Goal: Information Seeking & Learning: Learn about a topic

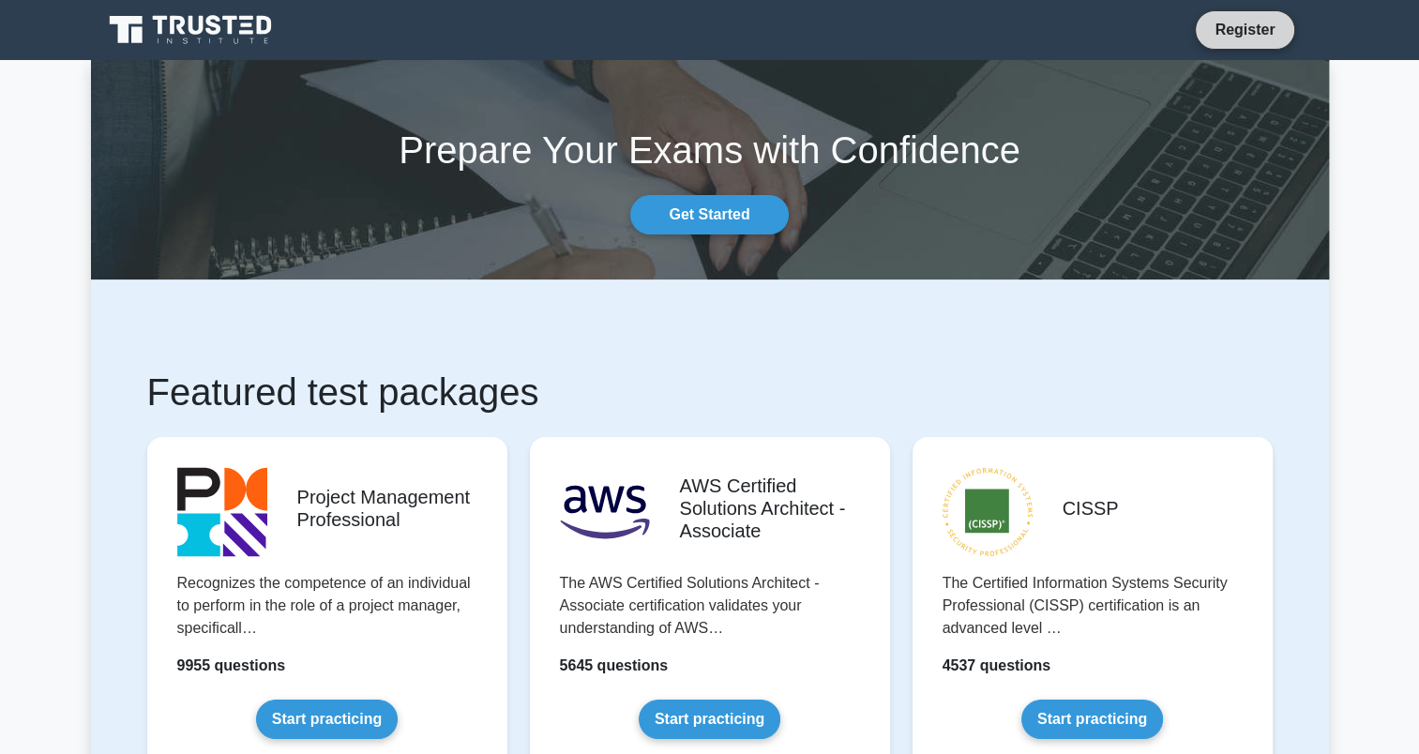
click at [1246, 26] on link "Register" at bounding box center [1245, 29] width 83 height 23
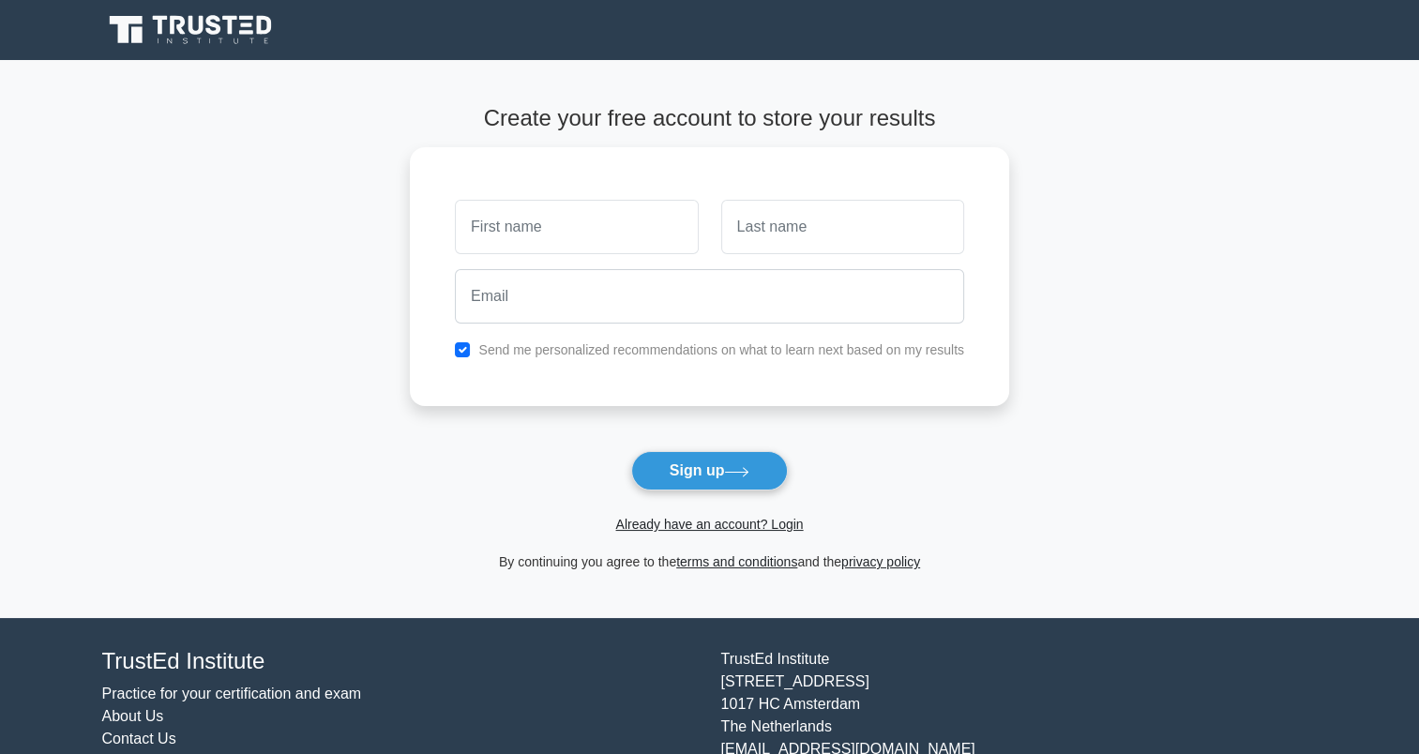
click at [776, 539] on form "Create your free account to store your results Send me personalized recommendat…" at bounding box center [709, 339] width 599 height 468
click at [770, 525] on link "Already have an account? Login" at bounding box center [709, 524] width 188 height 15
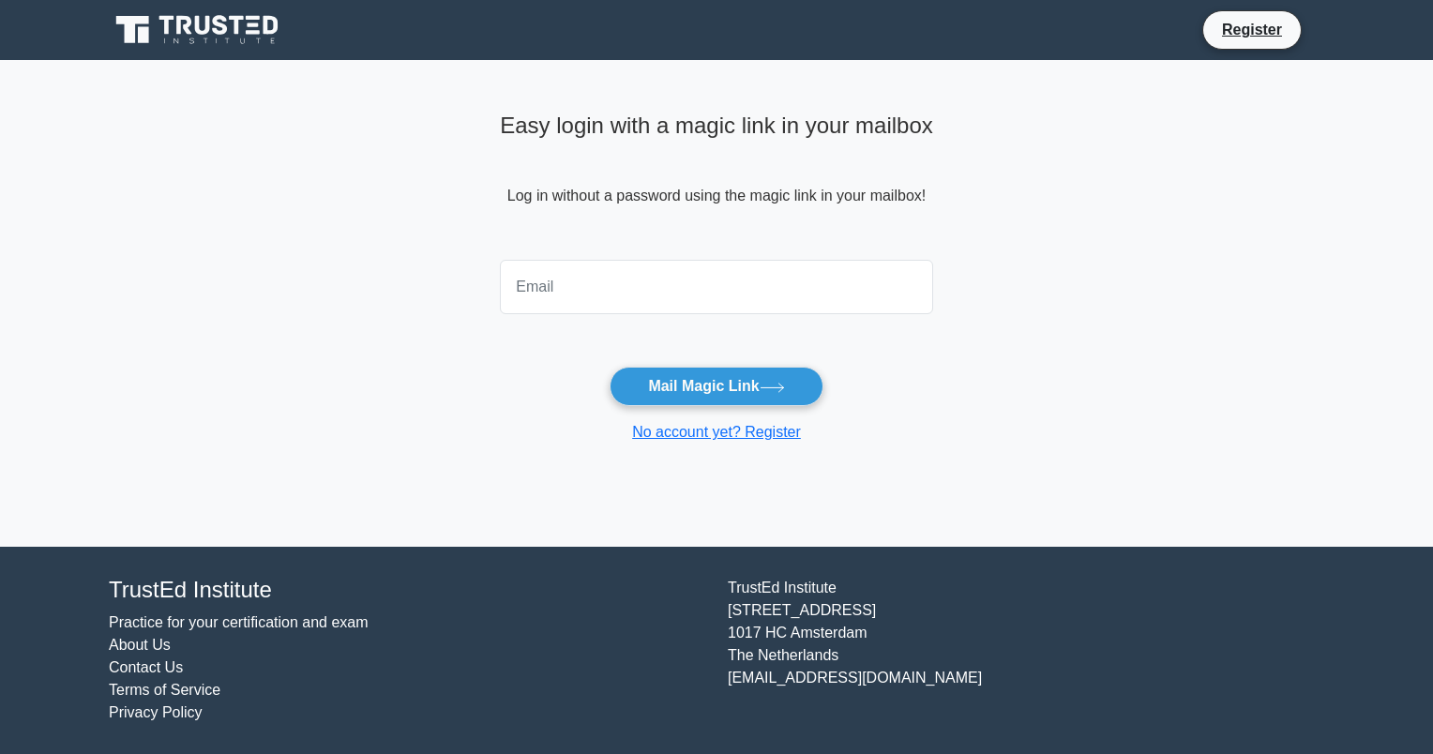
click at [604, 289] on input "email" at bounding box center [716, 287] width 433 height 54
type input "michele.delsordo.1988@gmail.com"
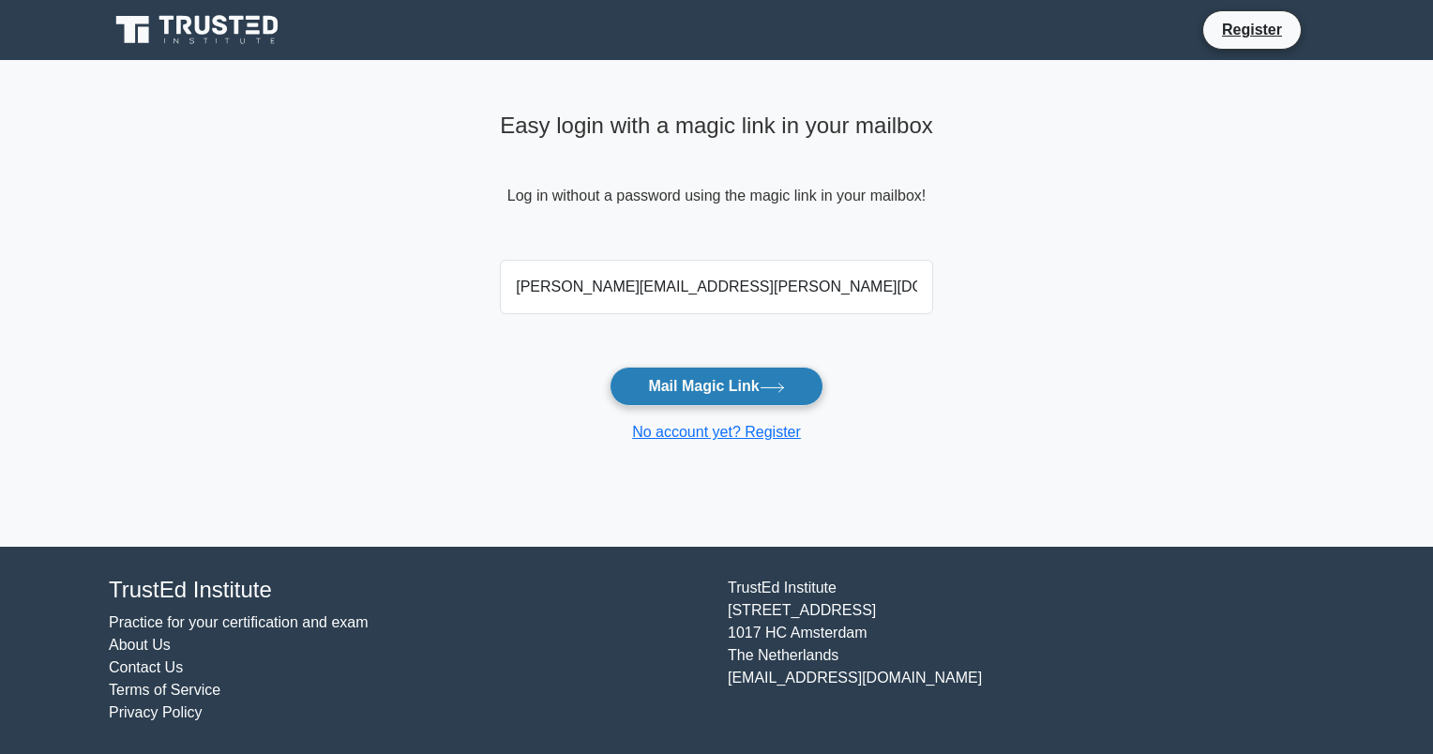
click at [655, 380] on button "Mail Magic Link" at bounding box center [716, 386] width 213 height 39
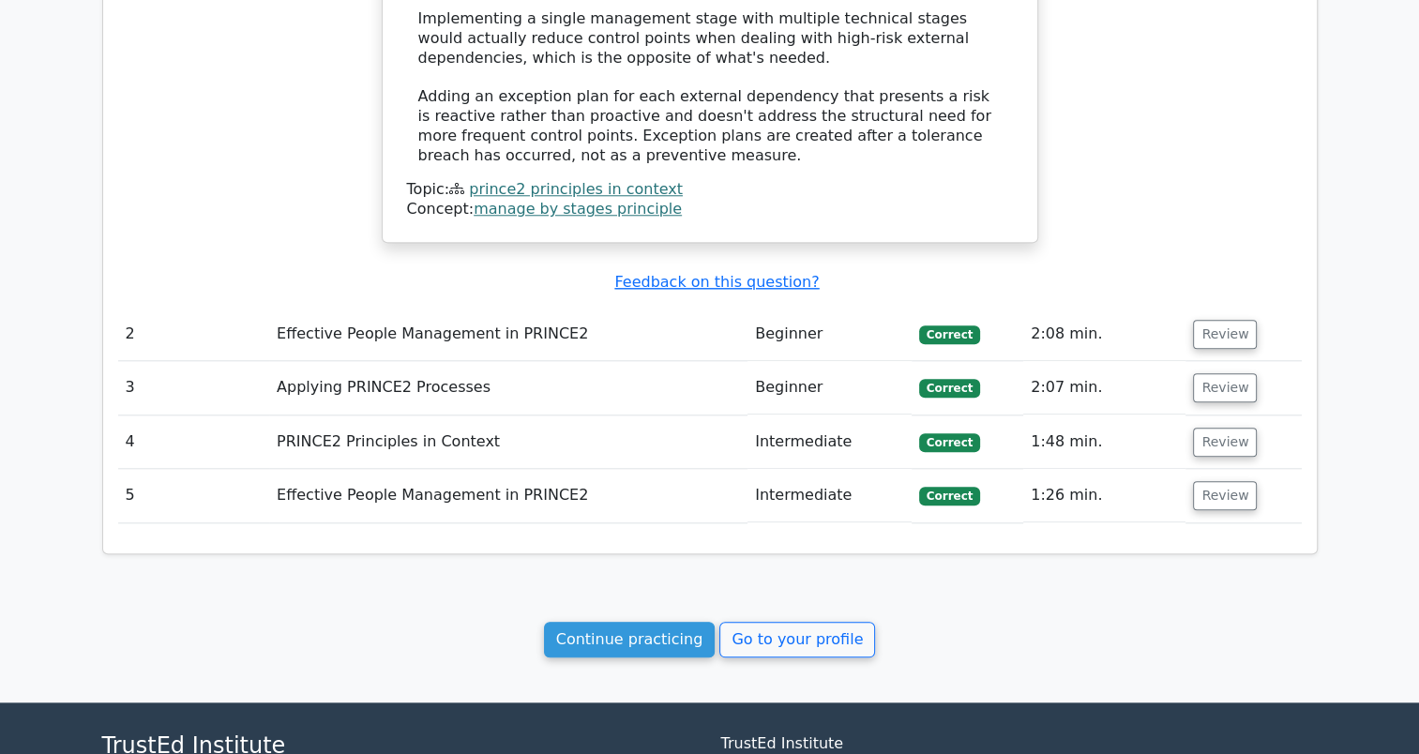
scroll to position [1789, 0]
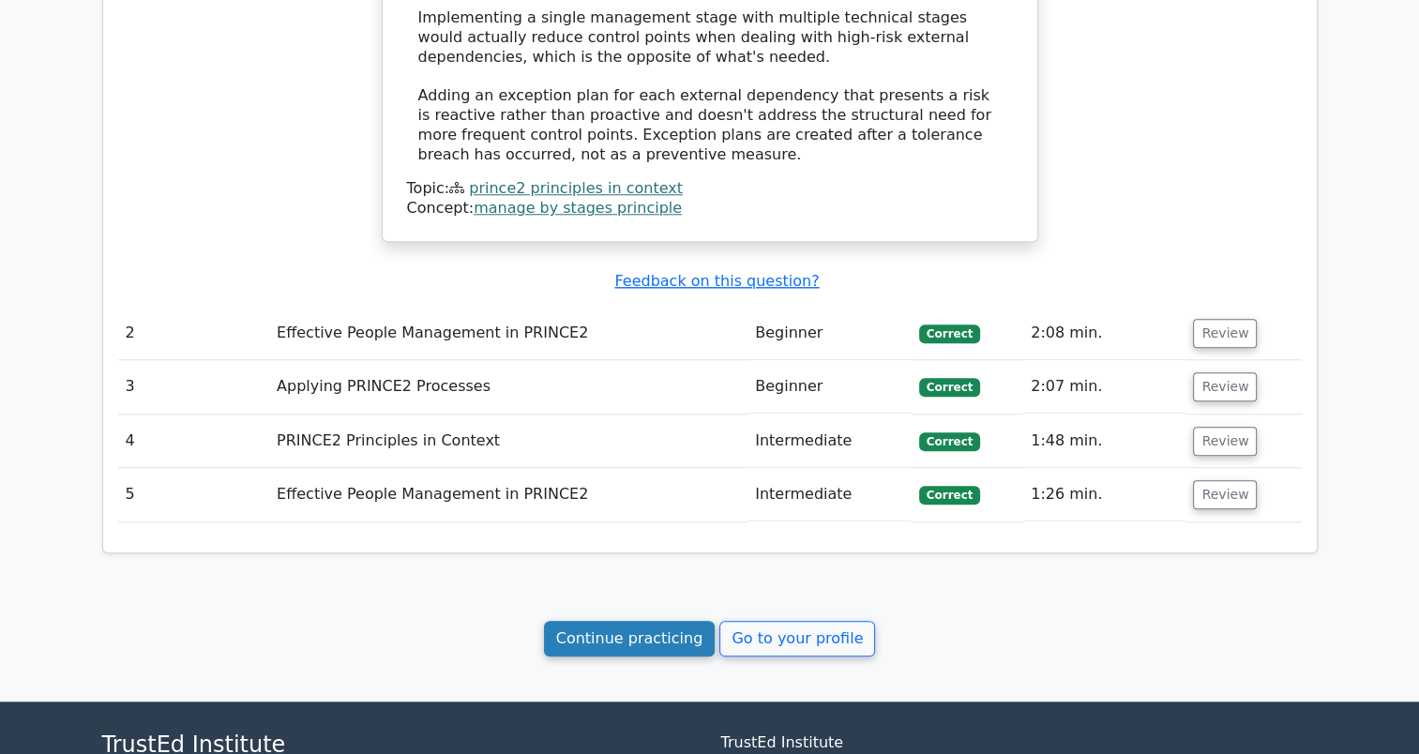
click at [623, 621] on link "Continue practicing" at bounding box center [630, 639] width 172 height 36
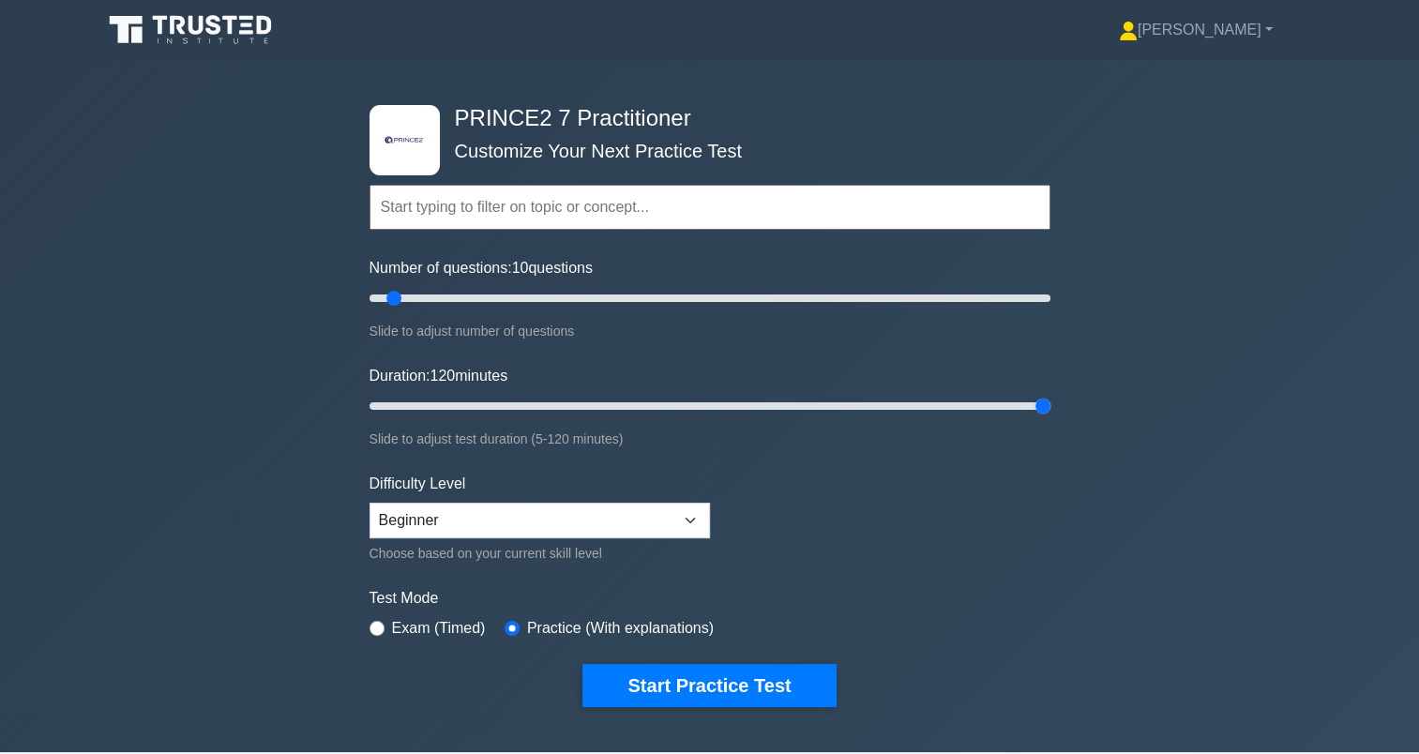
drag, startPoint x: 409, startPoint y: 401, endPoint x: 1075, endPoint y: 439, distance: 667.2
type input "120"
click at [1051, 417] on input "Duration: 120 minutes" at bounding box center [710, 406] width 681 height 23
click at [766, 675] on button "Start Practice Test" at bounding box center [709, 685] width 253 height 43
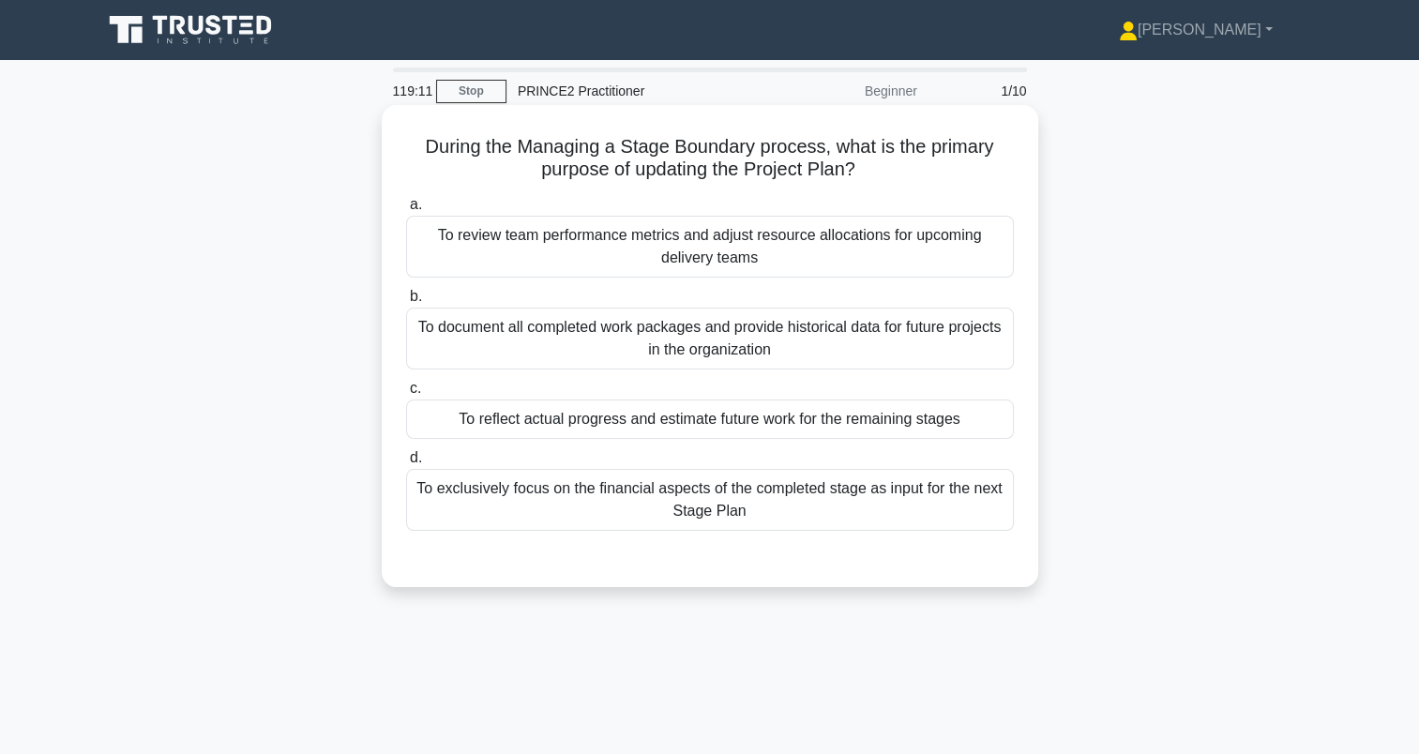
click at [968, 458] on label "d. To exclusively focus on the financial aspects of the completed stage as inpu…" at bounding box center [710, 489] width 608 height 84
click at [406, 458] on input "d. To exclusively focus on the financial aspects of the completed stage as inpu…" at bounding box center [406, 458] width 0 height 12
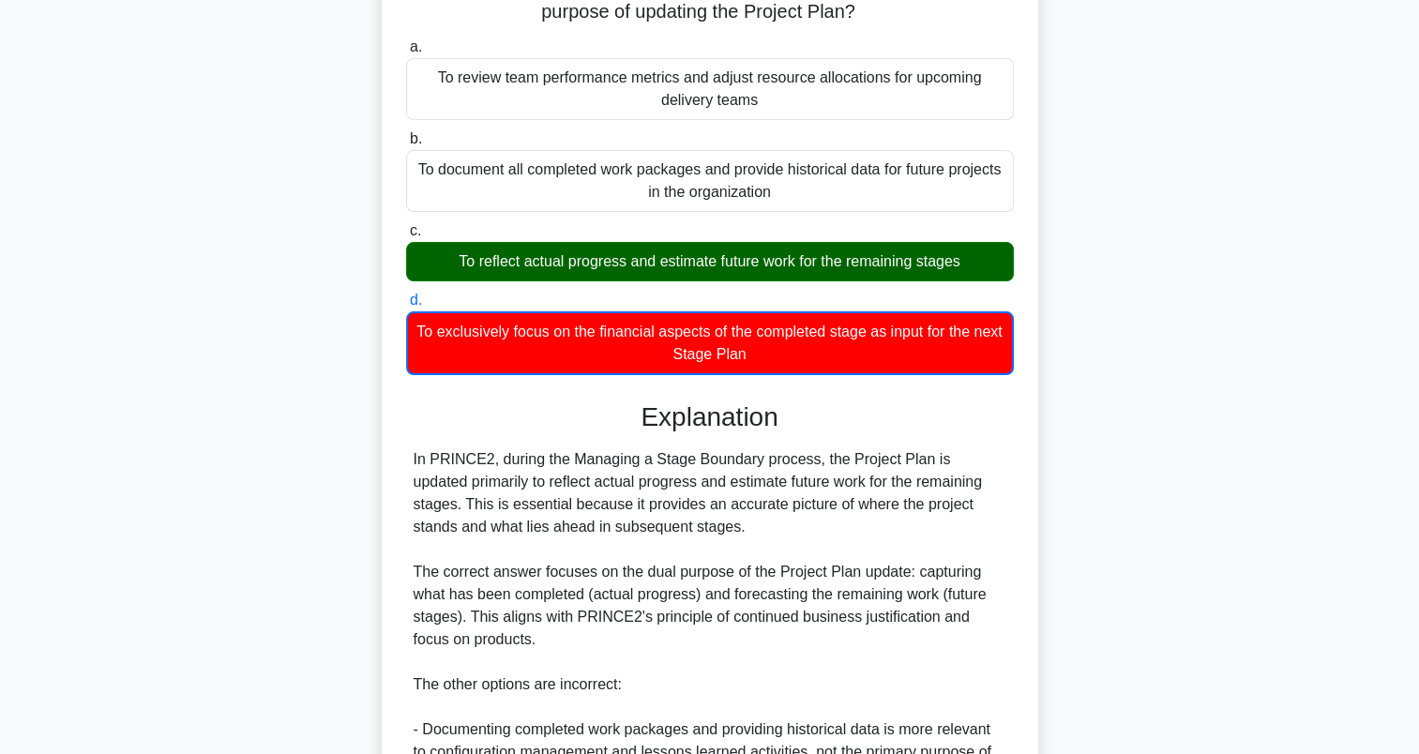
scroll to position [164, 0]
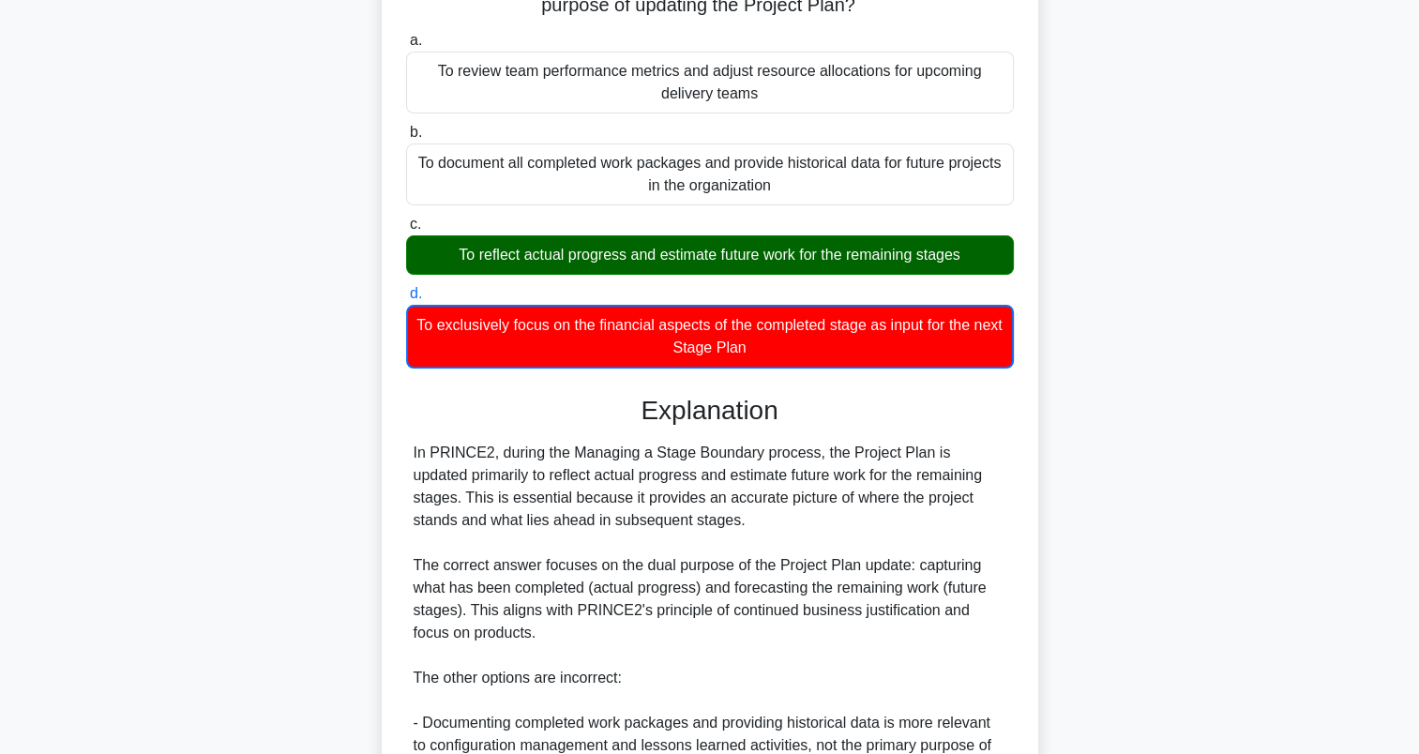
click at [430, 286] on label "d. To exclusively focus on the financial aspects of the completed stage as inpu…" at bounding box center [710, 325] width 608 height 86
click at [406, 288] on input "d. To exclusively focus on the financial aspects of the completed stage as inpu…" at bounding box center [406, 294] width 0 height 12
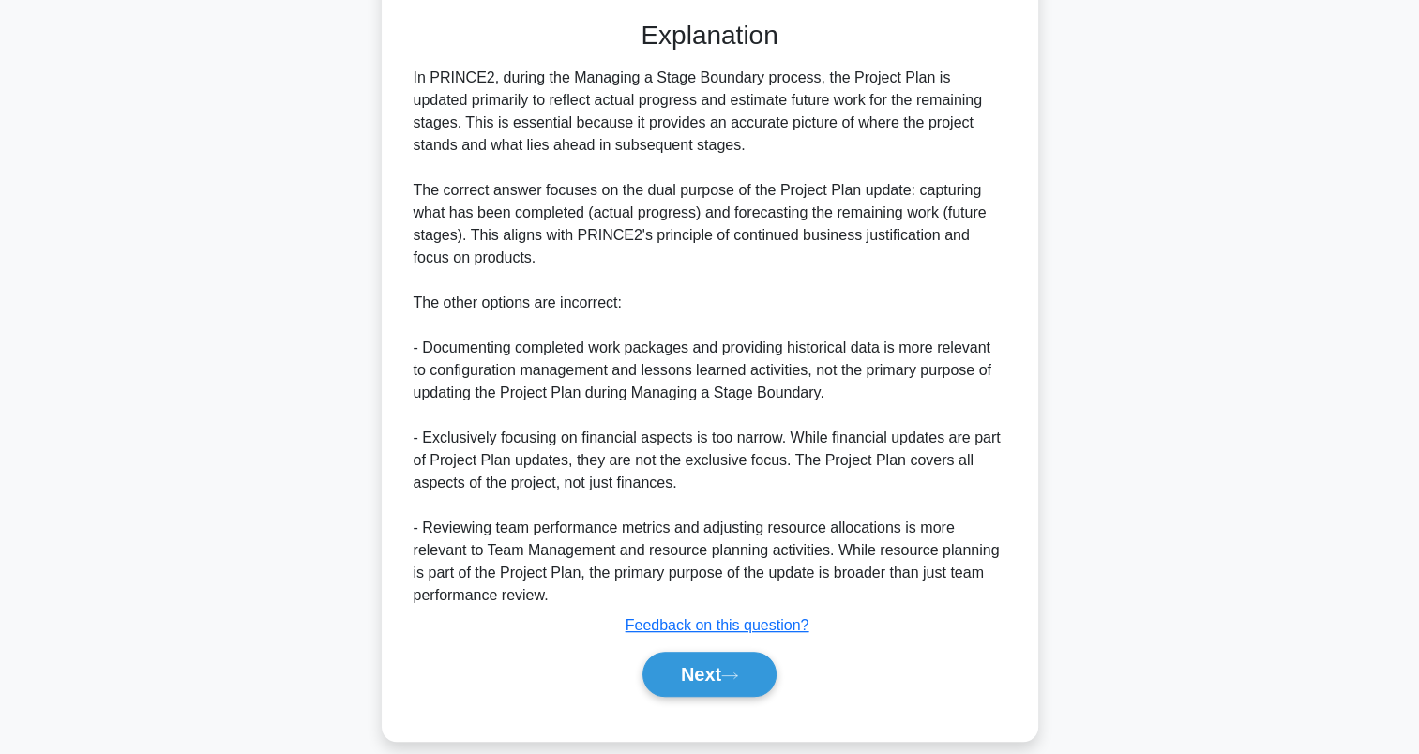
scroll to position [541, 0]
click at [664, 678] on button "Next" at bounding box center [710, 672] width 134 height 45
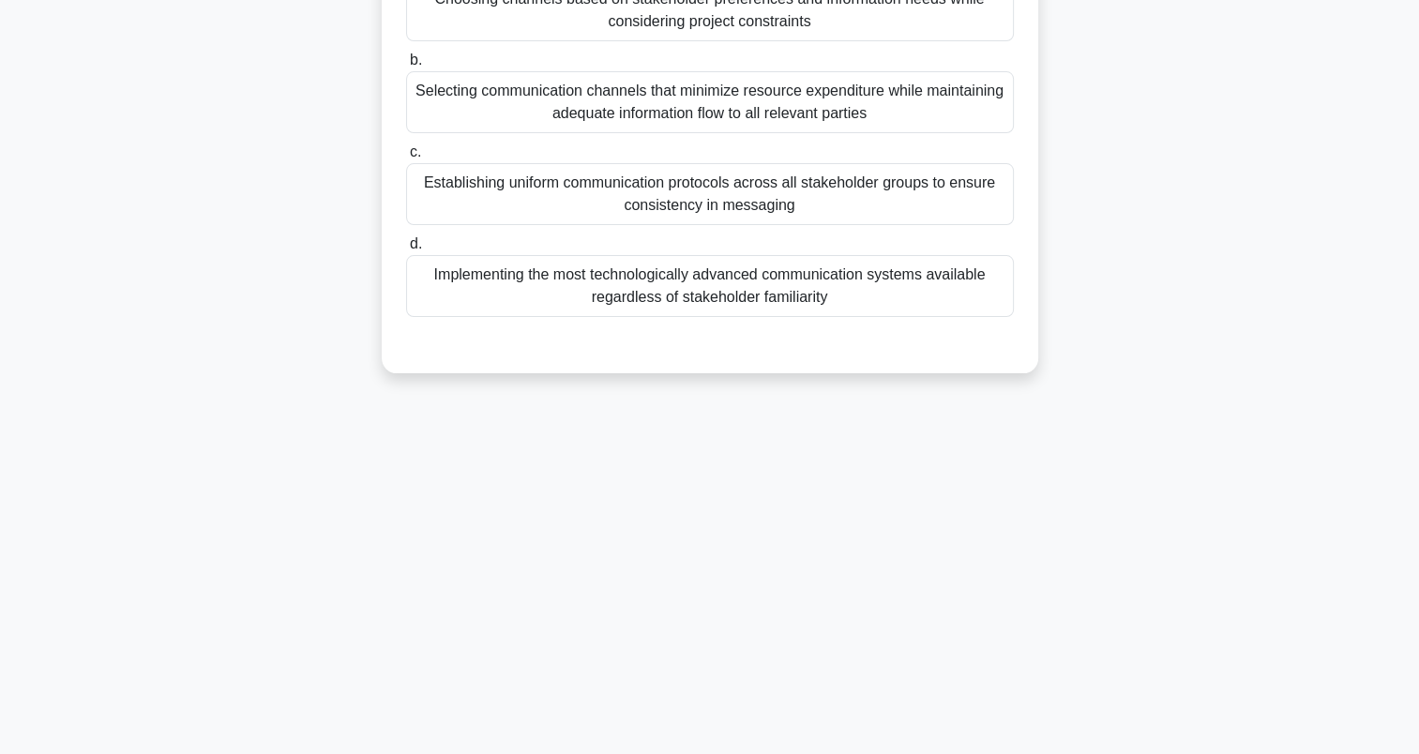
scroll to position [0, 0]
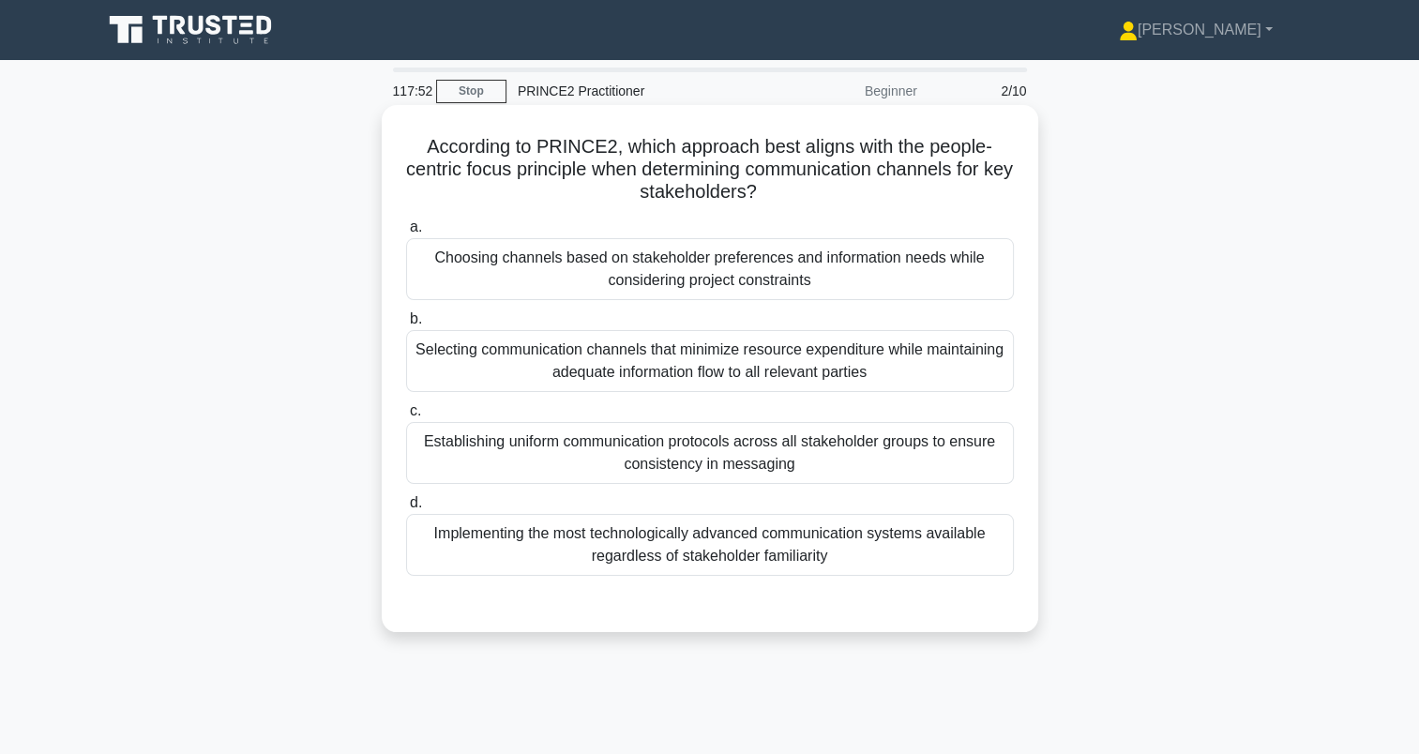
click at [469, 261] on div "Choosing channels based on stakeholder preferences and information needs while …" at bounding box center [710, 269] width 608 height 62
click at [406, 234] on input "a. Choosing channels based on stakeholder preferences and information needs whi…" at bounding box center [406, 227] width 0 height 12
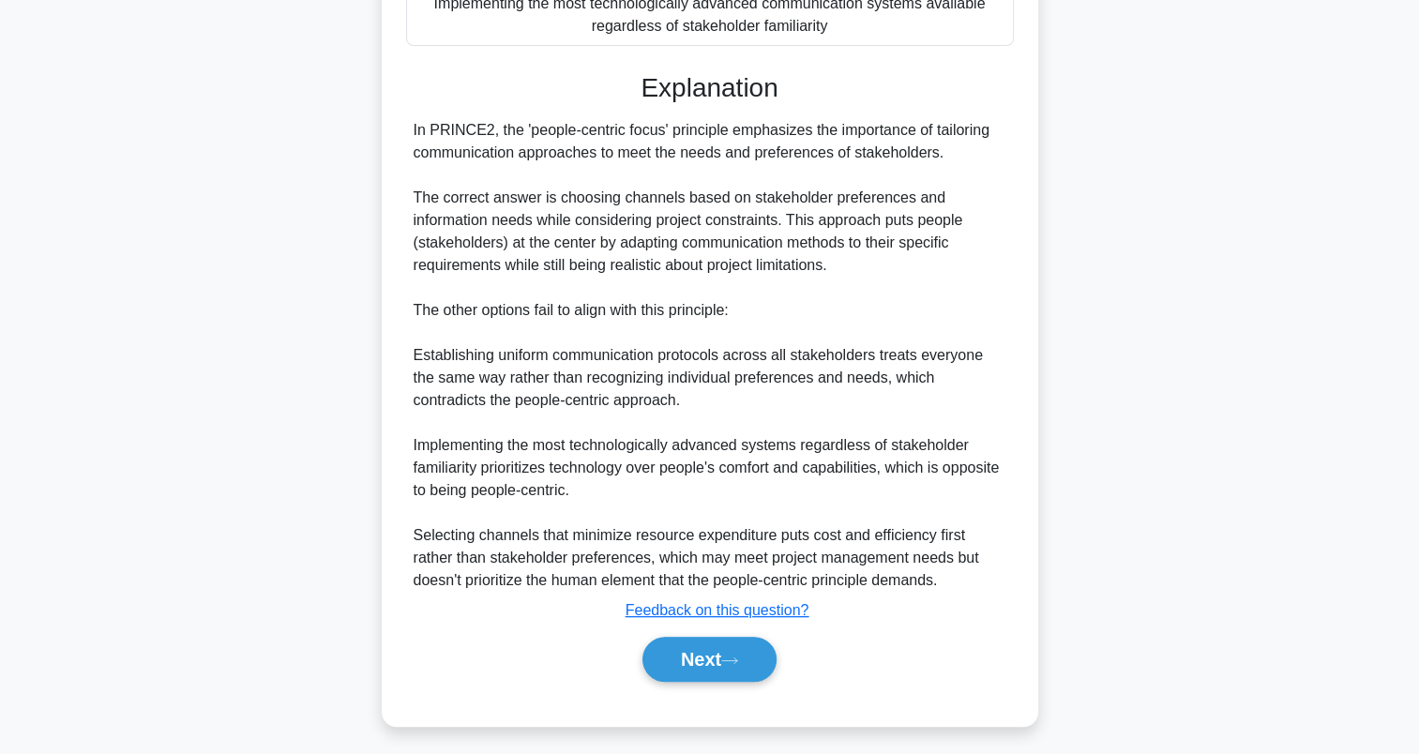
scroll to position [537, 0]
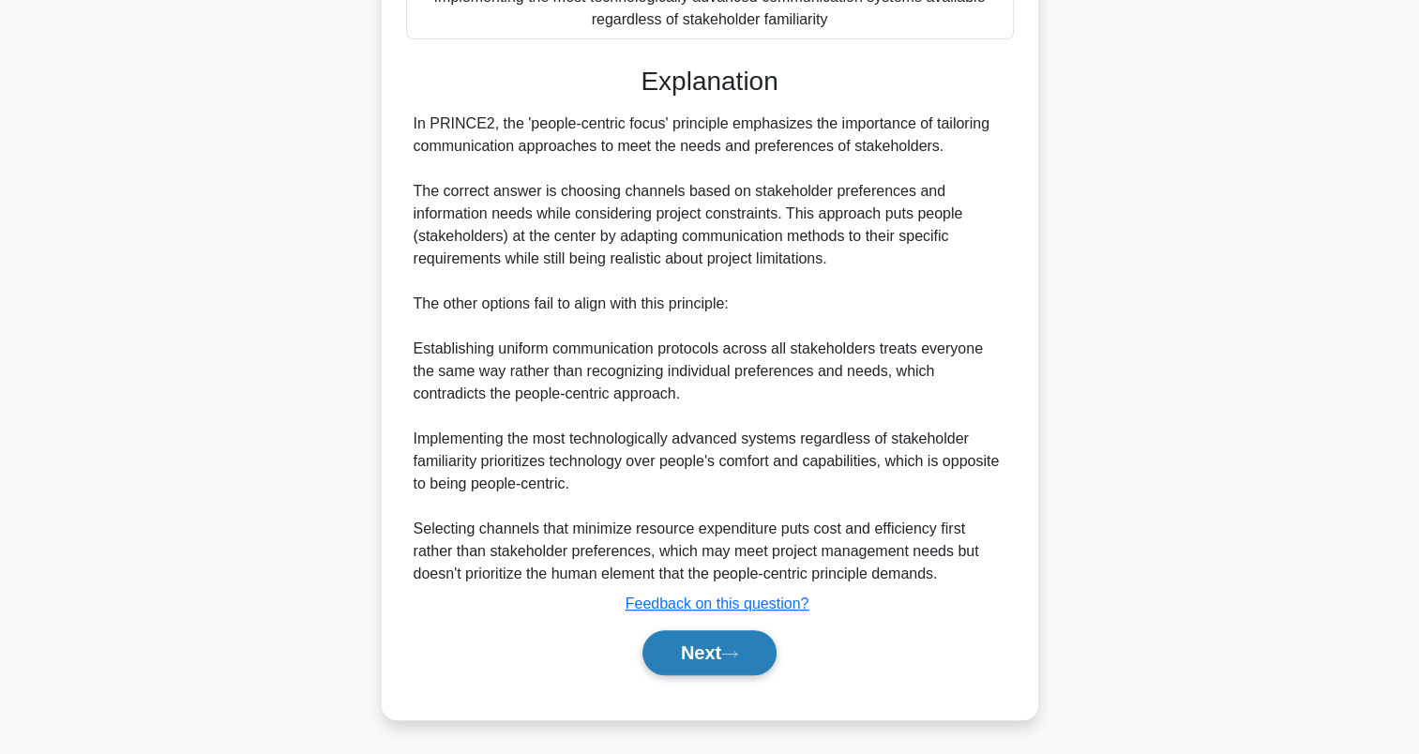
click at [724, 645] on button "Next" at bounding box center [710, 652] width 134 height 45
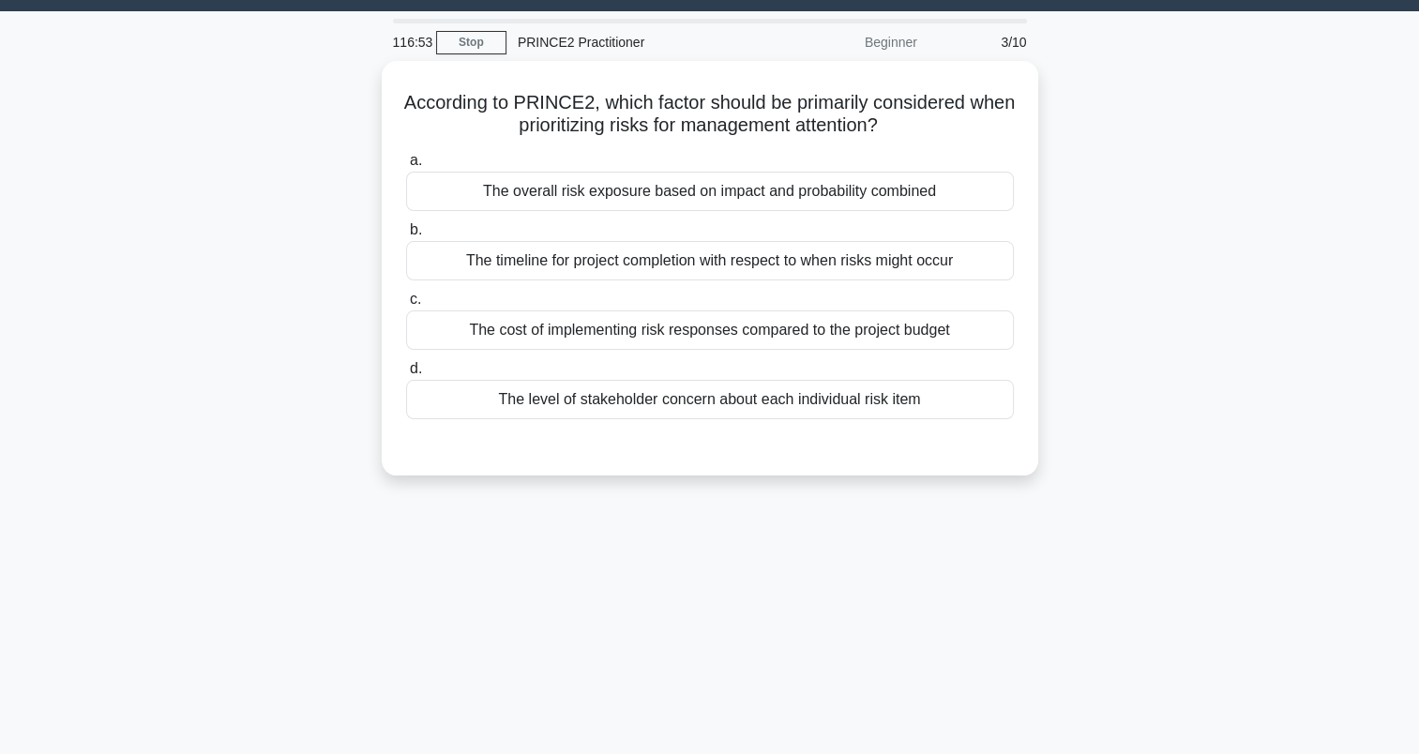
scroll to position [0, 0]
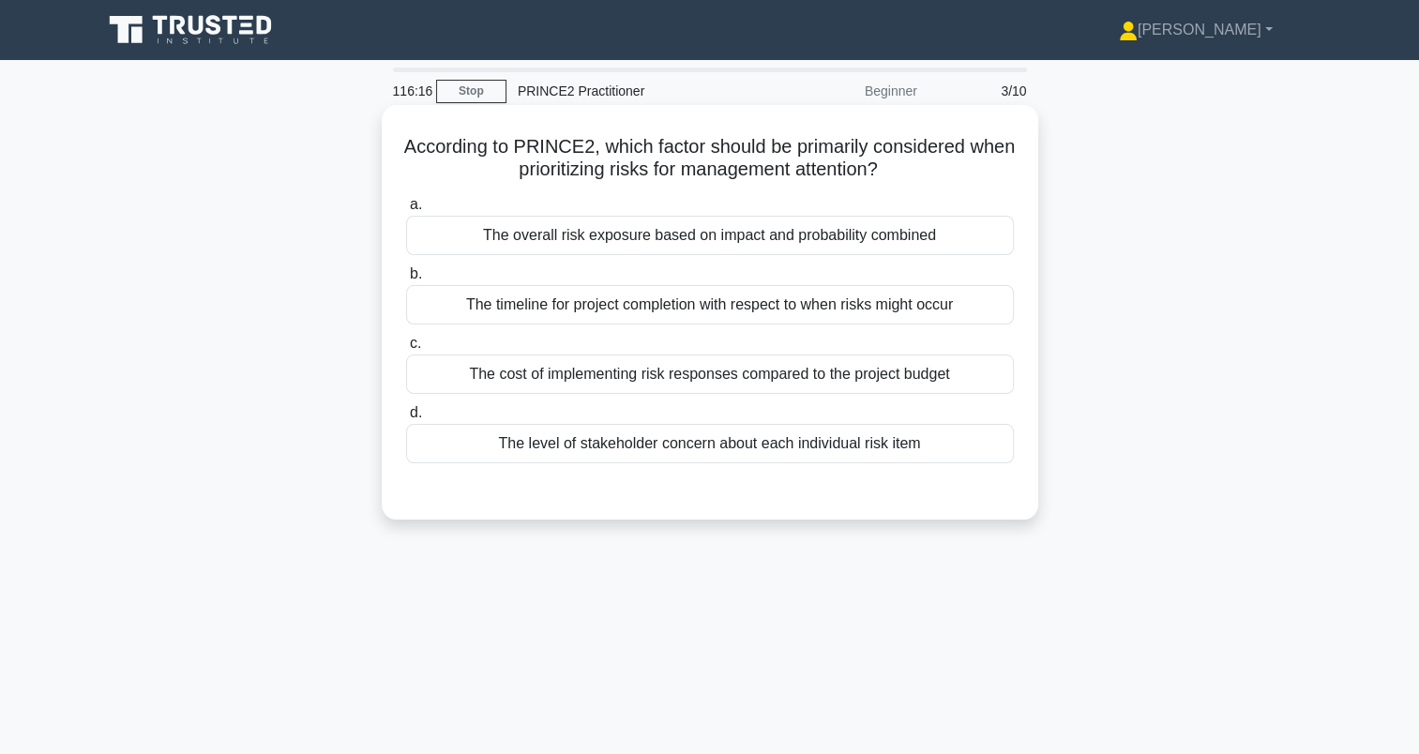
click at [585, 248] on div "The overall risk exposure based on impact and probability combined" at bounding box center [710, 235] width 608 height 39
click at [406, 211] on input "a. The overall risk exposure based on impact and probability combined" at bounding box center [406, 205] width 0 height 12
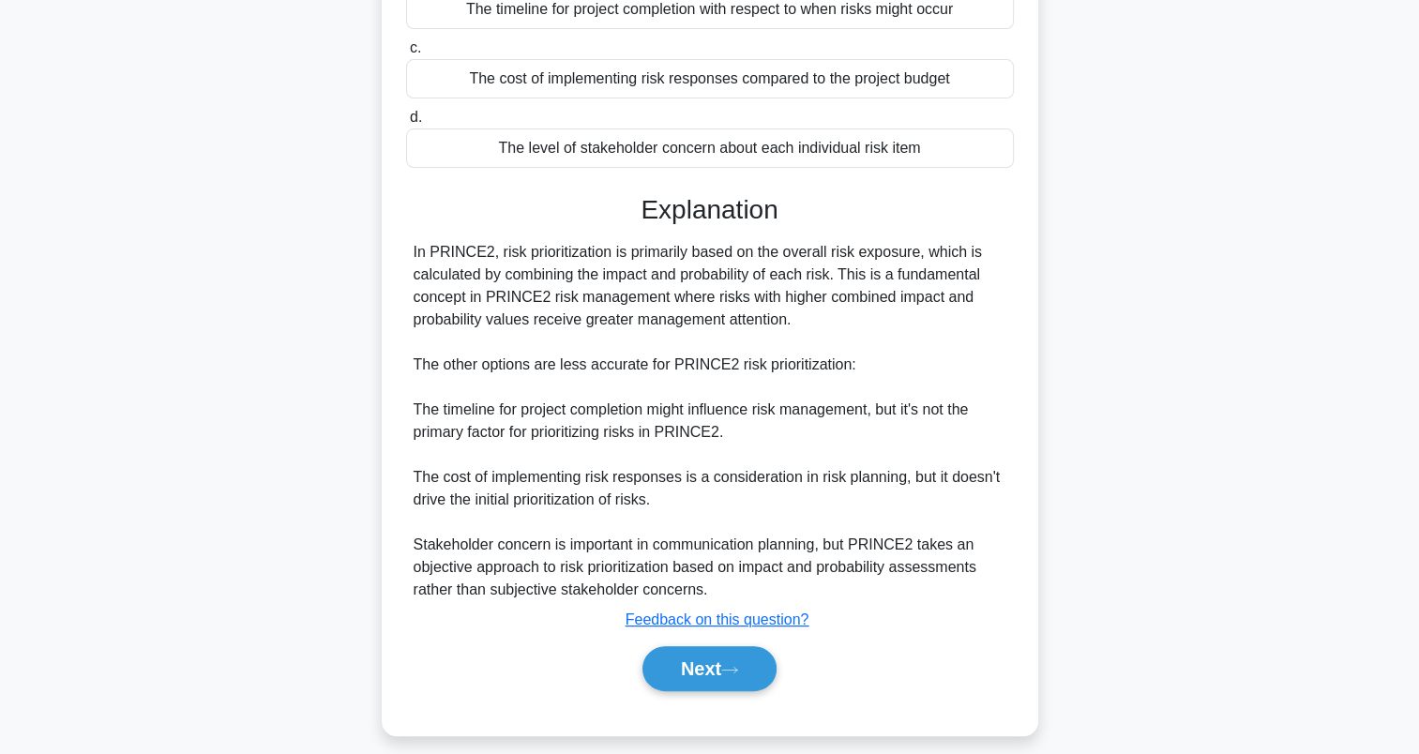
scroll to position [311, 0]
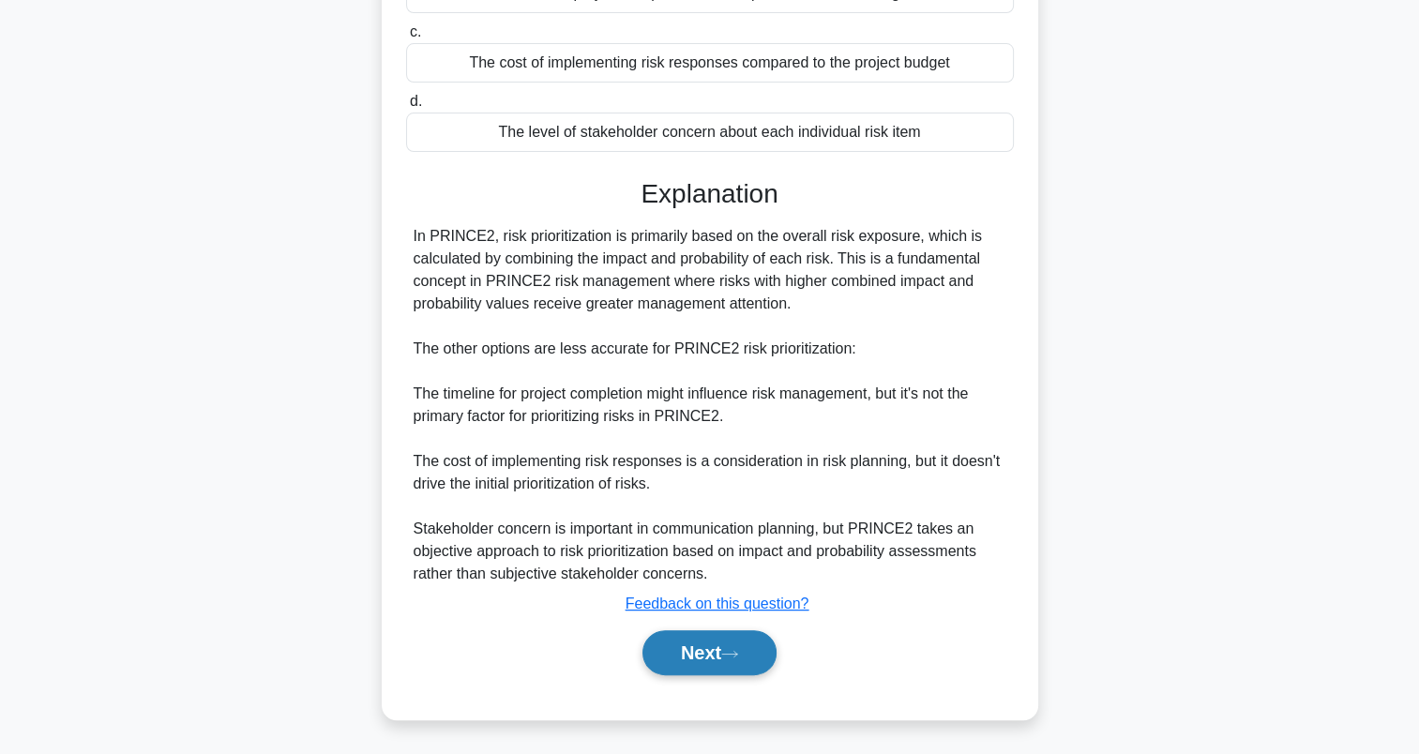
click at [646, 634] on button "Next" at bounding box center [710, 652] width 134 height 45
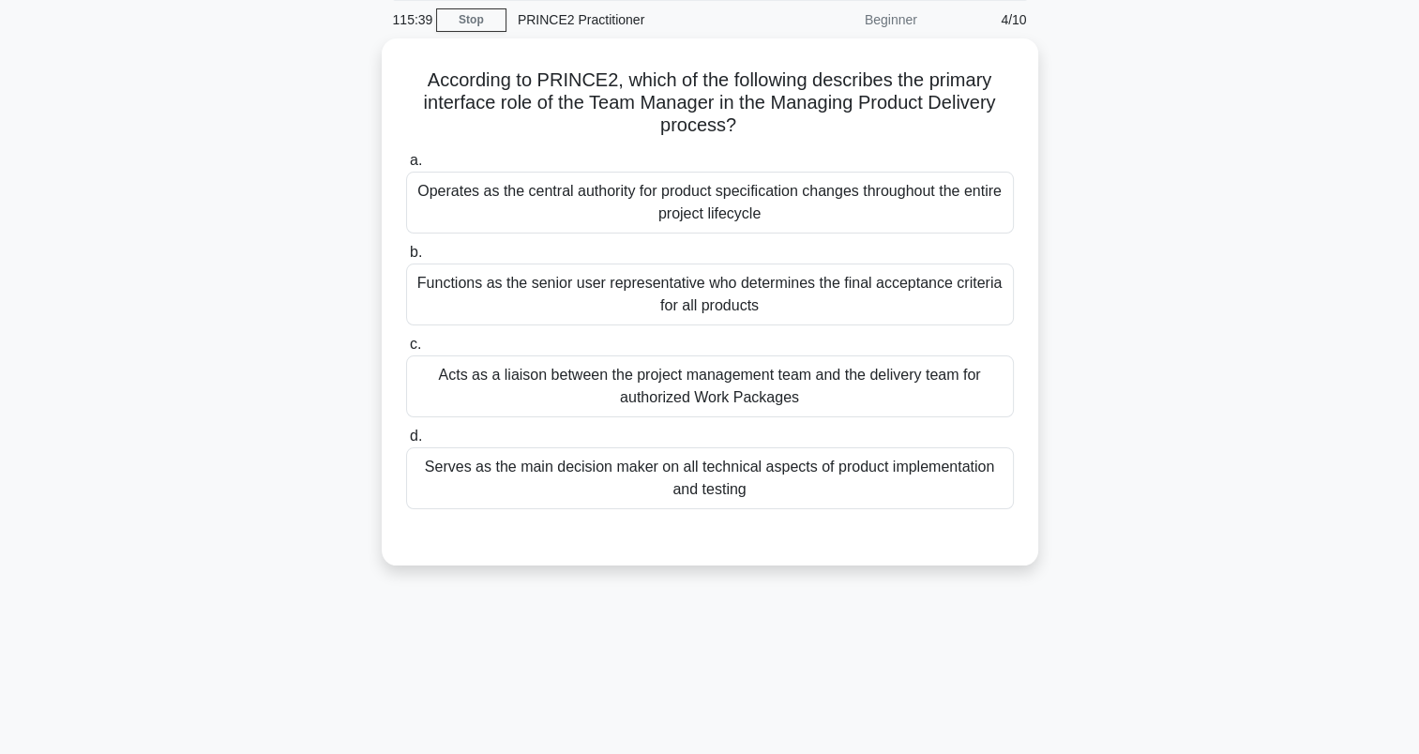
scroll to position [0, 0]
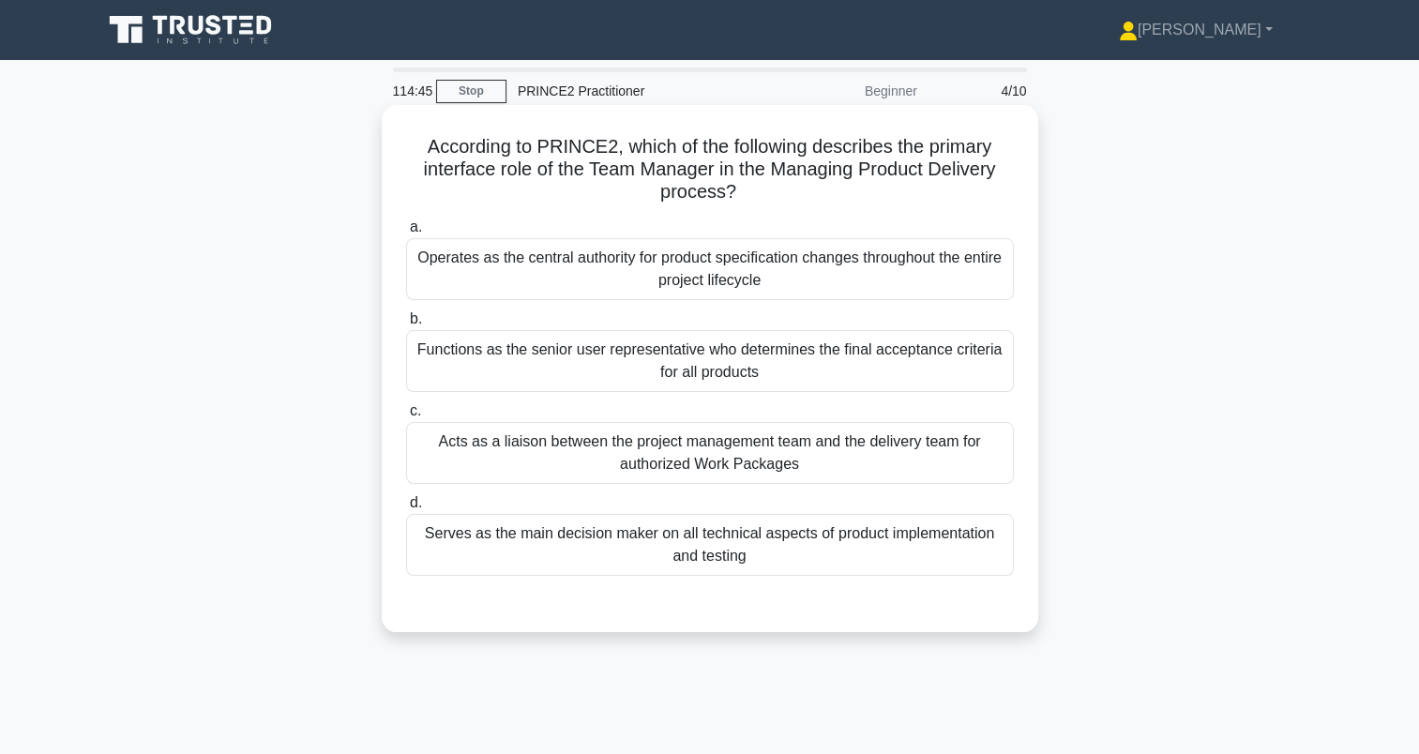
click at [620, 451] on div "Acts as a liaison between the project management team and the delivery team for…" at bounding box center [710, 453] width 608 height 62
click at [406, 417] on input "c. Acts as a liaison between the project management team and the delivery team …" at bounding box center [406, 411] width 0 height 12
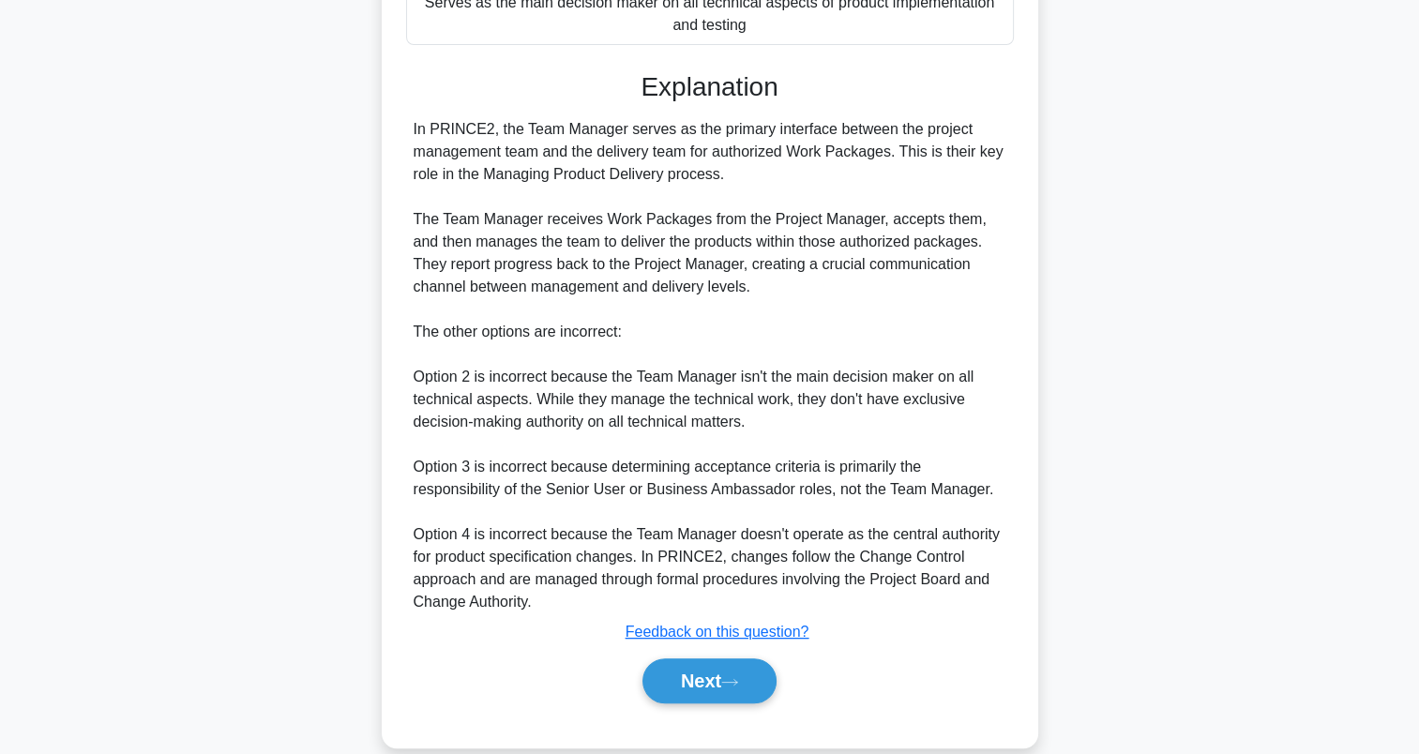
scroll to position [523, 0]
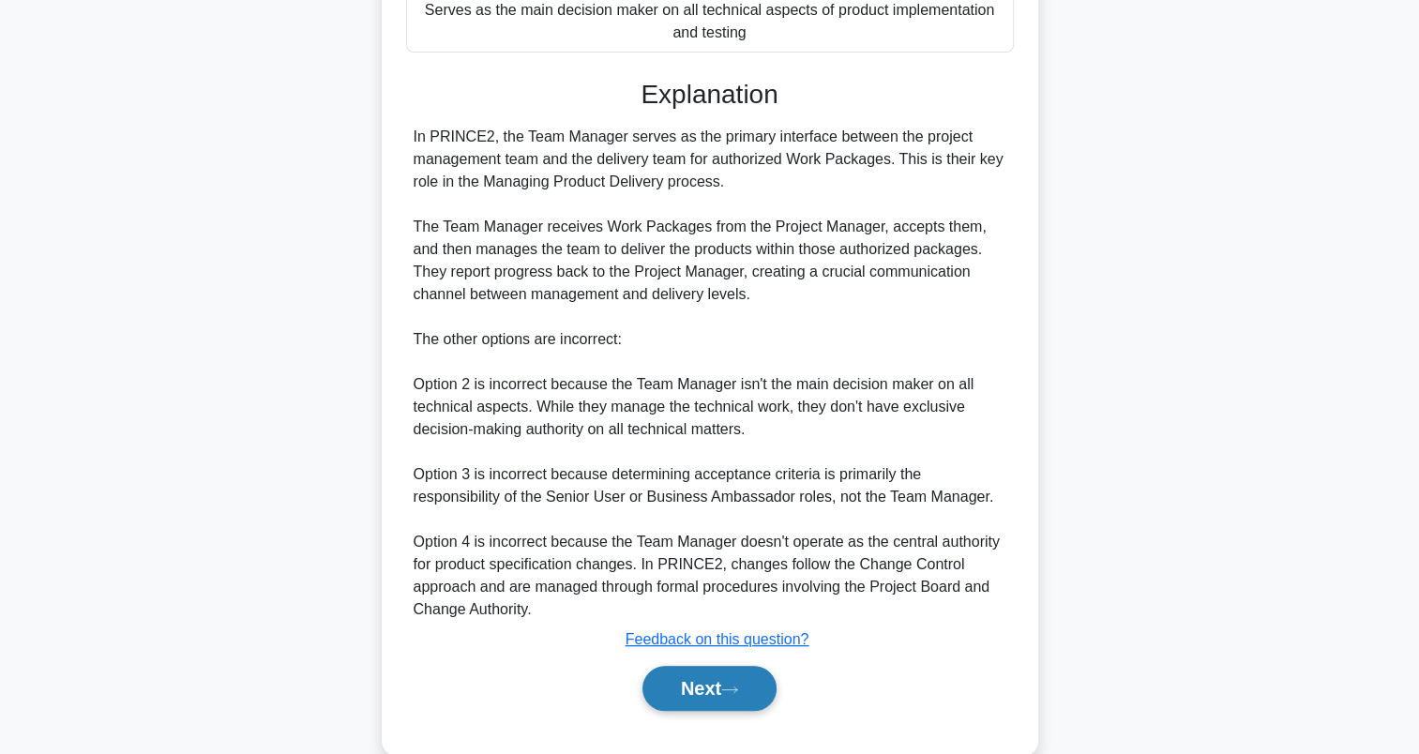
click at [725, 680] on button "Next" at bounding box center [710, 688] width 134 height 45
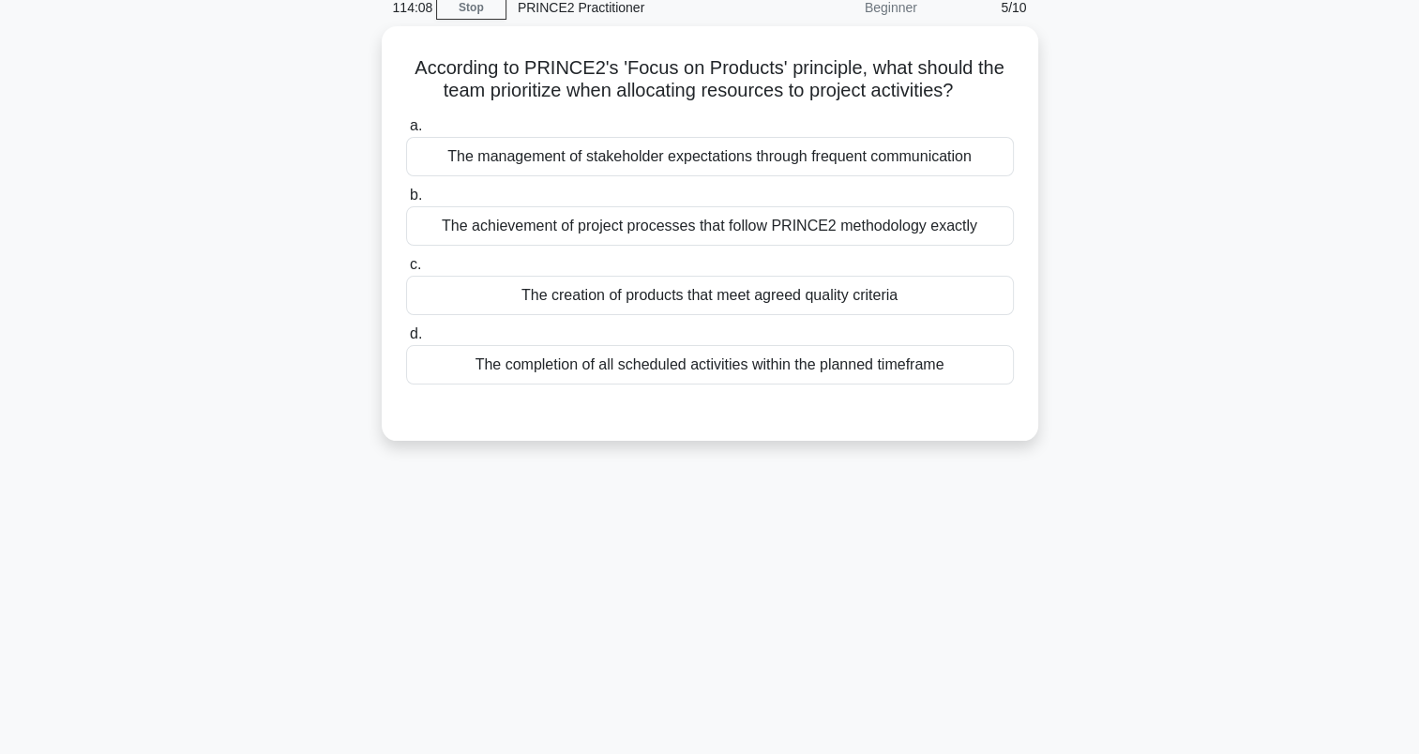
scroll to position [0, 0]
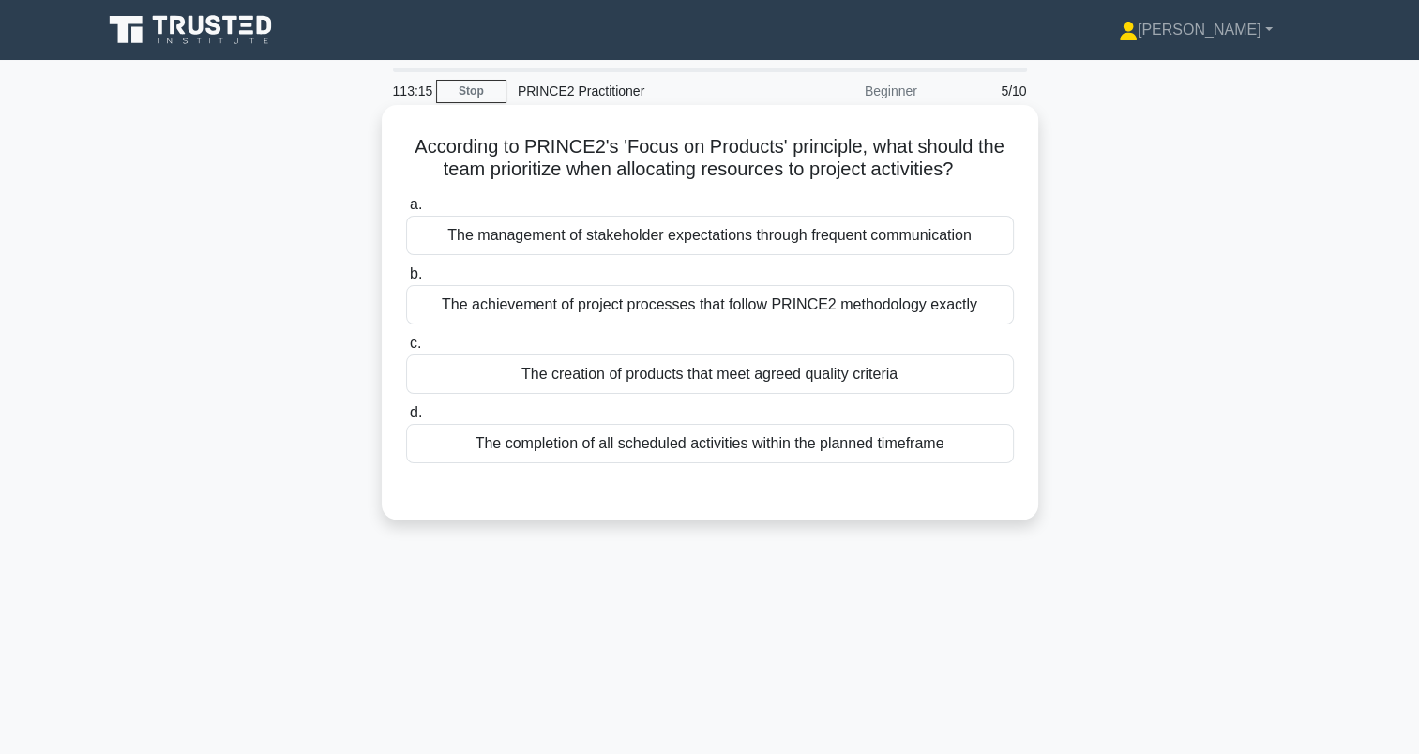
click at [492, 363] on div "The creation of products that meet agreed quality criteria" at bounding box center [710, 374] width 608 height 39
click at [406, 350] on input "c. The creation of products that meet agreed quality criteria" at bounding box center [406, 344] width 0 height 12
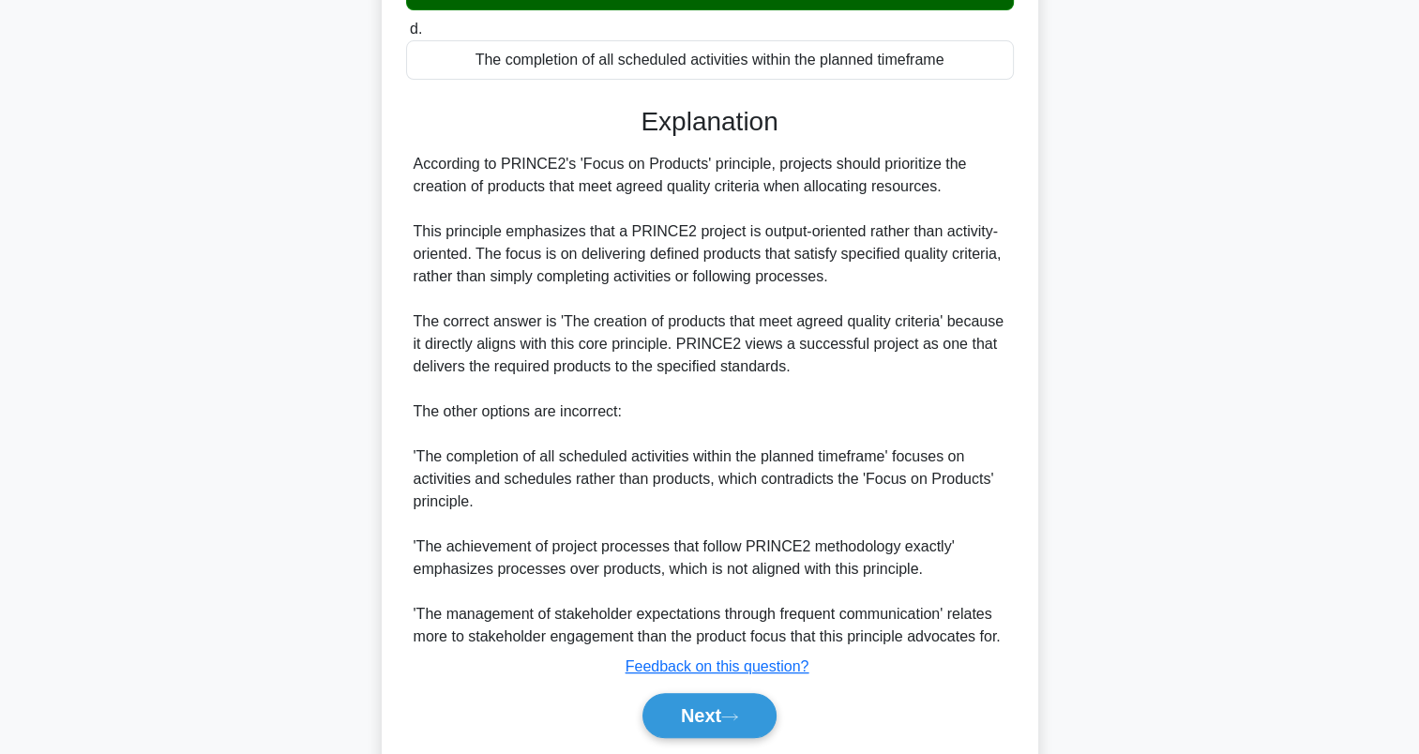
scroll to position [383, 0]
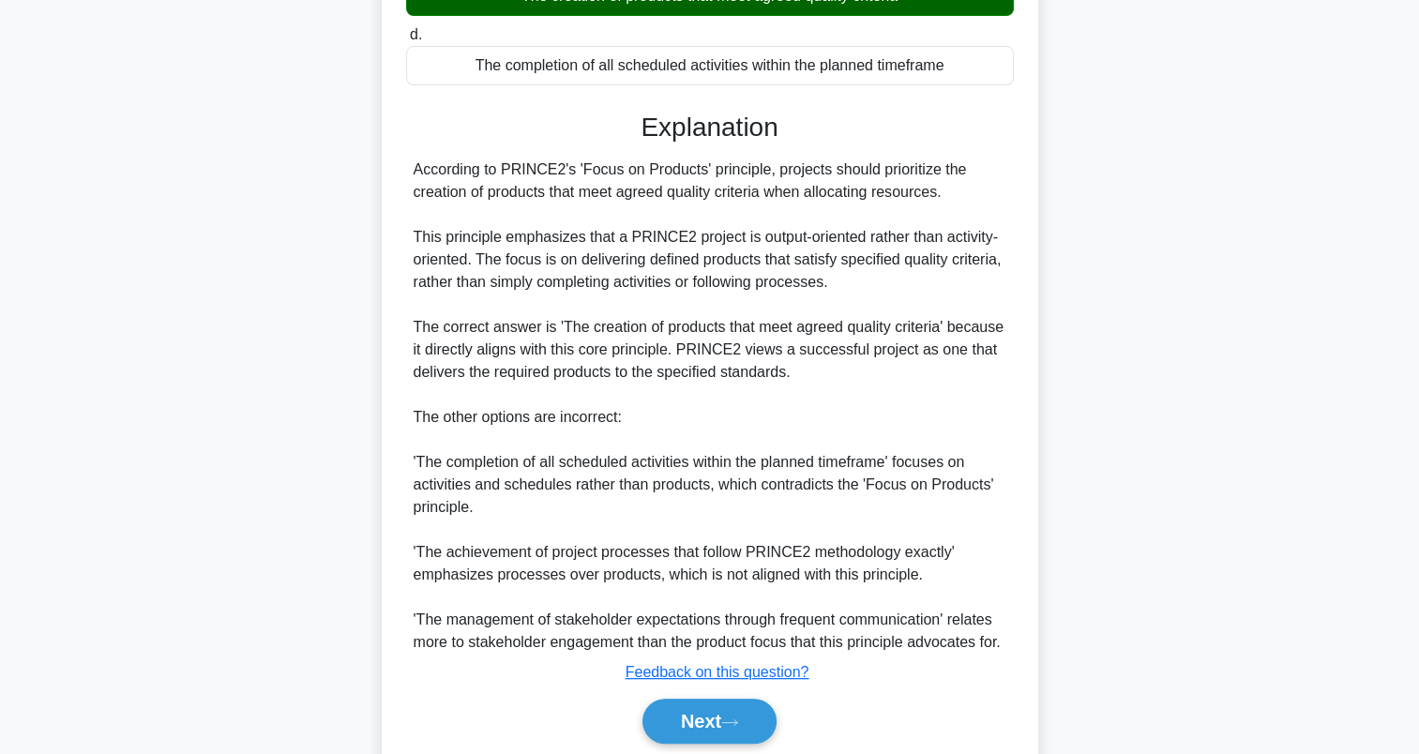
click at [379, 501] on div "According to PRINCE2's 'Focus on Products' principle, what should the team prio…" at bounding box center [710, 269] width 1238 height 1084
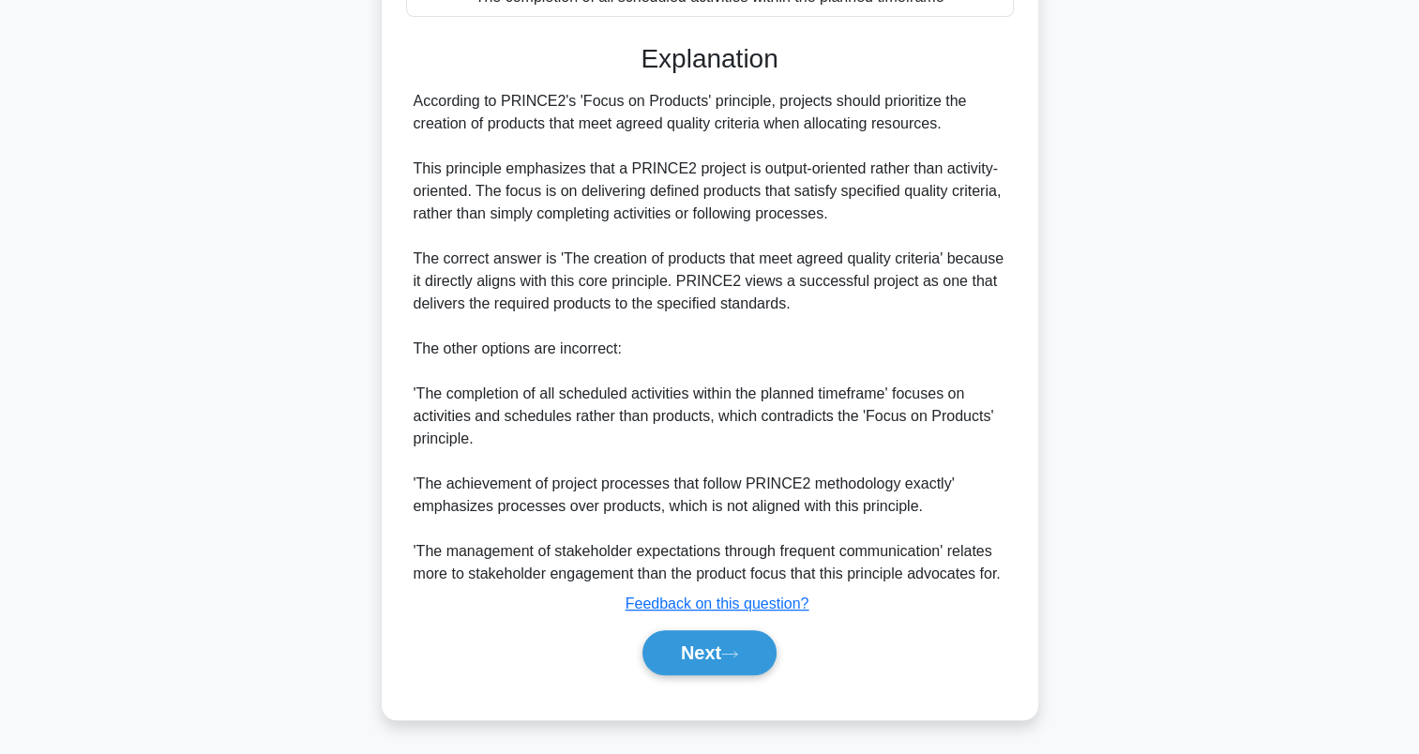
scroll to position [447, 0]
click at [720, 675] on button "Next" at bounding box center [710, 652] width 134 height 45
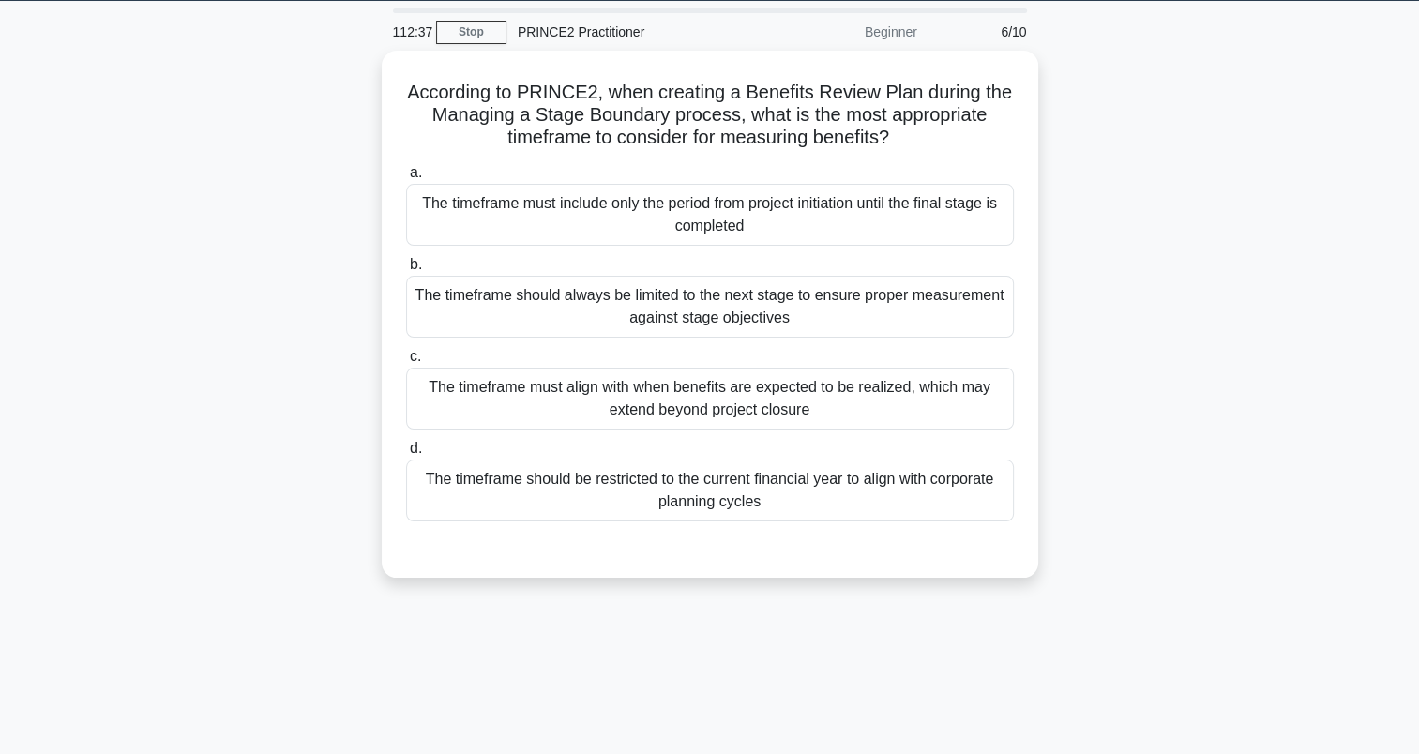
scroll to position [0, 0]
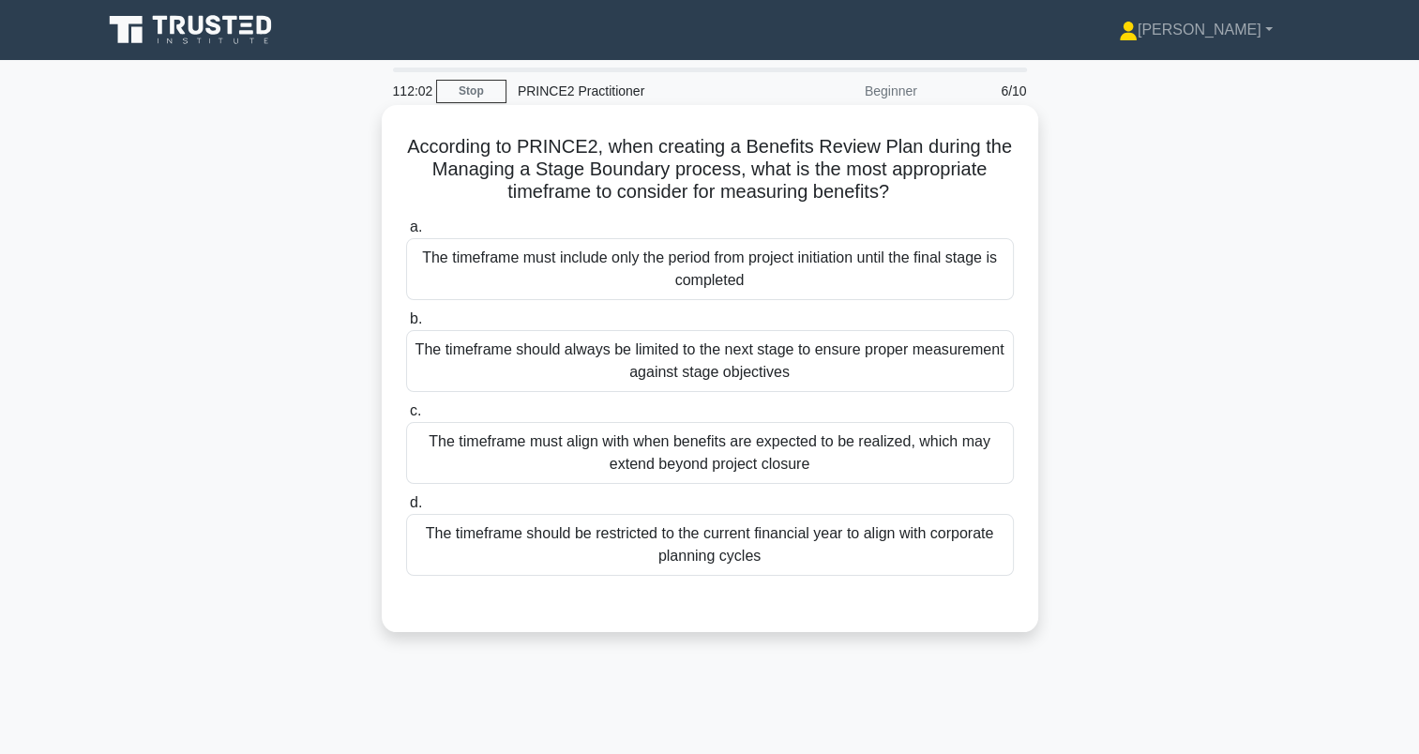
click at [458, 456] on div "The timeframe must align with when benefits are expected to be realized, which …" at bounding box center [710, 453] width 608 height 62
click at [406, 417] on input "c. The timeframe must align with when benefits are expected to be realized, whi…" at bounding box center [406, 411] width 0 height 12
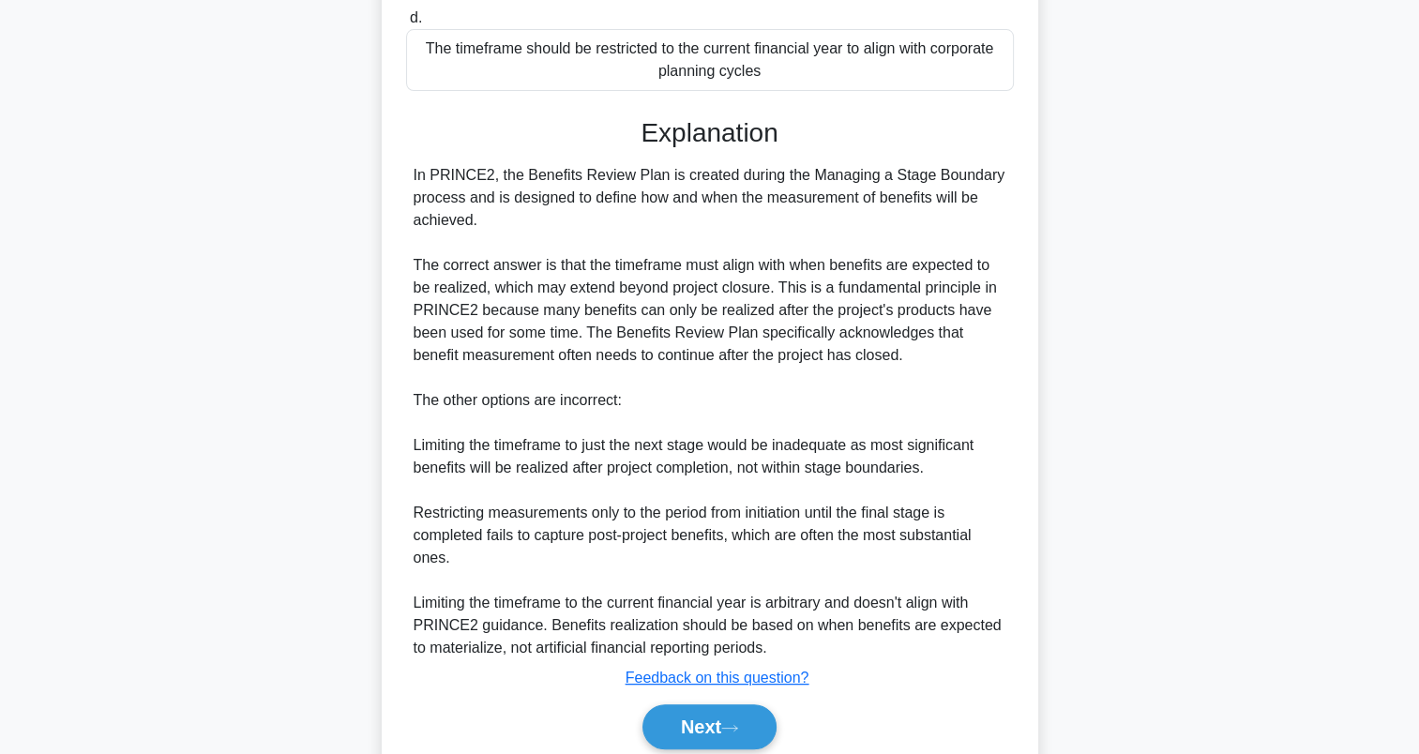
scroll to position [491, 0]
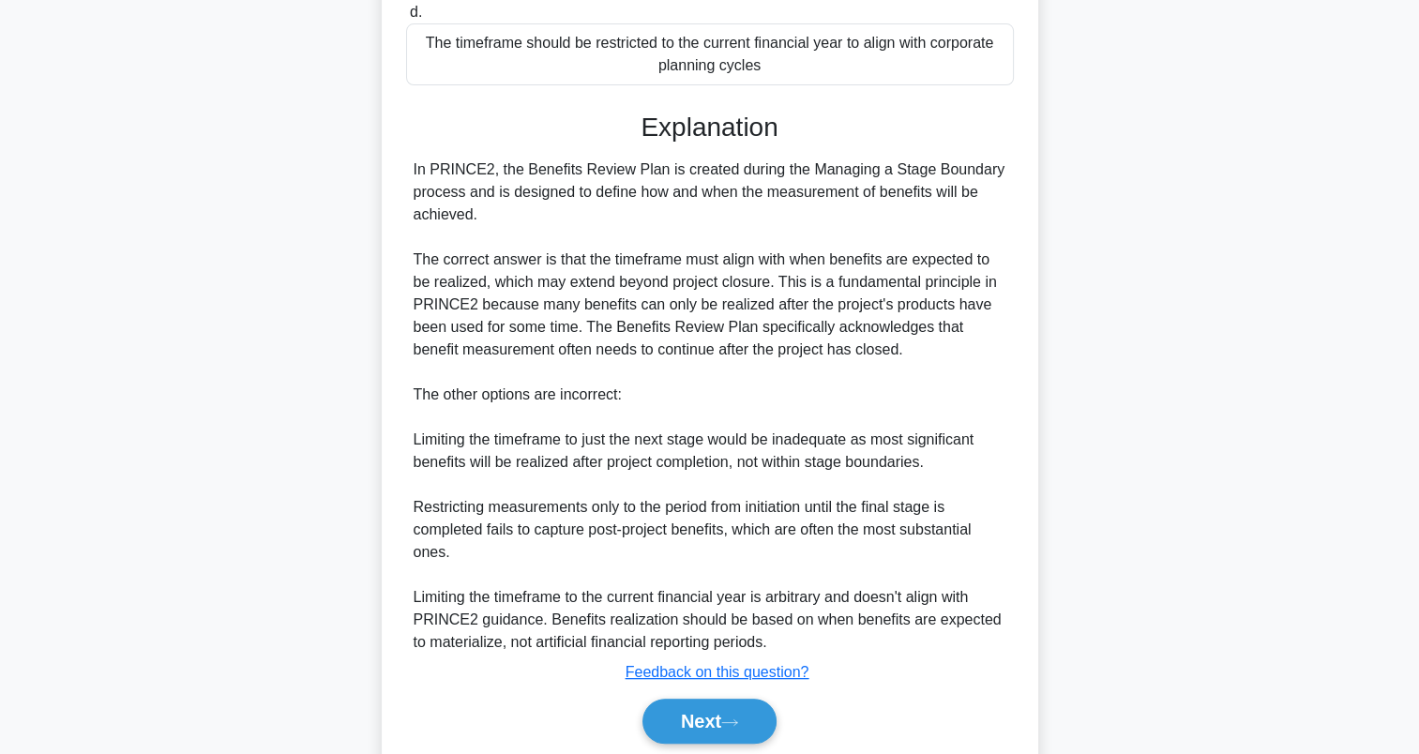
drag, startPoint x: 413, startPoint y: 173, endPoint x: 474, endPoint y: 219, distance: 76.4
click at [474, 219] on div "In PRINCE2, the Benefits Review Plan is created during the Managing a Stage Bou…" at bounding box center [710, 406] width 593 height 495
drag, startPoint x: 474, startPoint y: 219, endPoint x: 429, endPoint y: 196, distance: 50.3
copy div "In PRINCE2, the Benefits Review Plan is created during the Managing a Stage Bou…"
click at [720, 719] on button "Next" at bounding box center [710, 721] width 134 height 45
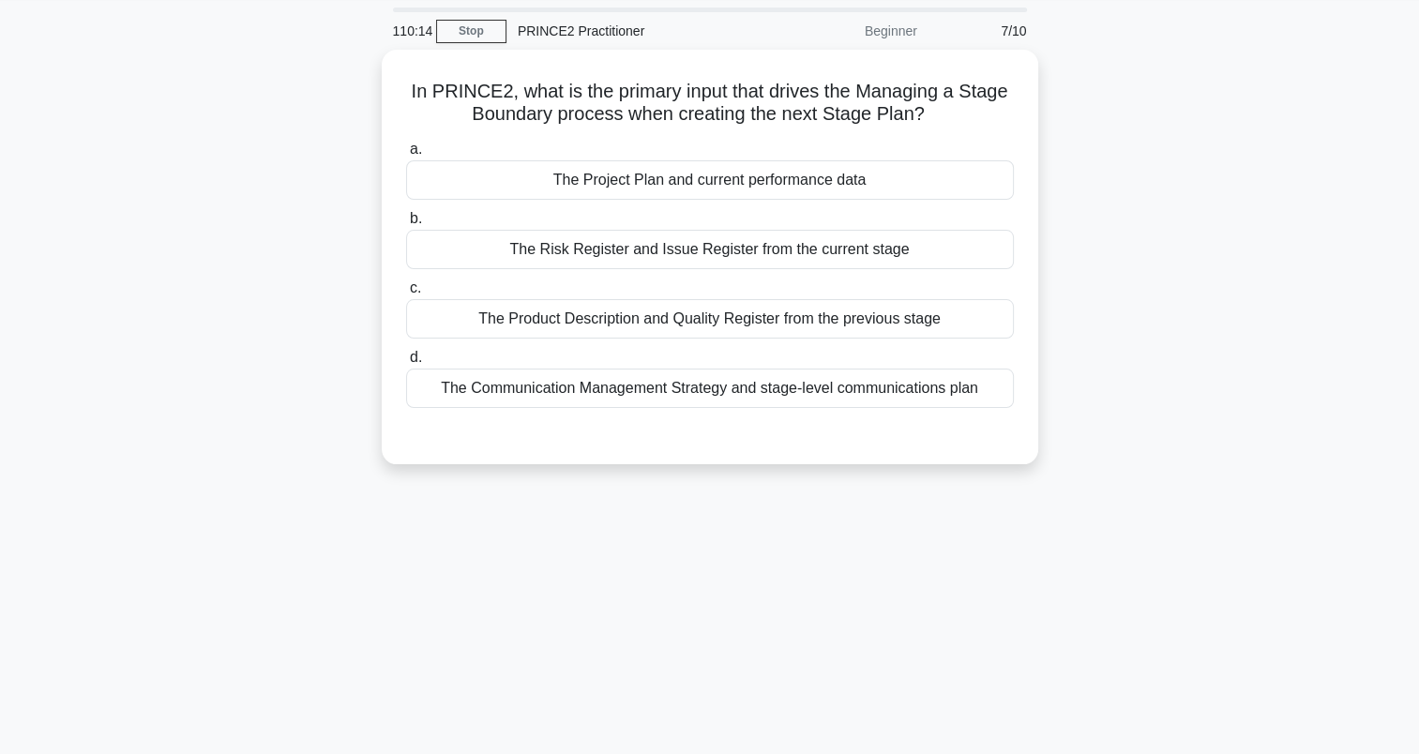
scroll to position [0, 0]
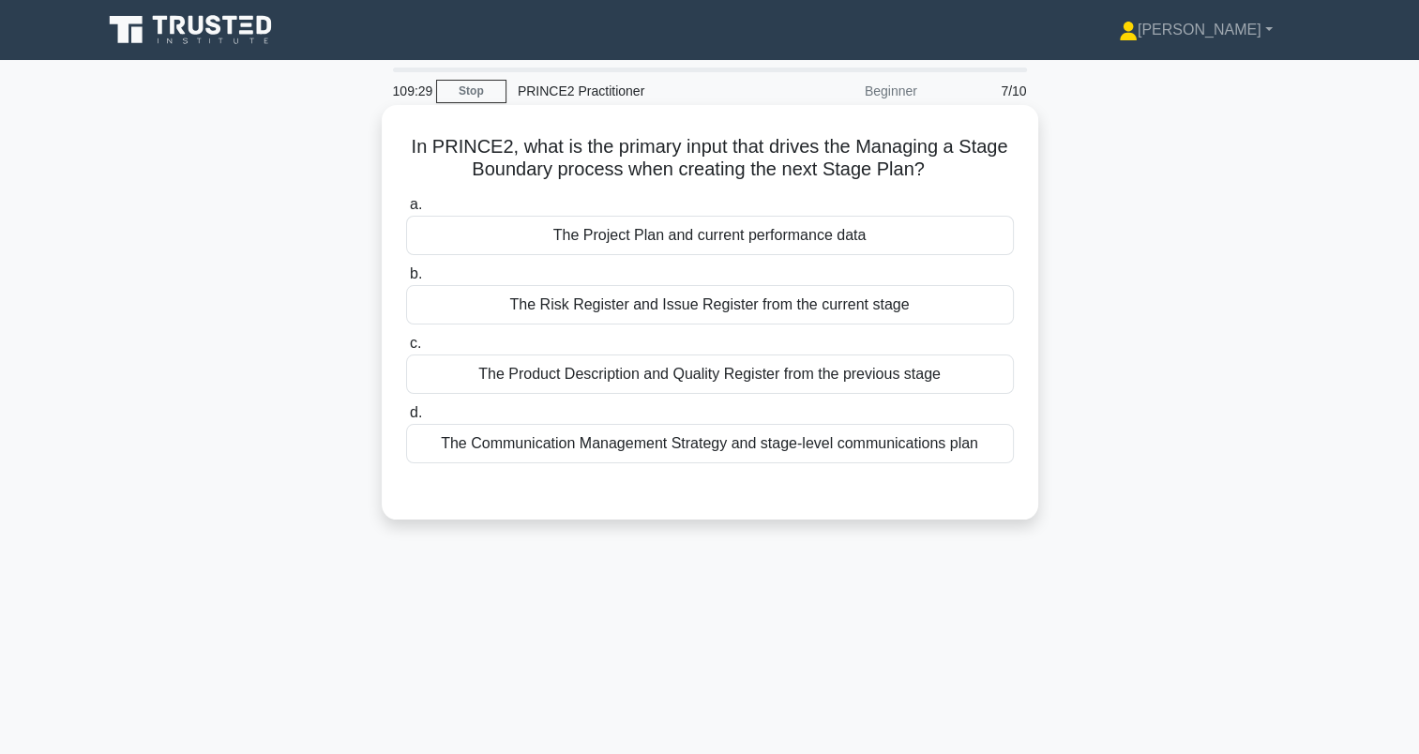
click at [525, 226] on div "The Project Plan and current performance data" at bounding box center [710, 235] width 608 height 39
click at [406, 211] on input "a. The Project Plan and current performance data" at bounding box center [406, 205] width 0 height 12
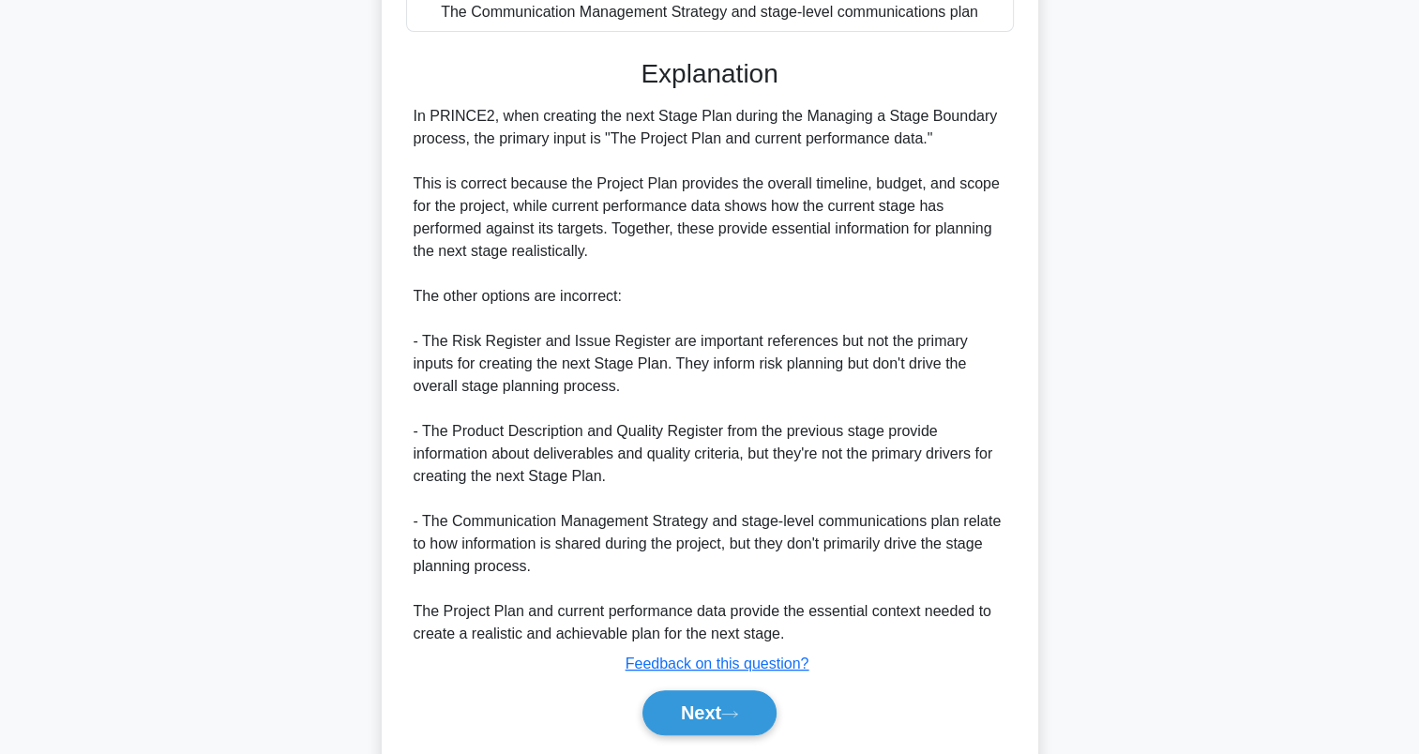
scroll to position [431, 0]
click at [672, 720] on button "Next" at bounding box center [710, 713] width 134 height 45
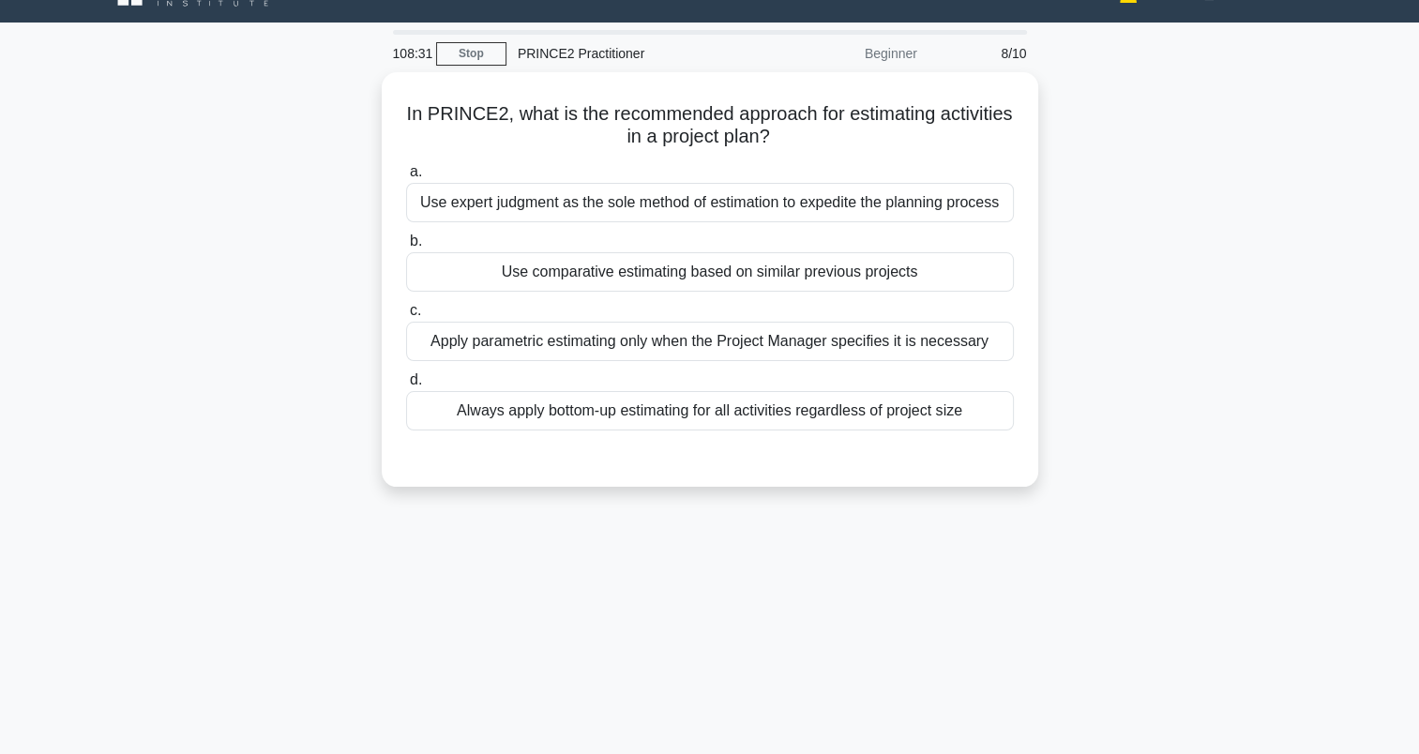
scroll to position [0, 0]
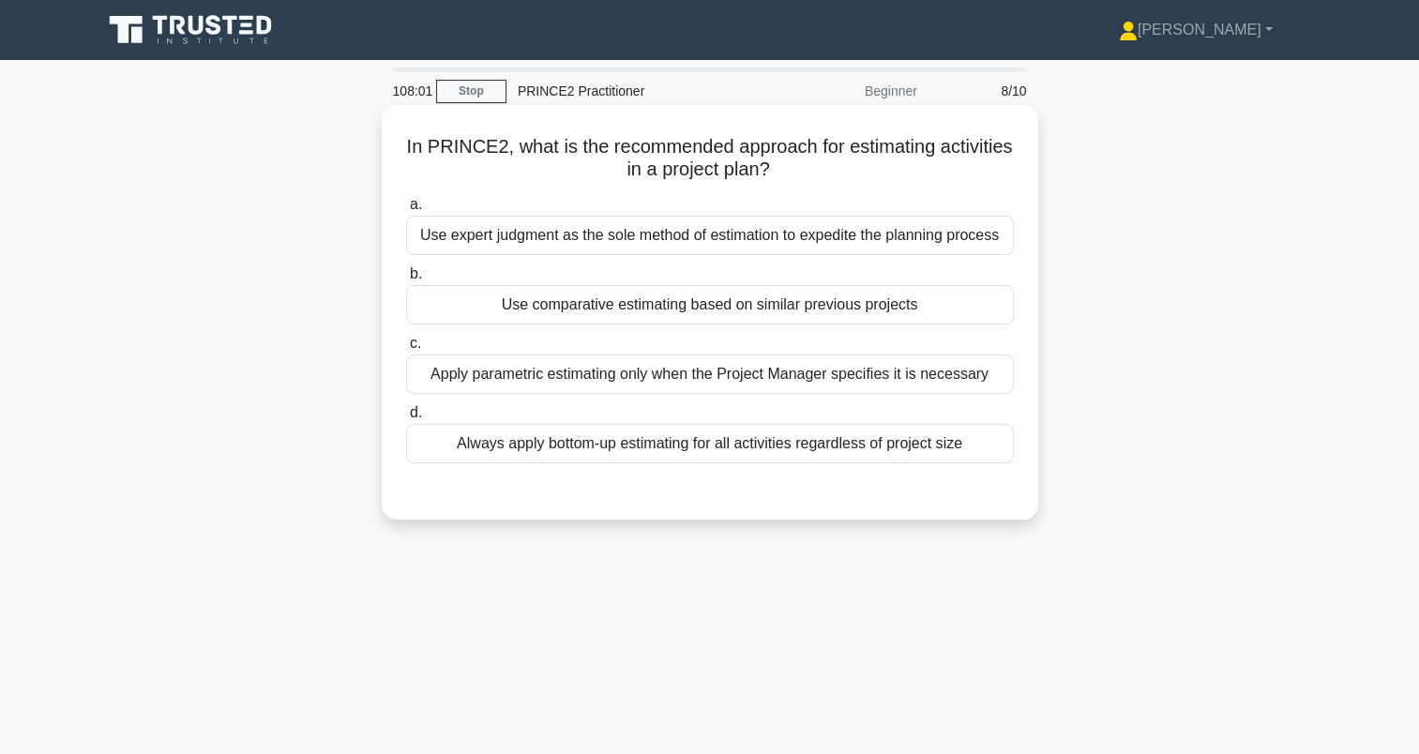
click at [447, 316] on div "Use comparative estimating based on similar previous projects" at bounding box center [710, 304] width 608 height 39
click at [406, 280] on input "b. Use comparative estimating based on similar previous projects" at bounding box center [406, 274] width 0 height 12
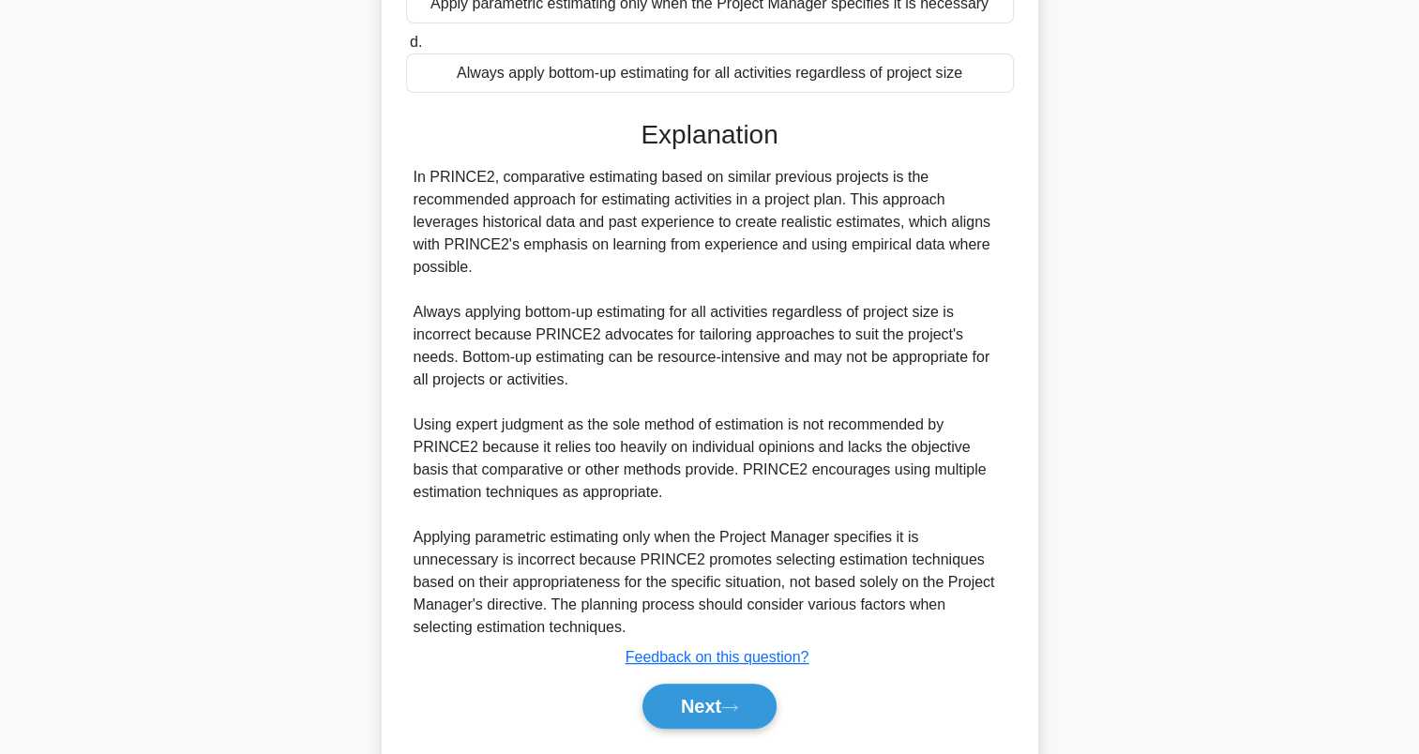
scroll to position [424, 0]
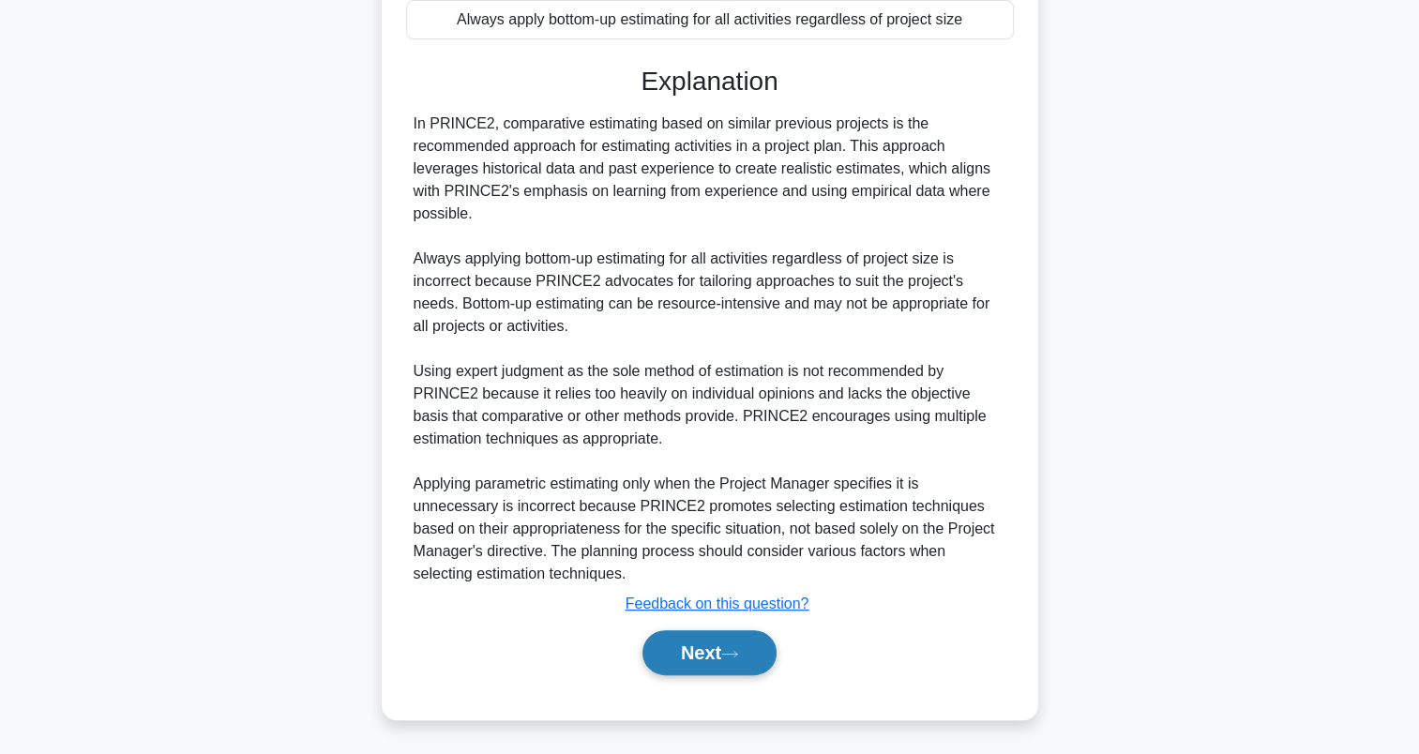
click at [653, 642] on button "Next" at bounding box center [710, 652] width 134 height 45
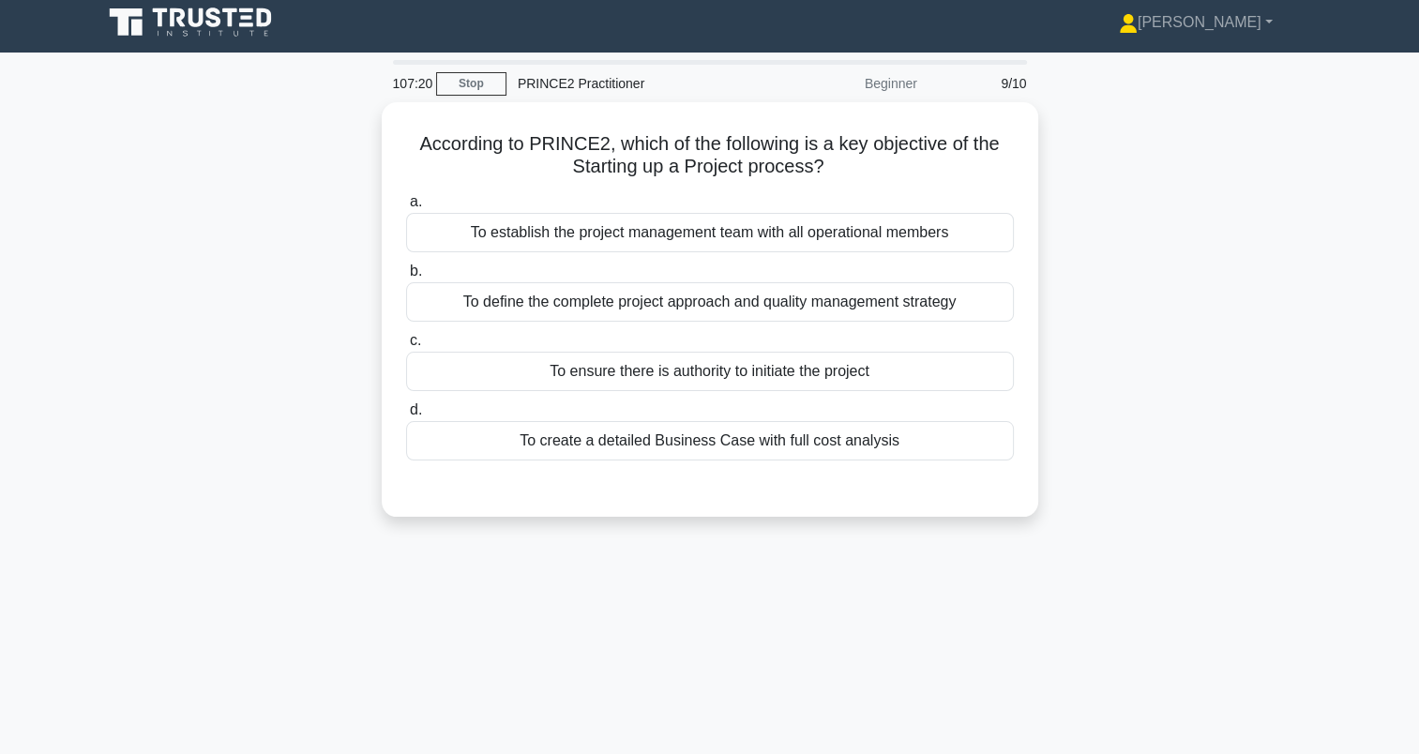
scroll to position [0, 0]
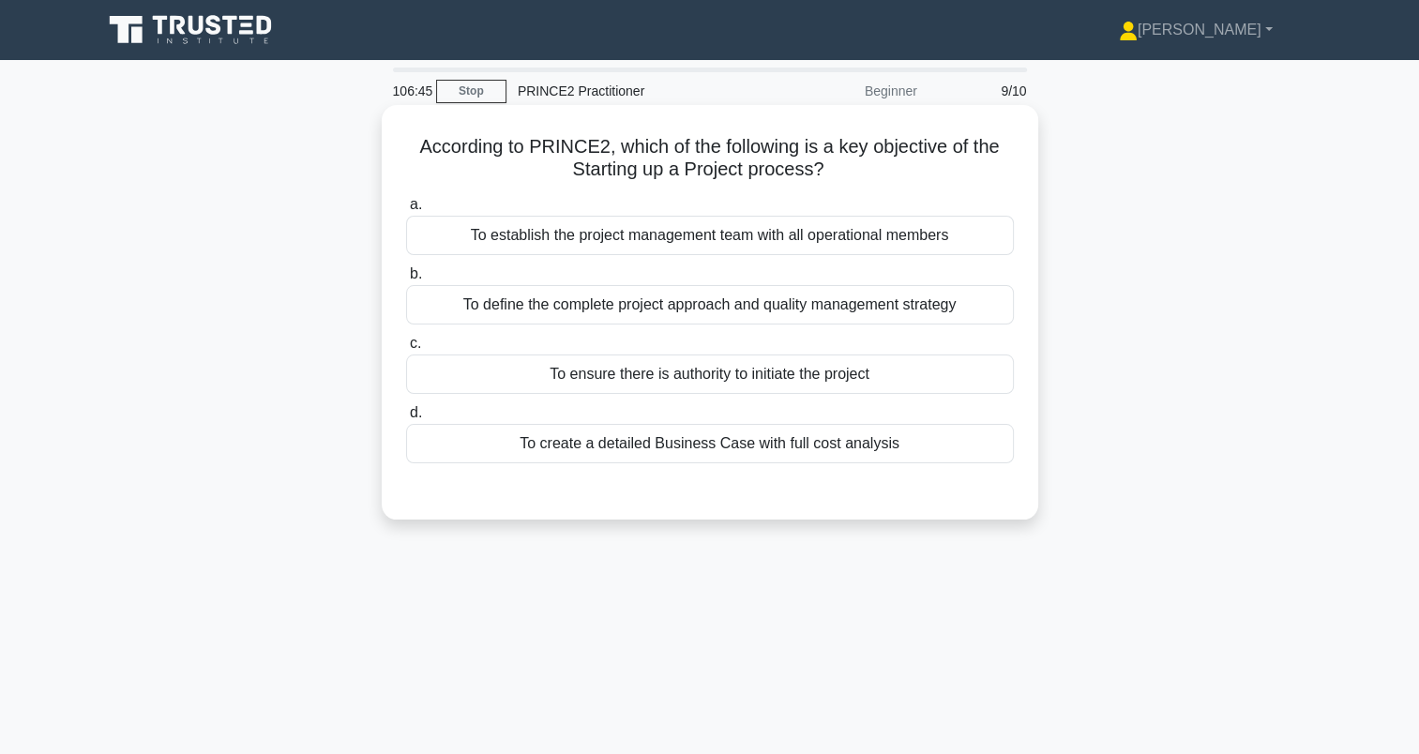
click at [447, 373] on div "To ensure there is authority to initiate the project" at bounding box center [710, 374] width 608 height 39
click at [406, 350] on input "c. To ensure there is authority to initiate the project" at bounding box center [406, 344] width 0 height 12
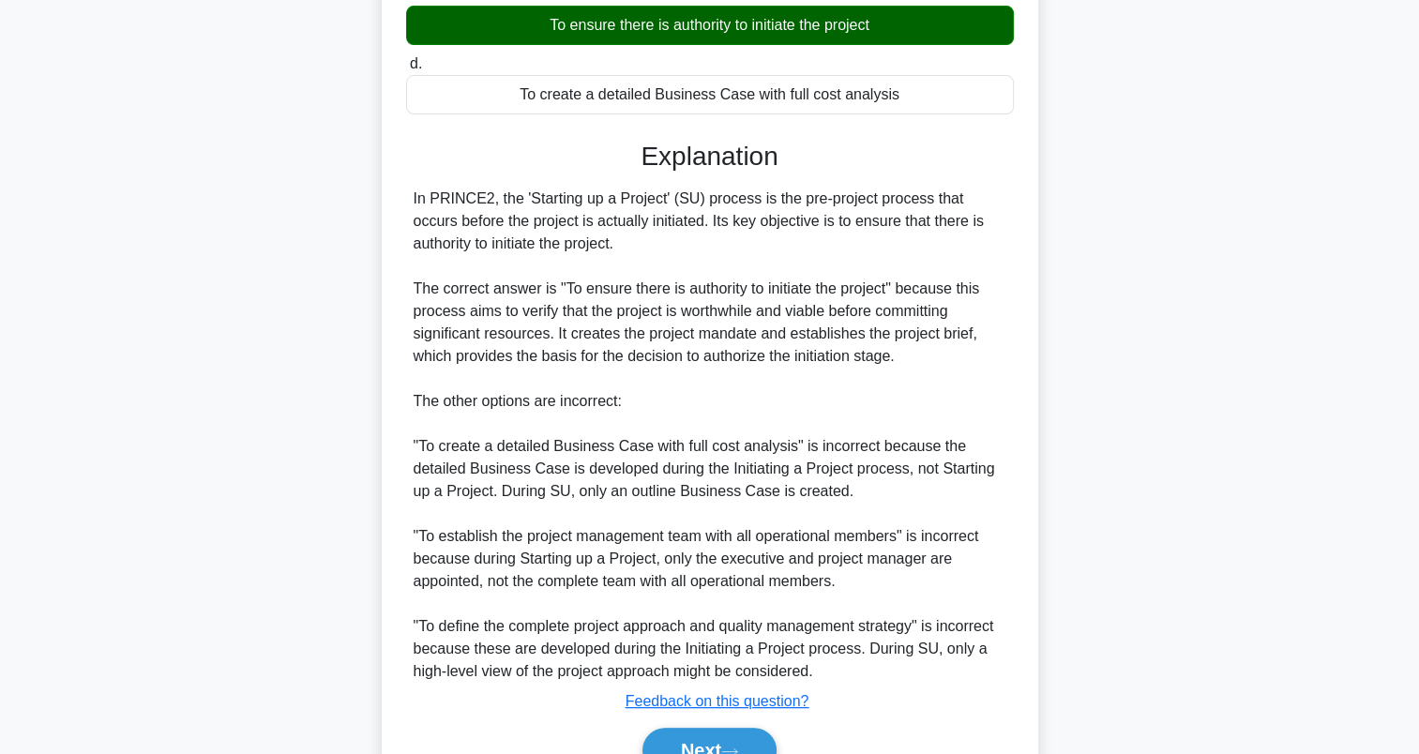
scroll to position [447, 0]
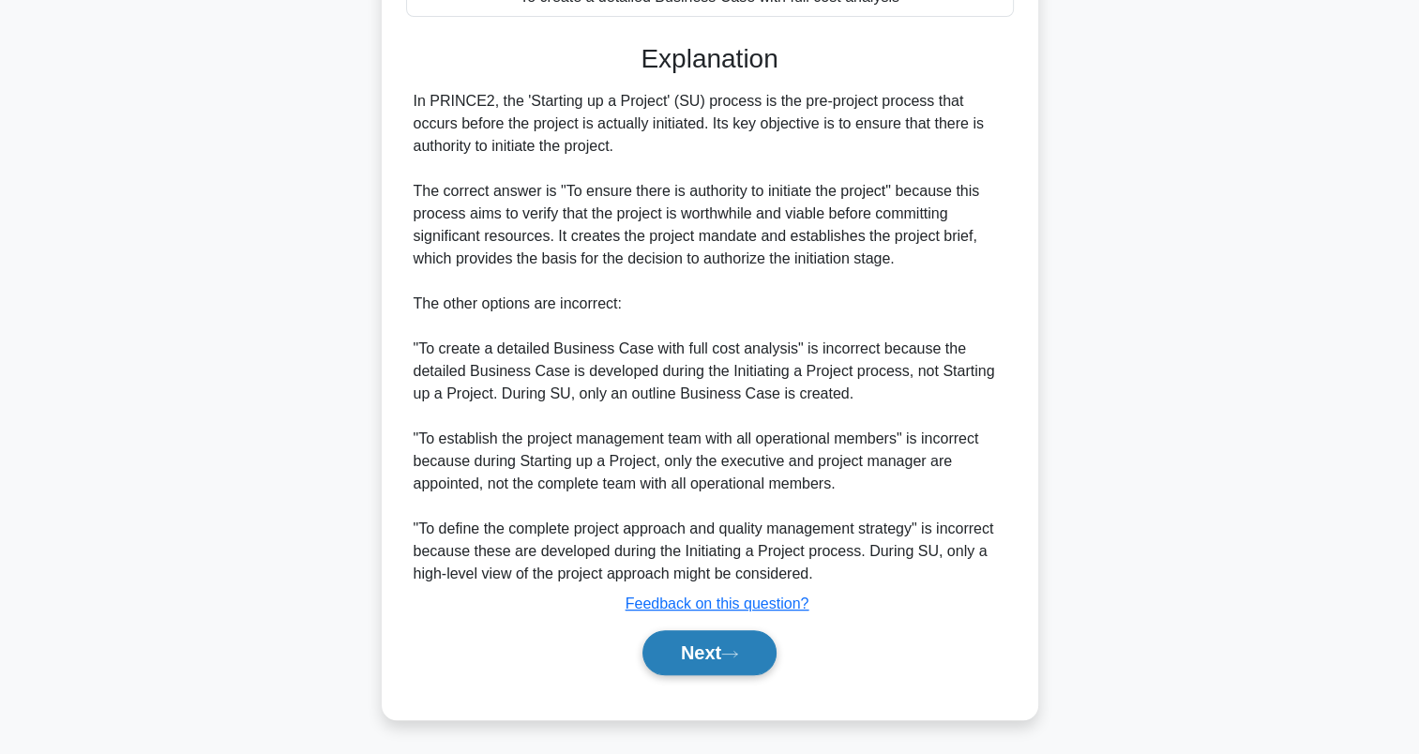
click at [727, 647] on button "Next" at bounding box center [710, 652] width 134 height 45
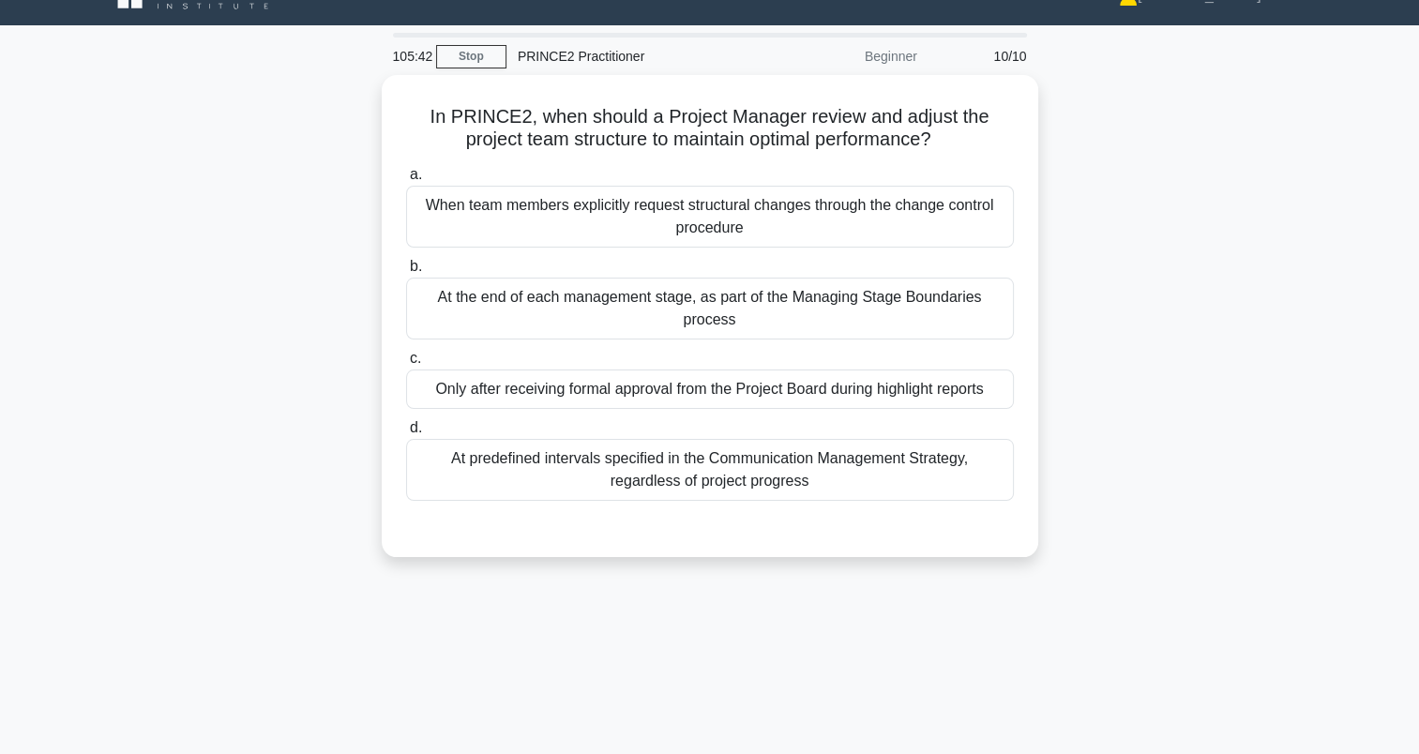
scroll to position [34, 0]
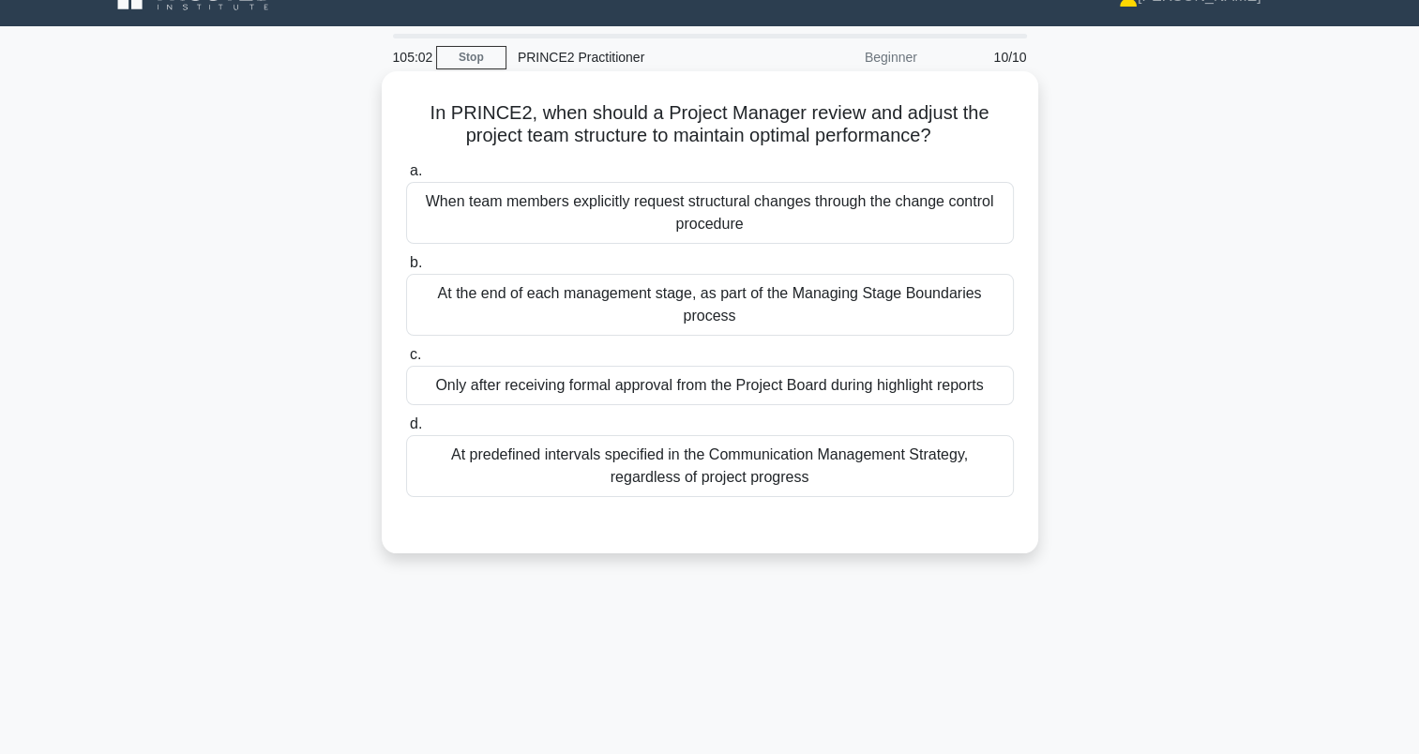
click at [483, 311] on div "At the end of each management stage, as part of the Managing Stage Boundaries p…" at bounding box center [710, 305] width 608 height 62
click at [406, 269] on input "b. At the end of each management stage, as part of the Managing Stage Boundarie…" at bounding box center [406, 263] width 0 height 12
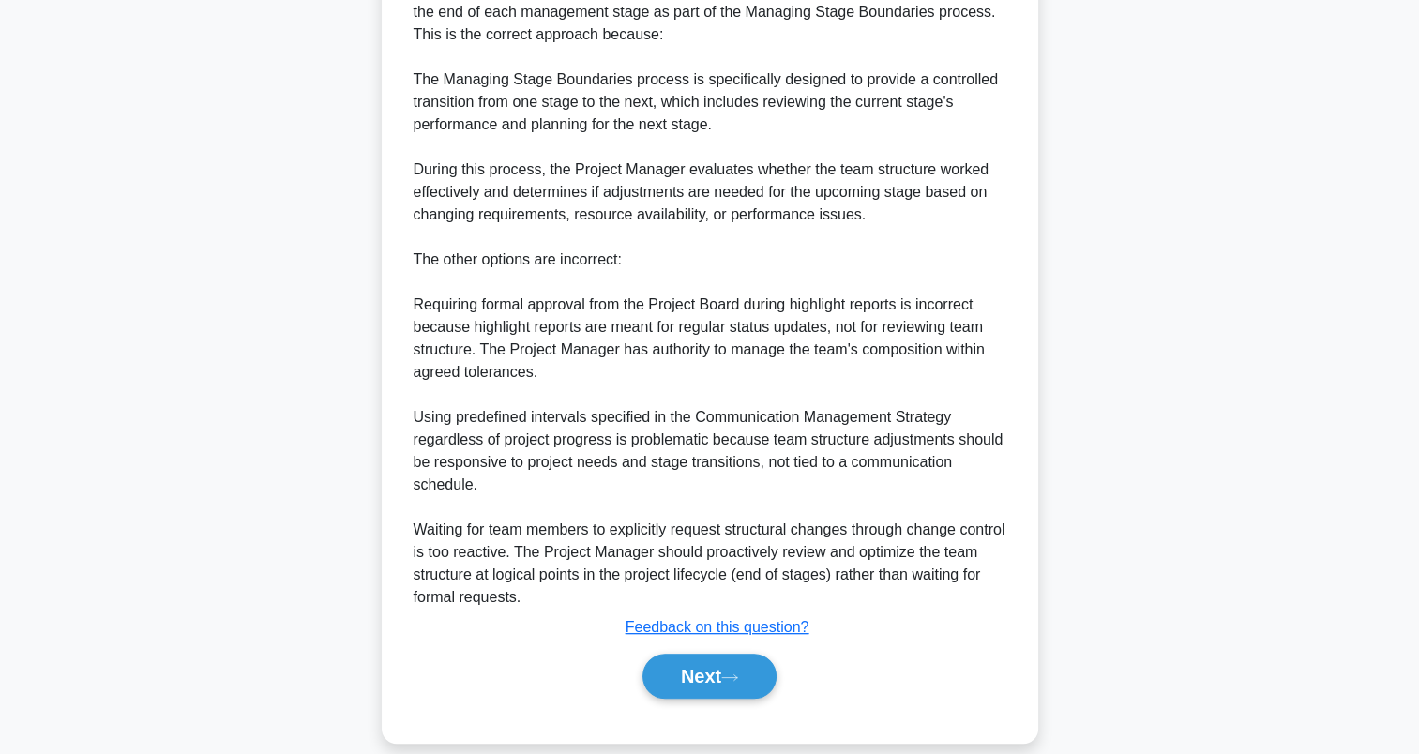
scroll to position [649, 0]
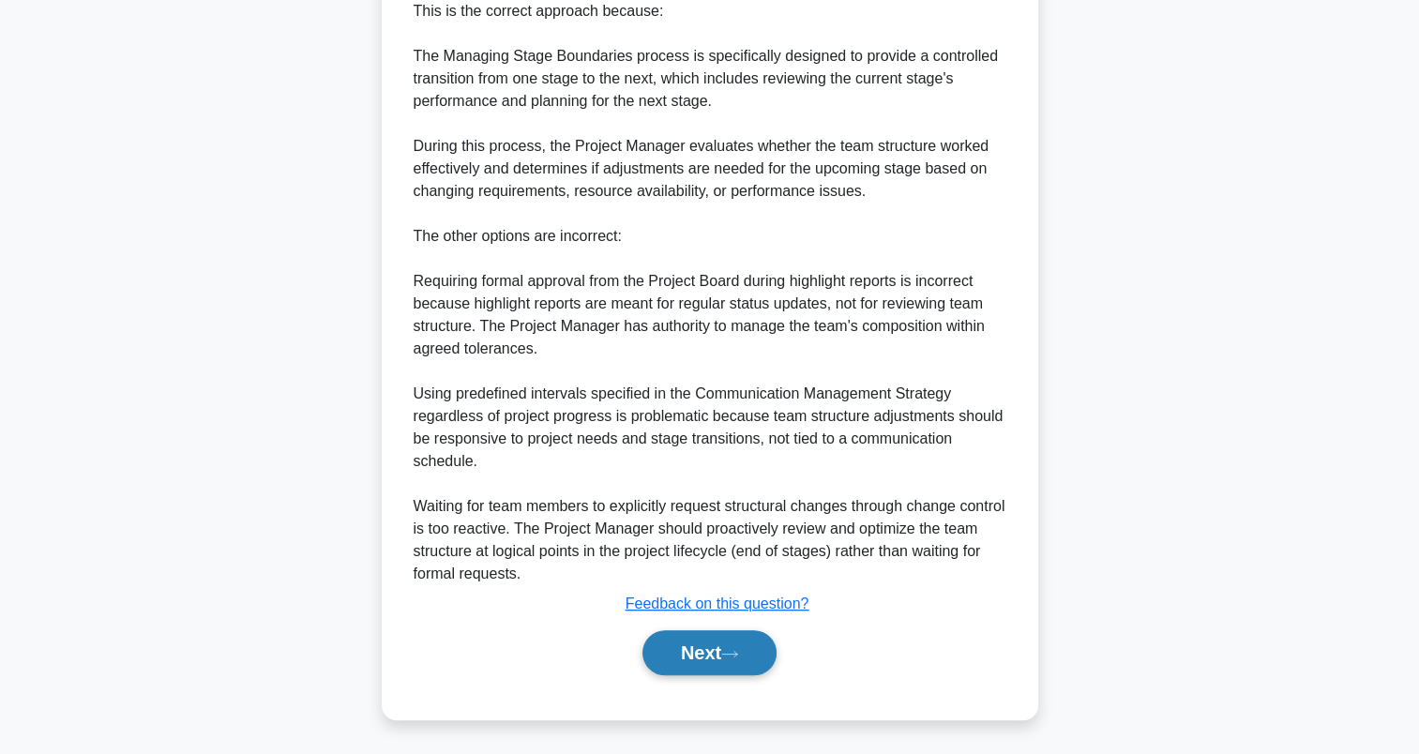
click at [705, 645] on button "Next" at bounding box center [710, 652] width 134 height 45
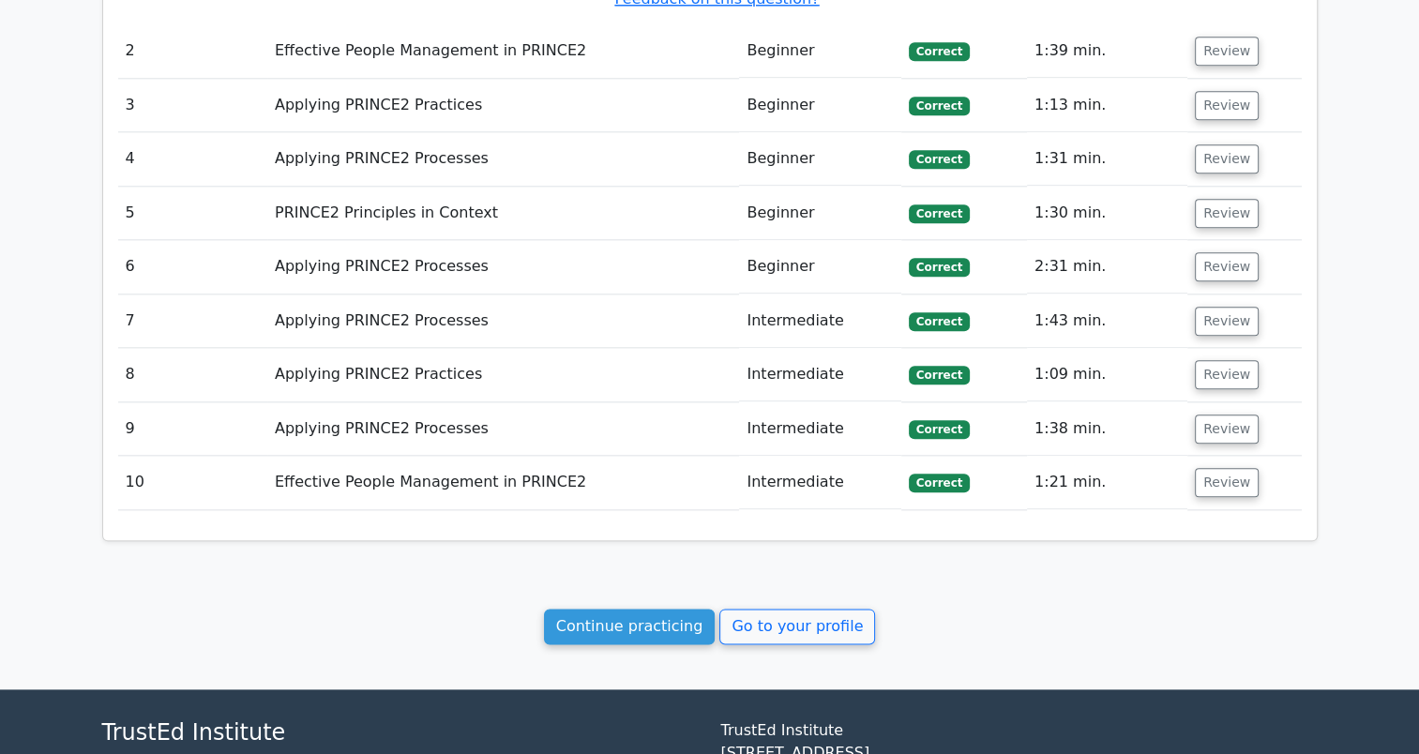
scroll to position [2123, 0]
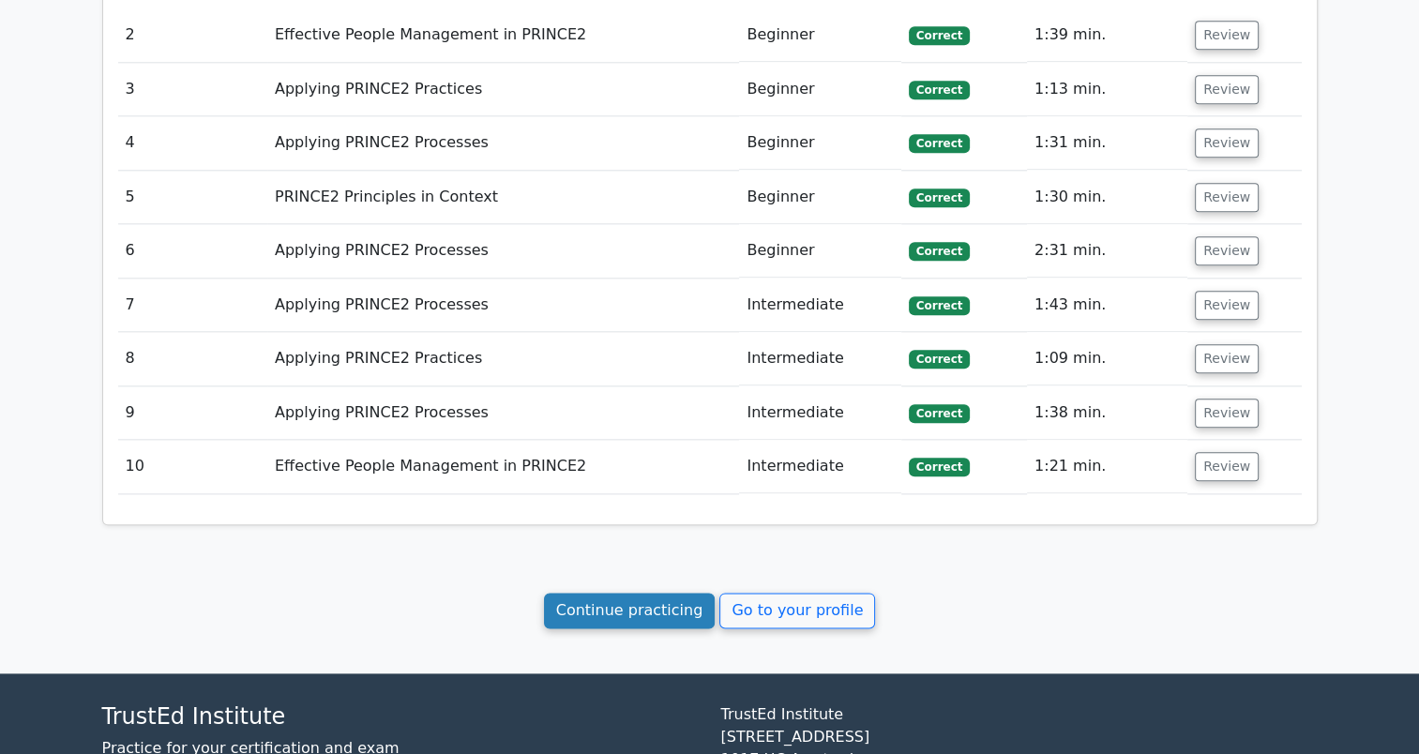
click at [592, 593] on link "Continue practicing" at bounding box center [630, 611] width 172 height 36
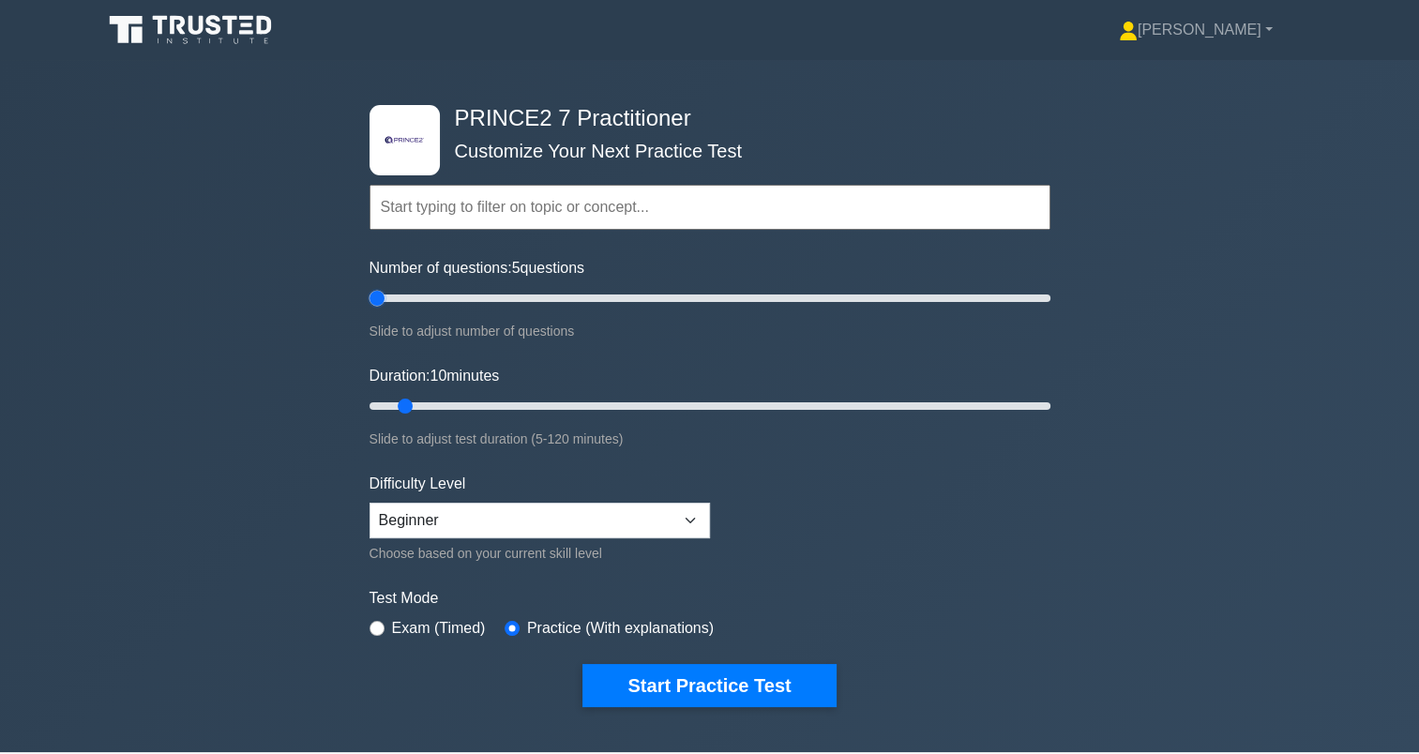
drag, startPoint x: 394, startPoint y: 296, endPoint x: 353, endPoint y: 291, distance: 41.7
type input "5"
click at [370, 291] on input "Number of questions: 5 questions" at bounding box center [710, 298] width 681 height 23
drag, startPoint x: 414, startPoint y: 403, endPoint x: 1128, endPoint y: 469, distance: 716.9
type input "120"
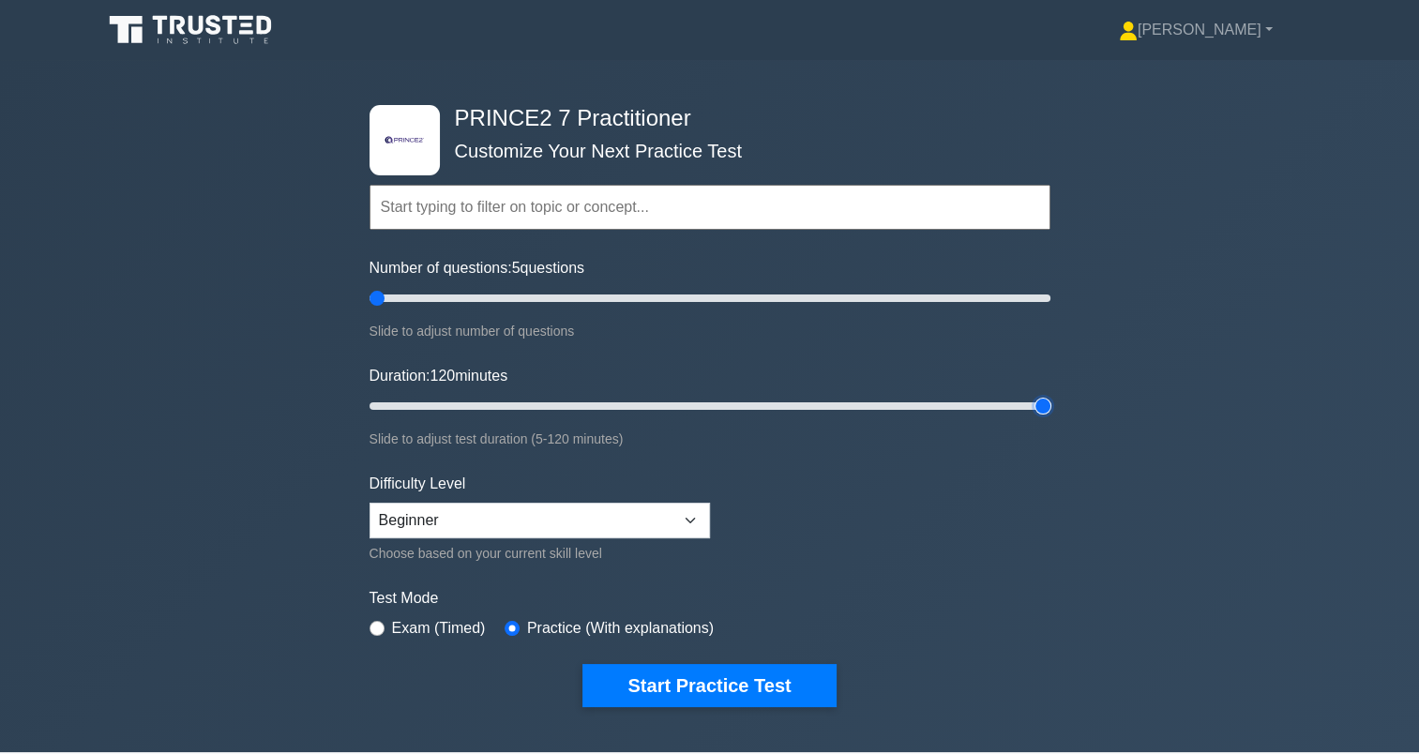
click at [1051, 417] on input "Duration: 120 minutes" at bounding box center [710, 406] width 681 height 23
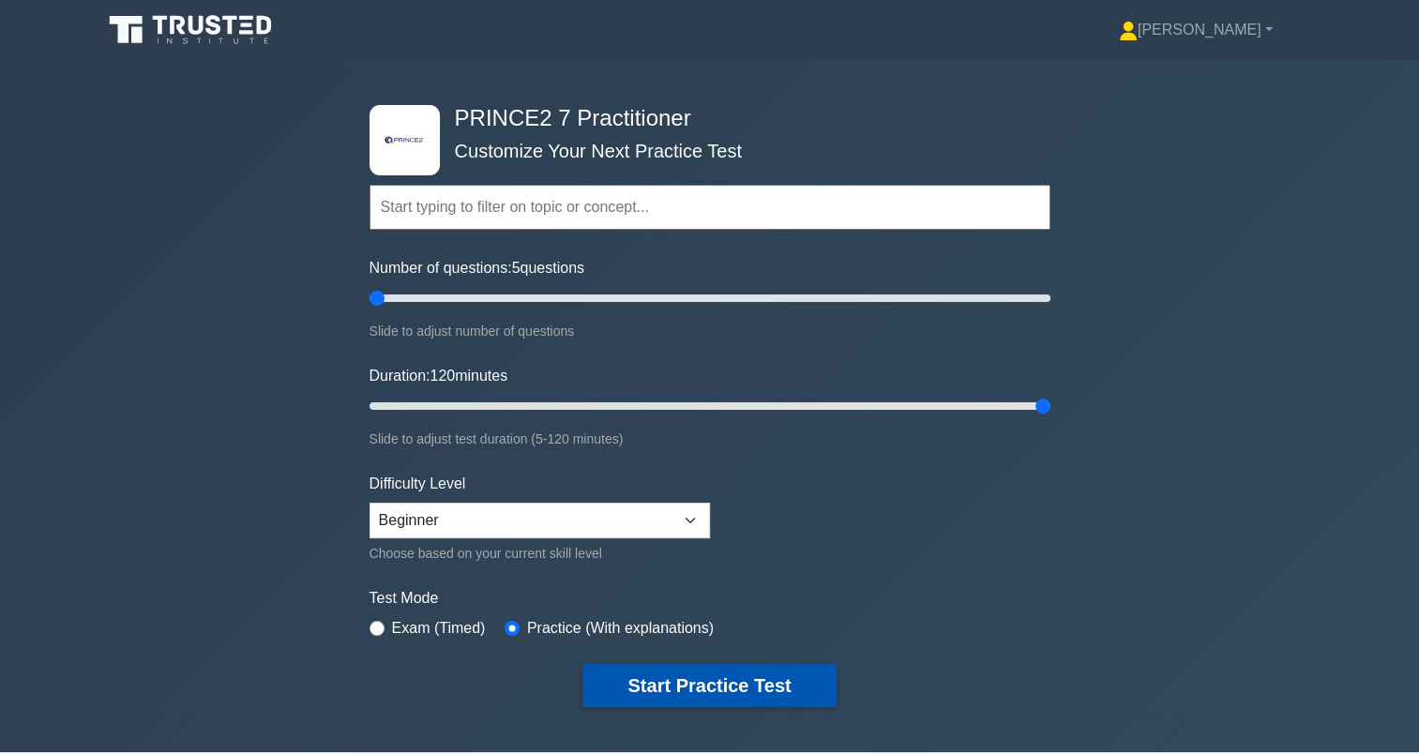
click at [743, 690] on button "Start Practice Test" at bounding box center [709, 685] width 253 height 43
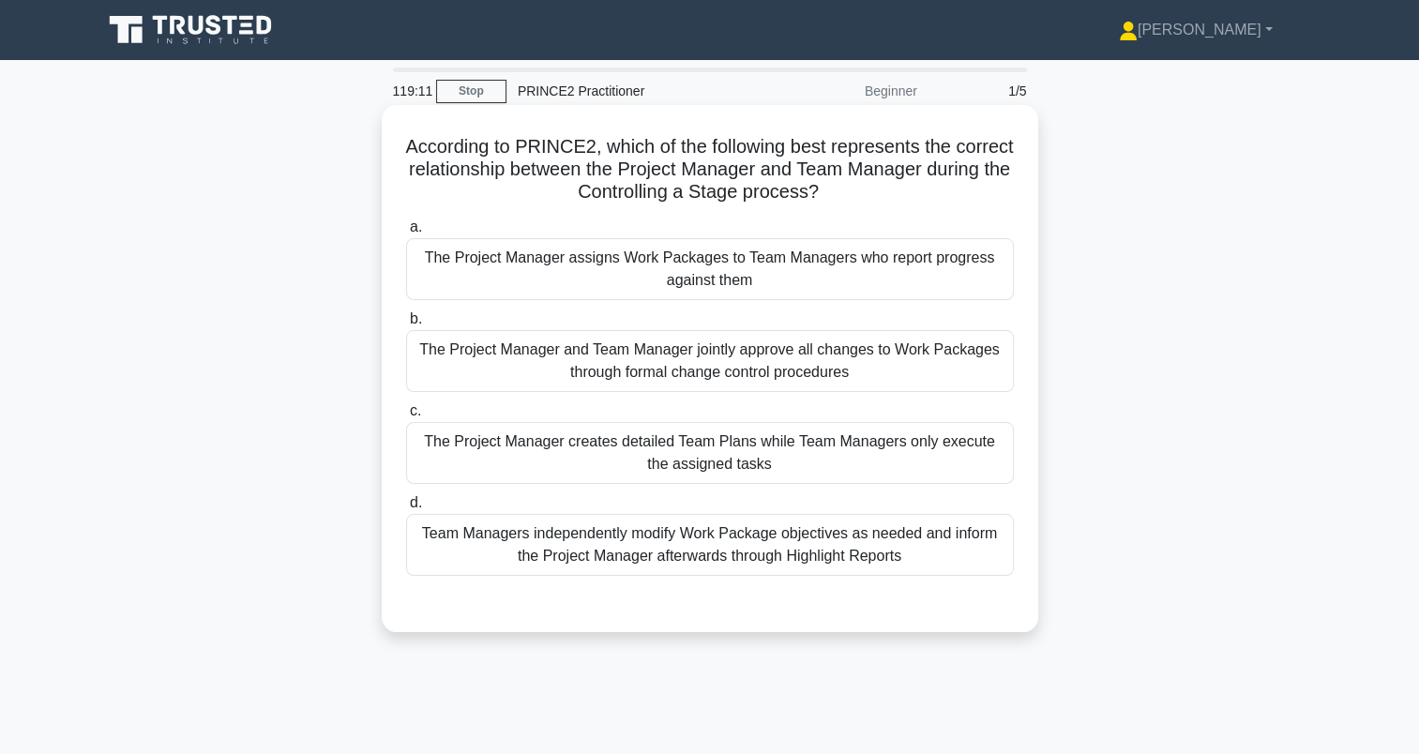
click at [454, 276] on div "The Project Manager assigns Work Packages to Team Managers who report progress …" at bounding box center [710, 269] width 608 height 62
click at [406, 234] on input "a. The Project Manager assigns Work Packages to Team Managers who report progre…" at bounding box center [406, 227] width 0 height 12
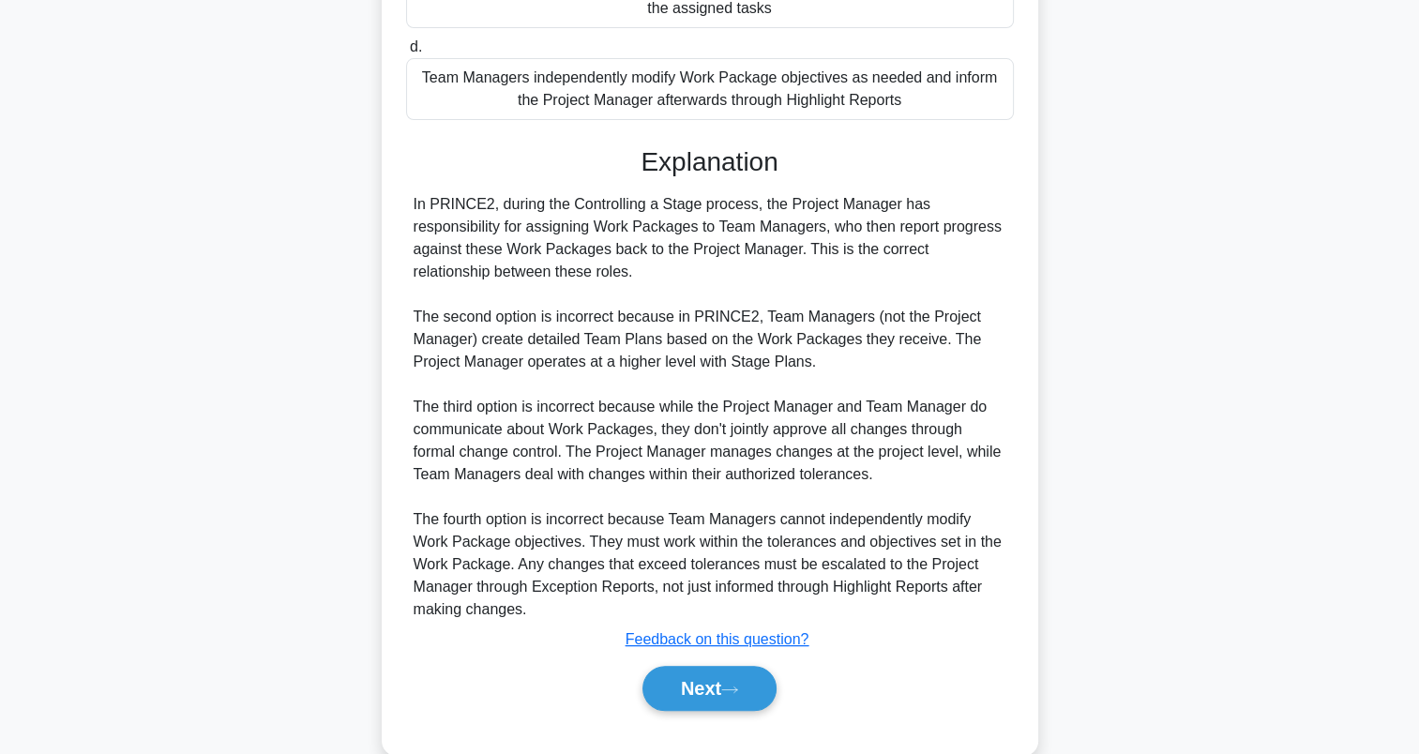
scroll to position [462, 0]
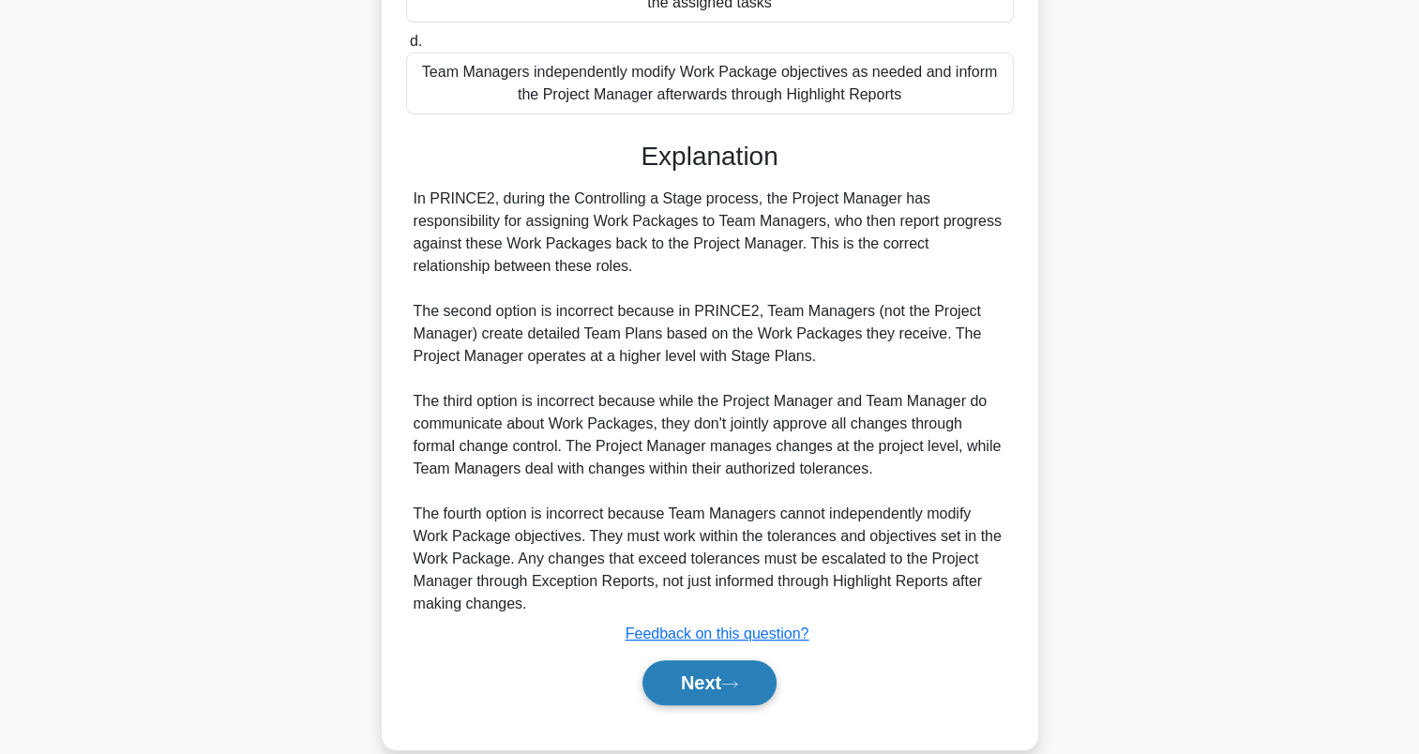
click at [702, 666] on button "Next" at bounding box center [710, 682] width 134 height 45
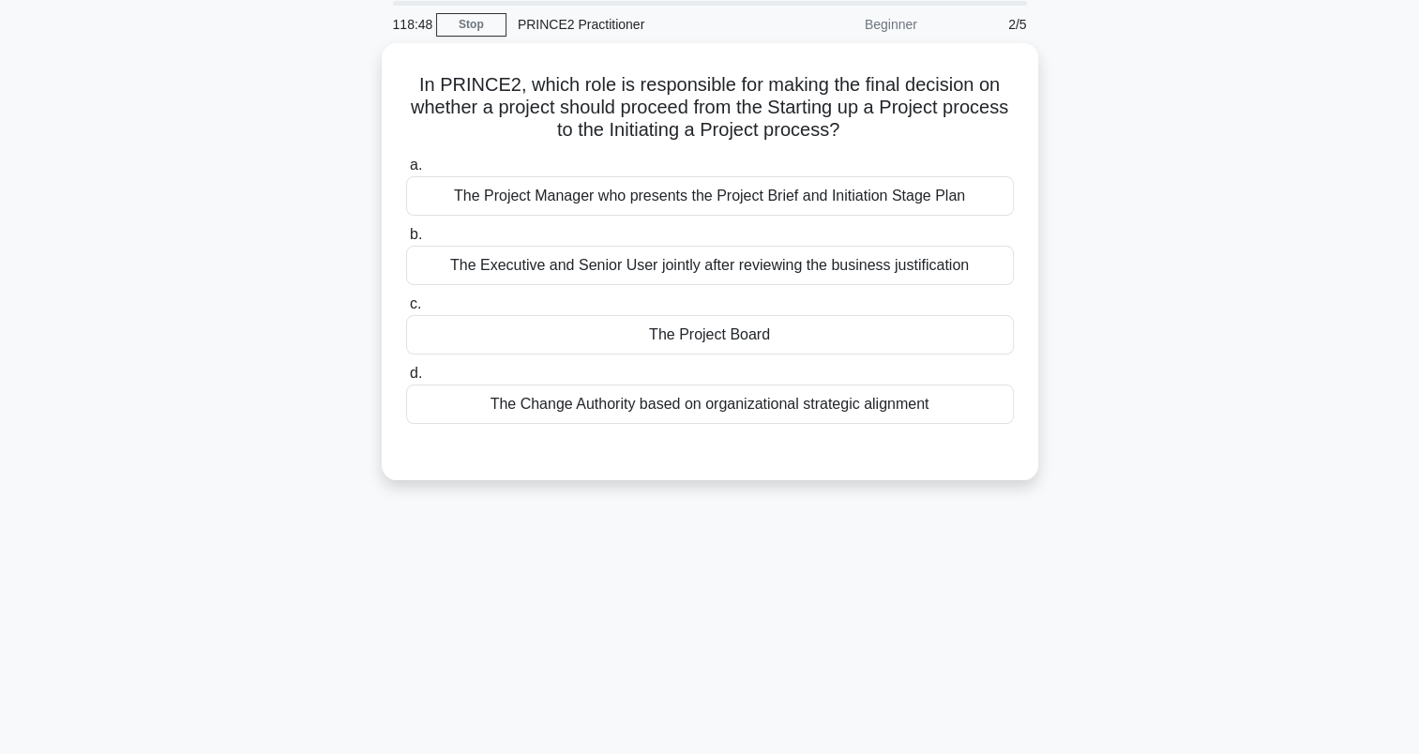
scroll to position [57, 0]
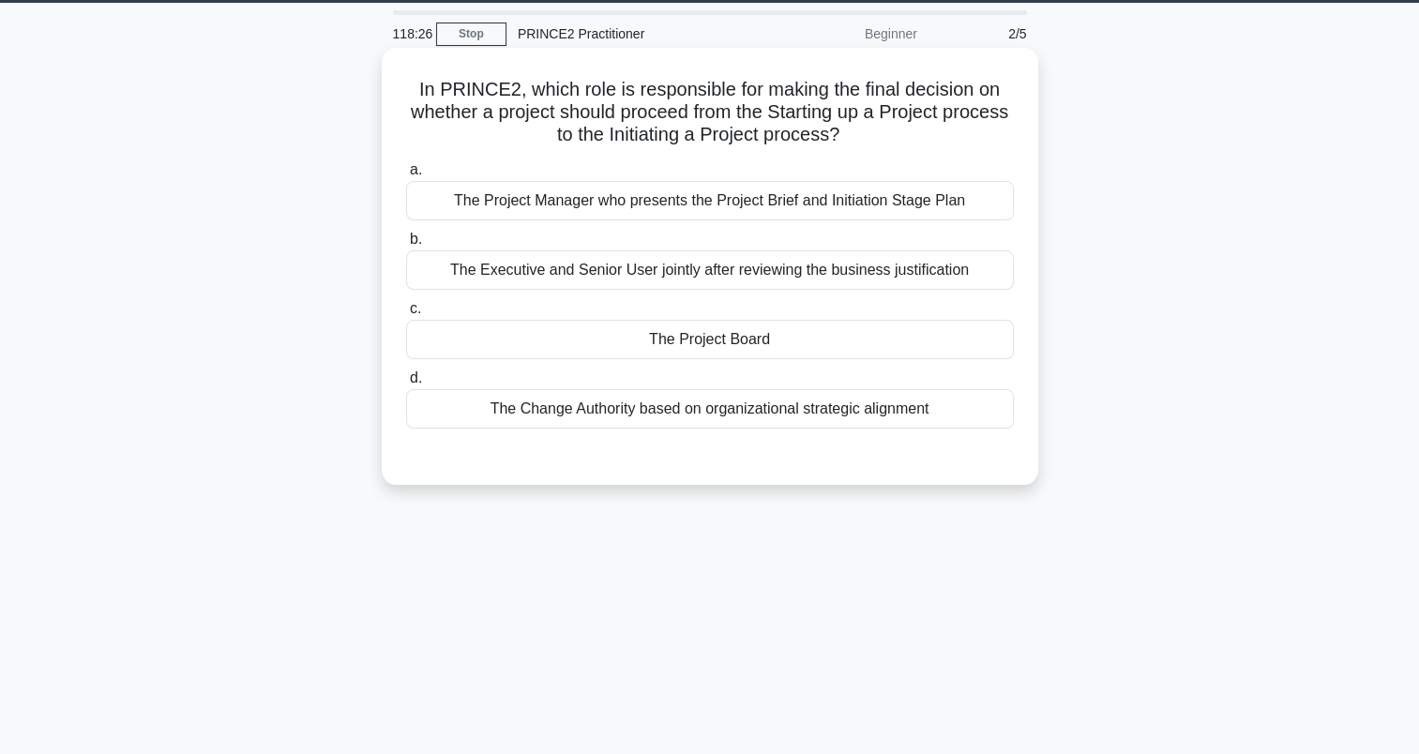
click at [604, 336] on div "The Project Board" at bounding box center [710, 339] width 608 height 39
click at [406, 315] on input "c. The Project Board" at bounding box center [406, 309] width 0 height 12
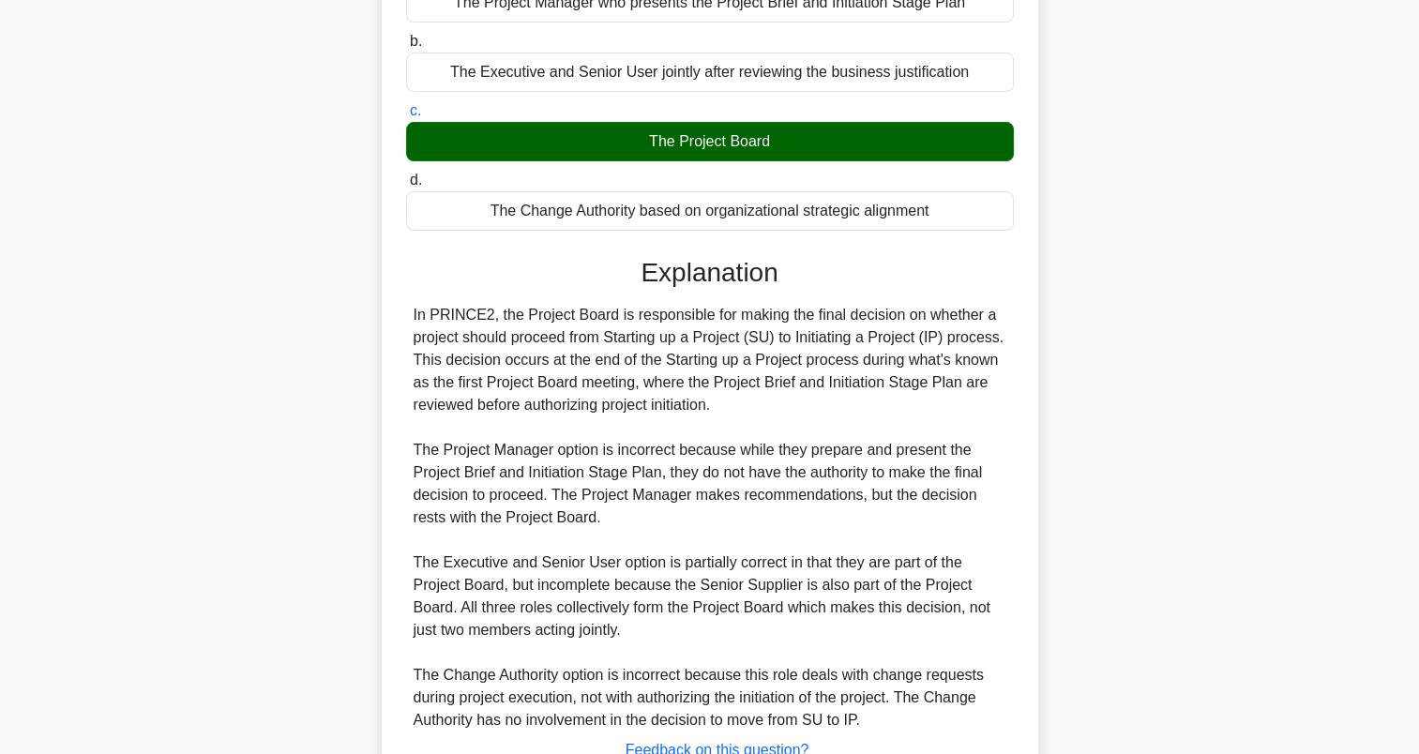
scroll to position [402, 0]
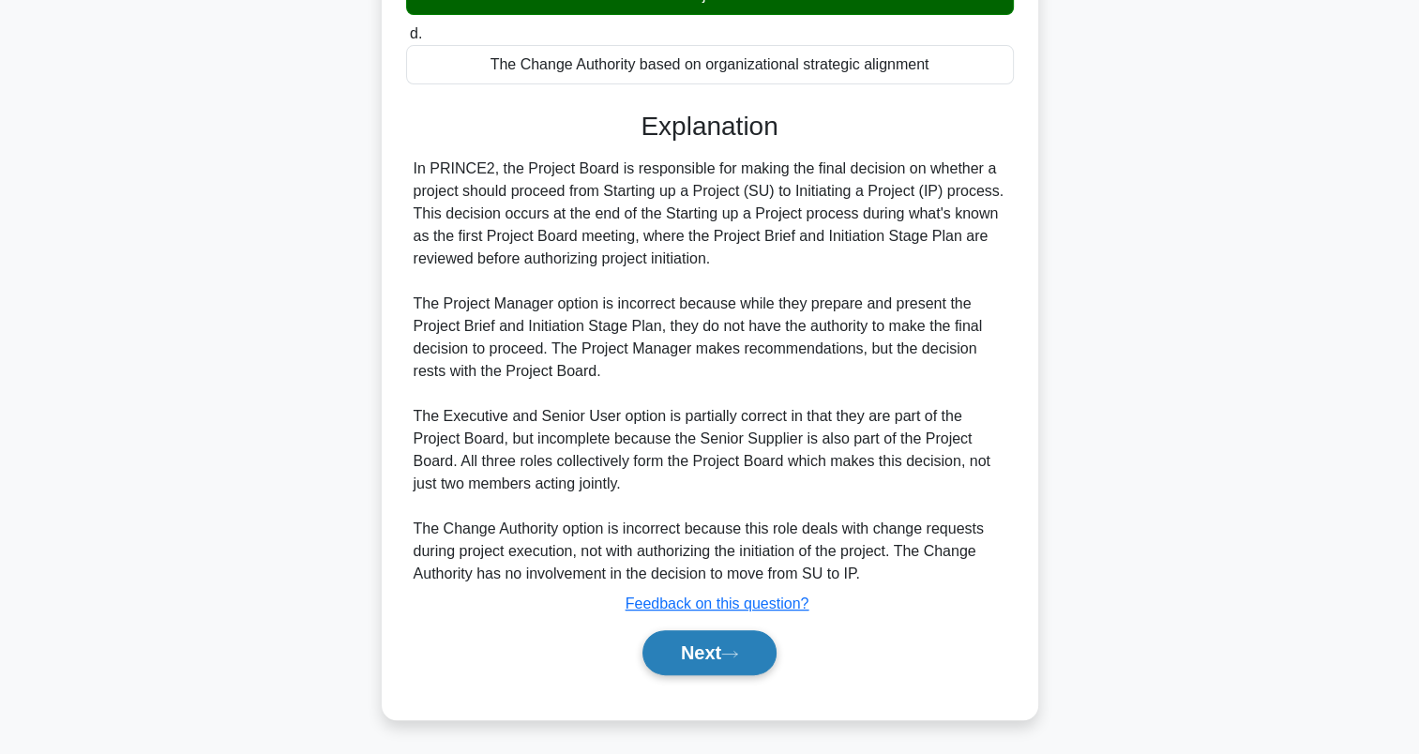
click at [663, 660] on button "Next" at bounding box center [710, 652] width 134 height 45
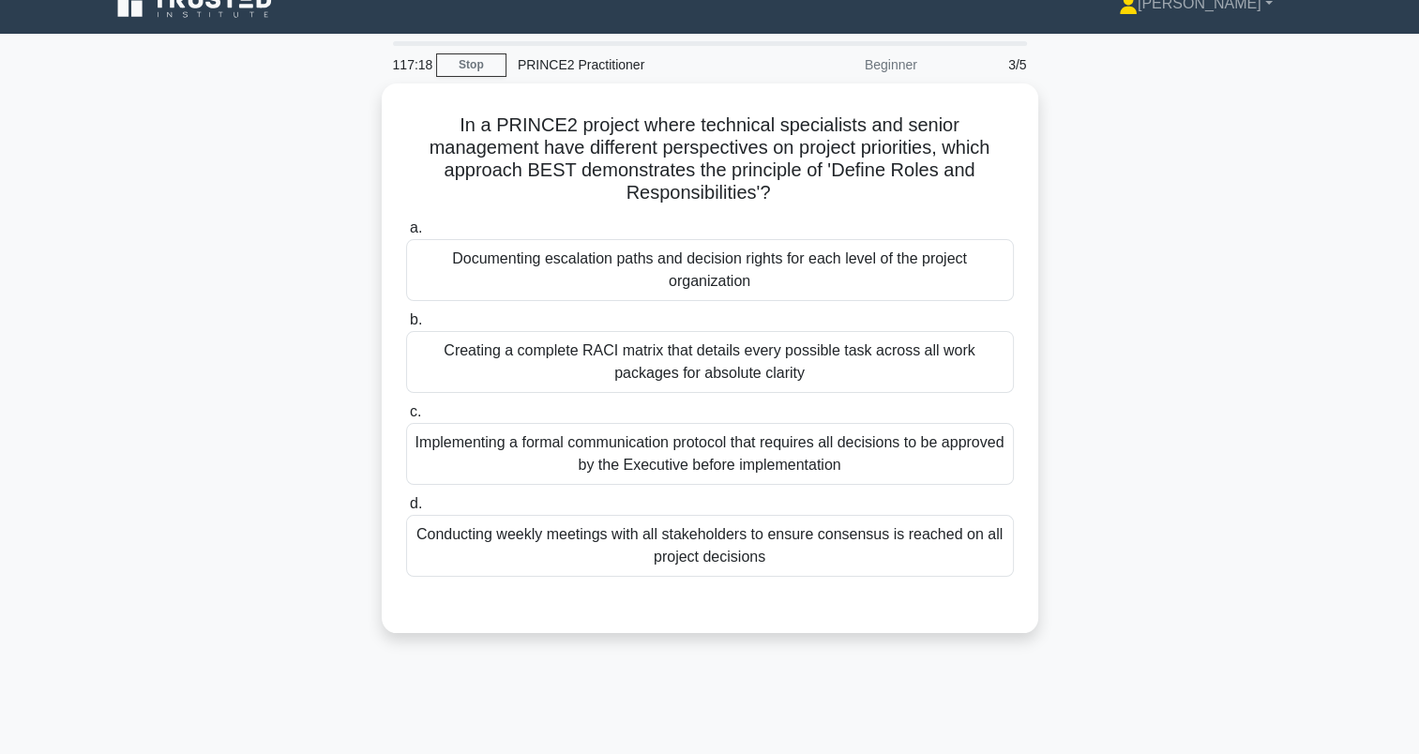
scroll to position [23, 0]
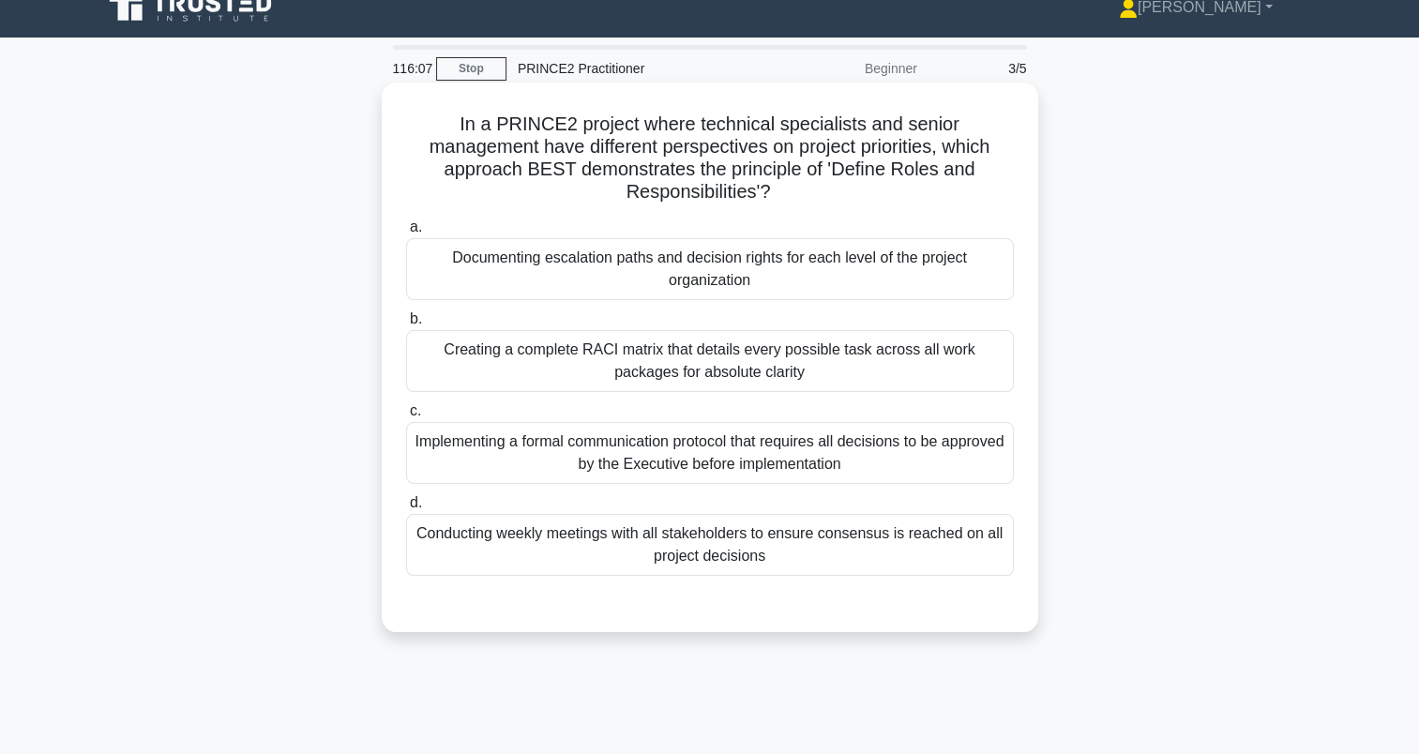
click at [687, 356] on div "Creating a complete RACI matrix that details every possible task across all wor…" at bounding box center [710, 361] width 608 height 62
click at [406, 326] on input "b. Creating a complete RACI matrix that details every possible task across all …" at bounding box center [406, 319] width 0 height 12
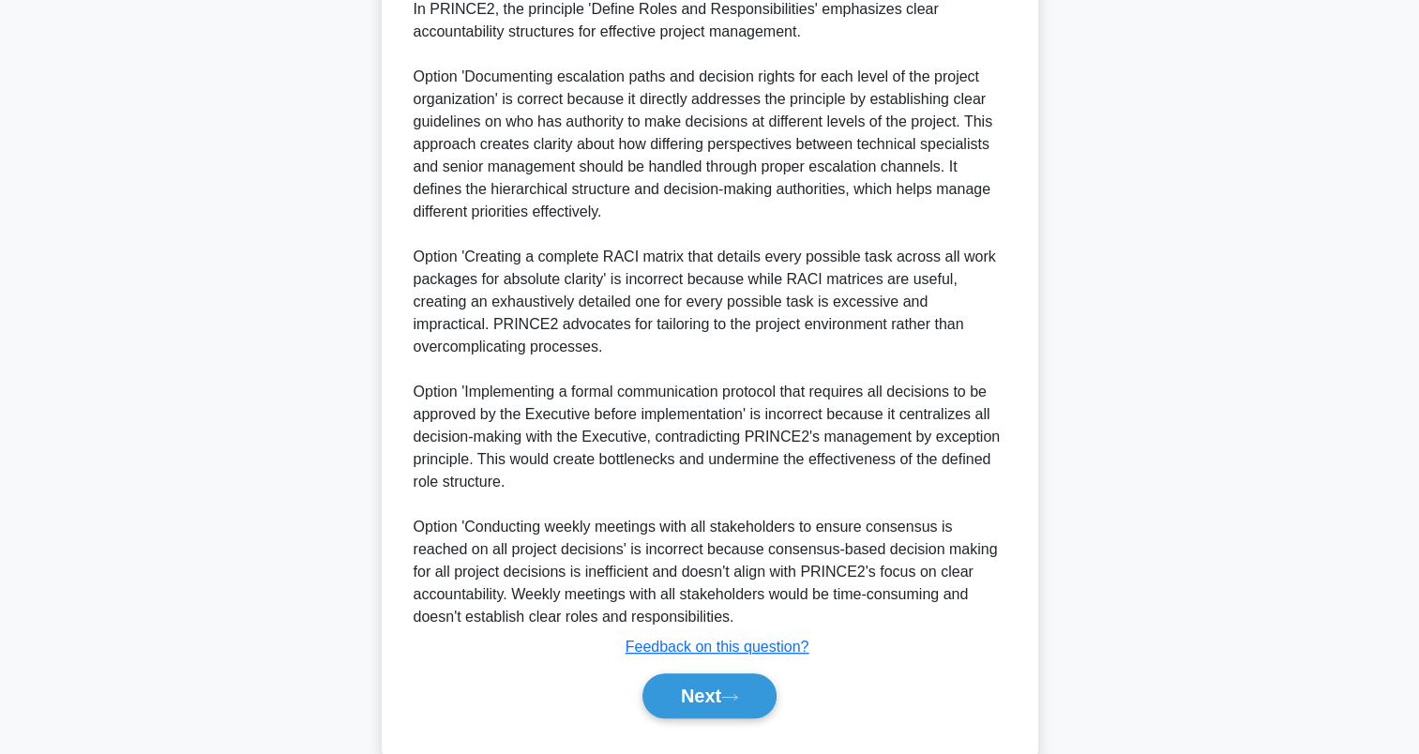
scroll to position [680, 0]
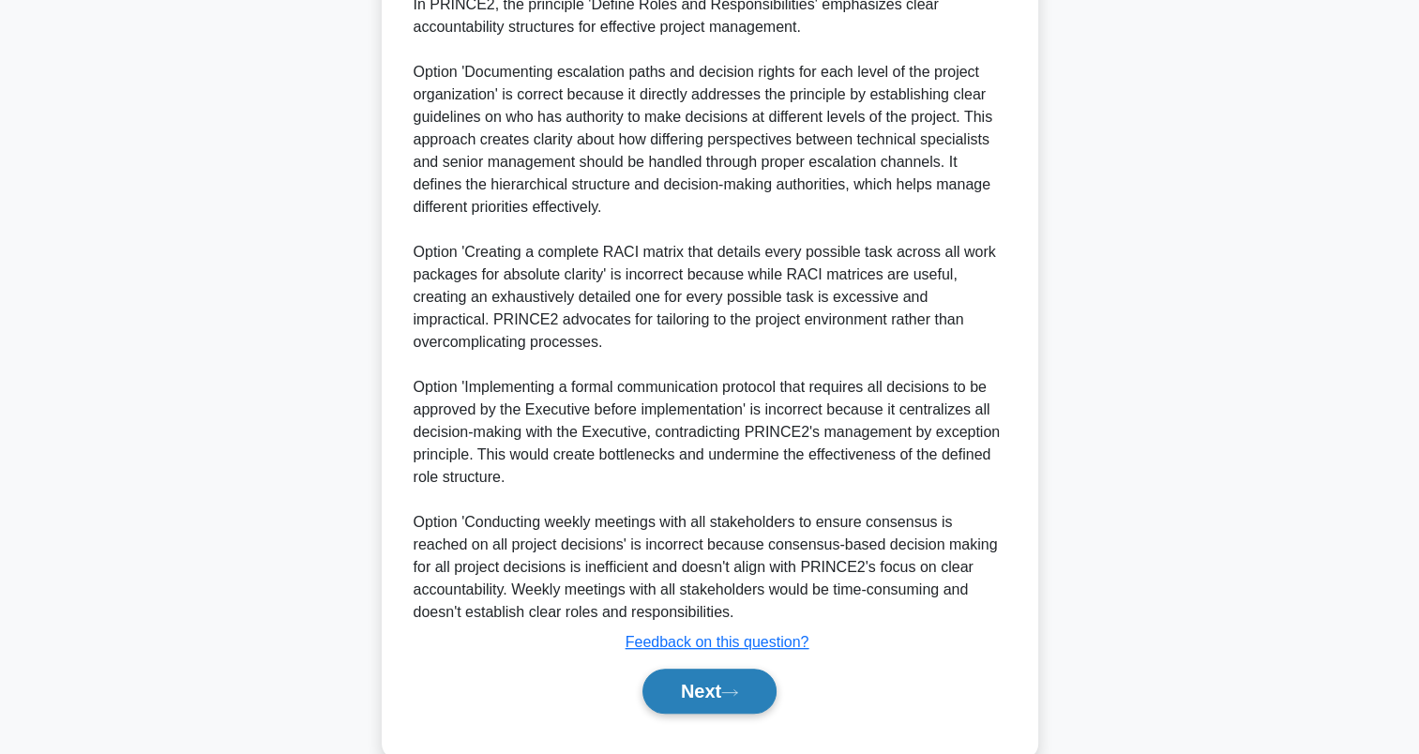
click at [675, 669] on button "Next" at bounding box center [710, 691] width 134 height 45
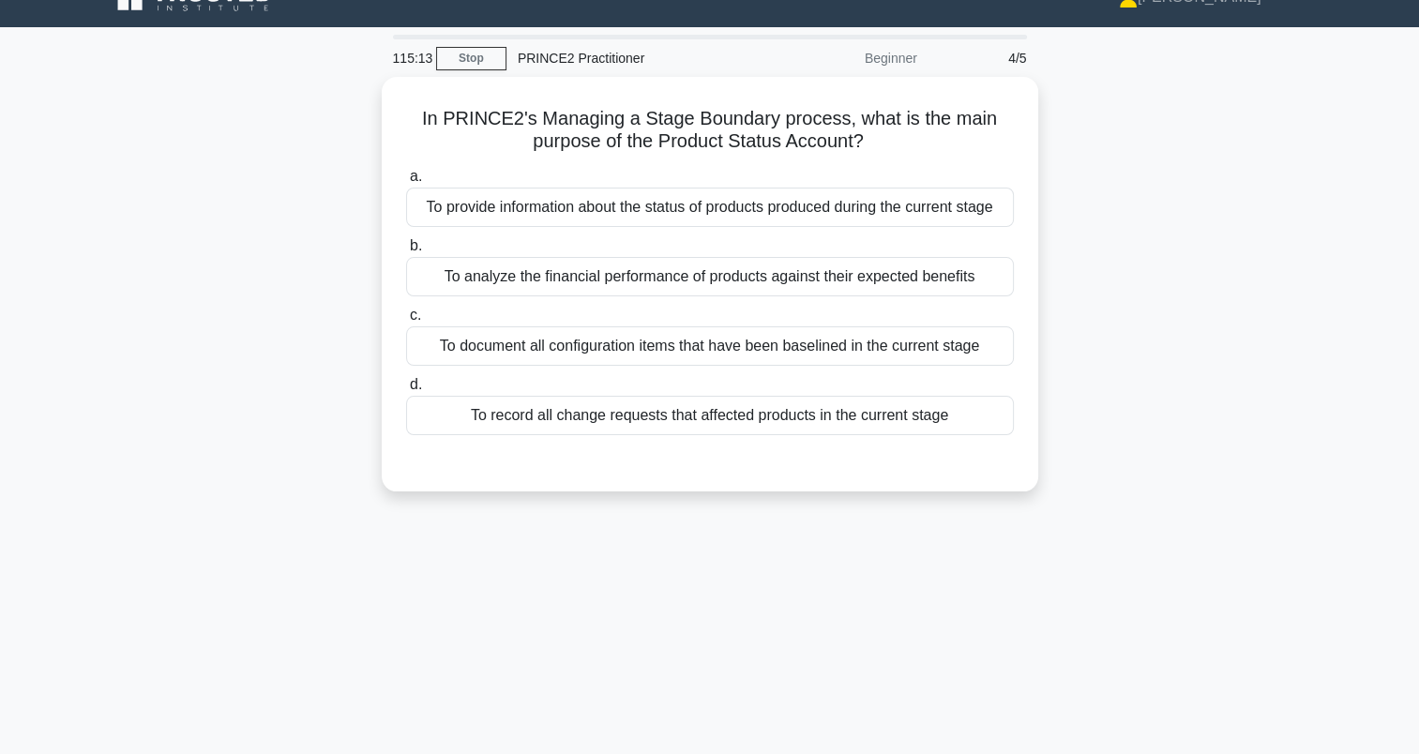
scroll to position [0, 0]
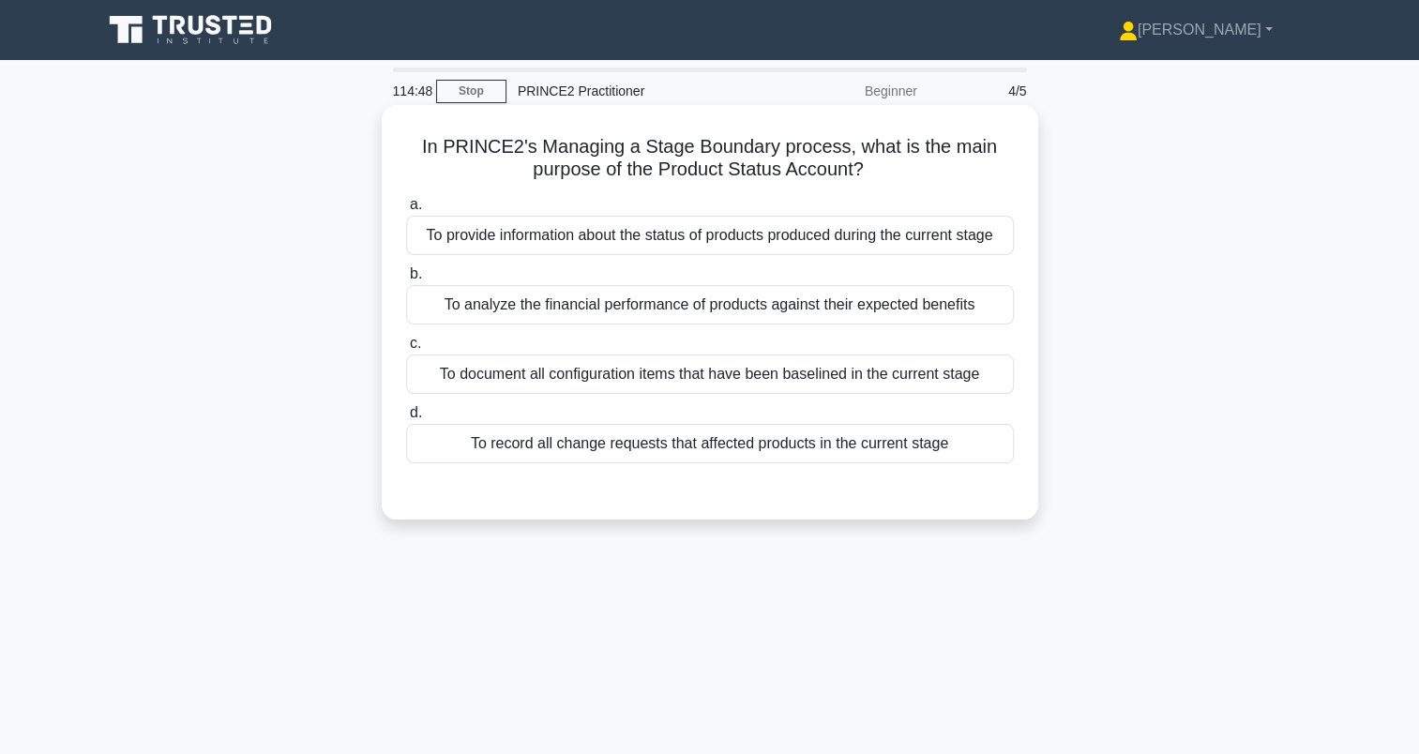
click at [503, 233] on div "To provide information about the status of products produced during the current…" at bounding box center [710, 235] width 608 height 39
click at [406, 211] on input "a. To provide information about the status of products produced during the curr…" at bounding box center [406, 205] width 0 height 12
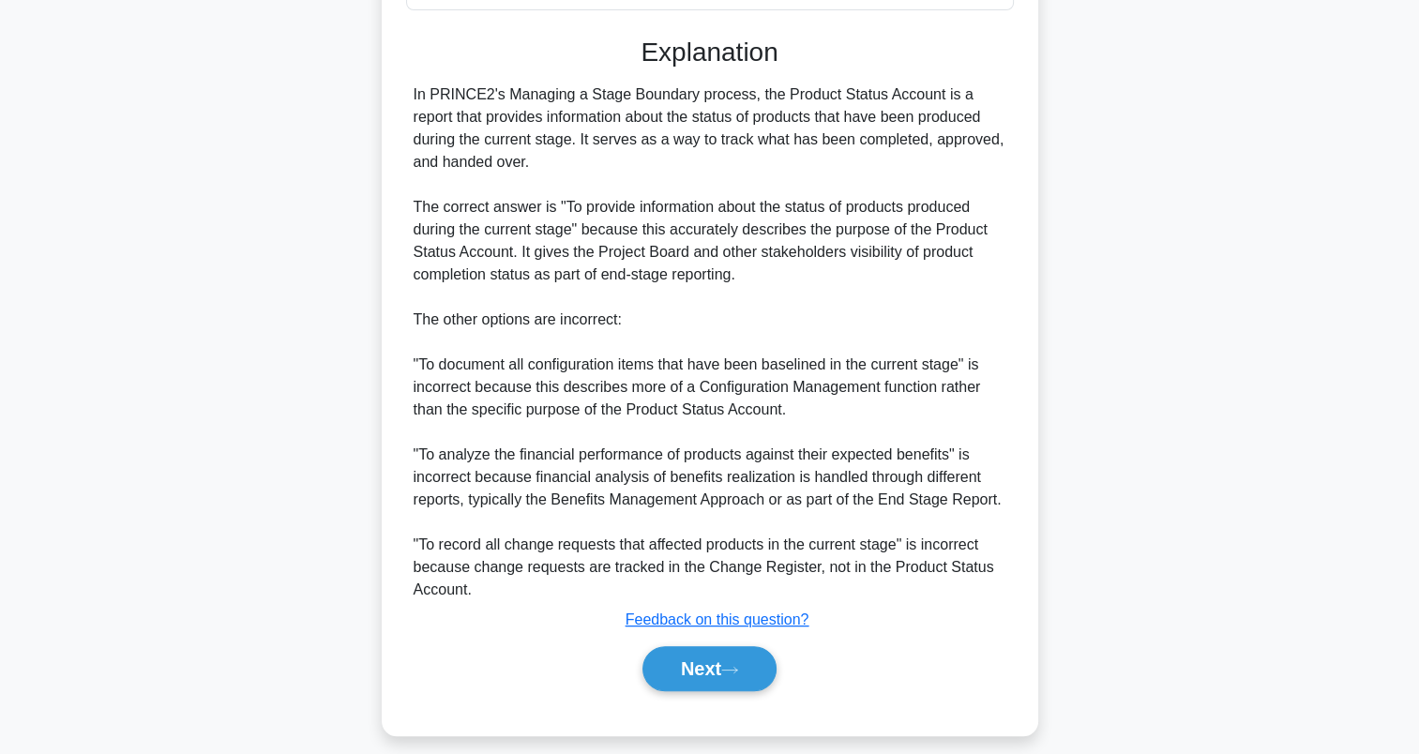
scroll to position [463, 0]
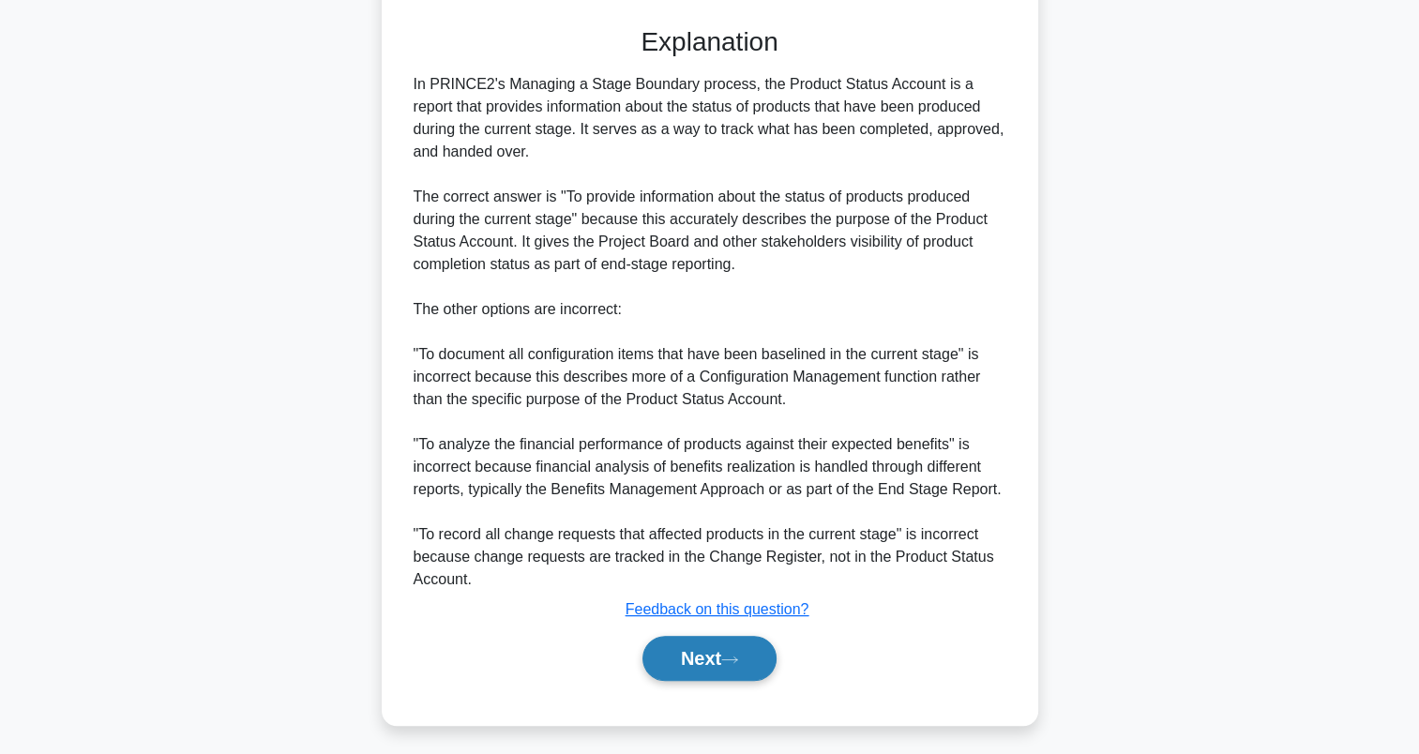
click at [690, 669] on button "Next" at bounding box center [710, 658] width 134 height 45
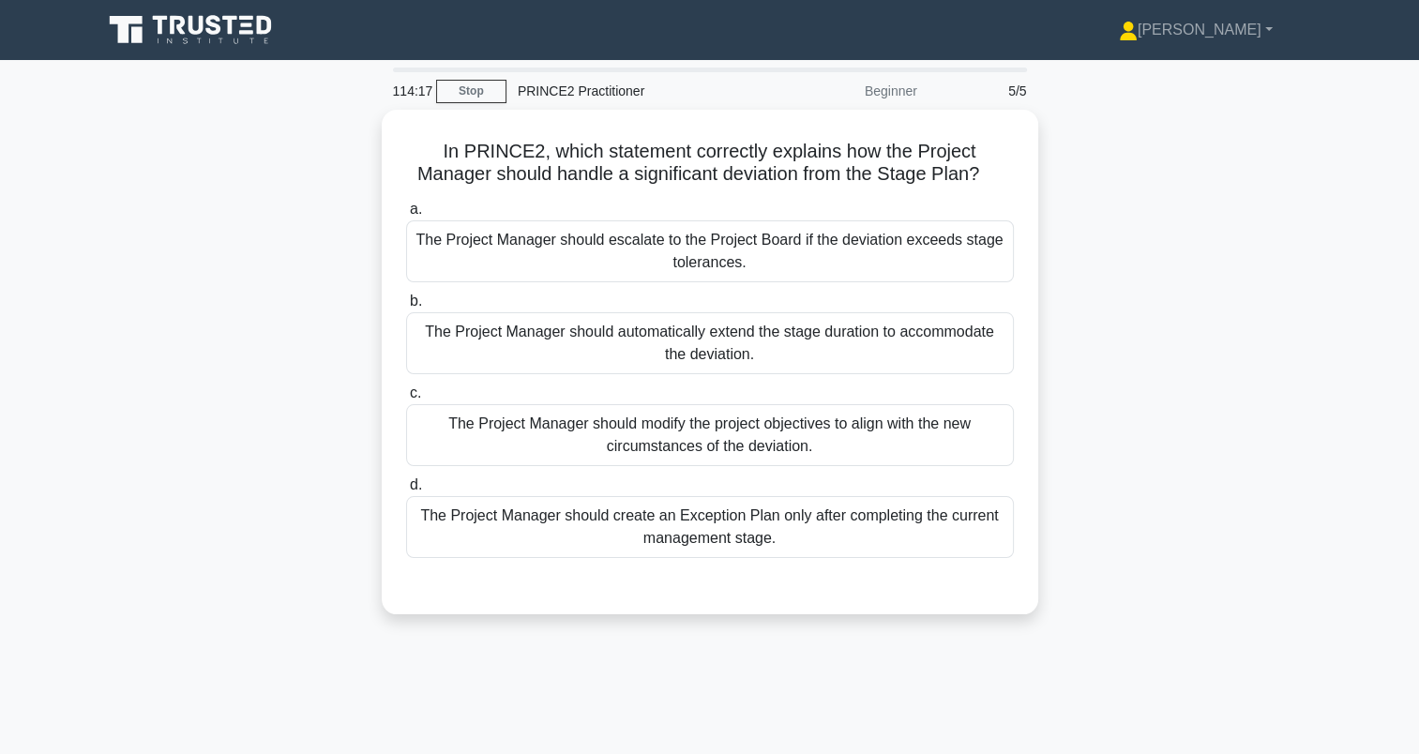
scroll to position [0, 0]
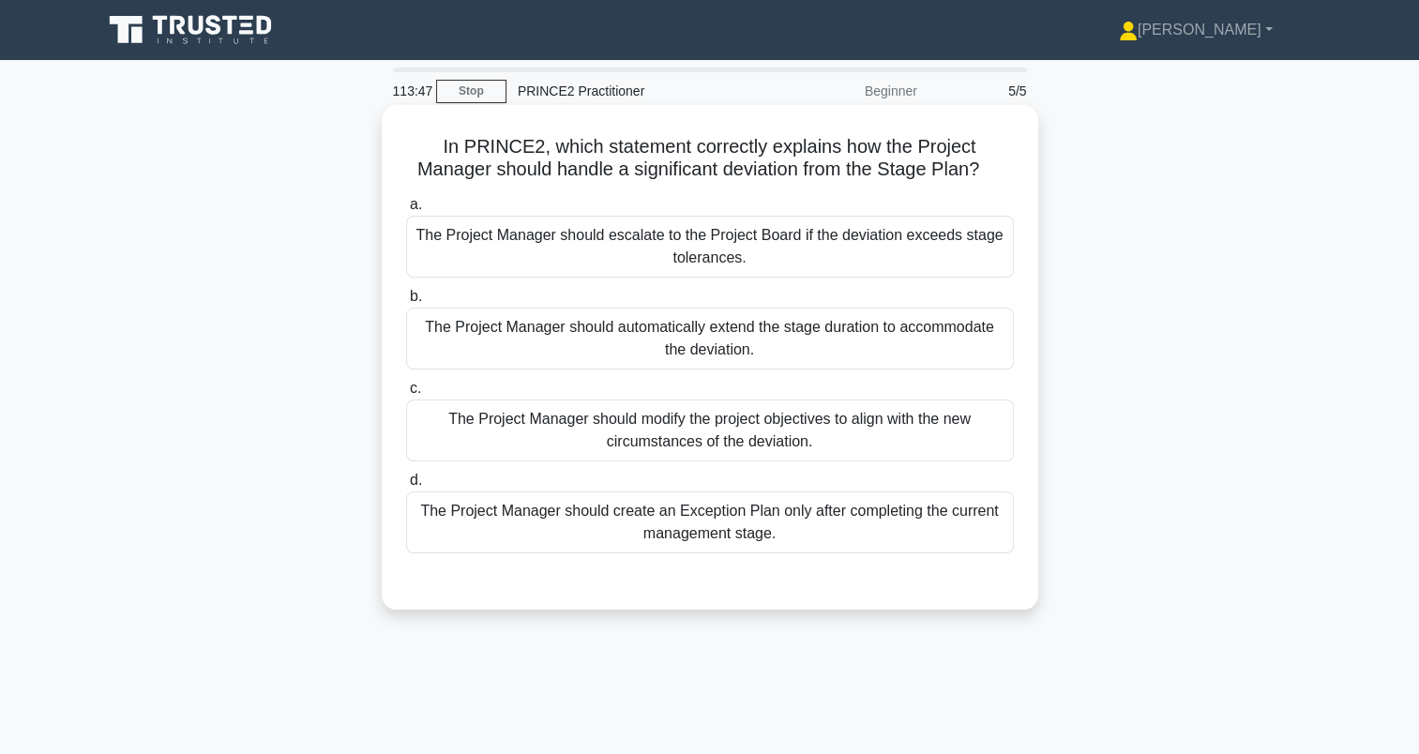
click at [460, 256] on div "The Project Manager should escalate to the Project Board if the deviation excee…" at bounding box center [710, 247] width 608 height 62
click at [406, 211] on input "a. The Project Manager should escalate to the Project Board if the deviation ex…" at bounding box center [406, 205] width 0 height 12
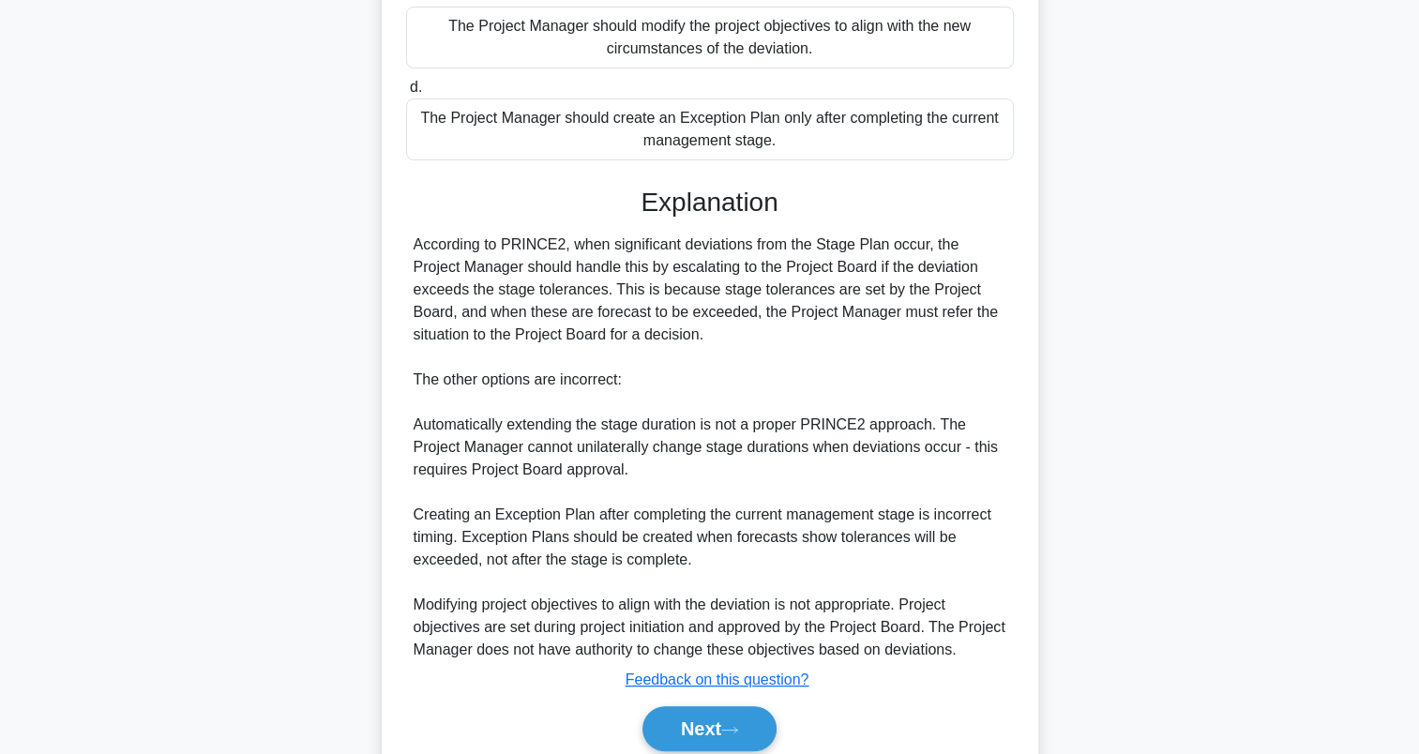
scroll to position [469, 0]
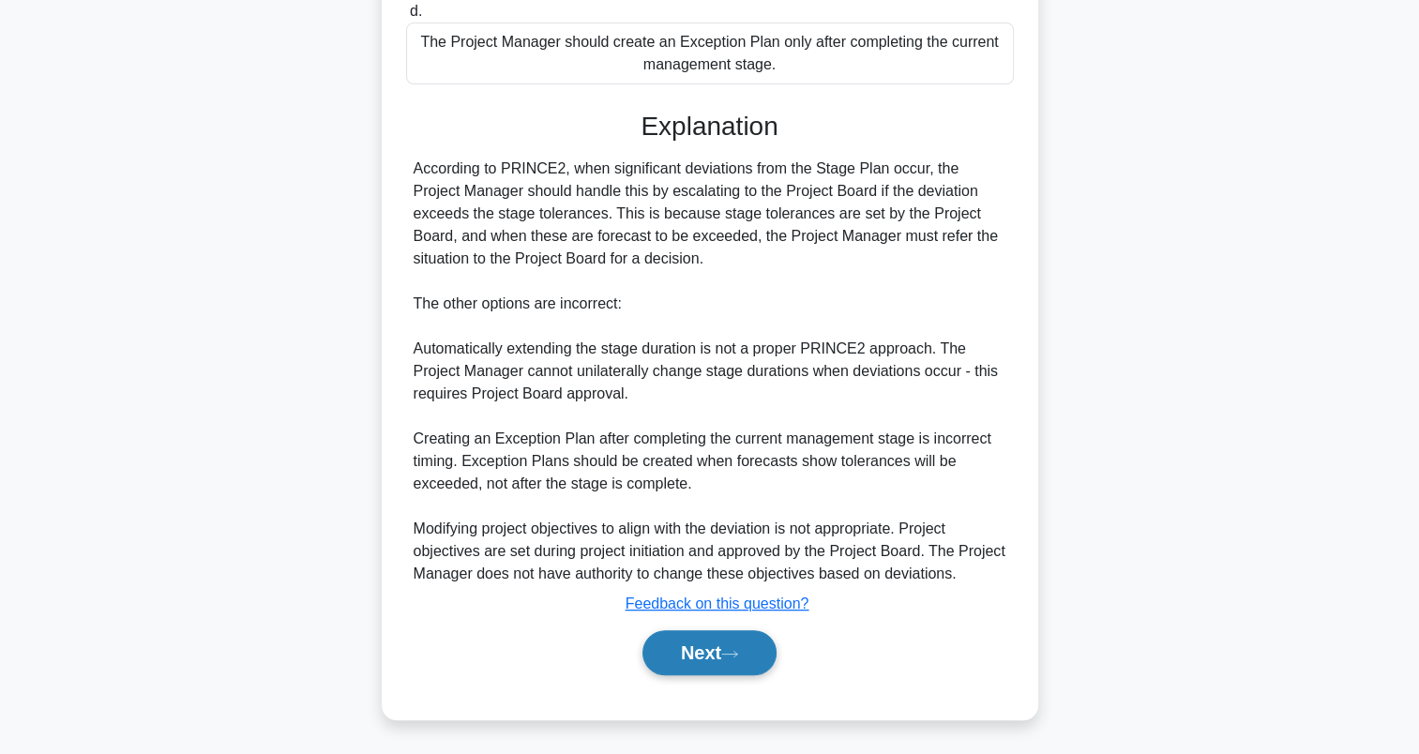
click at [701, 639] on button "Next" at bounding box center [710, 652] width 134 height 45
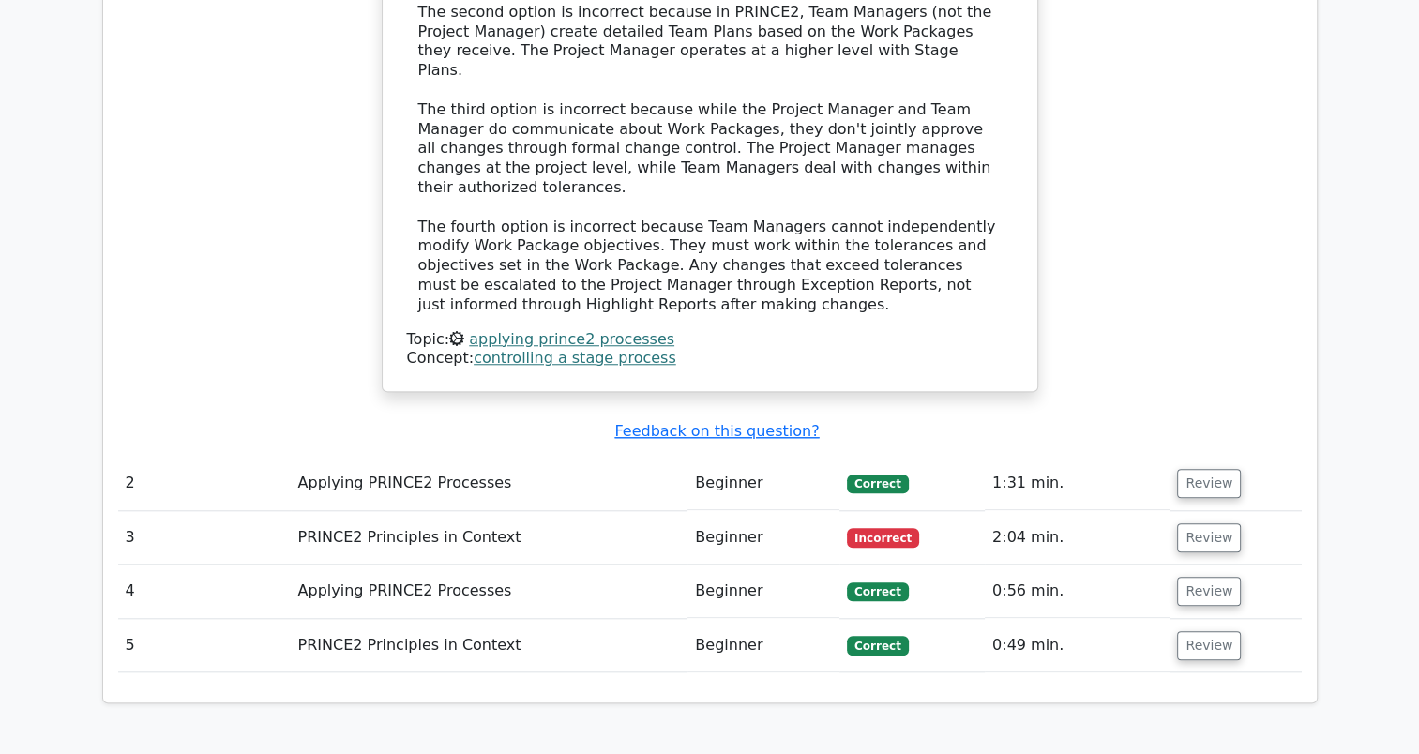
scroll to position [1706, 0]
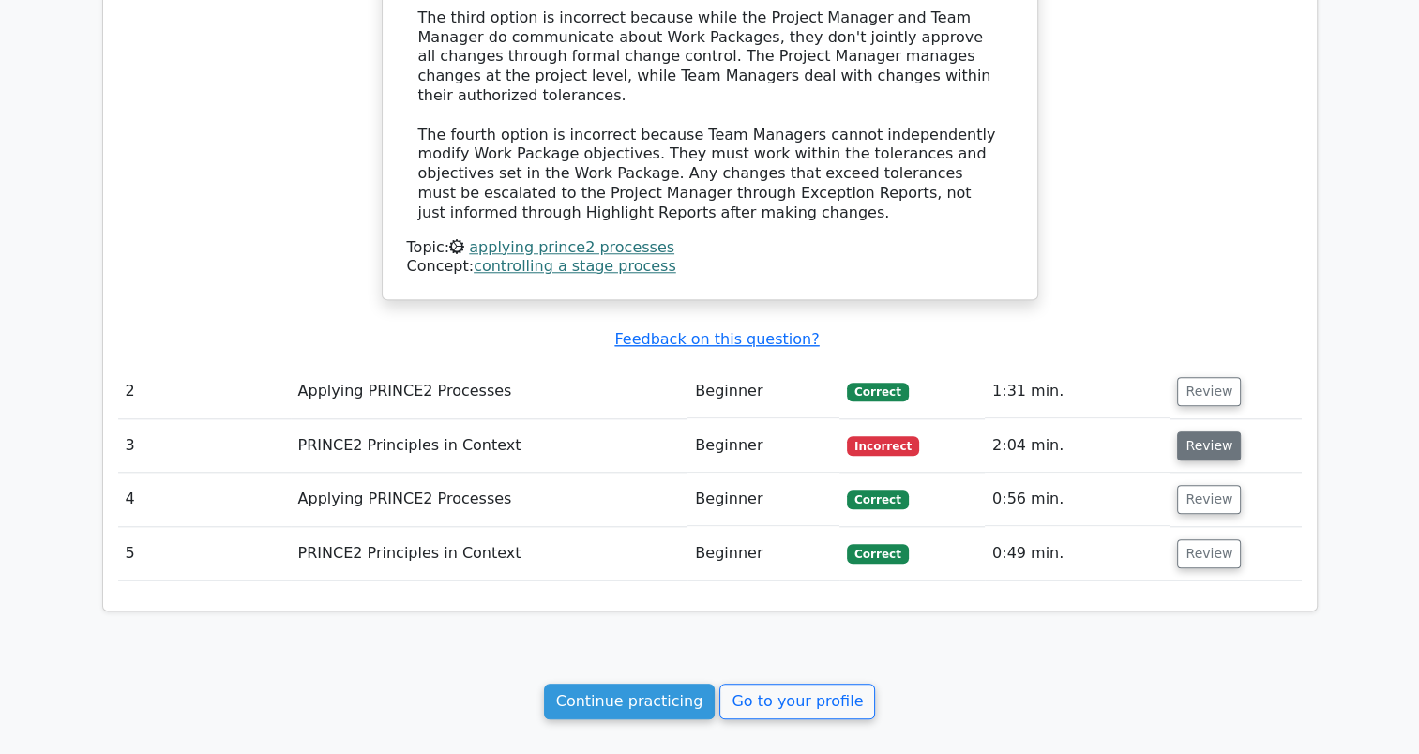
click at [1185, 432] on button "Review" at bounding box center [1209, 446] width 64 height 29
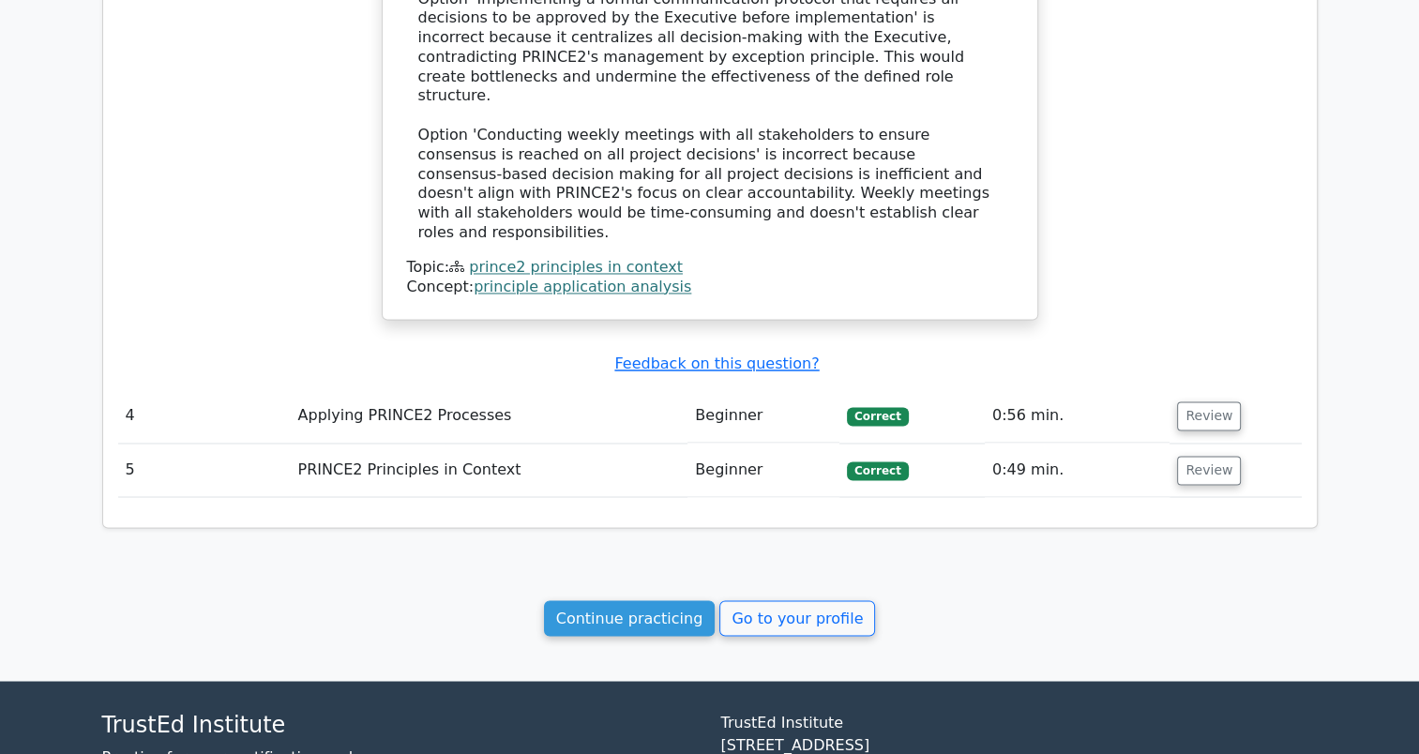
scroll to position [3068, 0]
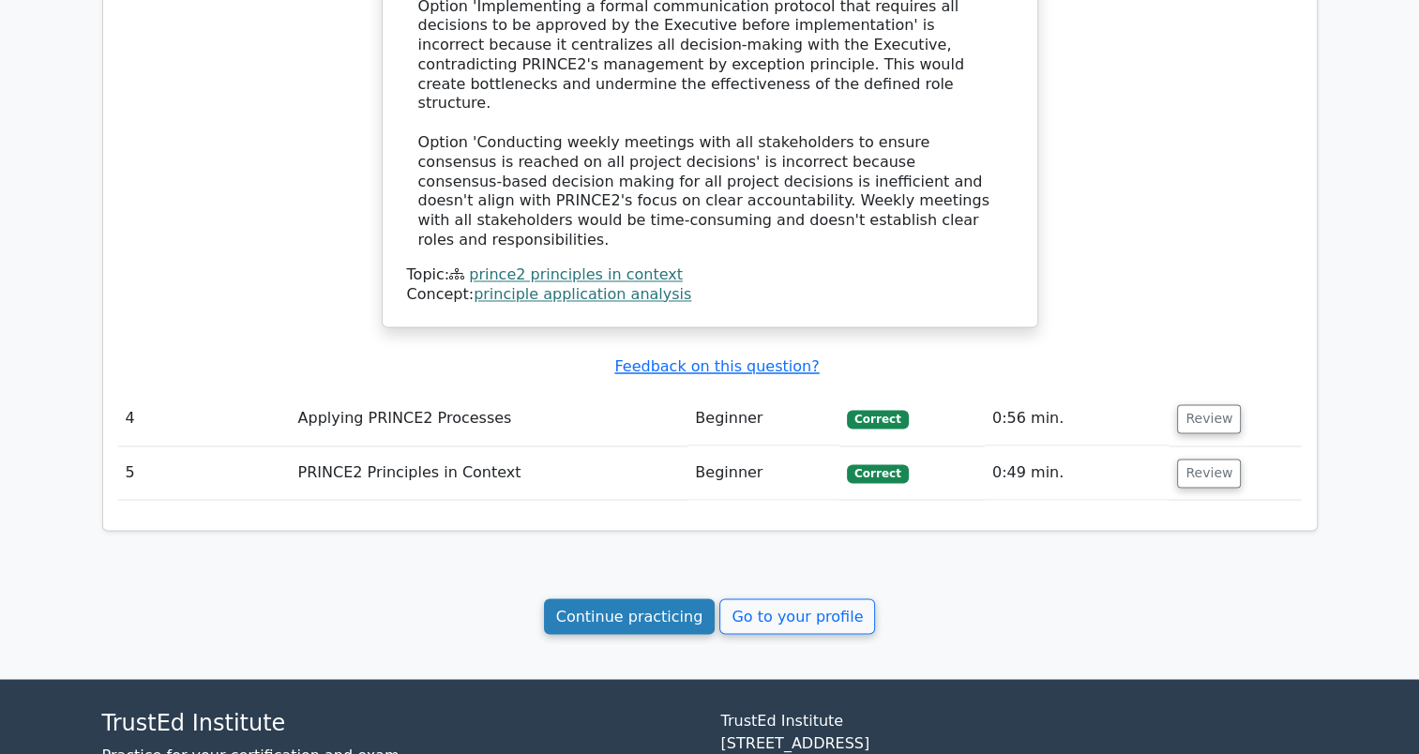
click at [612, 599] on link "Continue practicing" at bounding box center [630, 617] width 172 height 36
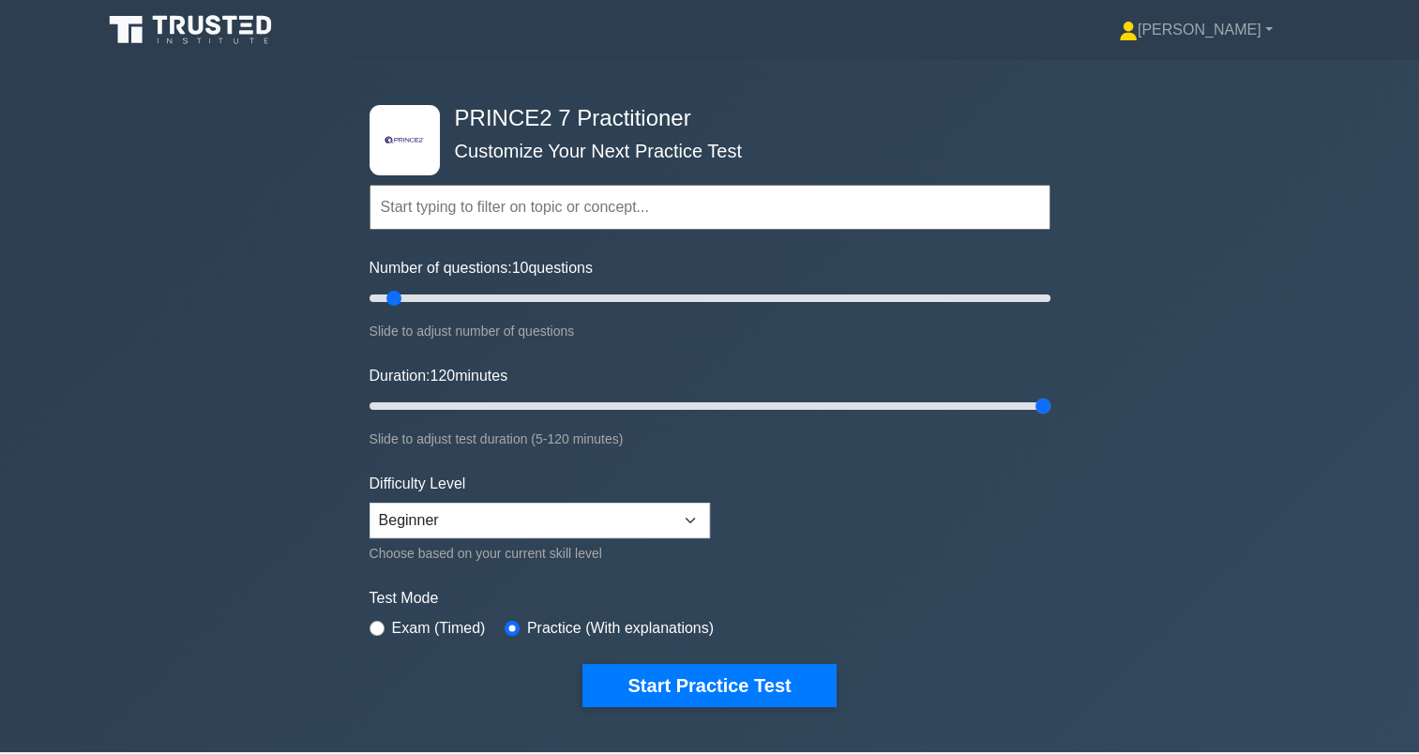
drag, startPoint x: 404, startPoint y: 400, endPoint x: 1115, endPoint y: 425, distance: 711.5
type input "120"
click at [1051, 417] on input "Duration: 120 minutes" at bounding box center [710, 406] width 681 height 23
drag, startPoint x: 395, startPoint y: 304, endPoint x: 407, endPoint y: 304, distance: 12.2
type input "15"
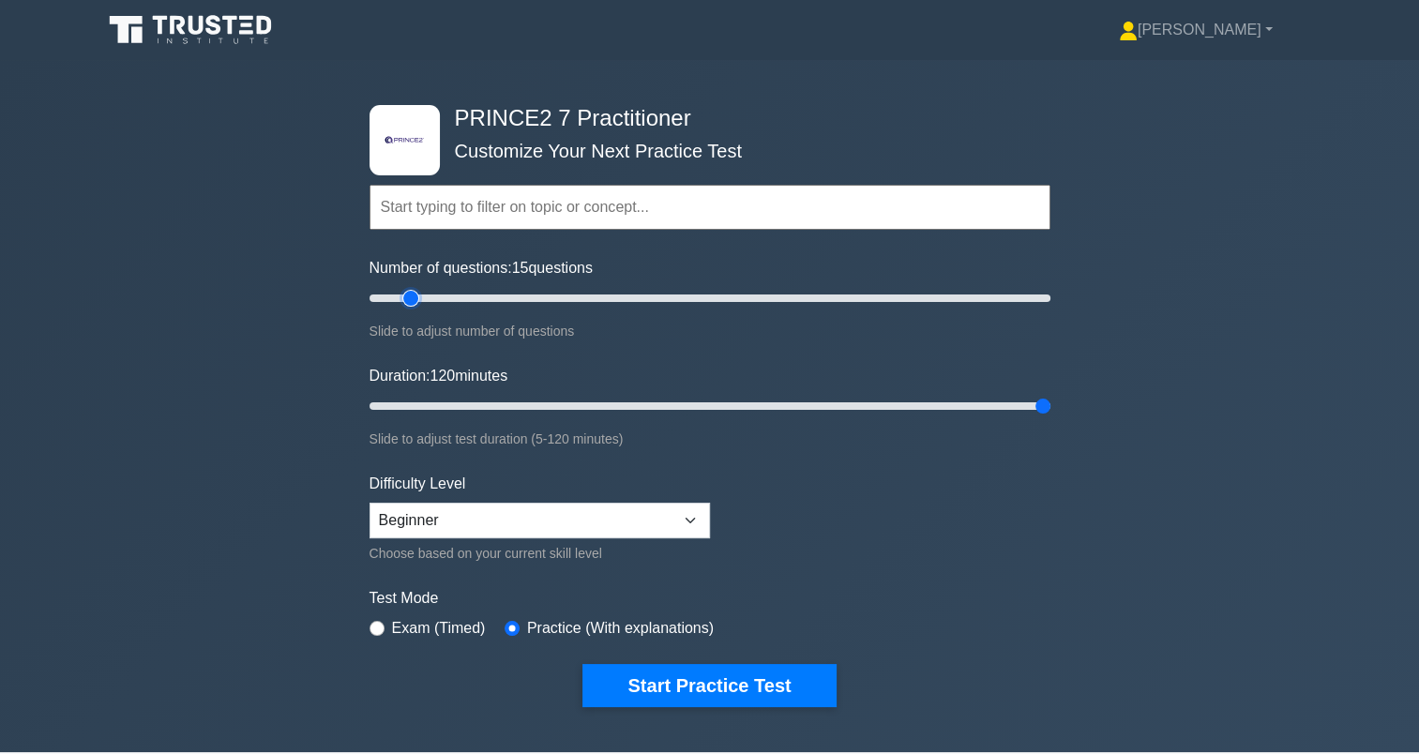
click at [407, 304] on input "Number of questions: 15 questions" at bounding box center [710, 298] width 681 height 23
click at [747, 664] on button "Start Practice Test" at bounding box center [709, 685] width 253 height 43
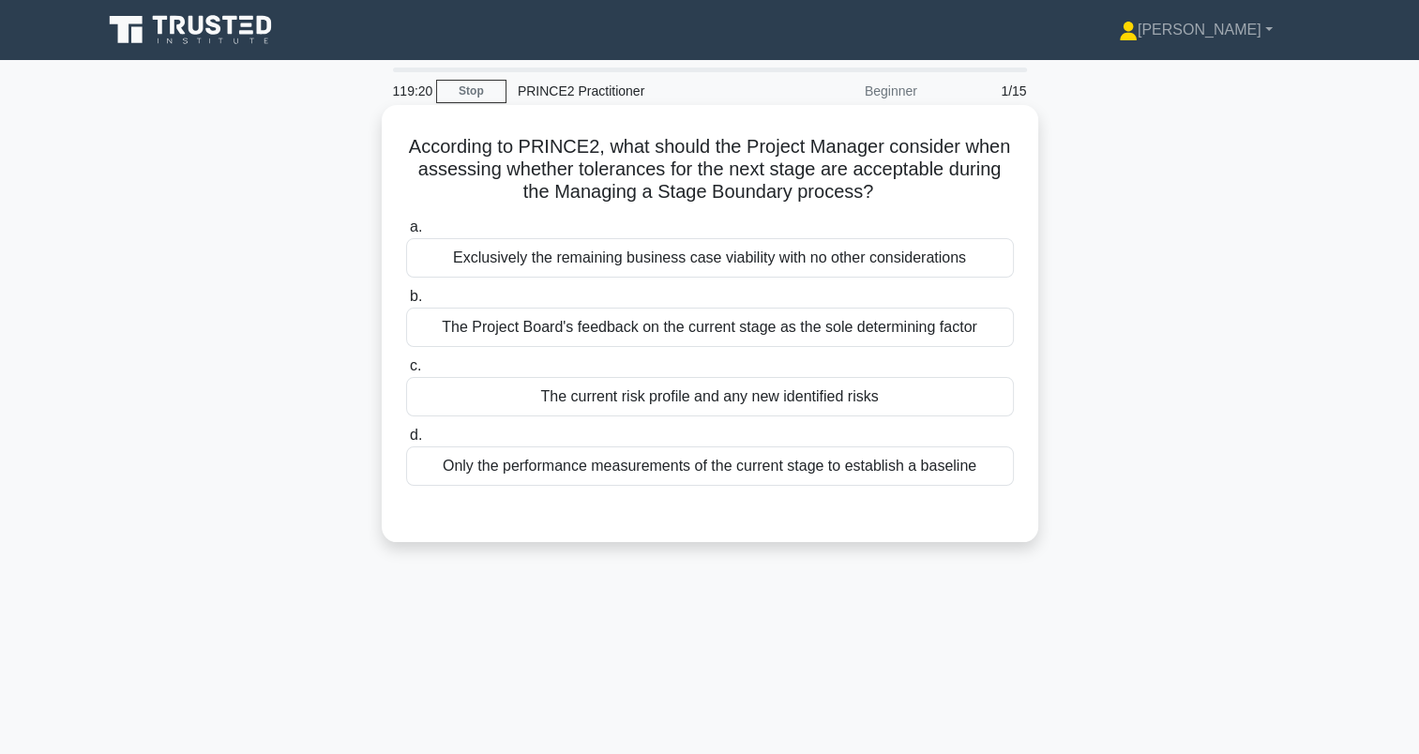
click at [523, 403] on div "The current risk profile and any new identified risks" at bounding box center [710, 396] width 608 height 39
click at [406, 372] on input "c. The current risk profile and any new identified risks" at bounding box center [406, 366] width 0 height 12
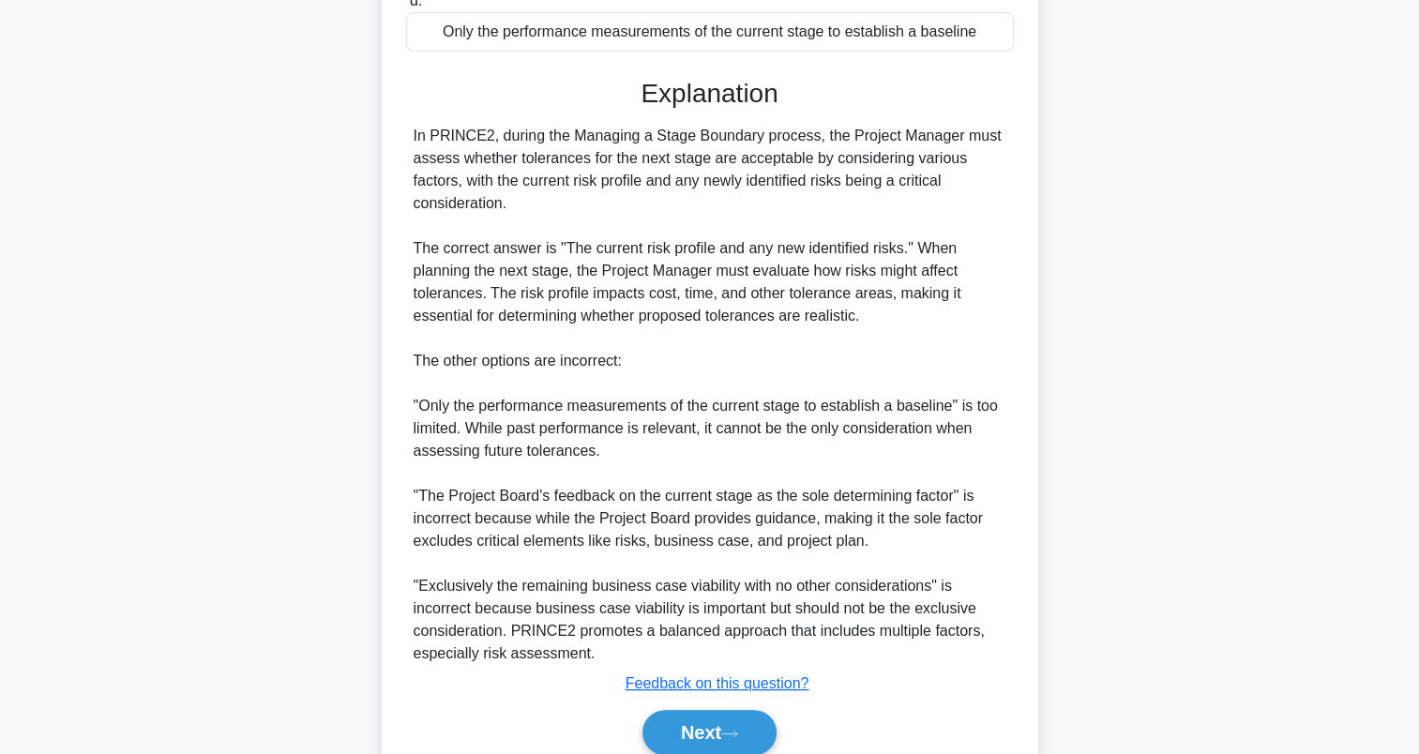
scroll to position [445, 0]
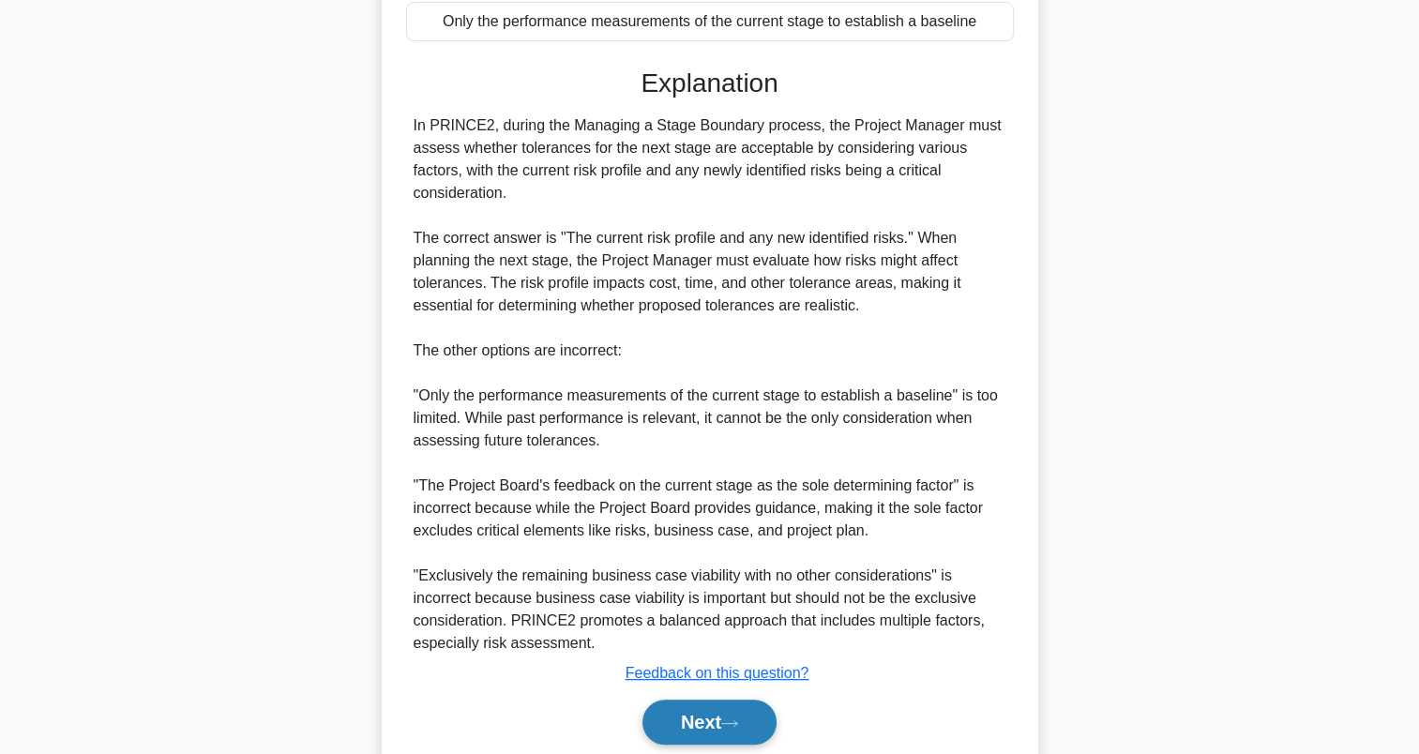
click at [717, 716] on button "Next" at bounding box center [710, 722] width 134 height 45
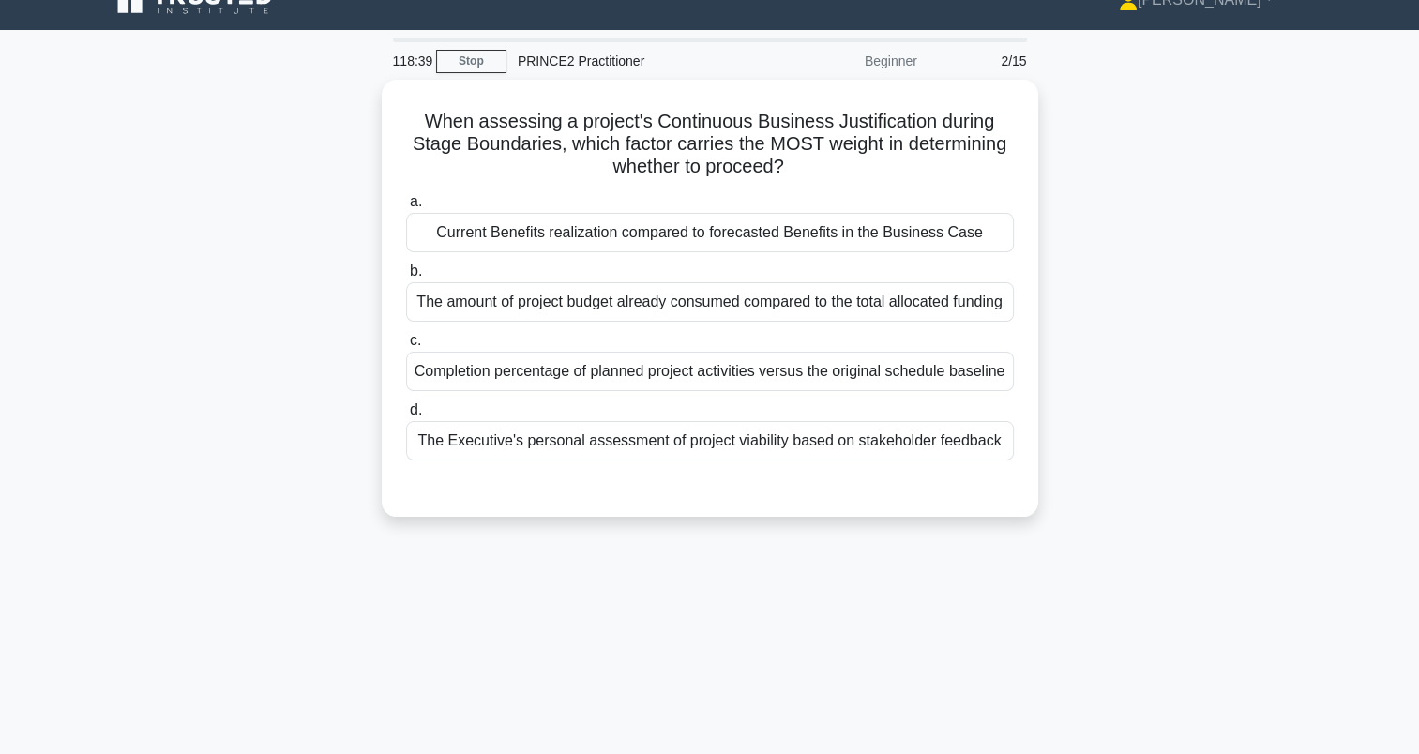
scroll to position [0, 0]
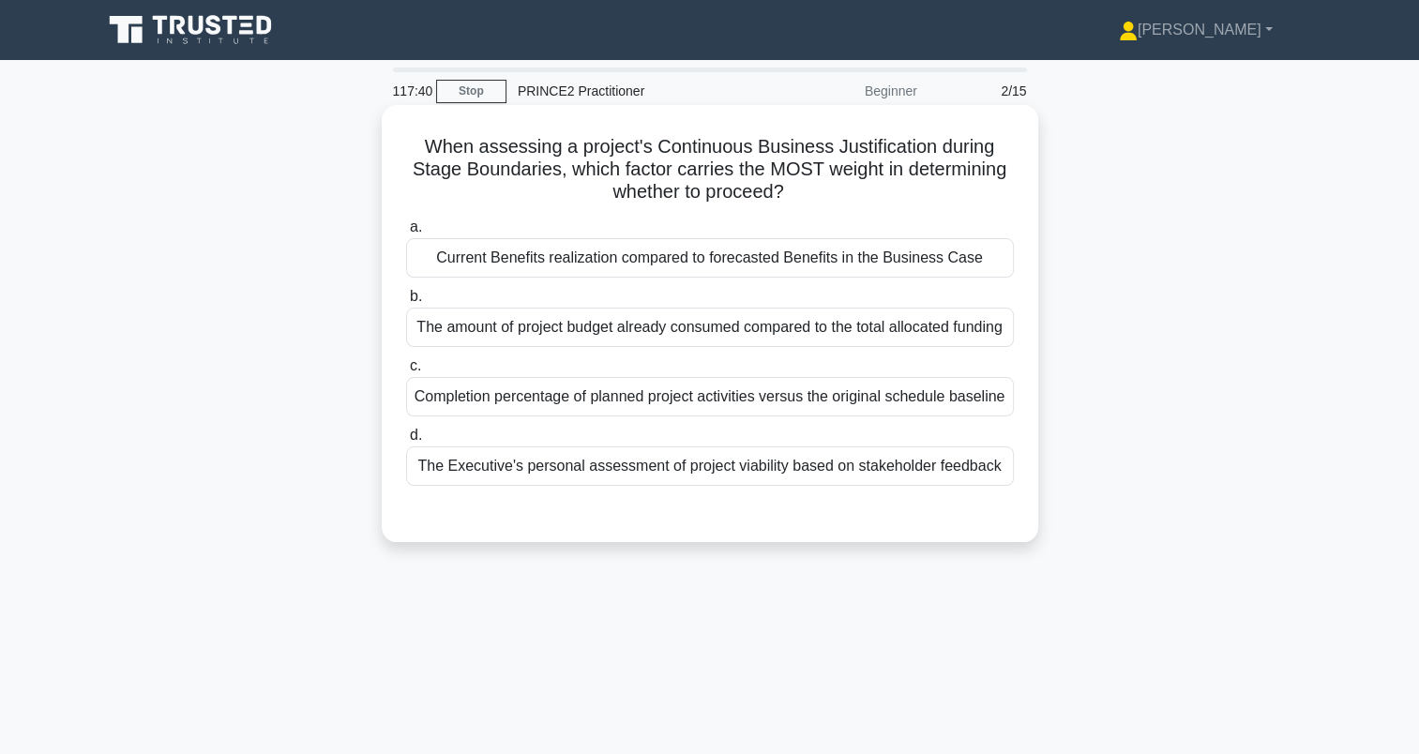
click at [540, 486] on div "The Executive's personal assessment of project viability based on stakeholder f…" at bounding box center [710, 466] width 608 height 39
click at [406, 442] on input "d. The Executive's personal assessment of project viability based on stakeholde…" at bounding box center [406, 436] width 0 height 12
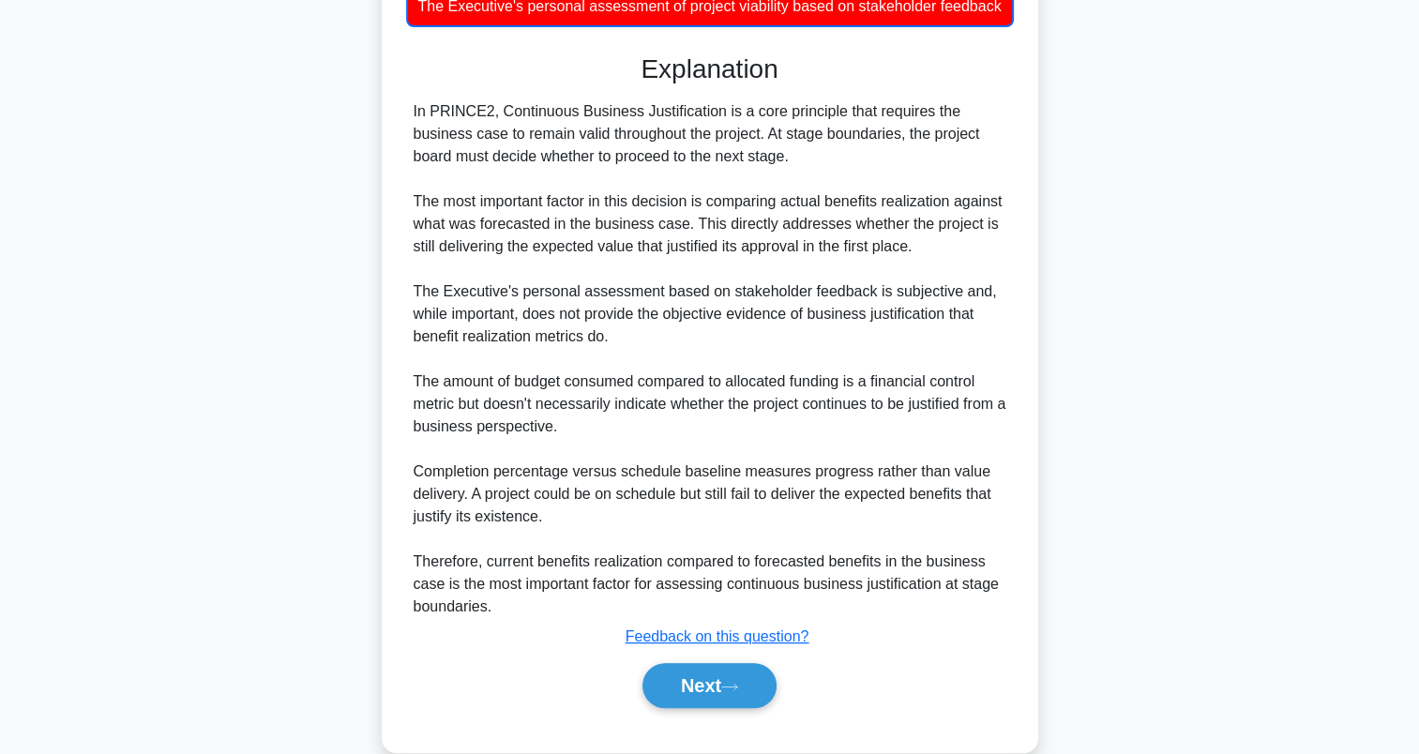
scroll to position [461, 0]
click at [694, 702] on button "Next" at bounding box center [710, 685] width 134 height 45
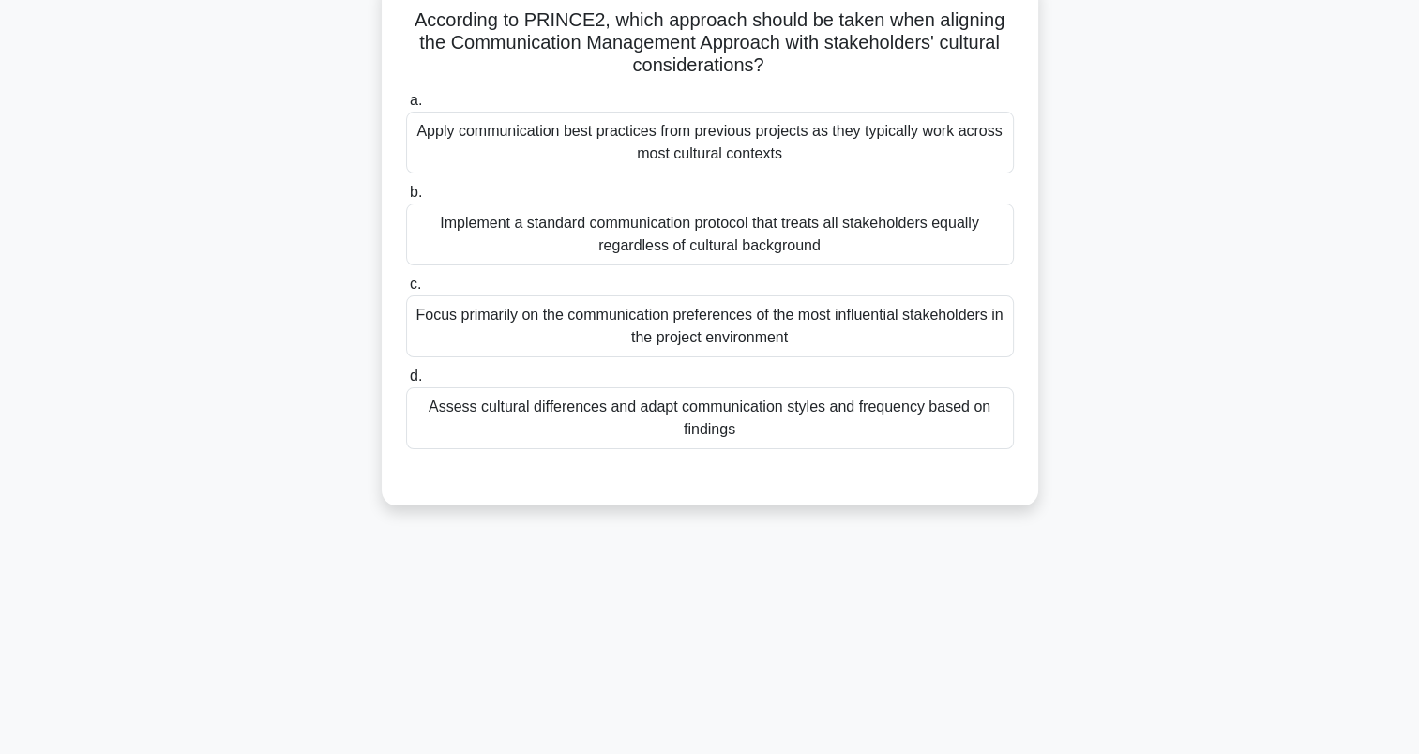
scroll to position [0, 0]
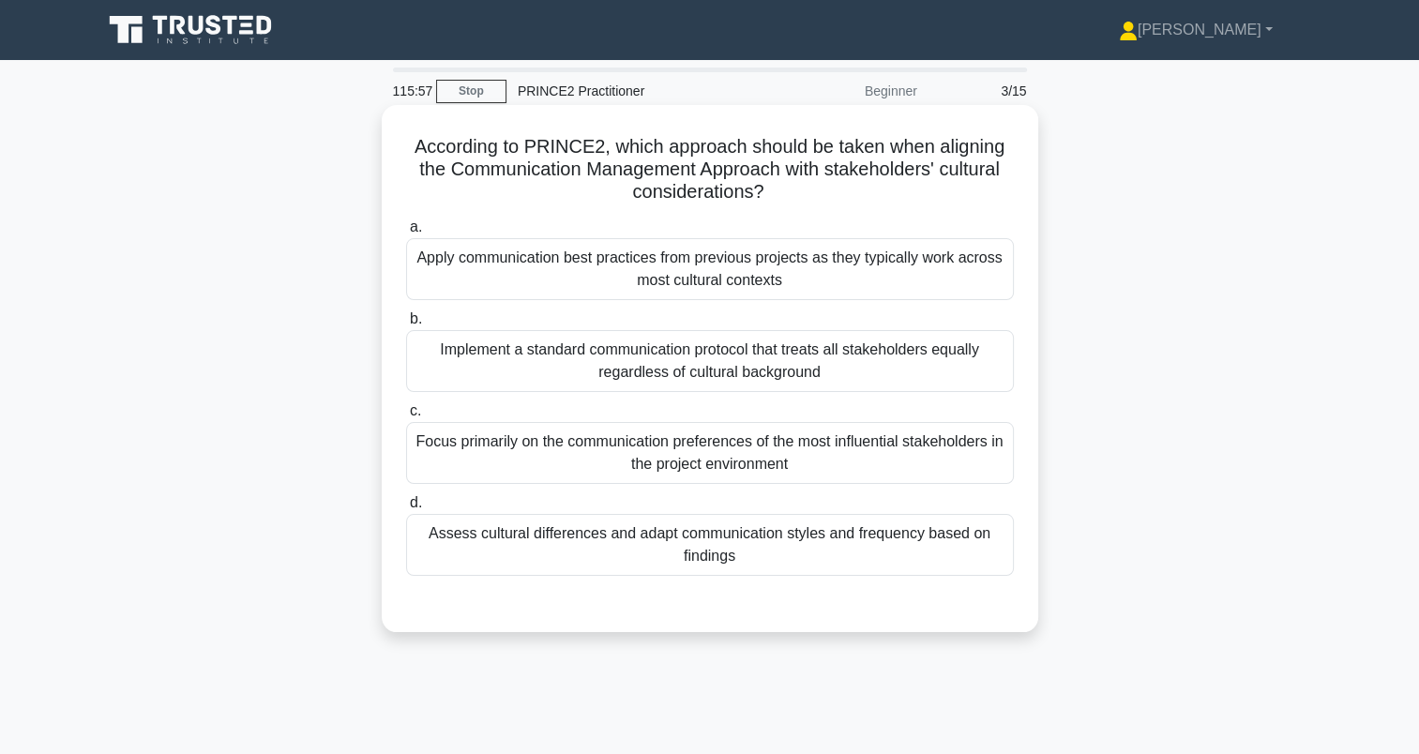
click at [523, 462] on div "Focus primarily on the communication preferences of the most influential stakeh…" at bounding box center [710, 453] width 608 height 62
click at [406, 417] on input "c. Focus primarily on the communication preferences of the most influential sta…" at bounding box center [406, 411] width 0 height 12
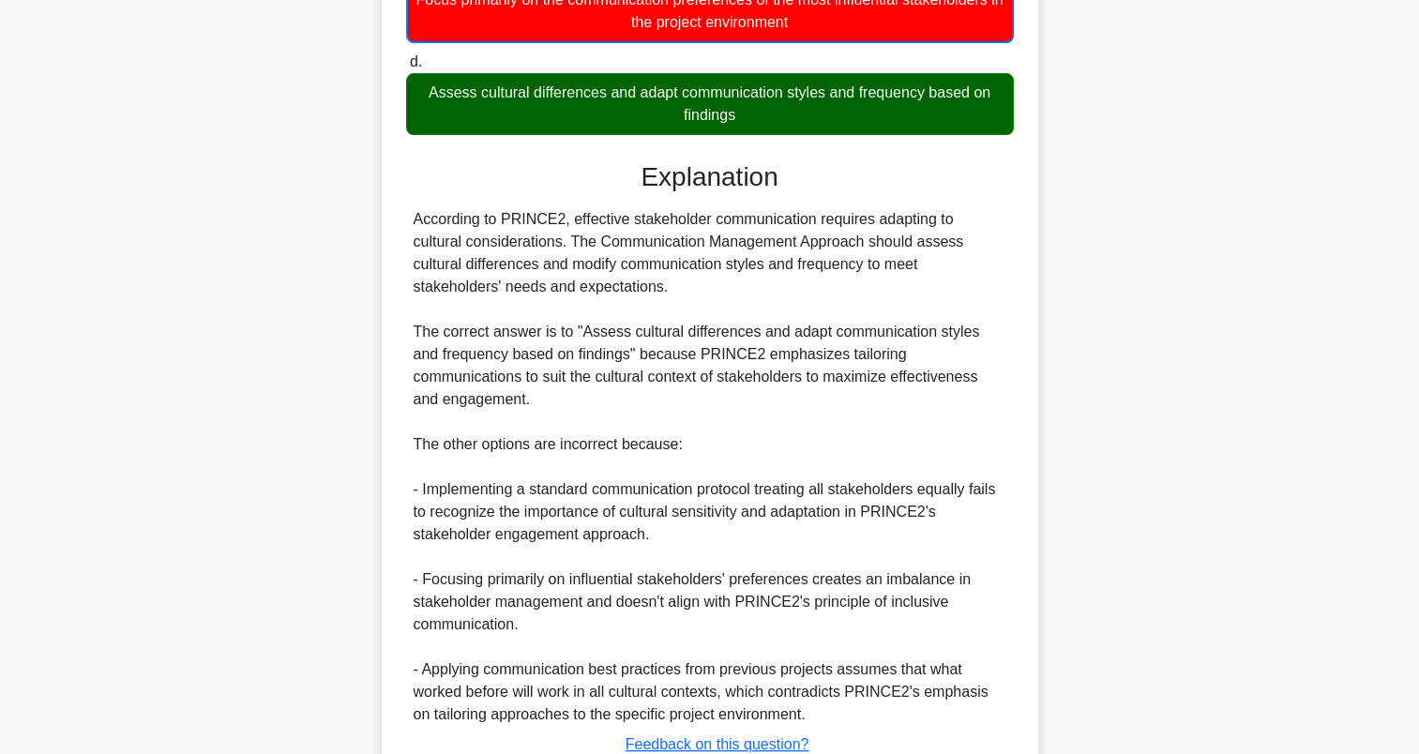
scroll to position [560, 0]
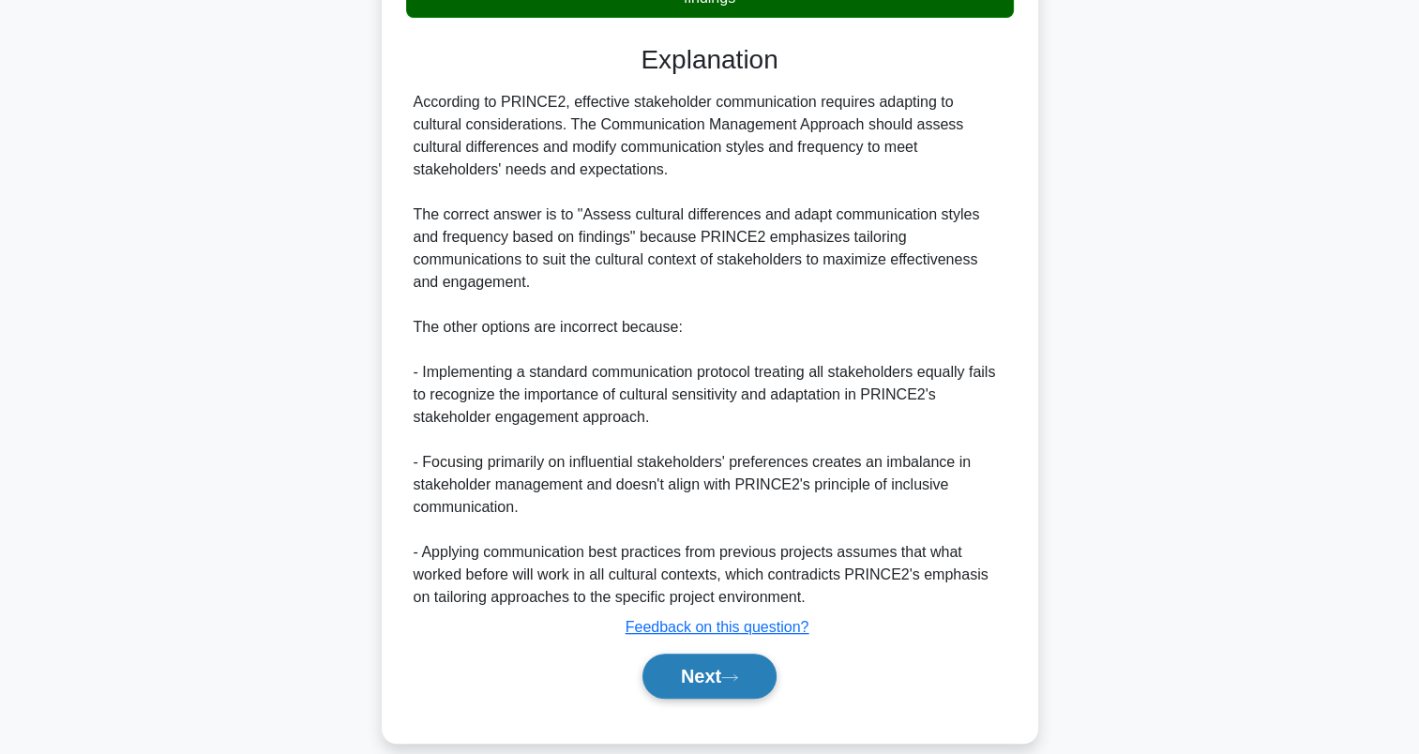
click at [730, 673] on icon at bounding box center [729, 678] width 17 height 10
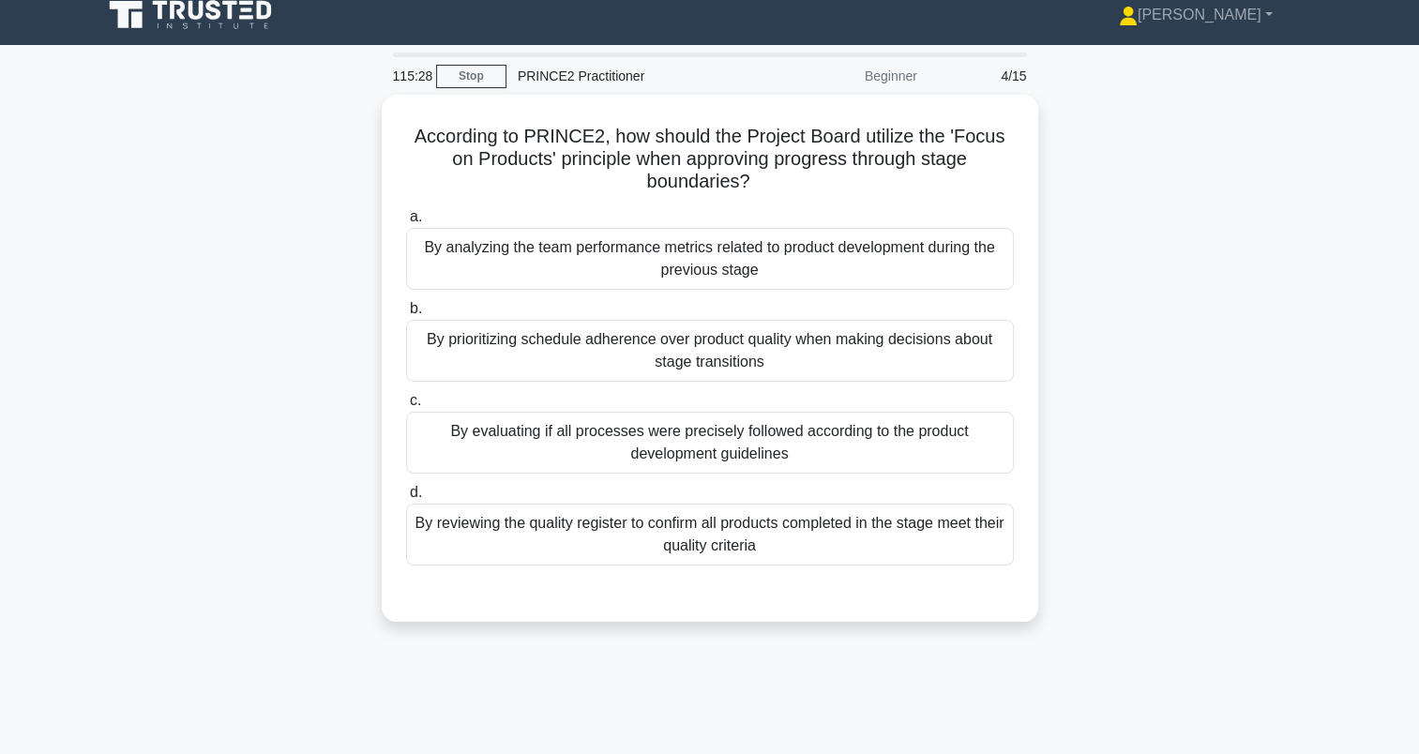
scroll to position [0, 0]
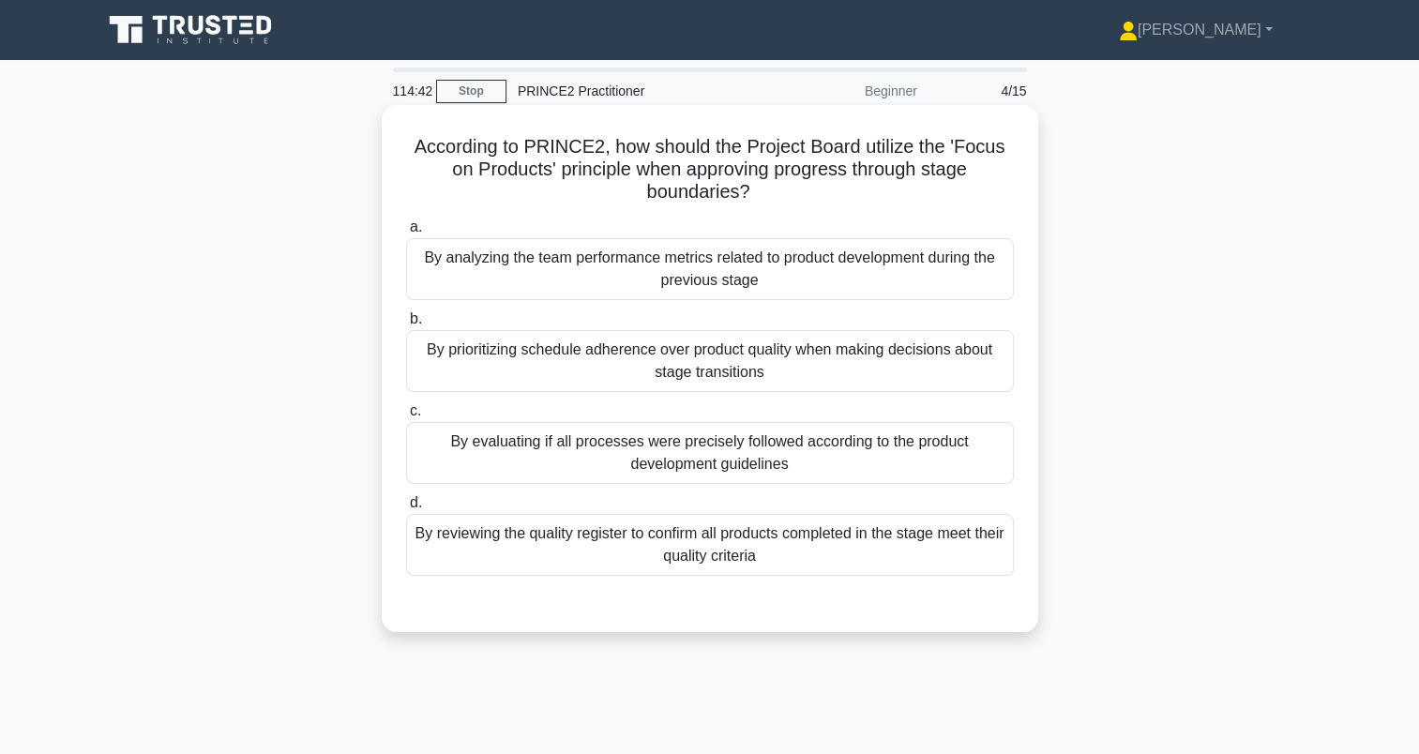
click at [420, 281] on div "By analyzing the team performance metrics related to product development during…" at bounding box center [710, 269] width 608 height 62
click at [406, 234] on input "a. By analyzing the team performance metrics related to product development dur…" at bounding box center [406, 227] width 0 height 12
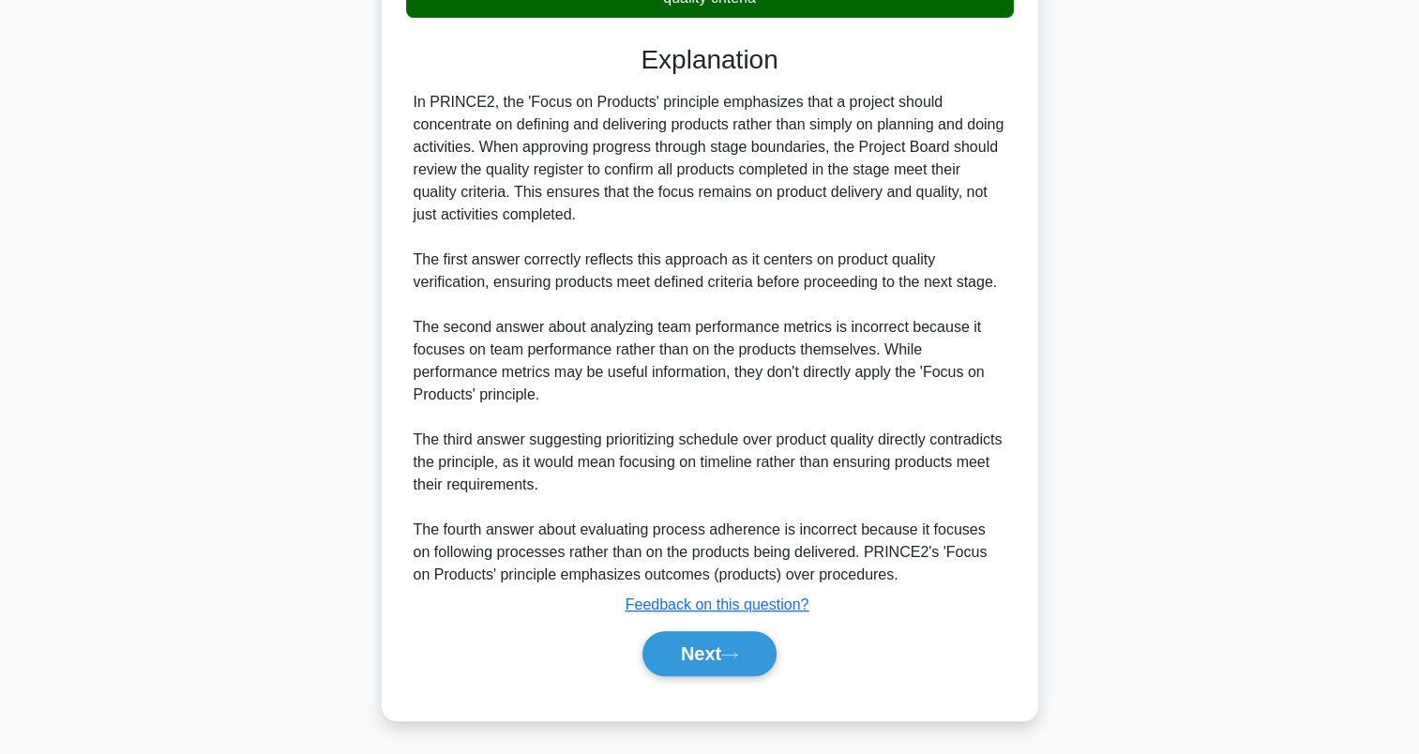
scroll to position [465, 0]
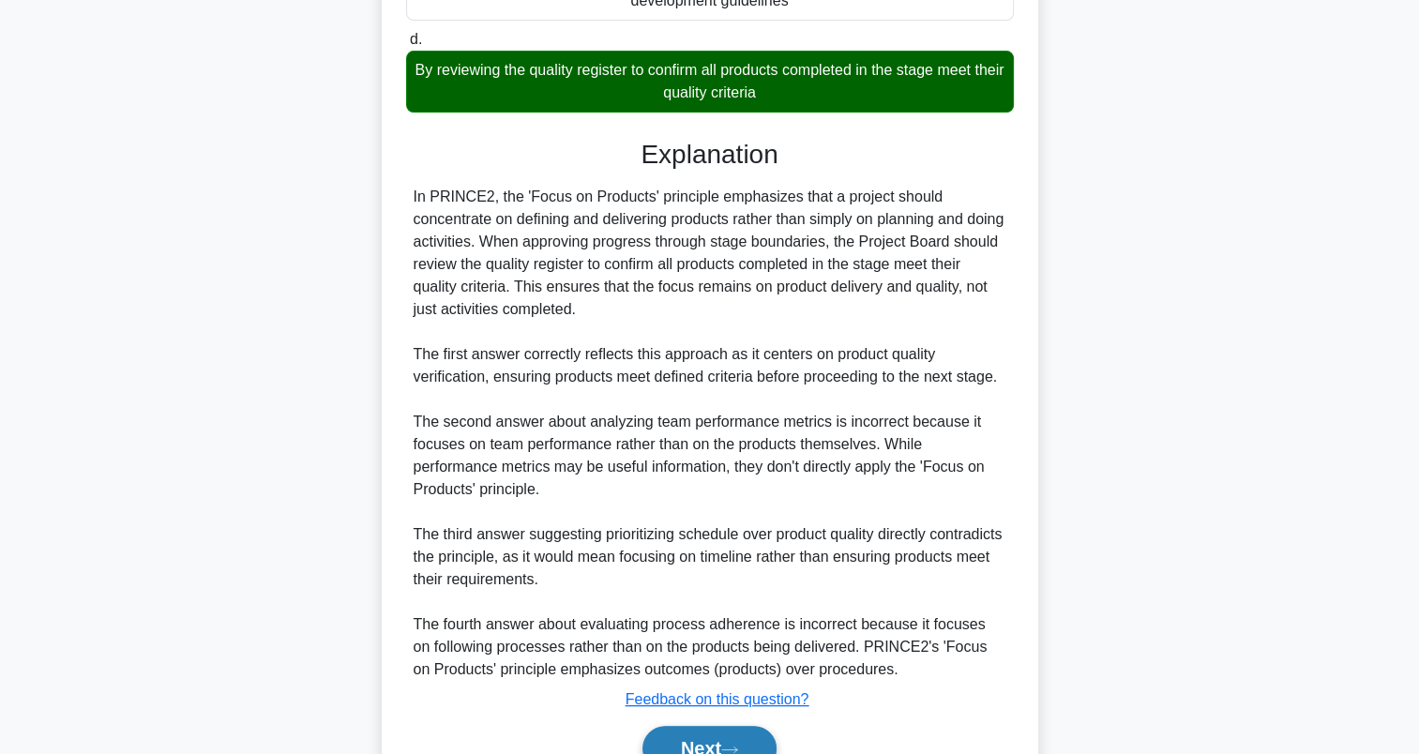
click at [705, 735] on button "Next" at bounding box center [710, 748] width 134 height 45
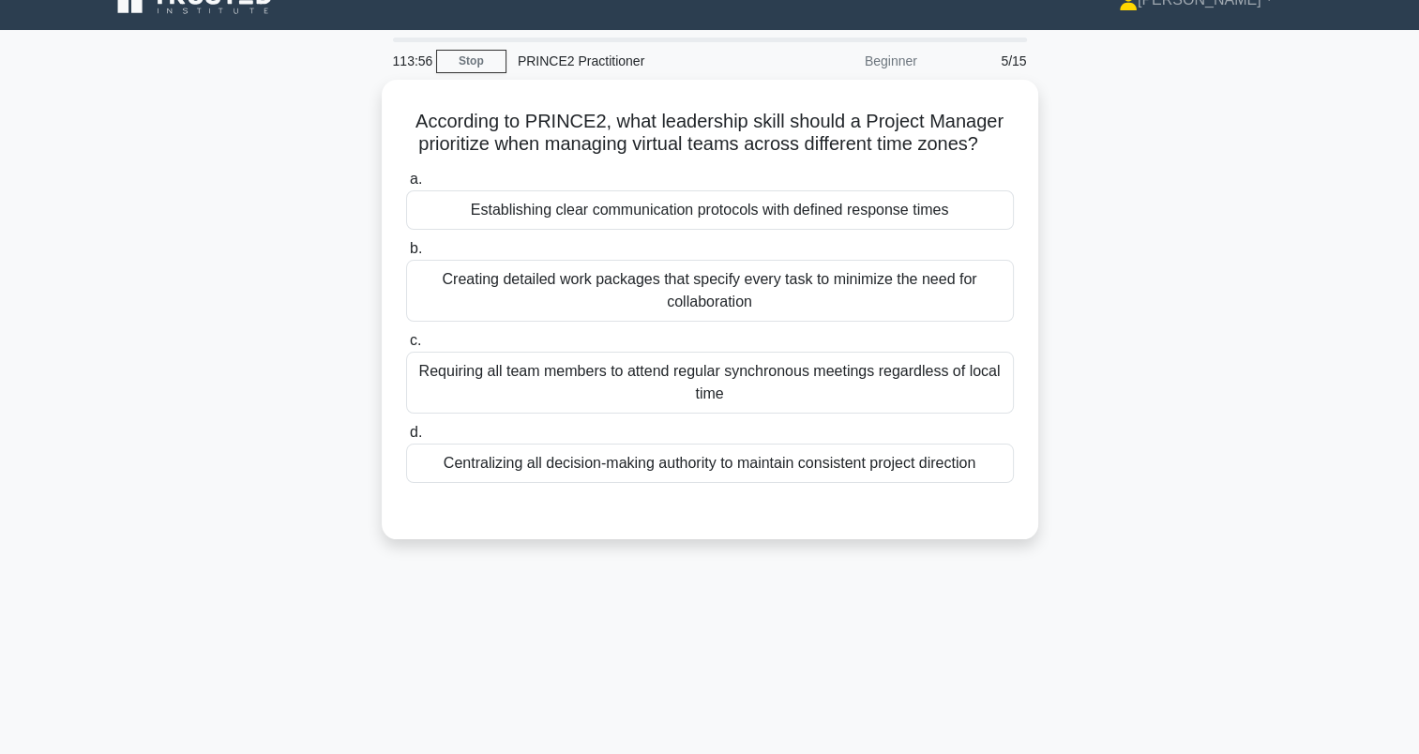
scroll to position [28, 0]
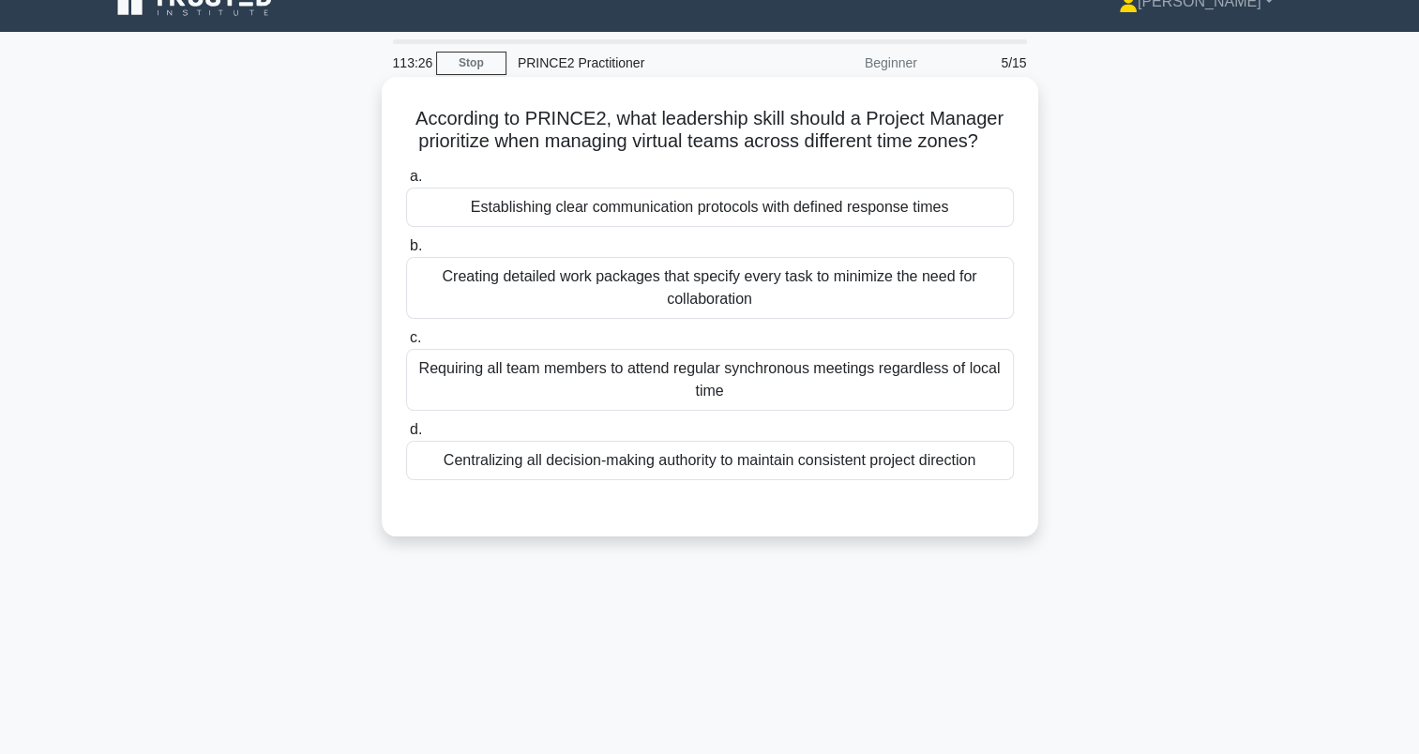
click at [447, 448] on div "Centralizing all decision-making authority to maintain consistent project direc…" at bounding box center [710, 460] width 608 height 39
click at [406, 436] on input "d. Centralizing all decision-making authority to maintain consistent project di…" at bounding box center [406, 430] width 0 height 12
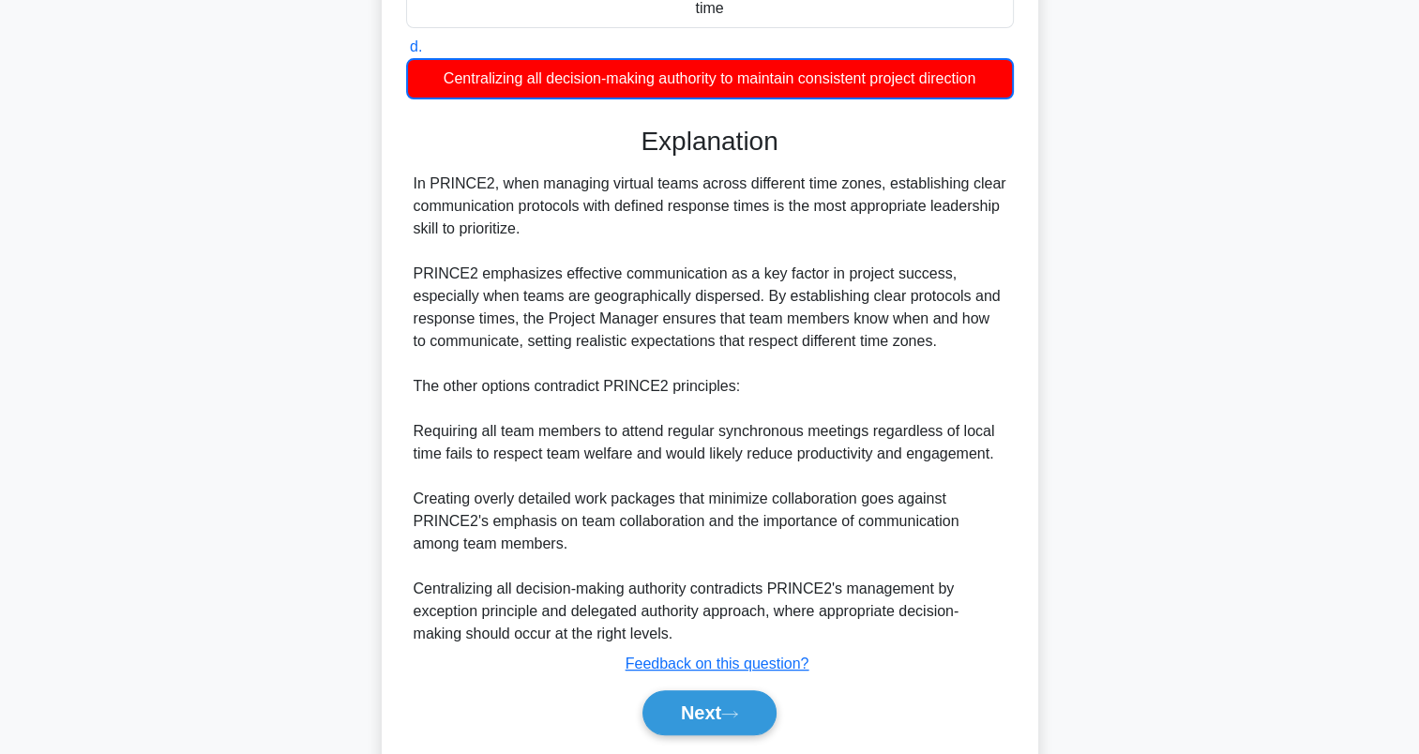
scroll to position [470, 0]
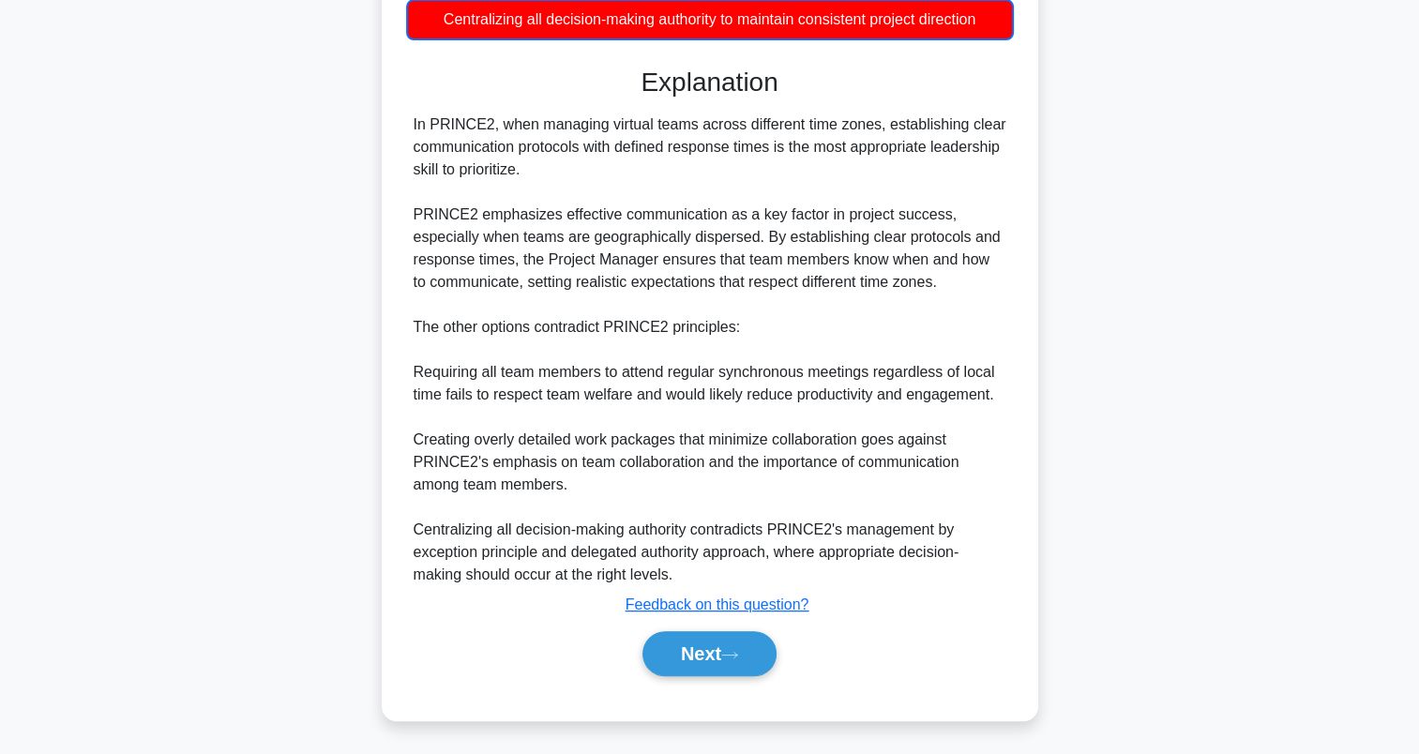
click at [562, 286] on div "In PRINCE2, when managing virtual teams across different time zones, establishi…" at bounding box center [710, 350] width 593 height 473
click at [669, 658] on button "Next" at bounding box center [710, 653] width 134 height 45
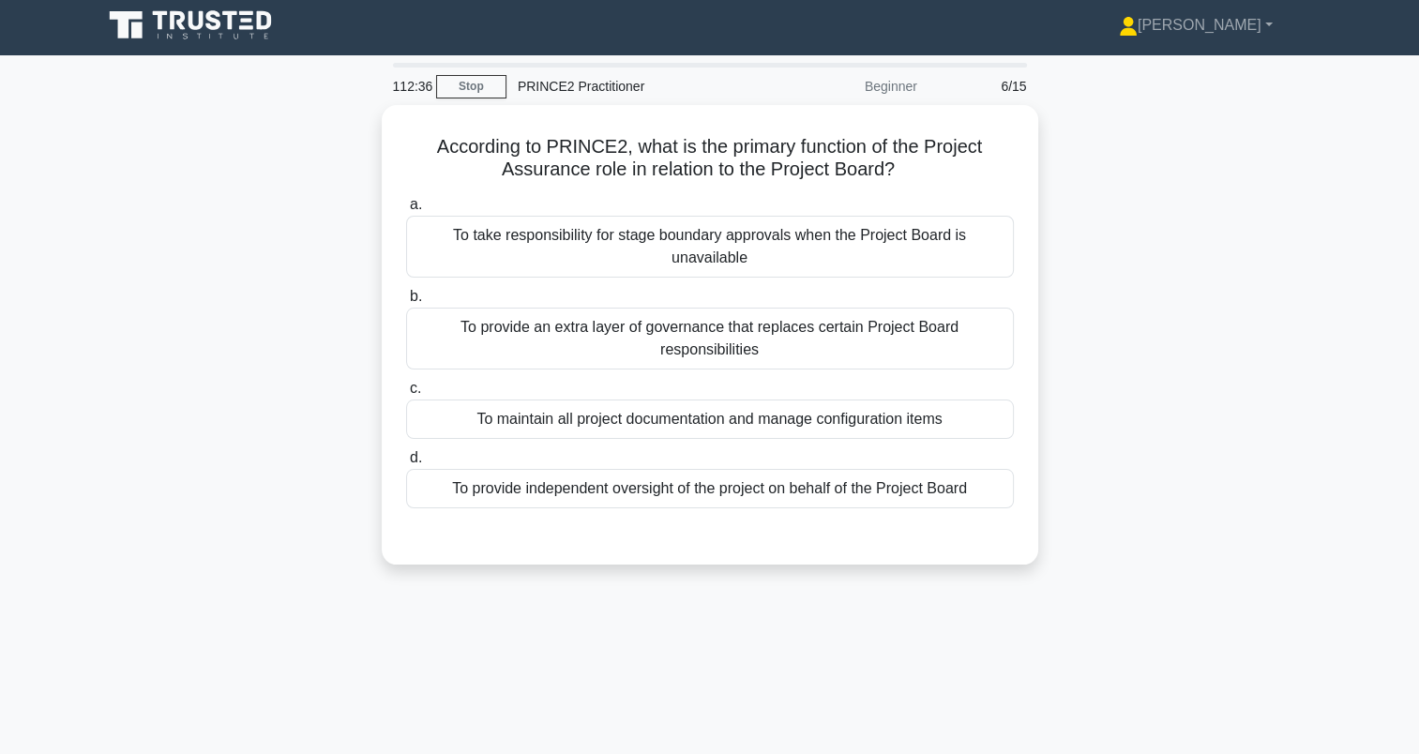
scroll to position [3, 0]
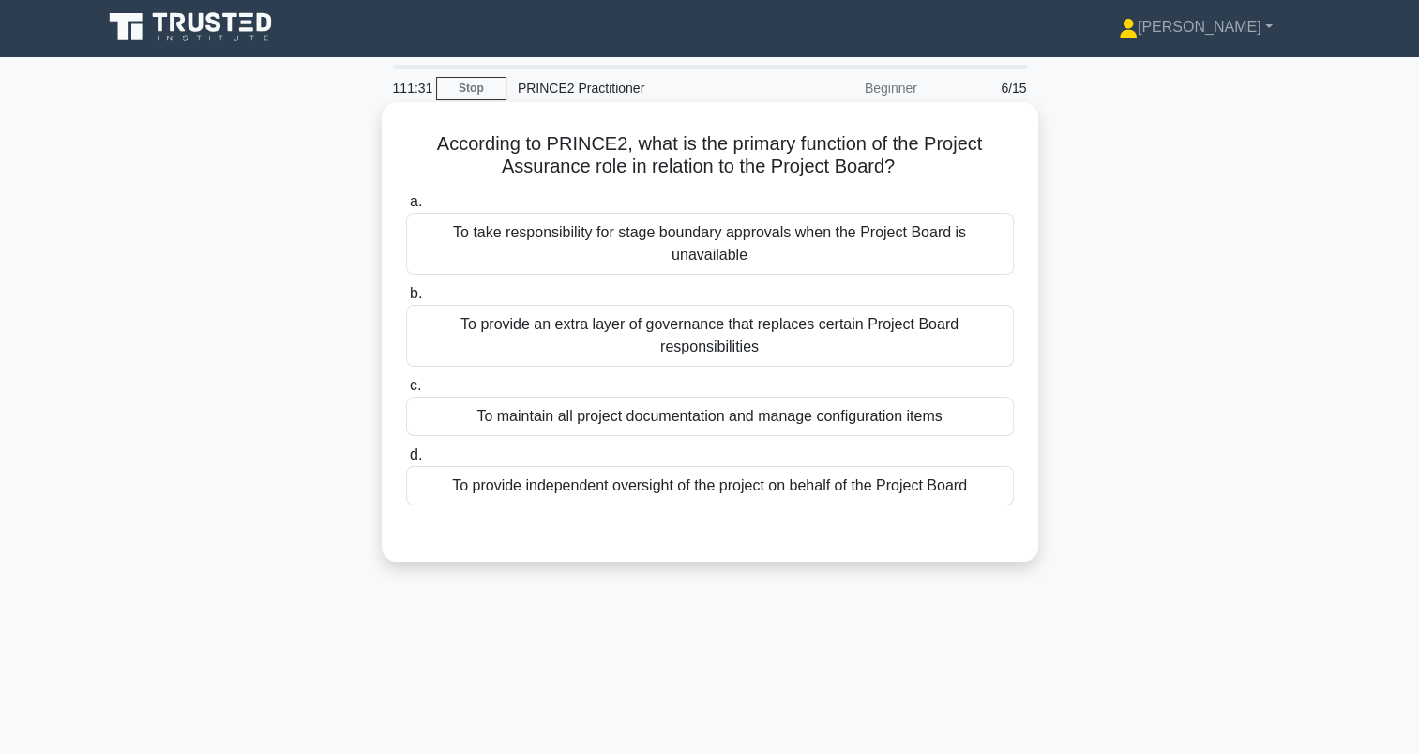
click at [503, 466] on div "To provide independent oversight of the project on behalf of the Project Board" at bounding box center [710, 485] width 608 height 39
click at [406, 449] on input "d. To provide independent oversight of the project on behalf of the Project Boa…" at bounding box center [406, 455] width 0 height 12
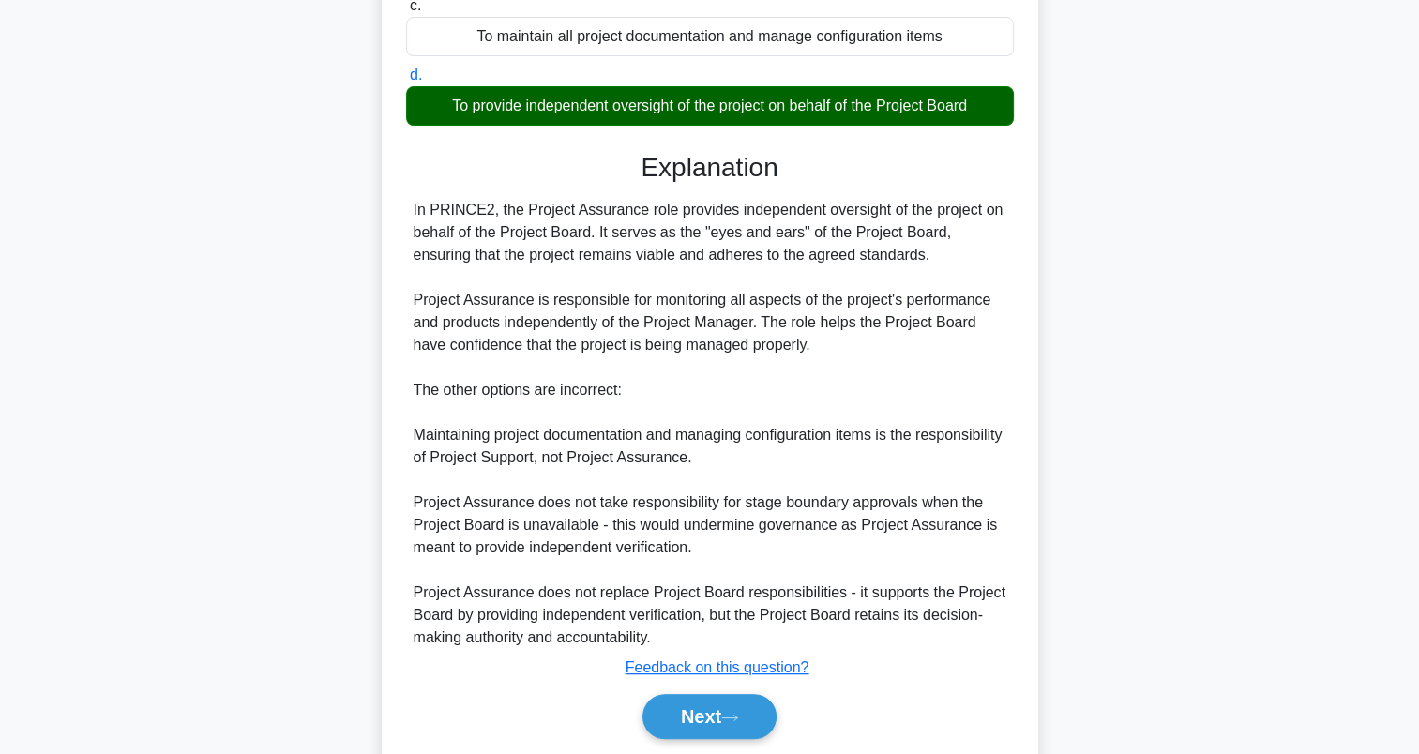
scroll to position [390, 0]
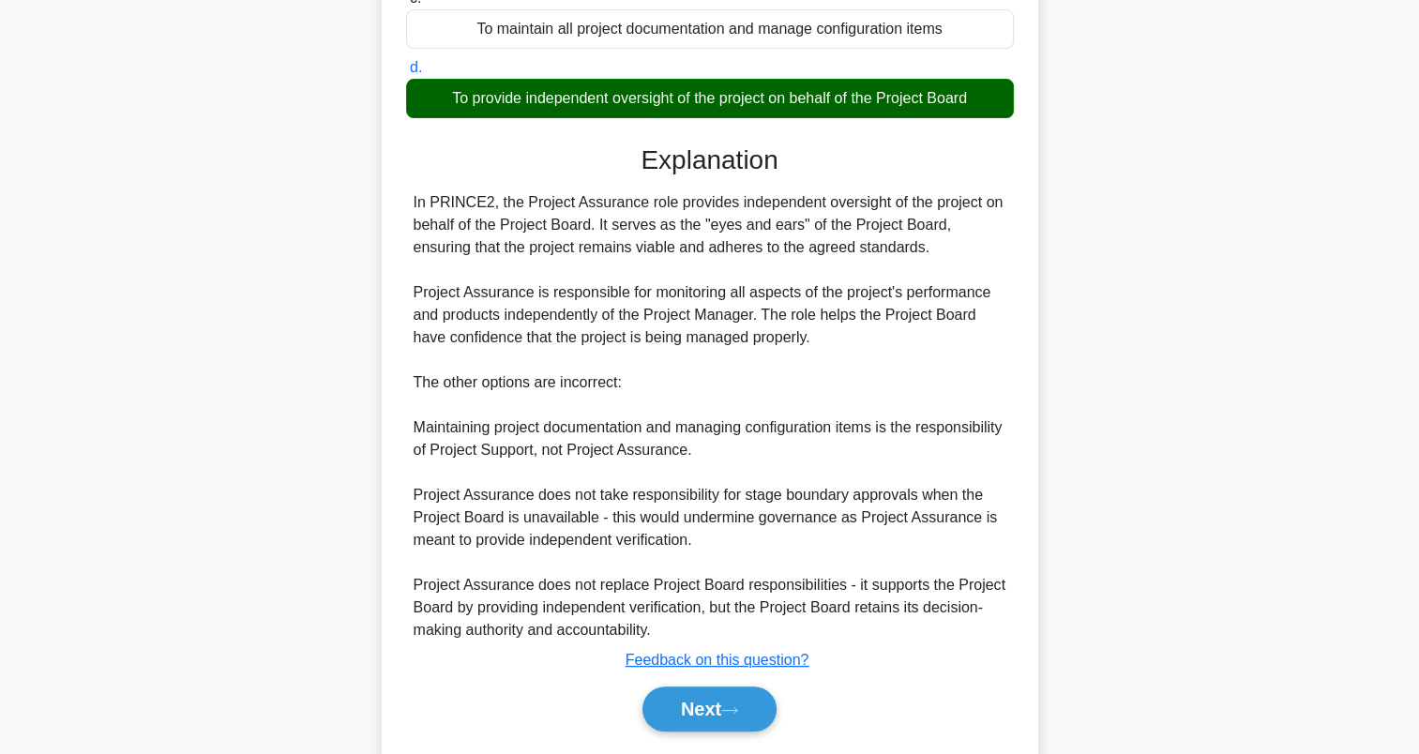
click at [406, 191] on div "In PRINCE2, the Project Assurance role provides independent oversight of the pr…" at bounding box center [710, 416] width 608 height 450
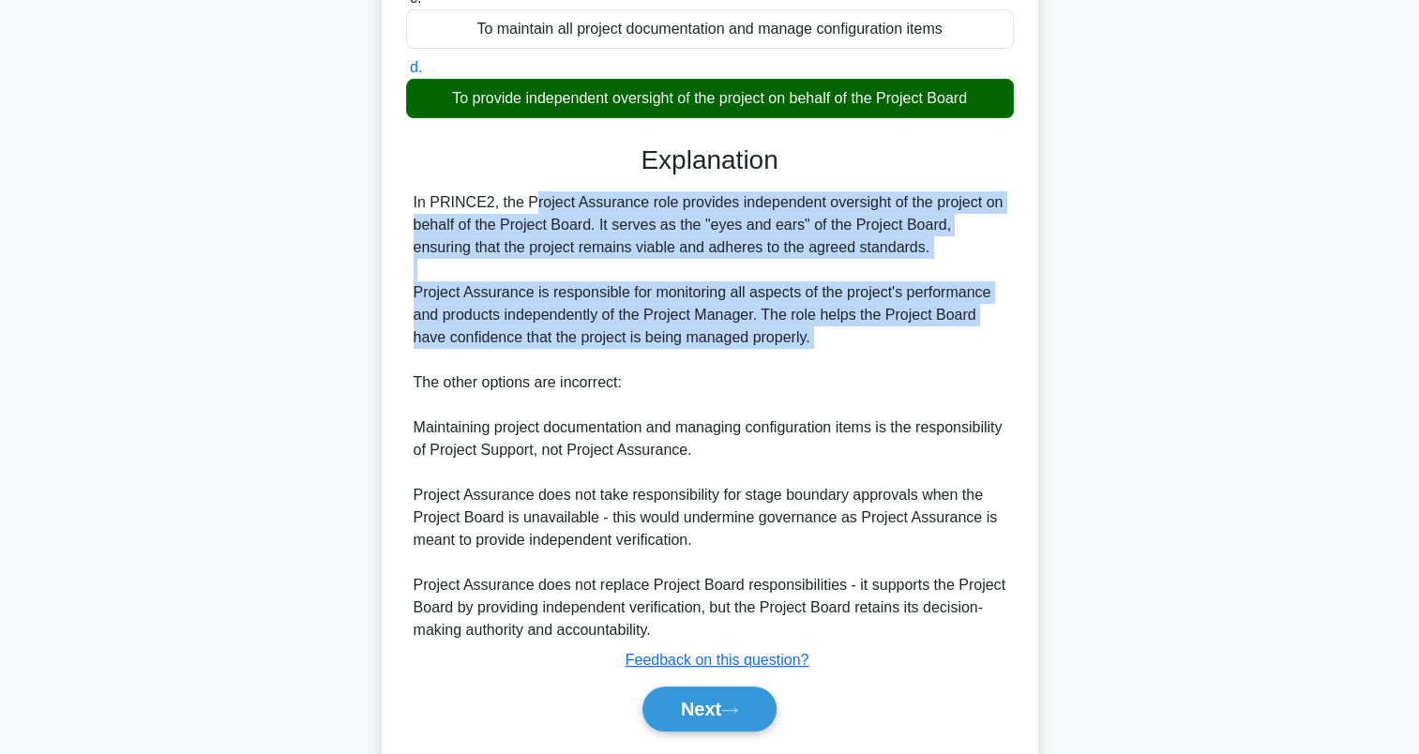
drag, startPoint x: 413, startPoint y: 177, endPoint x: 815, endPoint y: 330, distance: 430.5
click at [815, 330] on div "In PRINCE2, the Project Assurance role provides independent oversight of the pr…" at bounding box center [710, 416] width 593 height 450
drag, startPoint x: 815, startPoint y: 330, endPoint x: 716, endPoint y: 287, distance: 108.4
copy div "In PRINCE2, the Project Assurance role provides independent oversight of the pr…"
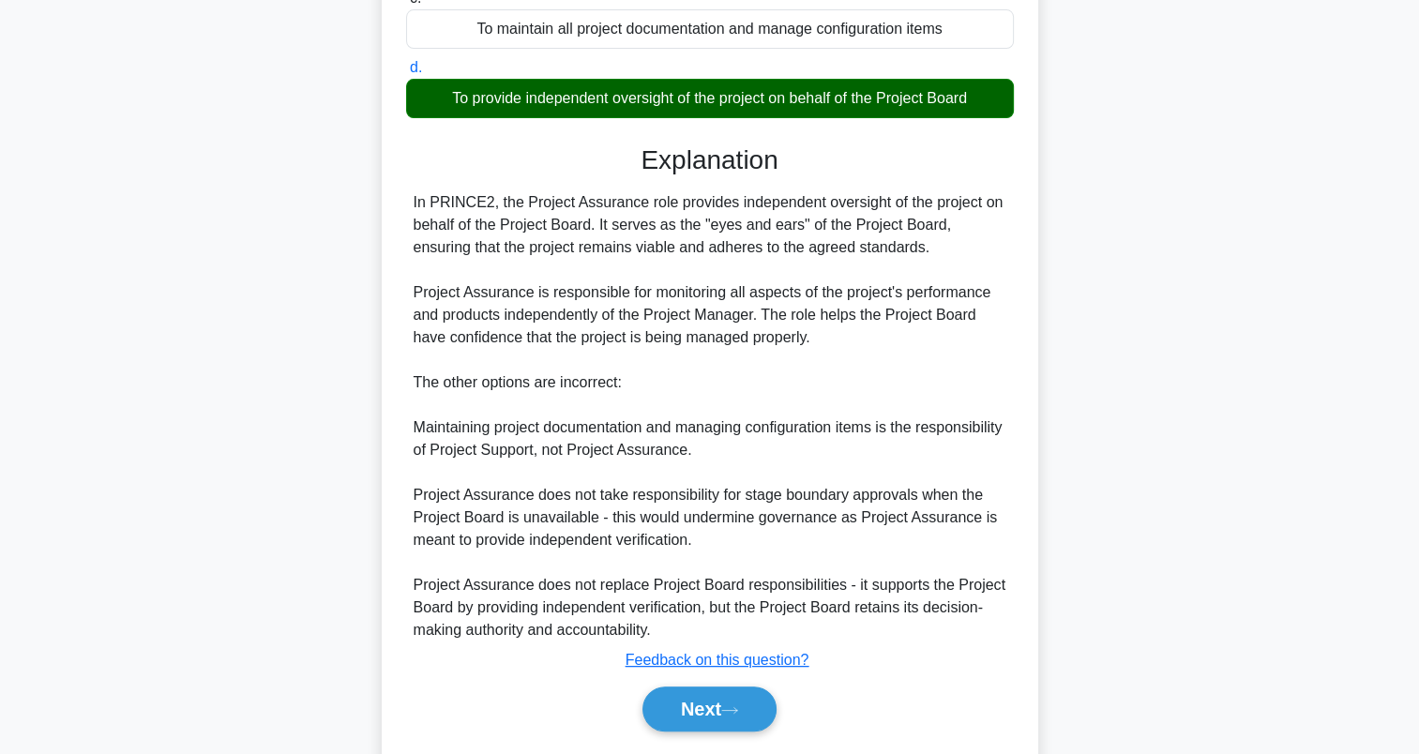
click at [586, 390] on div "In PRINCE2, the Project Assurance role provides independent oversight of the pr…" at bounding box center [710, 416] width 593 height 450
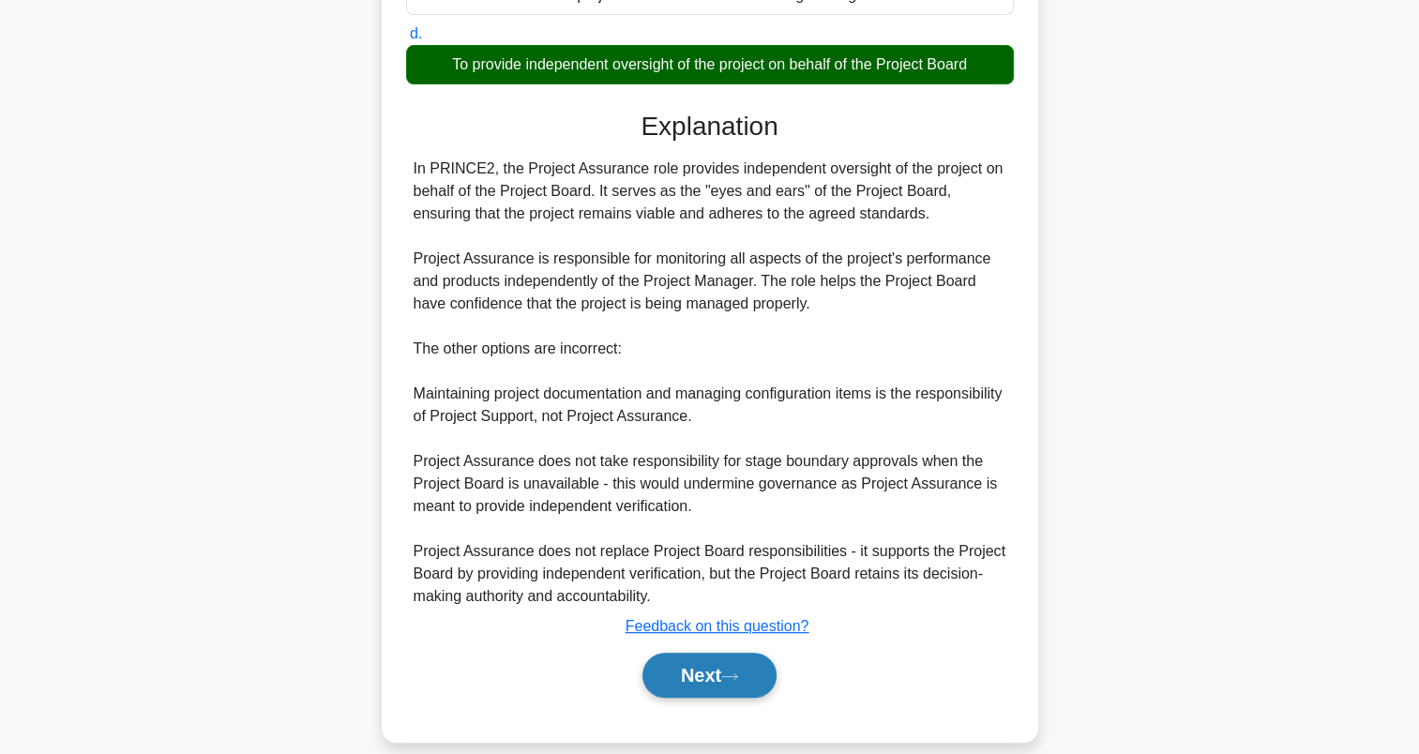
click at [706, 653] on button "Next" at bounding box center [710, 675] width 134 height 45
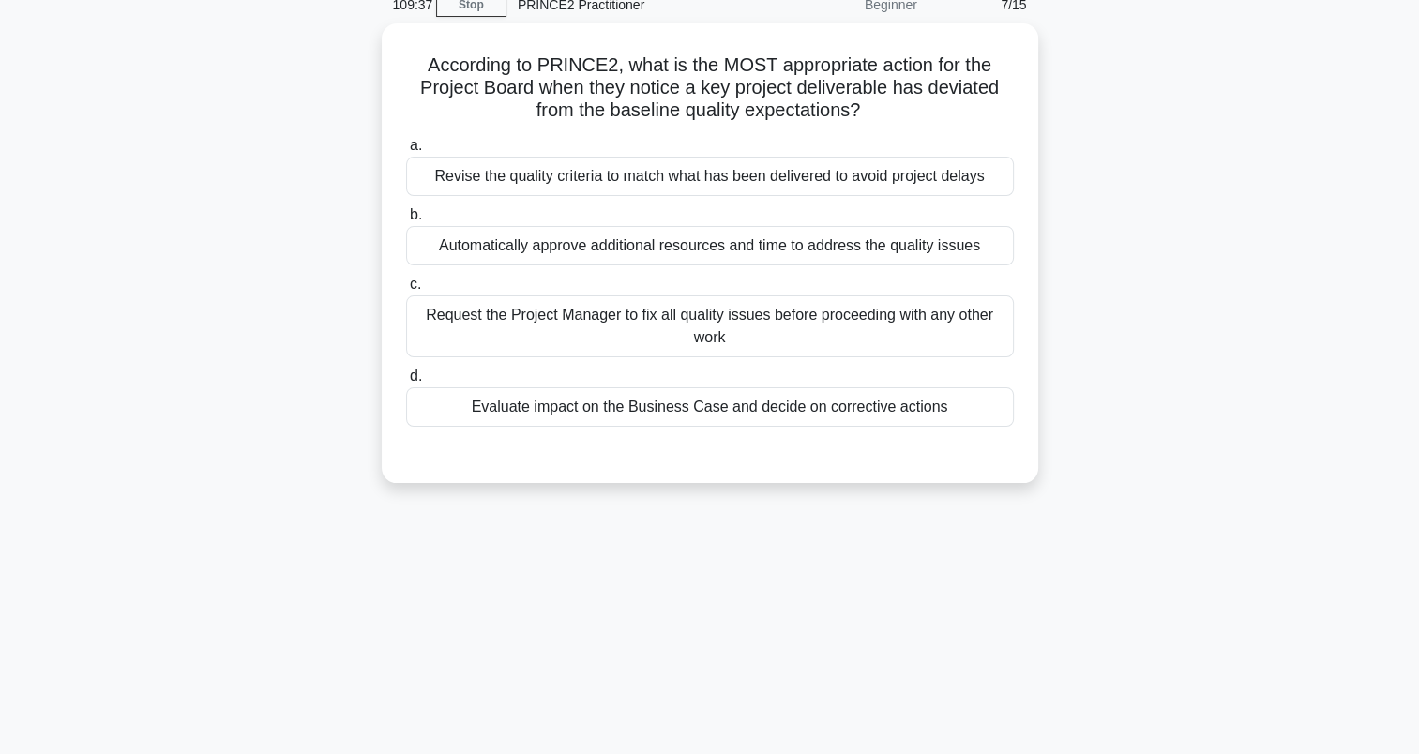
scroll to position [0, 0]
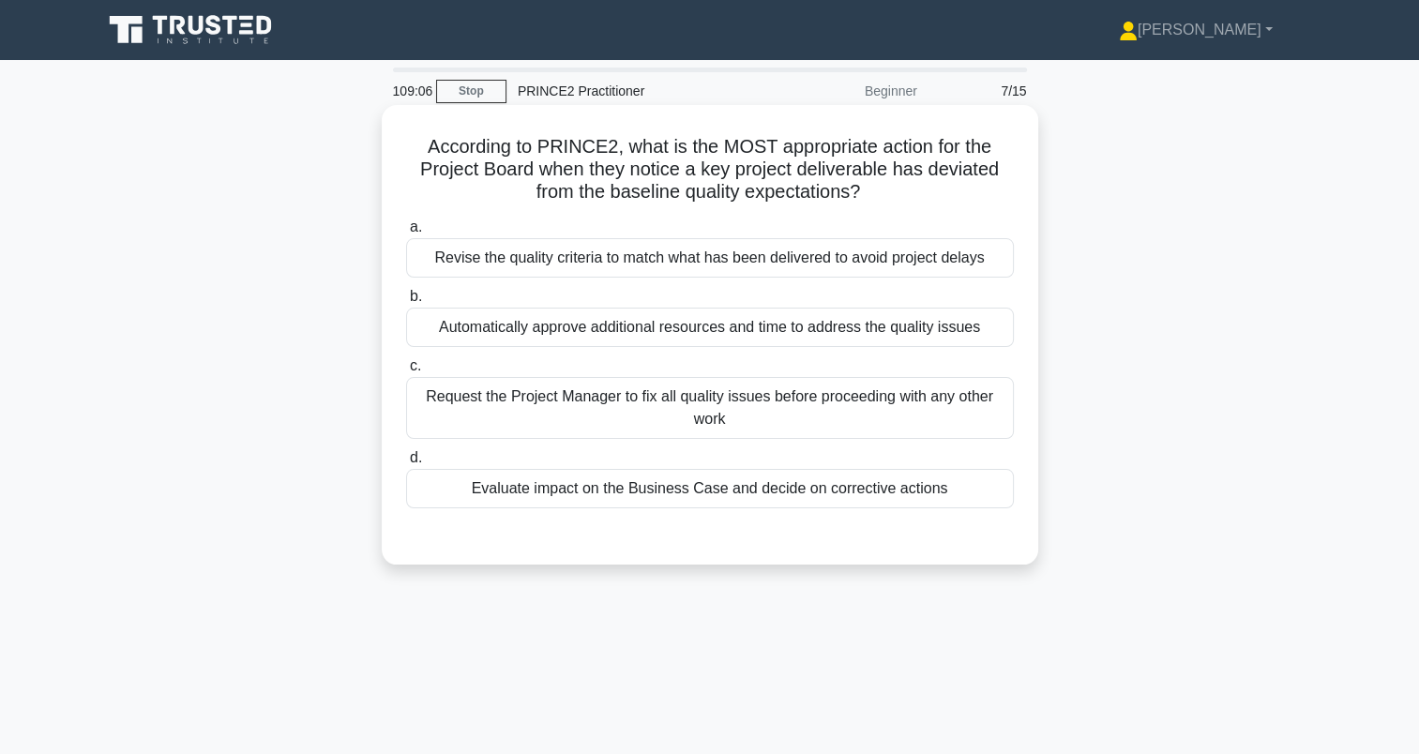
click at [555, 492] on div "Evaluate impact on the Business Case and decide on corrective actions" at bounding box center [710, 488] width 608 height 39
click at [406, 464] on input "d. Evaluate impact on the Business Case and decide on corrective actions" at bounding box center [406, 458] width 0 height 12
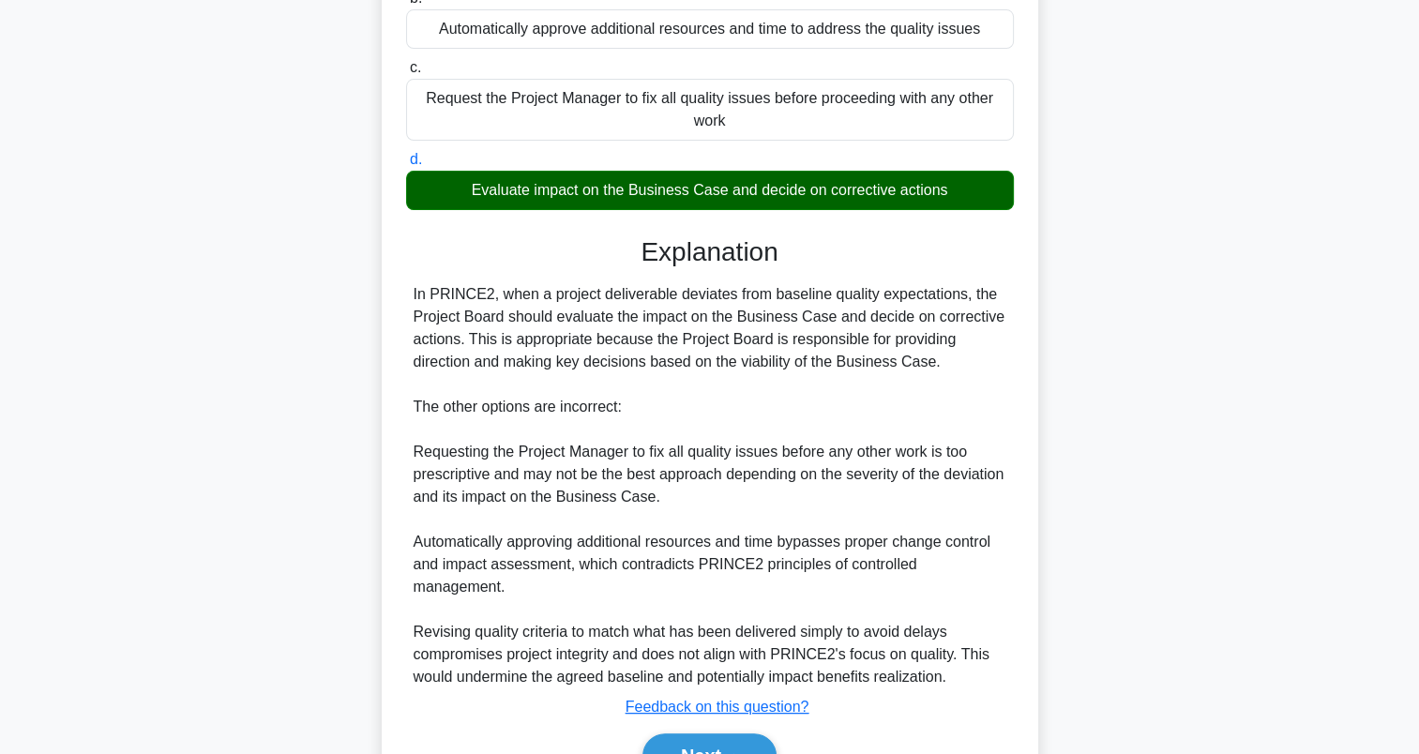
scroll to position [379, 0]
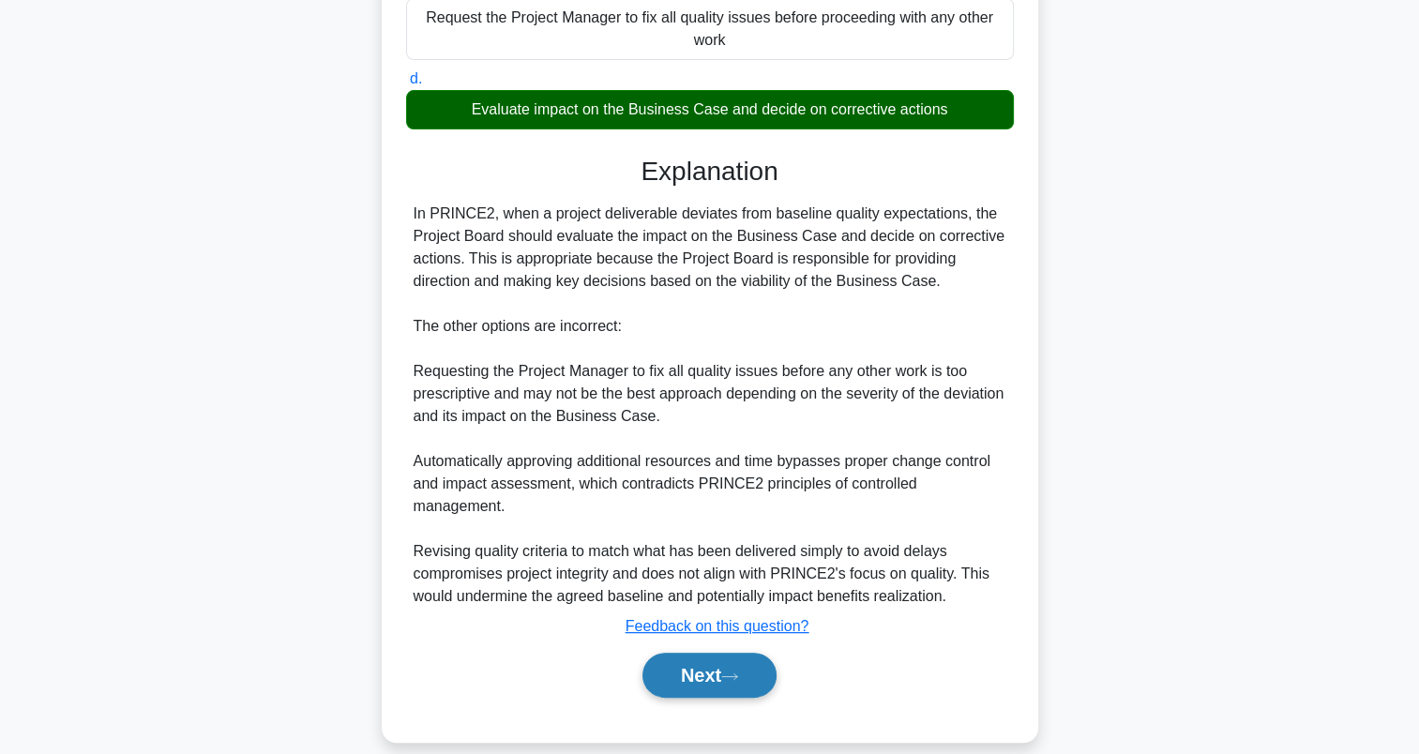
click at [687, 653] on button "Next" at bounding box center [710, 675] width 134 height 45
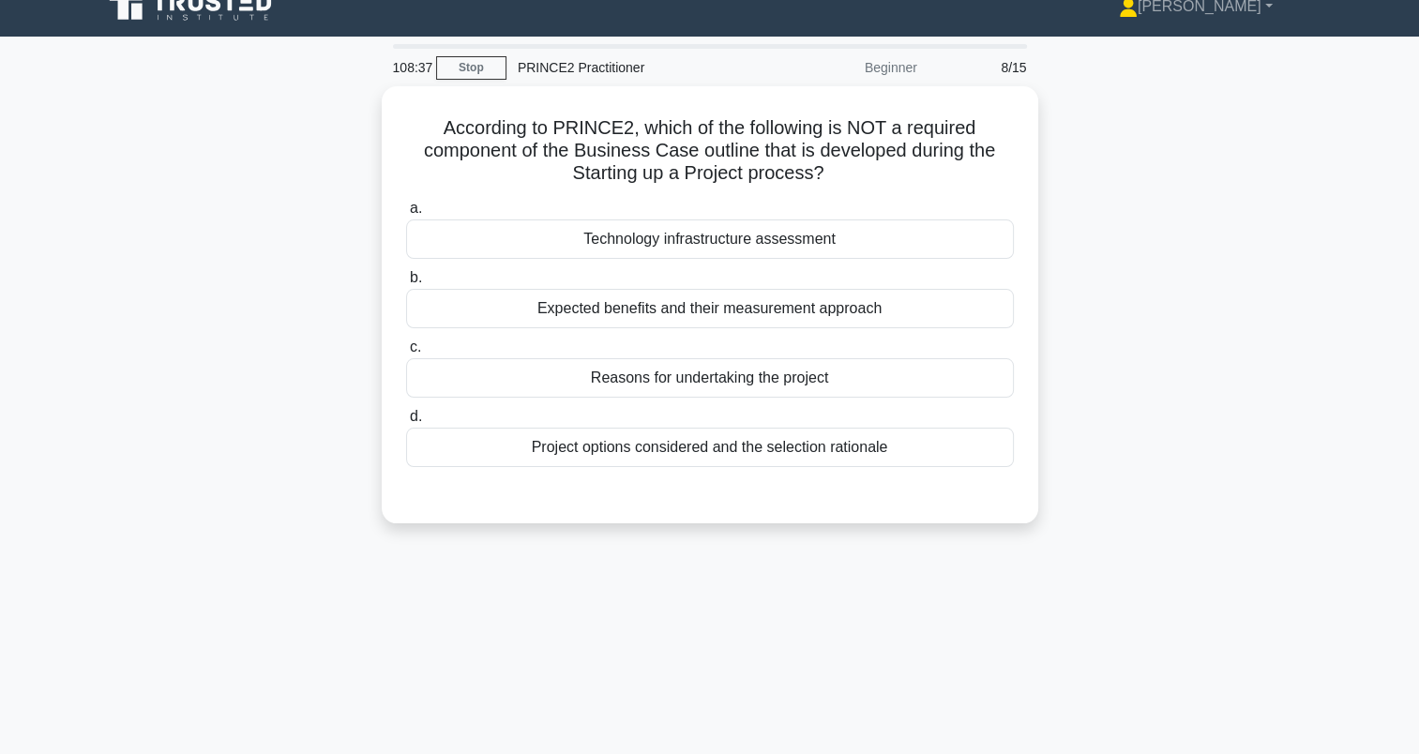
scroll to position [0, 0]
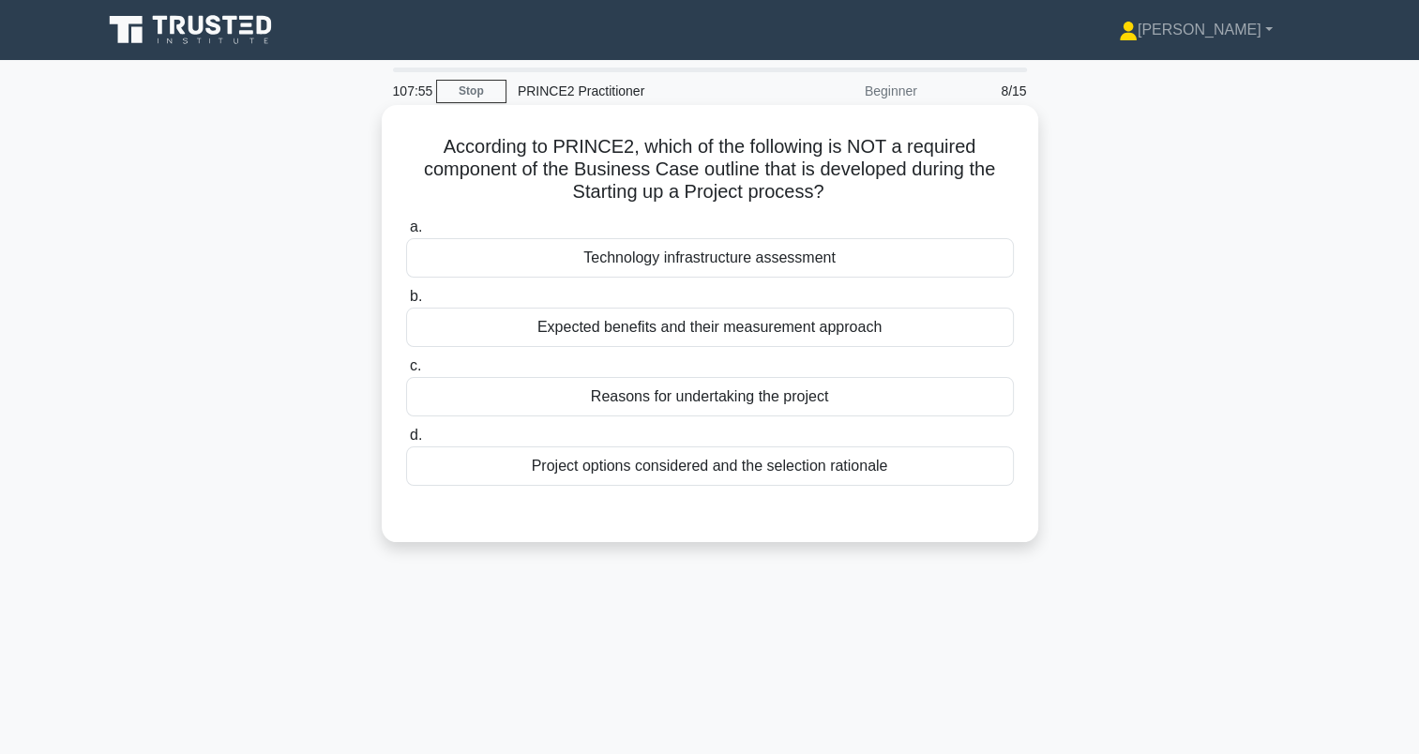
click at [480, 259] on div "Technology infrastructure assessment" at bounding box center [710, 257] width 608 height 39
click at [406, 234] on input "a. Technology infrastructure assessment" at bounding box center [406, 227] width 0 height 12
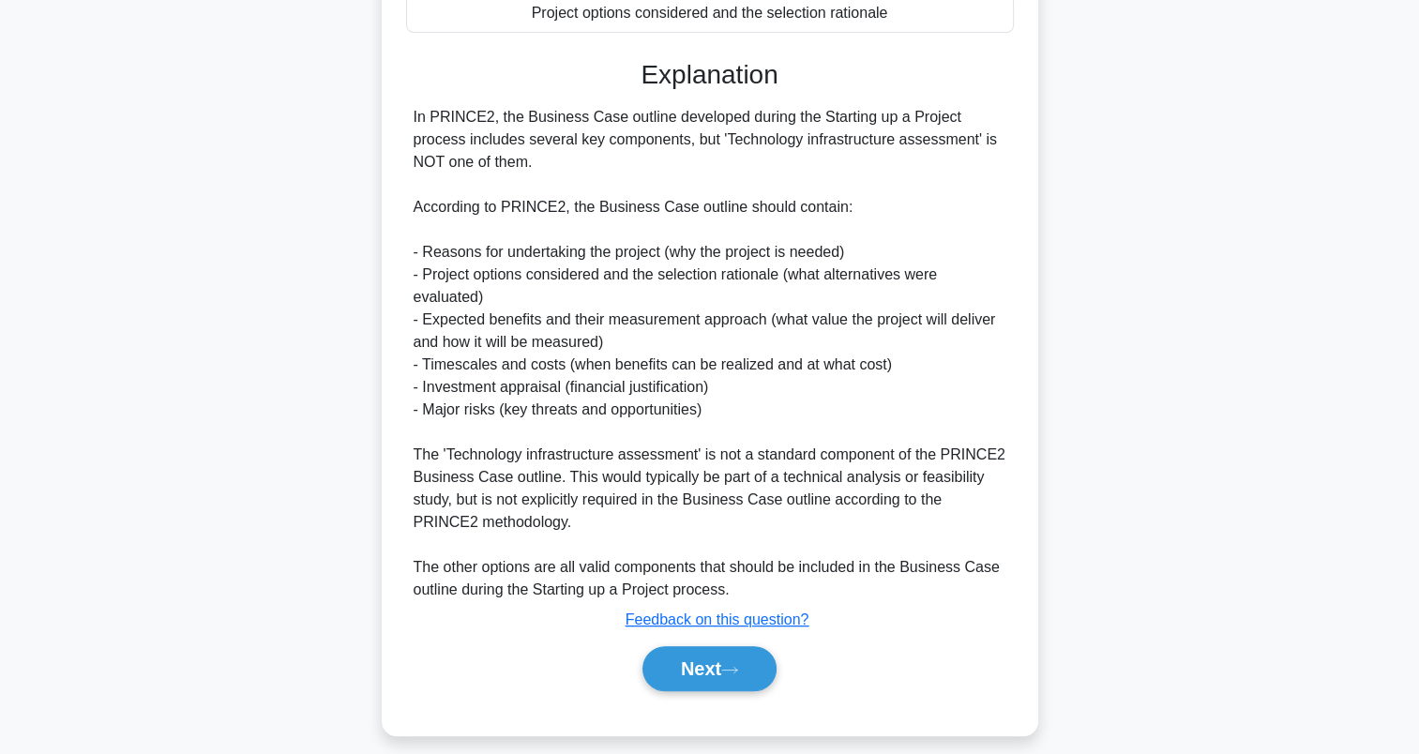
scroll to position [469, 0]
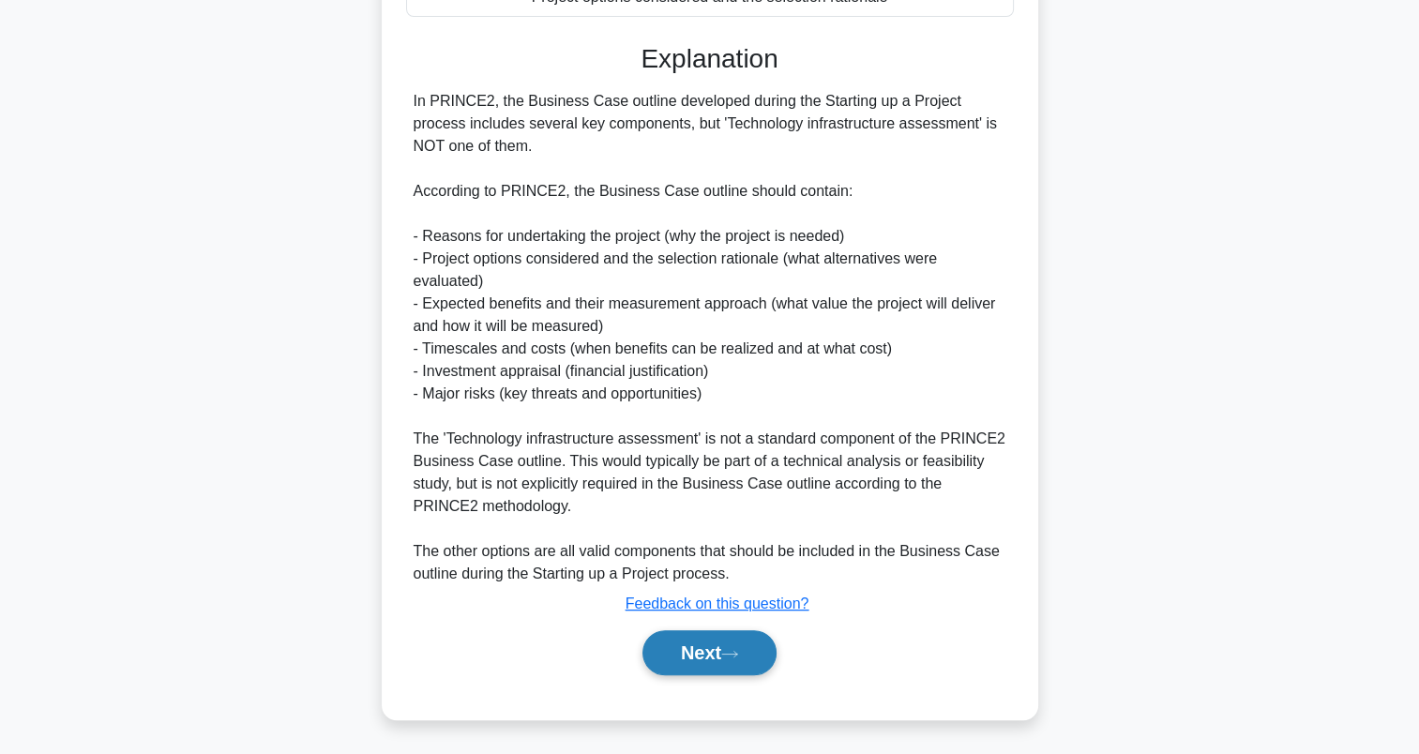
click at [685, 649] on button "Next" at bounding box center [710, 652] width 134 height 45
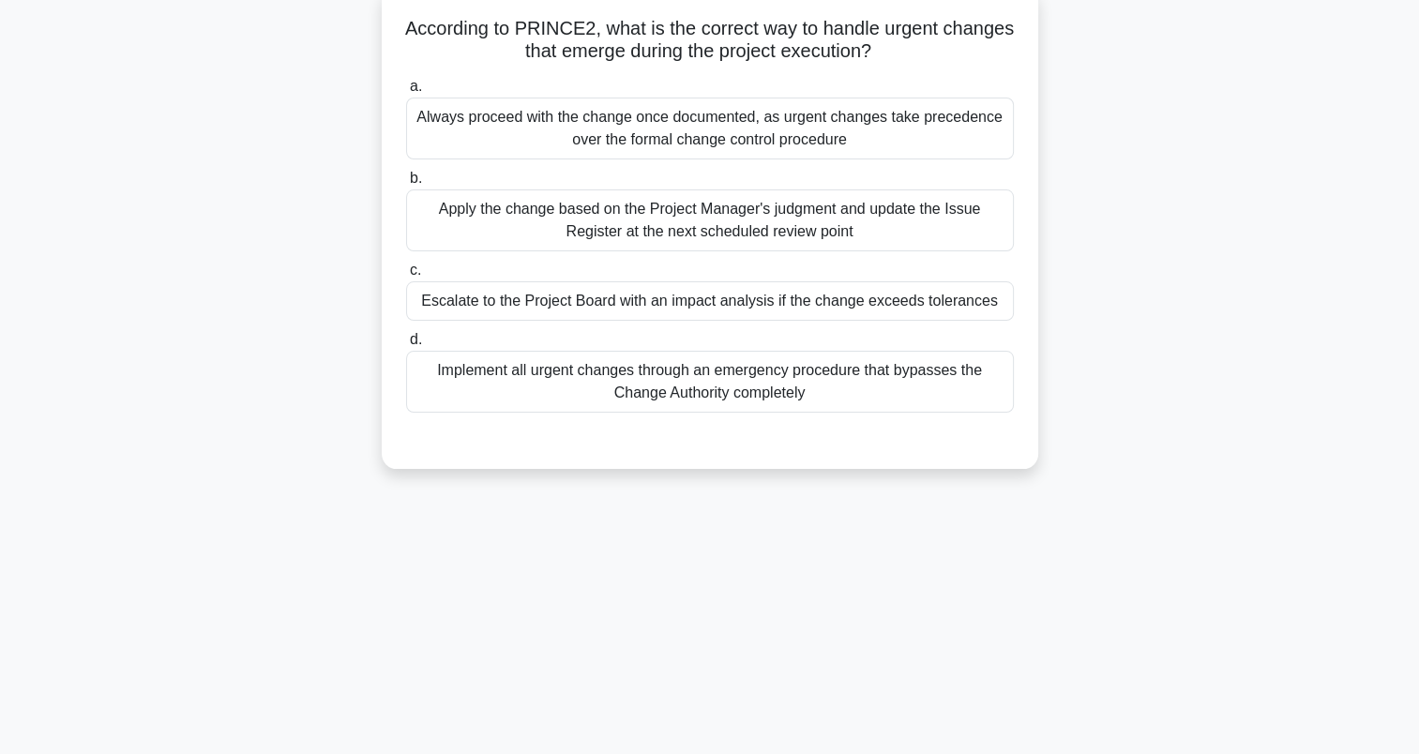
scroll to position [0, 0]
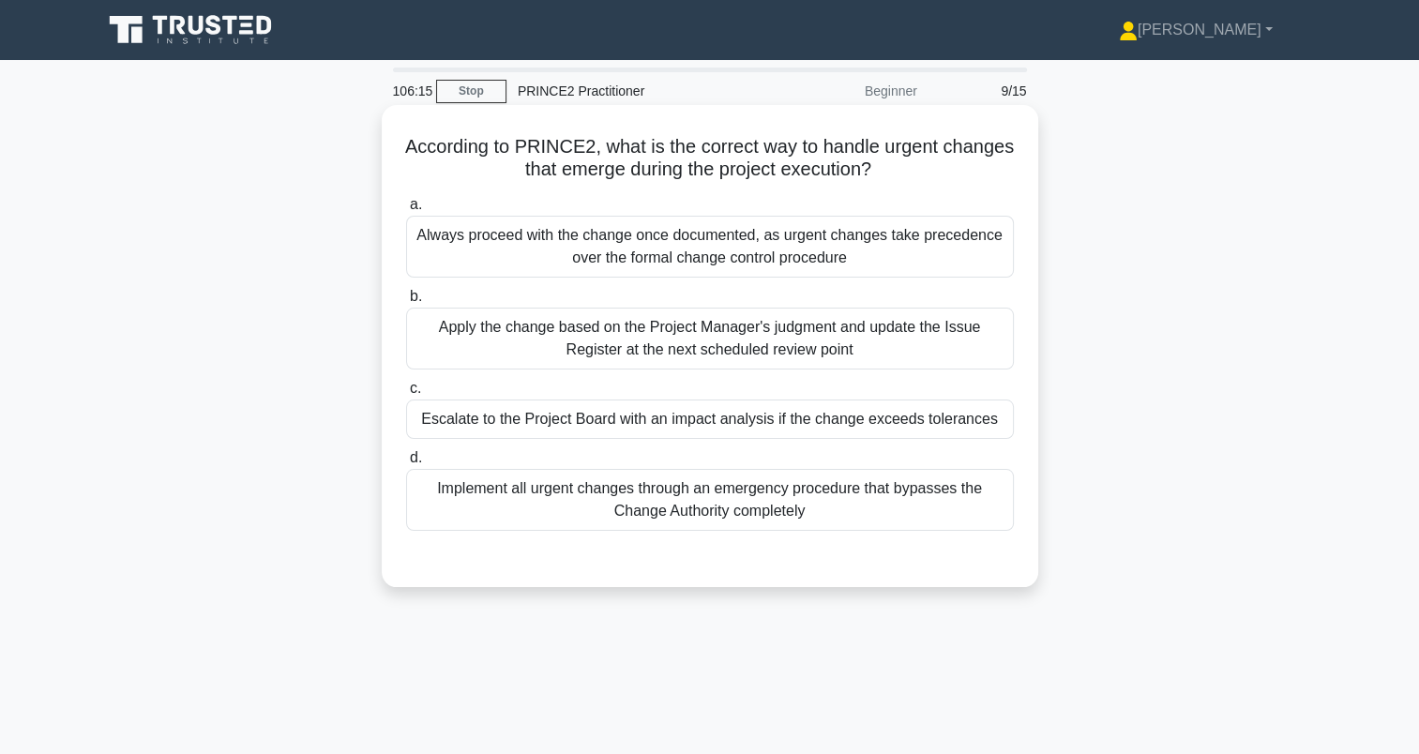
click at [535, 423] on div "Escalate to the Project Board with an impact analysis if the change exceeds tol…" at bounding box center [710, 419] width 608 height 39
click at [406, 395] on input "c. Escalate to the Project Board with an impact analysis if the change exceeds …" at bounding box center [406, 389] width 0 height 12
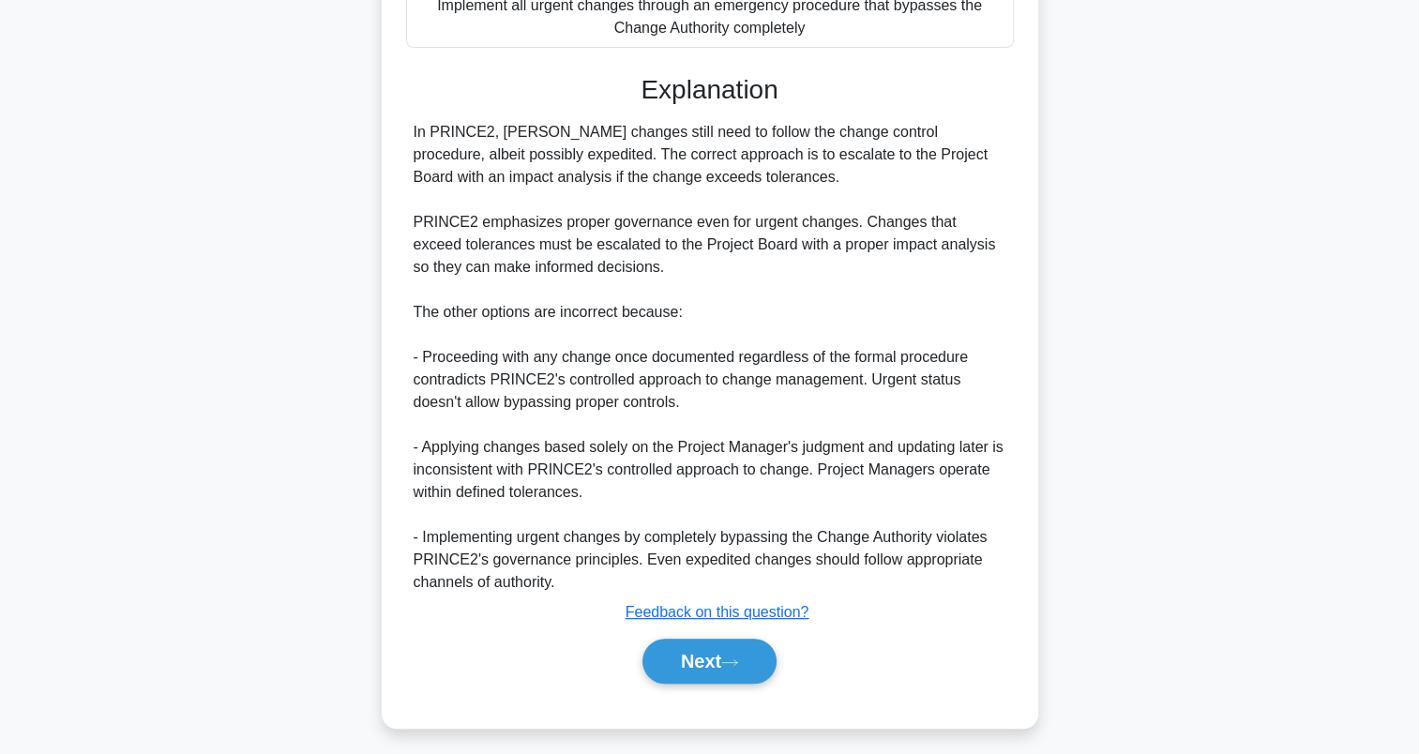
scroll to position [492, 0]
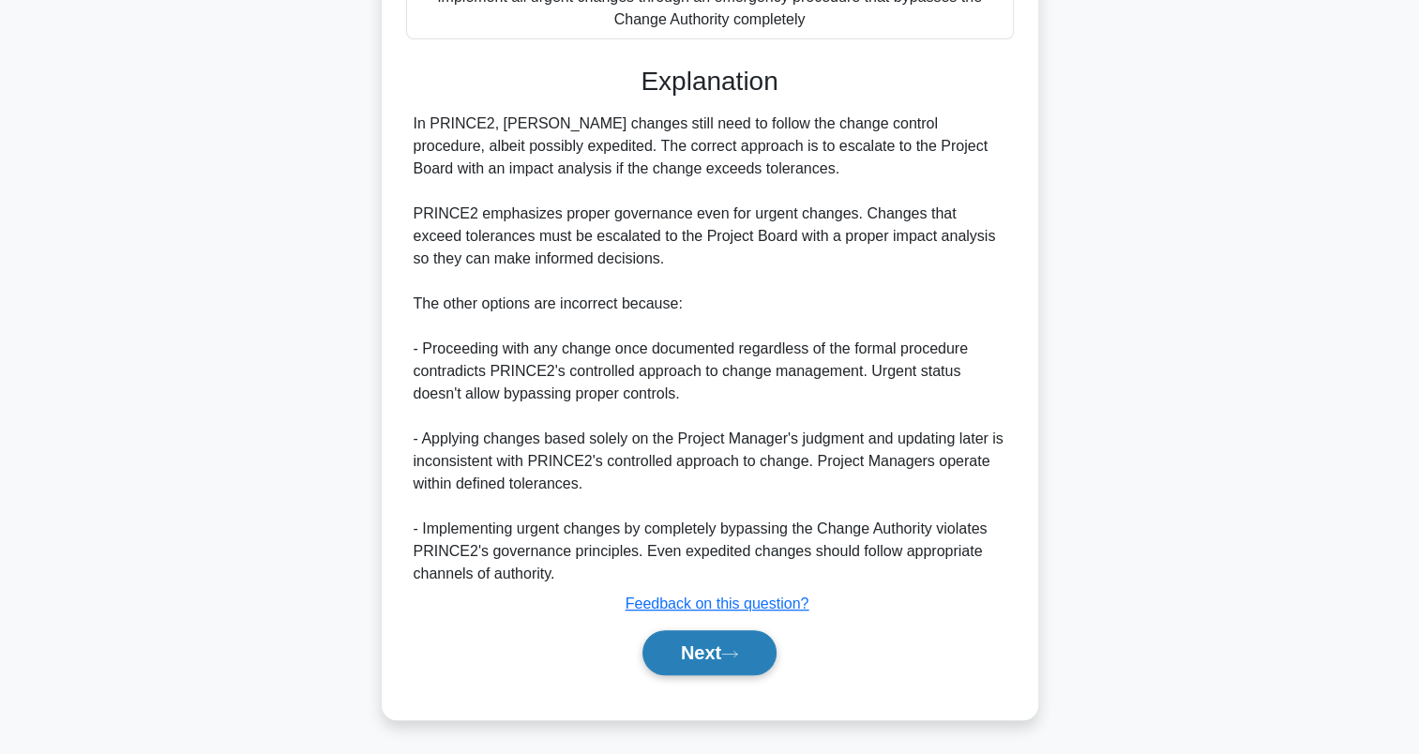
click at [690, 638] on button "Next" at bounding box center [710, 652] width 134 height 45
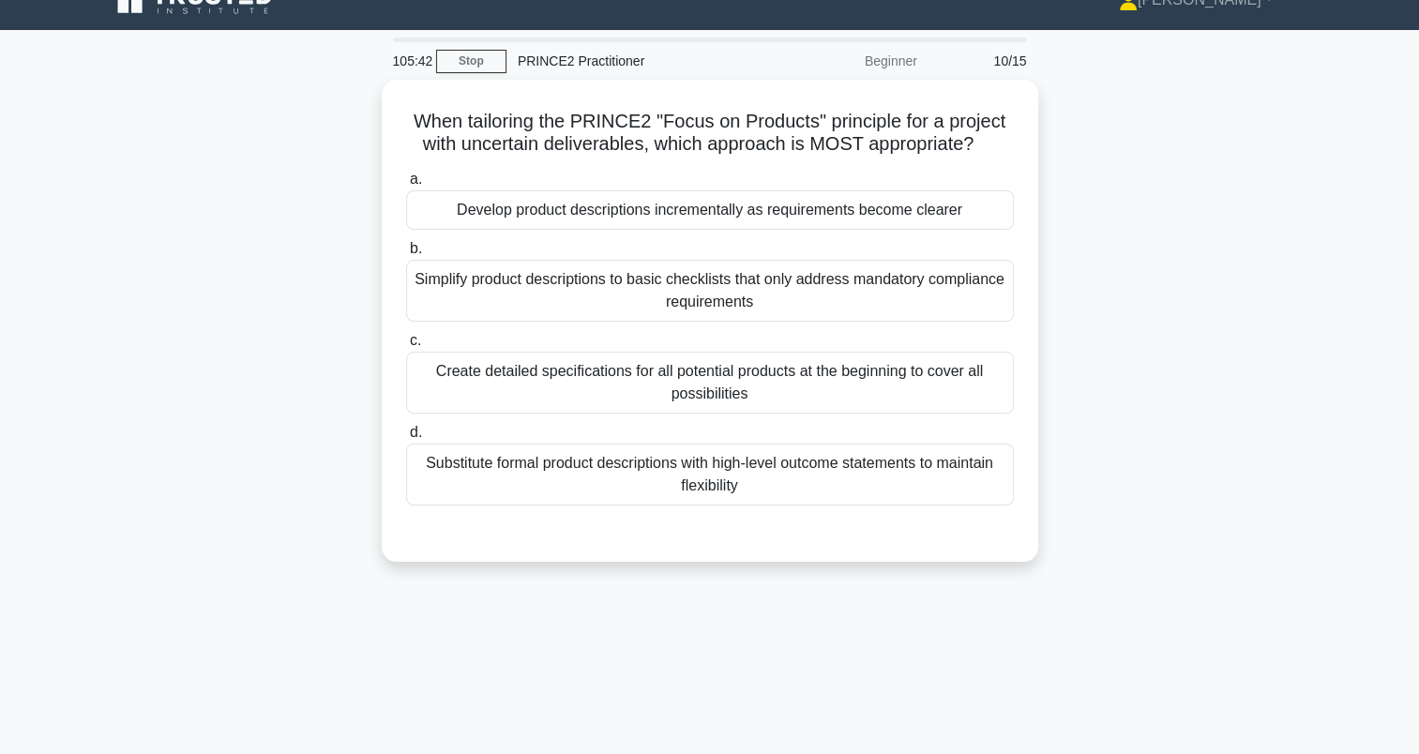
scroll to position [27, 0]
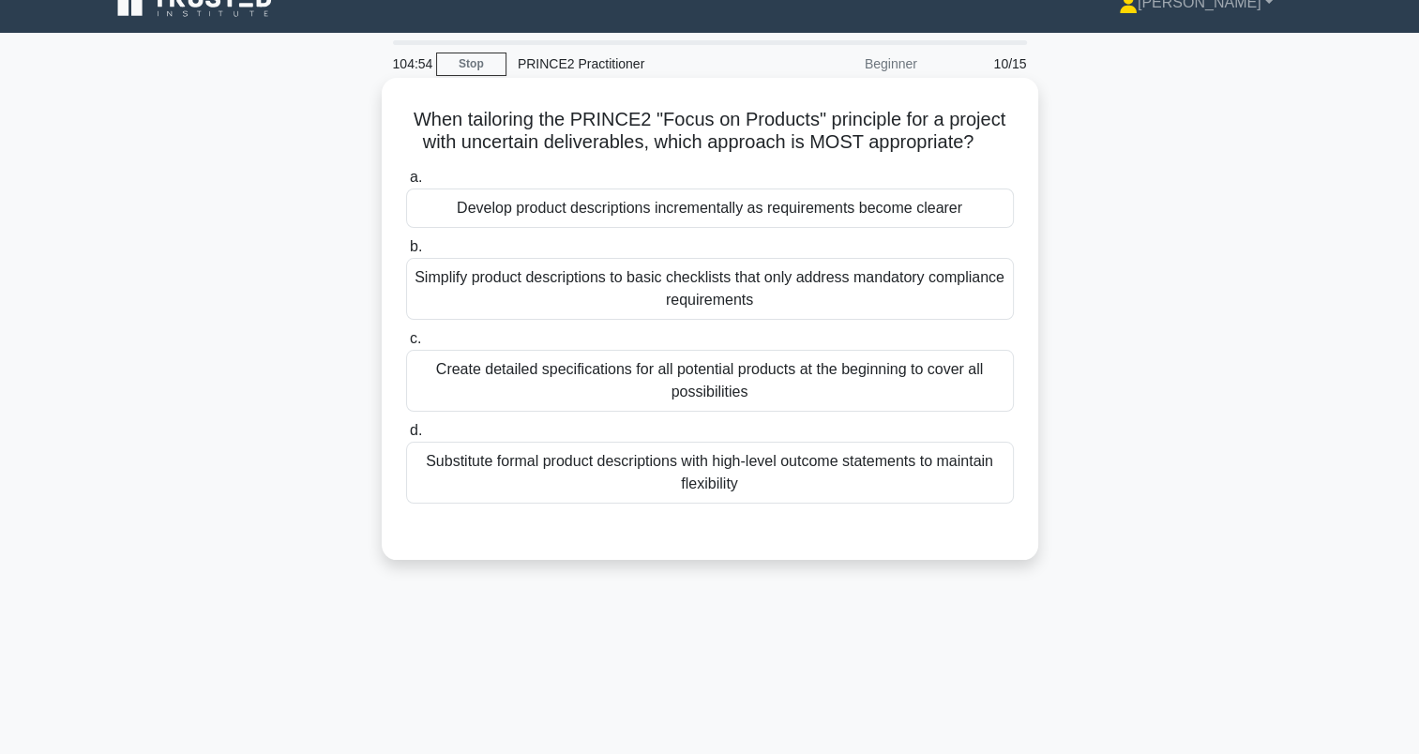
click at [421, 206] on div "Develop product descriptions incrementally as requirements become clearer" at bounding box center [710, 208] width 608 height 39
click at [406, 184] on input "a. Develop product descriptions incrementally as requirements become clearer" at bounding box center [406, 178] width 0 height 12
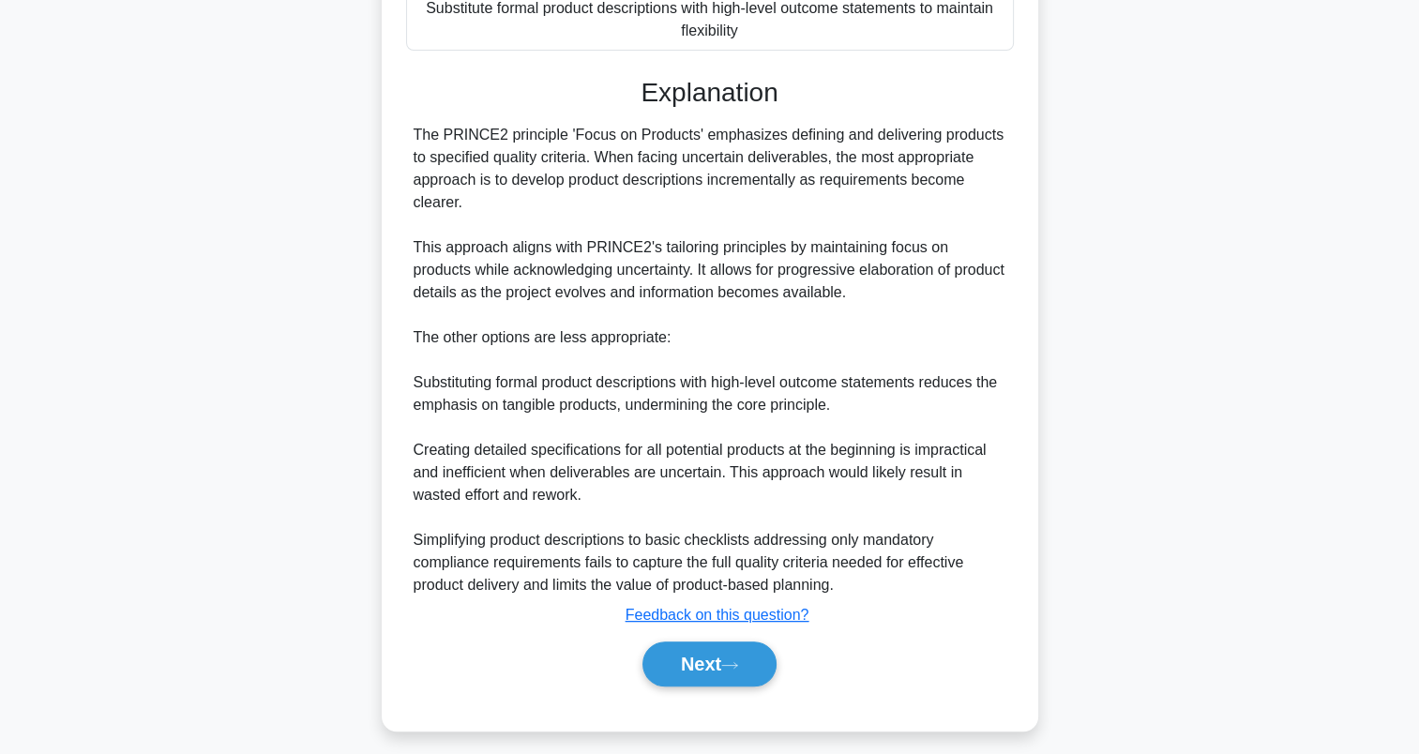
scroll to position [492, 0]
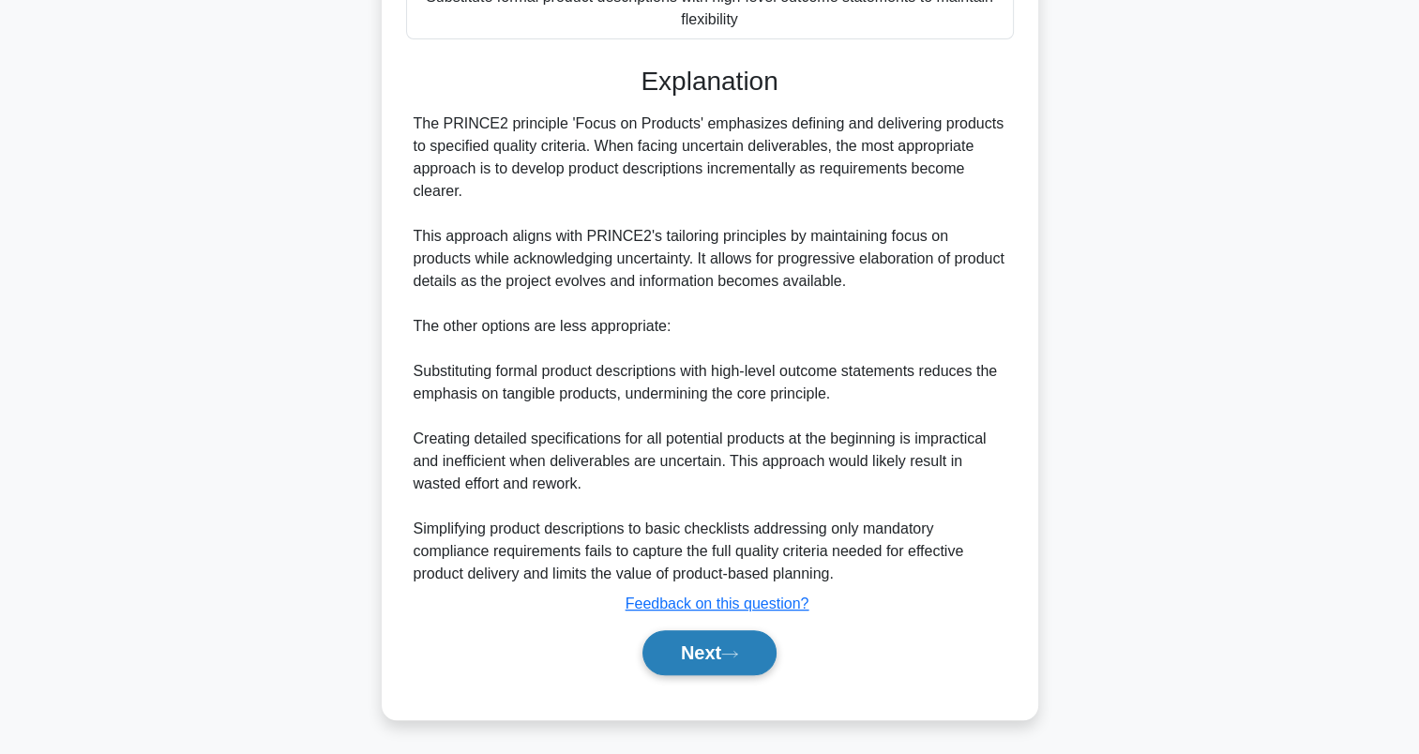
click at [696, 655] on button "Next" at bounding box center [710, 652] width 134 height 45
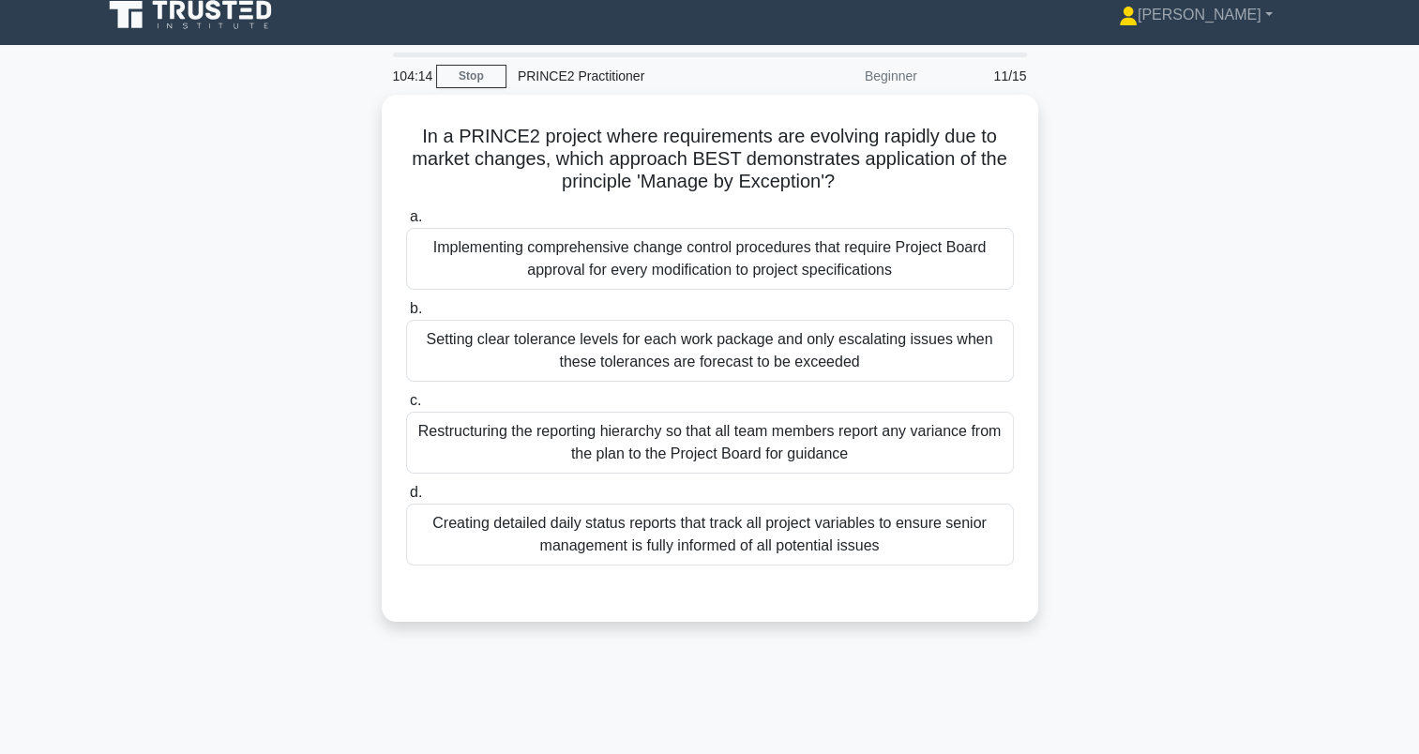
scroll to position [14, 0]
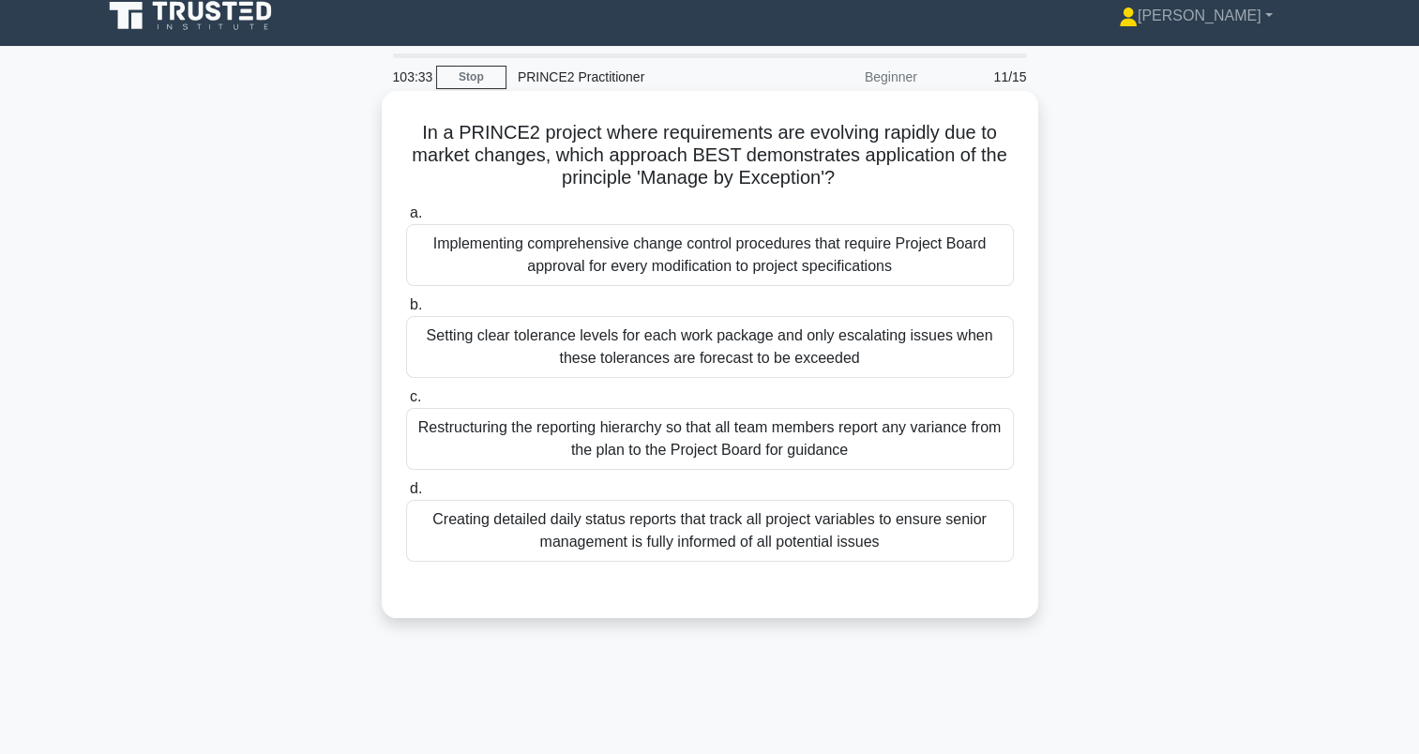
click at [428, 356] on div "Setting clear tolerance levels for each work package and only escalating issues…" at bounding box center [710, 347] width 608 height 62
click at [406, 311] on input "b. Setting clear tolerance levels for each work package and only escalating iss…" at bounding box center [406, 305] width 0 height 12
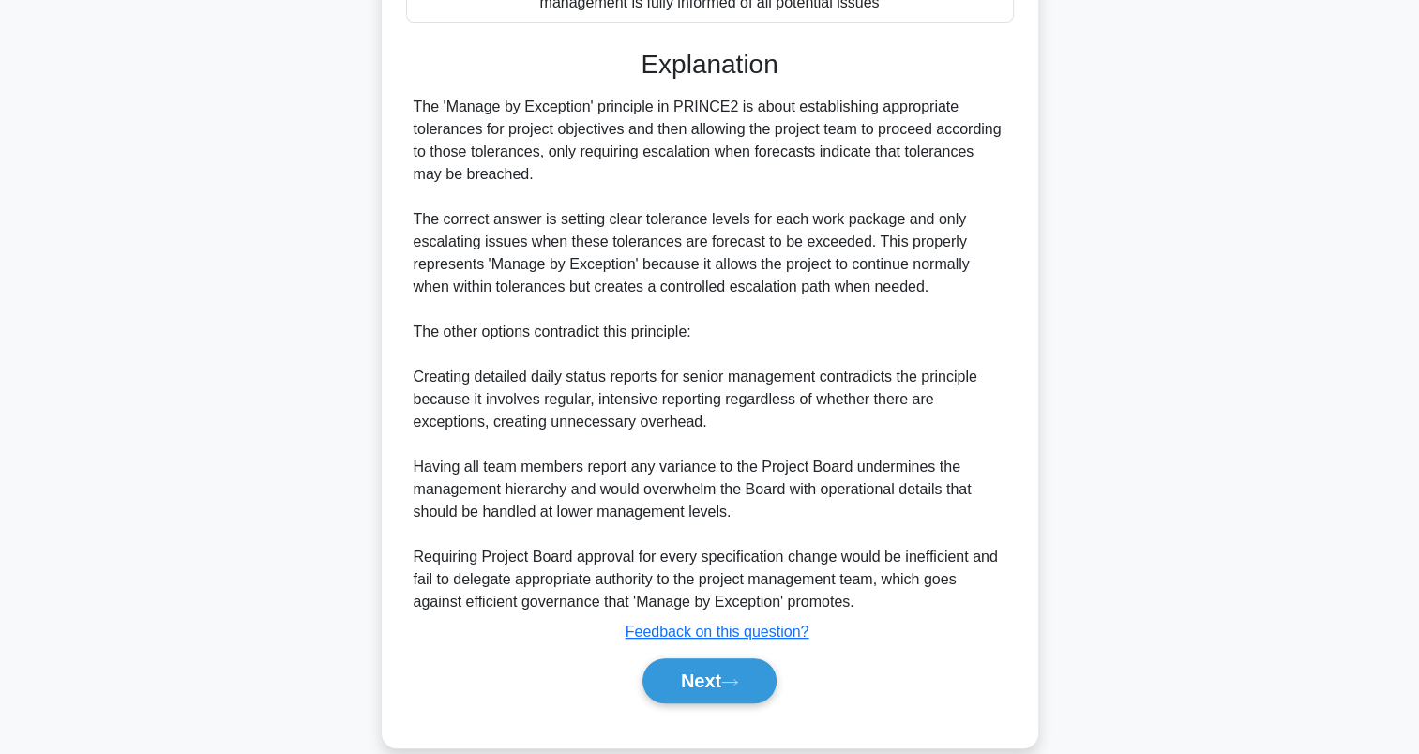
scroll to position [552, 0]
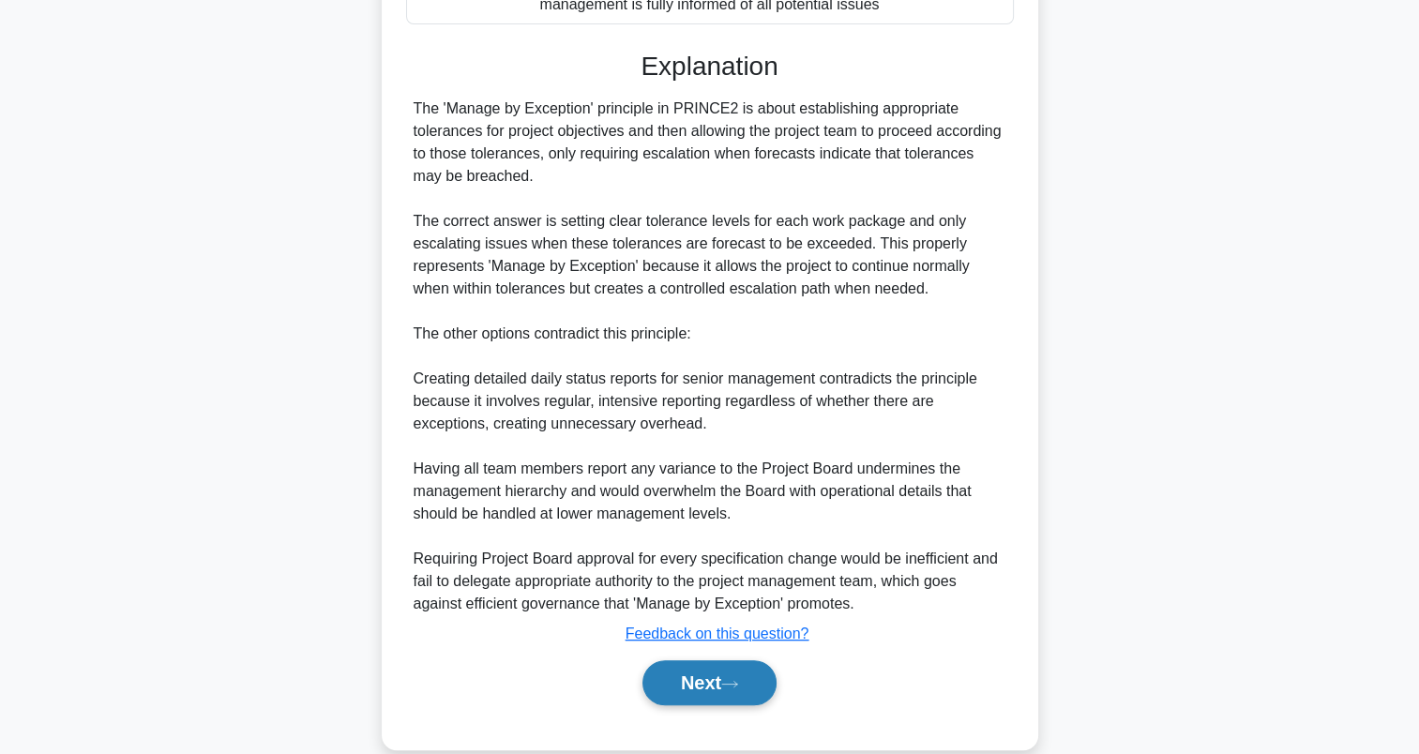
click at [720, 672] on button "Next" at bounding box center [710, 682] width 134 height 45
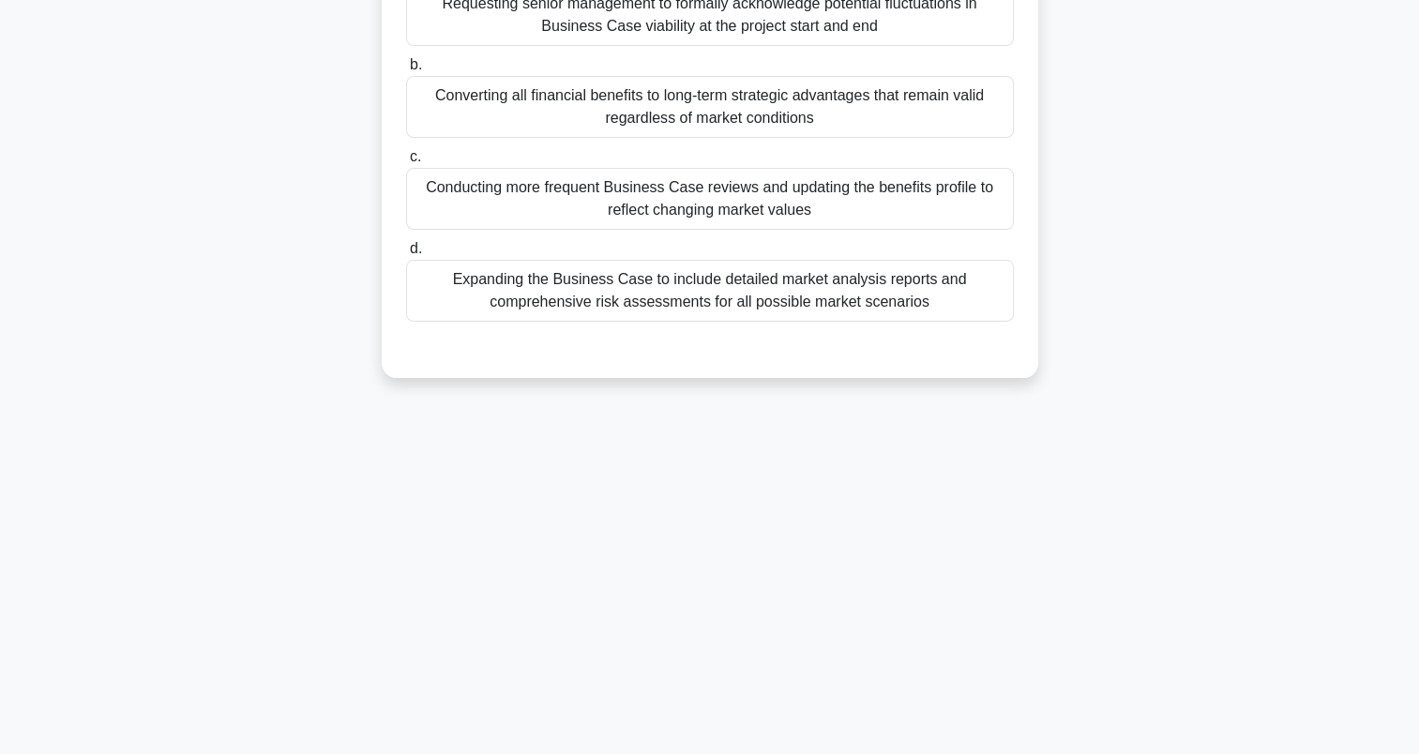
scroll to position [0, 0]
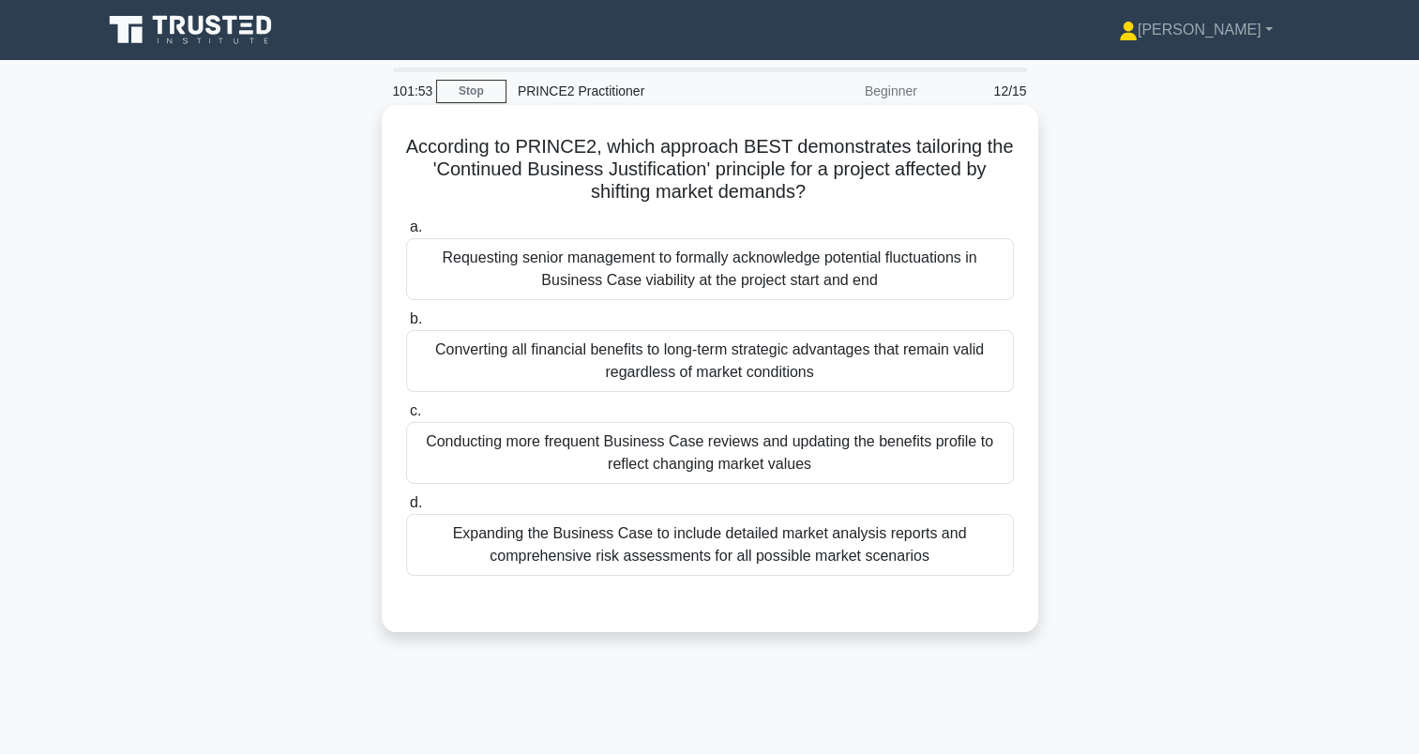
click at [484, 440] on div "Conducting more frequent Business Case reviews and updating the benefits profil…" at bounding box center [710, 453] width 608 height 62
click at [406, 417] on input "c. Conducting more frequent Business Case reviews and updating the benefits pro…" at bounding box center [406, 411] width 0 height 12
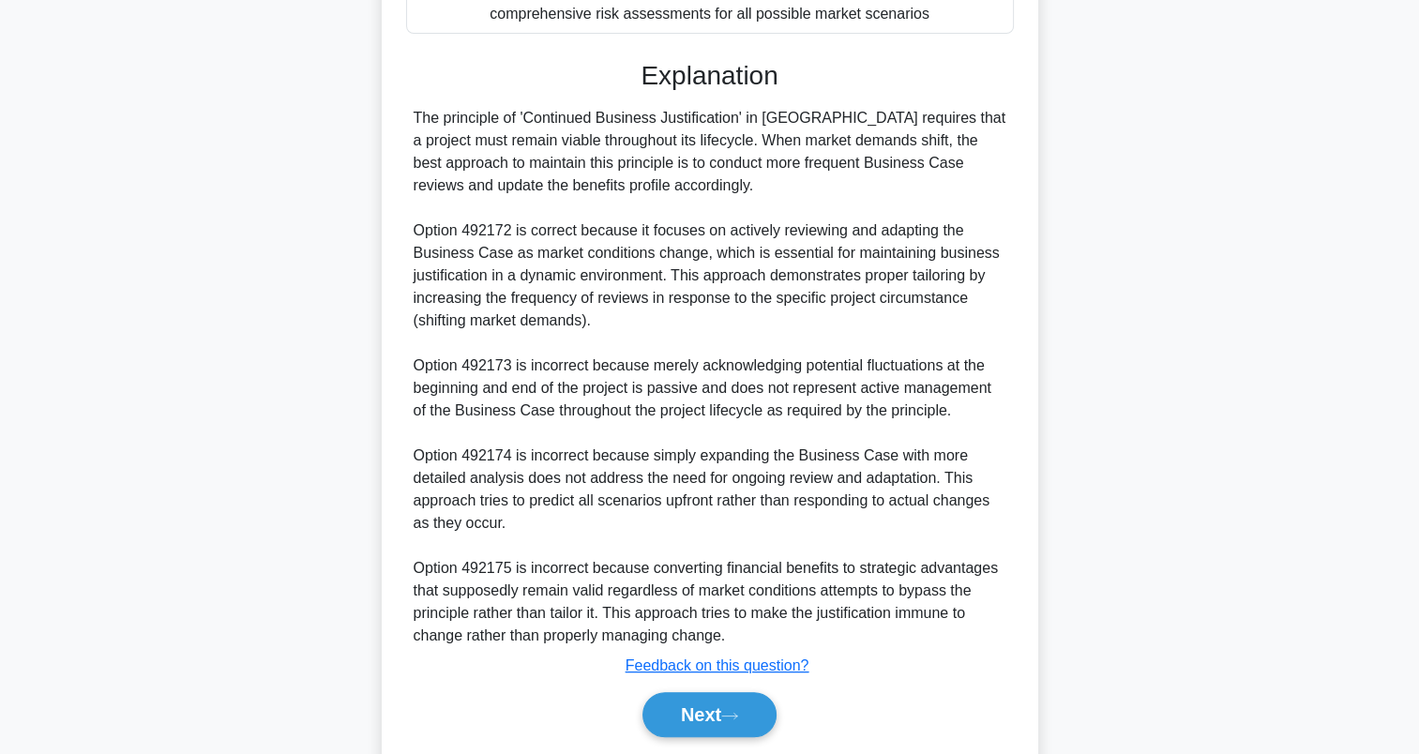
scroll to position [604, 0]
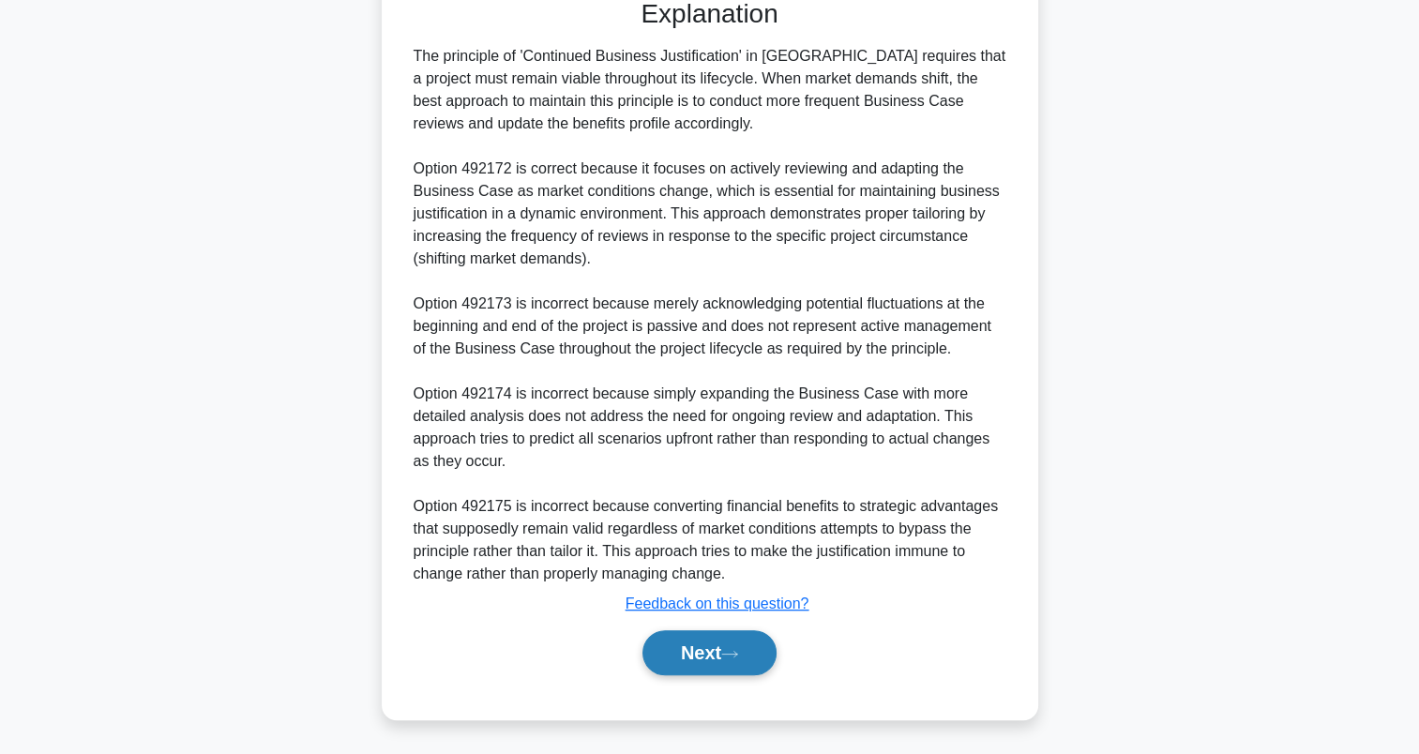
click at [732, 638] on button "Next" at bounding box center [710, 652] width 134 height 45
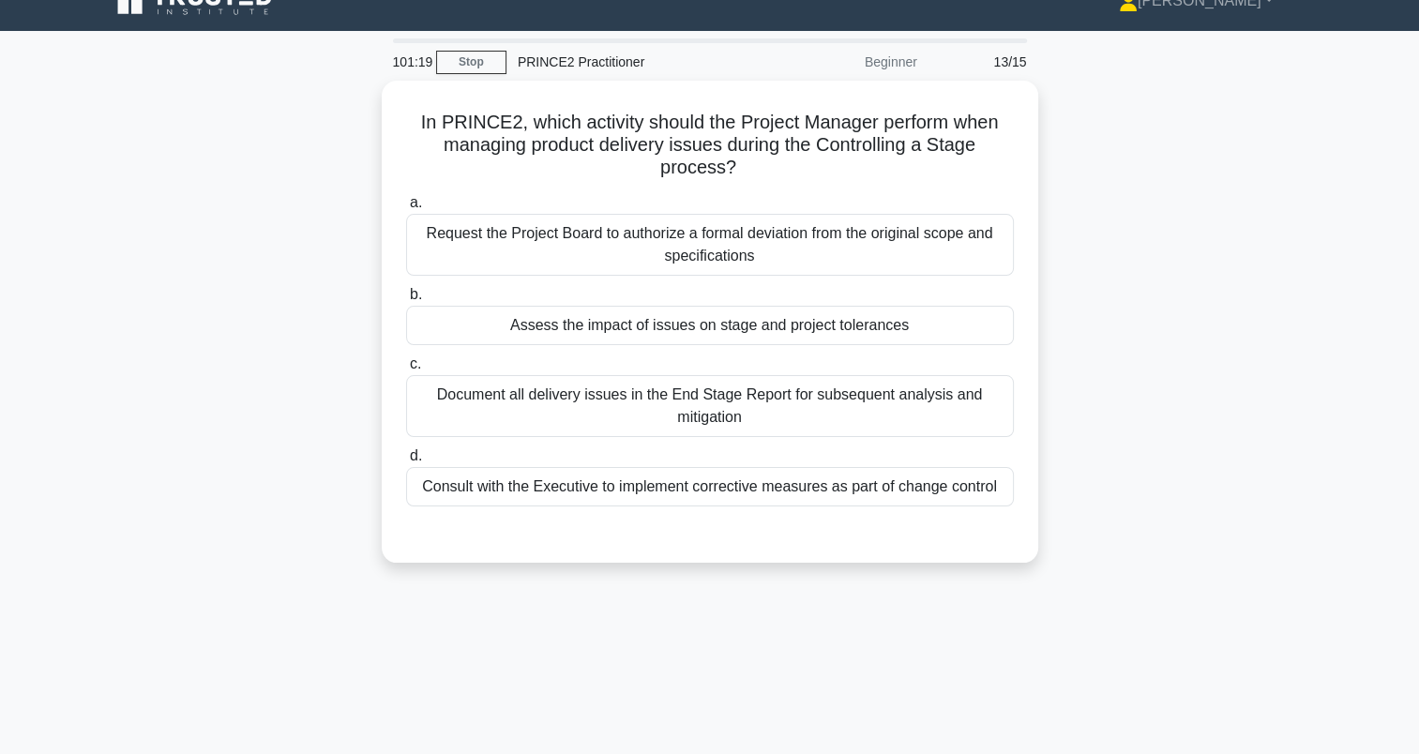
scroll to position [10, 0]
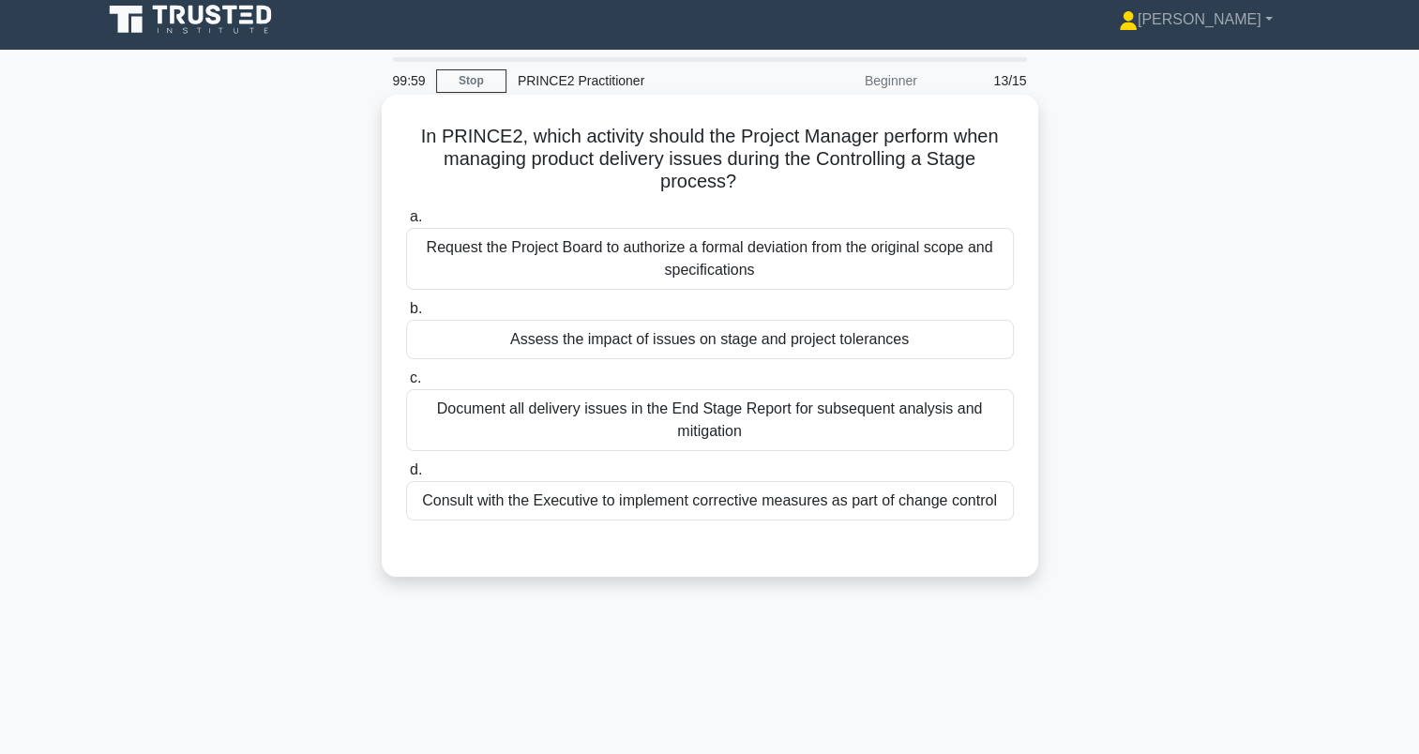
click at [718, 341] on div "Assess the impact of issues on stage and project tolerances" at bounding box center [710, 339] width 608 height 39
click at [406, 315] on input "b. Assess the impact of issues on stage and project tolerances" at bounding box center [406, 309] width 0 height 12
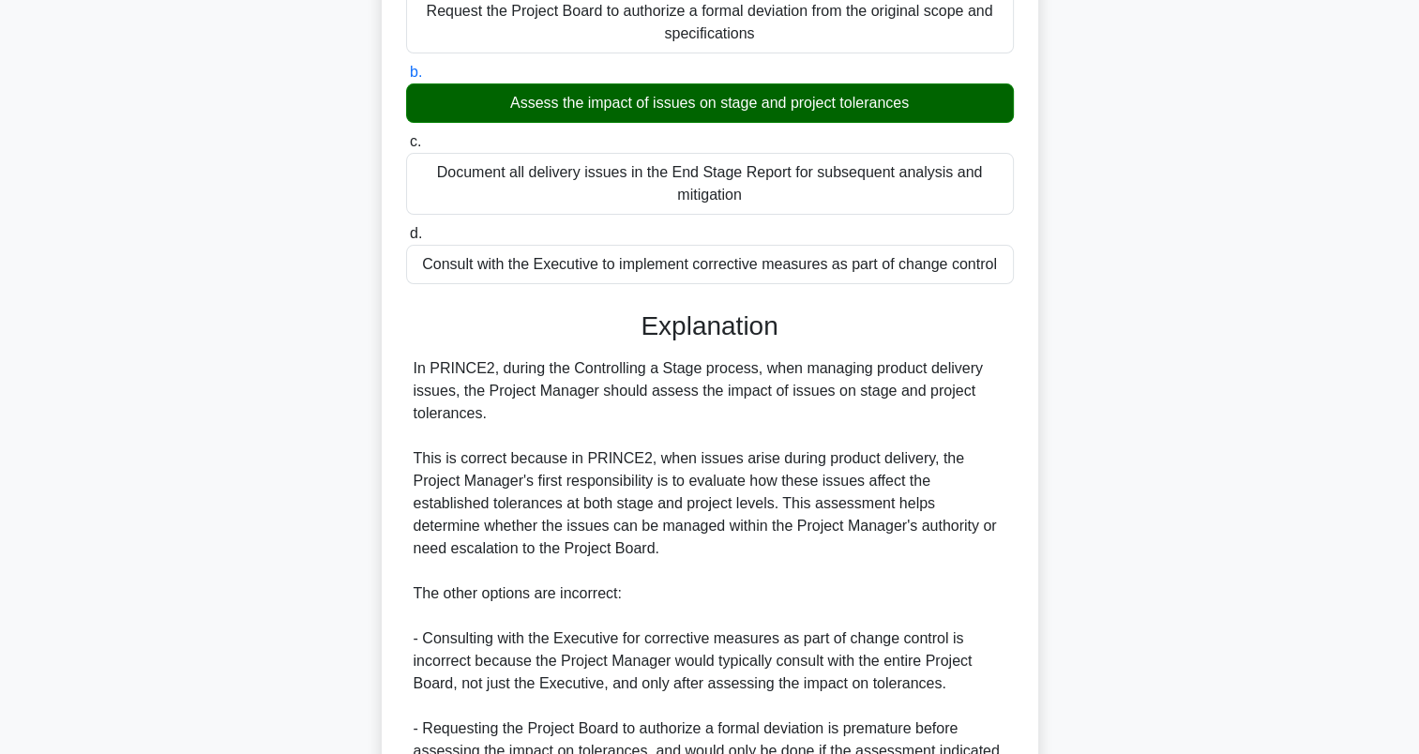
scroll to position [484, 0]
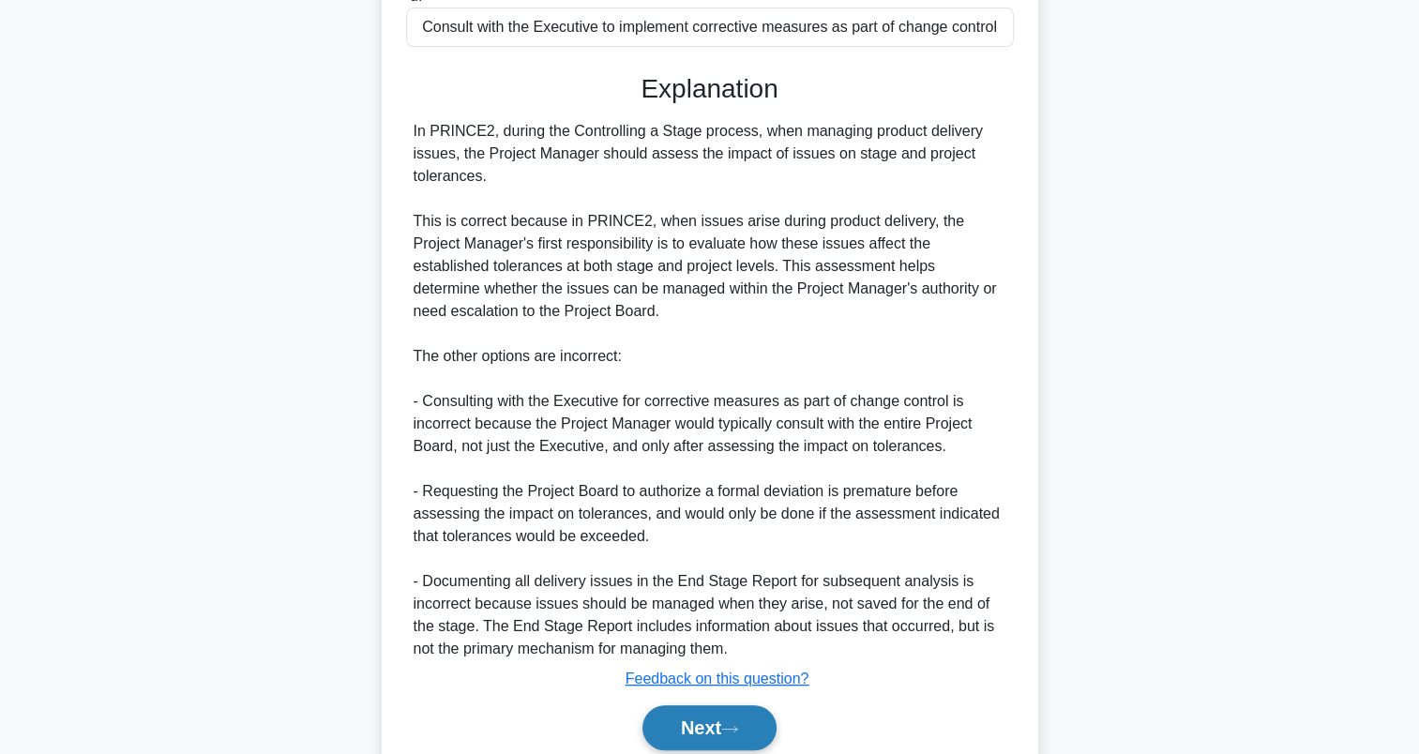
click at [671, 722] on button "Next" at bounding box center [710, 727] width 134 height 45
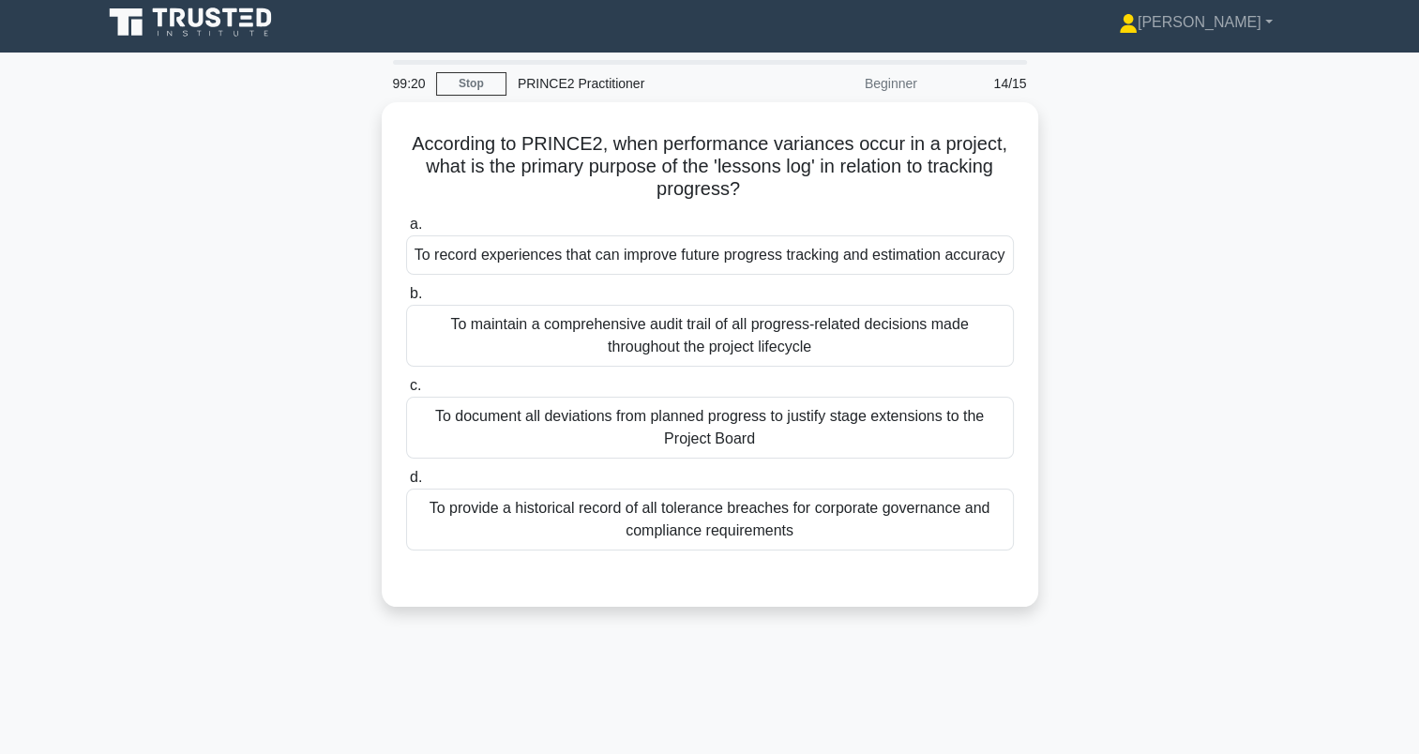
scroll to position [0, 0]
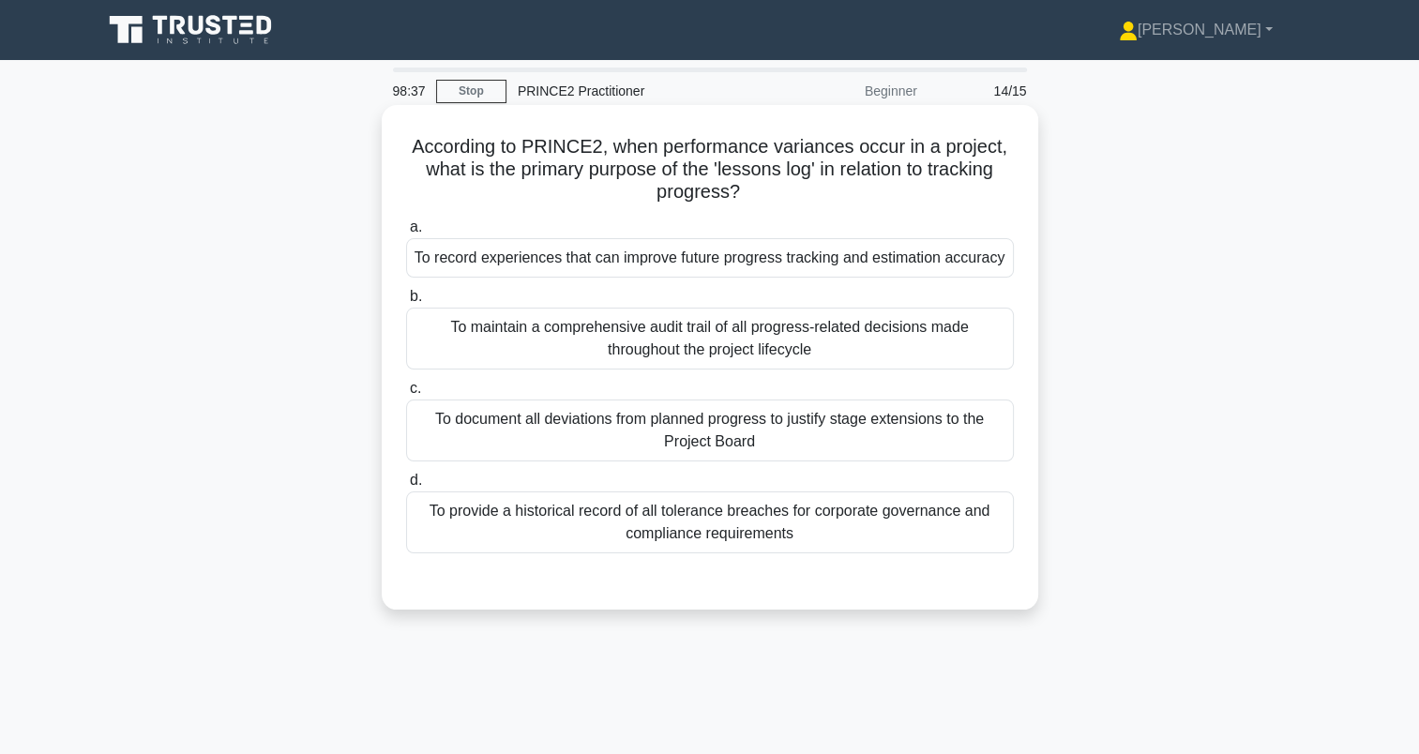
click at [919, 259] on div "To record experiences that can improve future progress tracking and estimation …" at bounding box center [710, 257] width 608 height 39
click at [406, 234] on input "a. To record experiences that can improve future progress tracking and estimati…" at bounding box center [406, 227] width 0 height 12
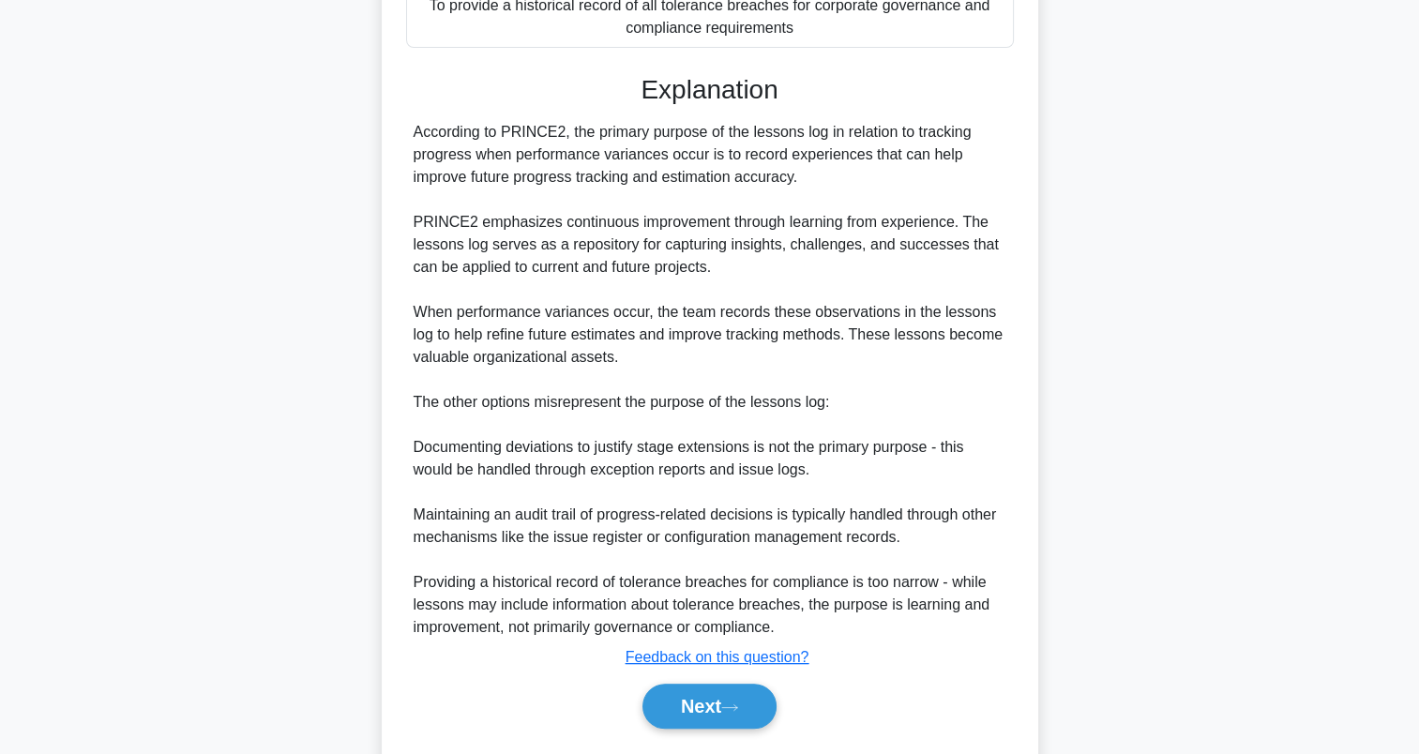
scroll to position [513, 0]
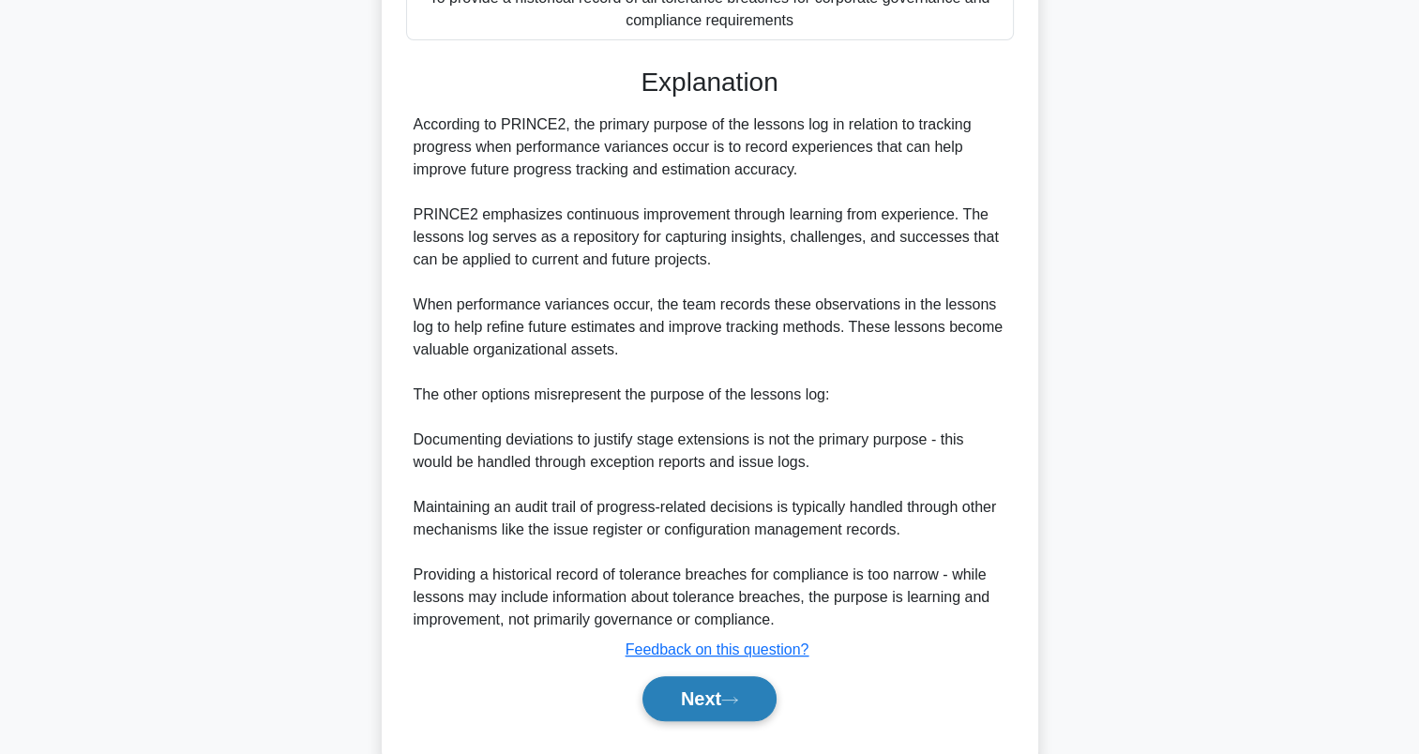
click at [697, 721] on button "Next" at bounding box center [710, 698] width 134 height 45
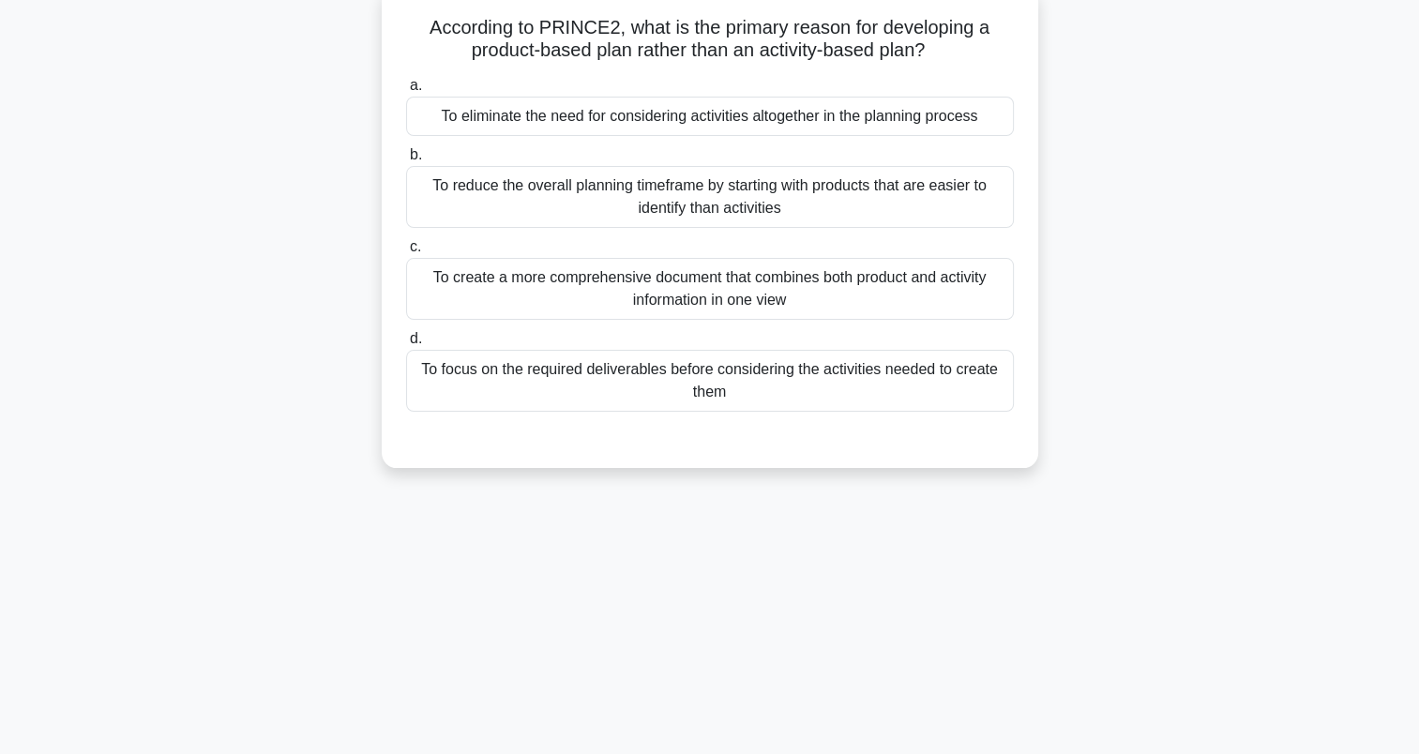
scroll to position [124, 0]
drag, startPoint x: 356, startPoint y: 458, endPoint x: 313, endPoint y: 578, distance: 127.6
click at [313, 578] on div "98:02 Stop PRINCE2 Practitioner Beginner 15/15 According to PRINCE2, what is th…" at bounding box center [710, 413] width 1238 height 938
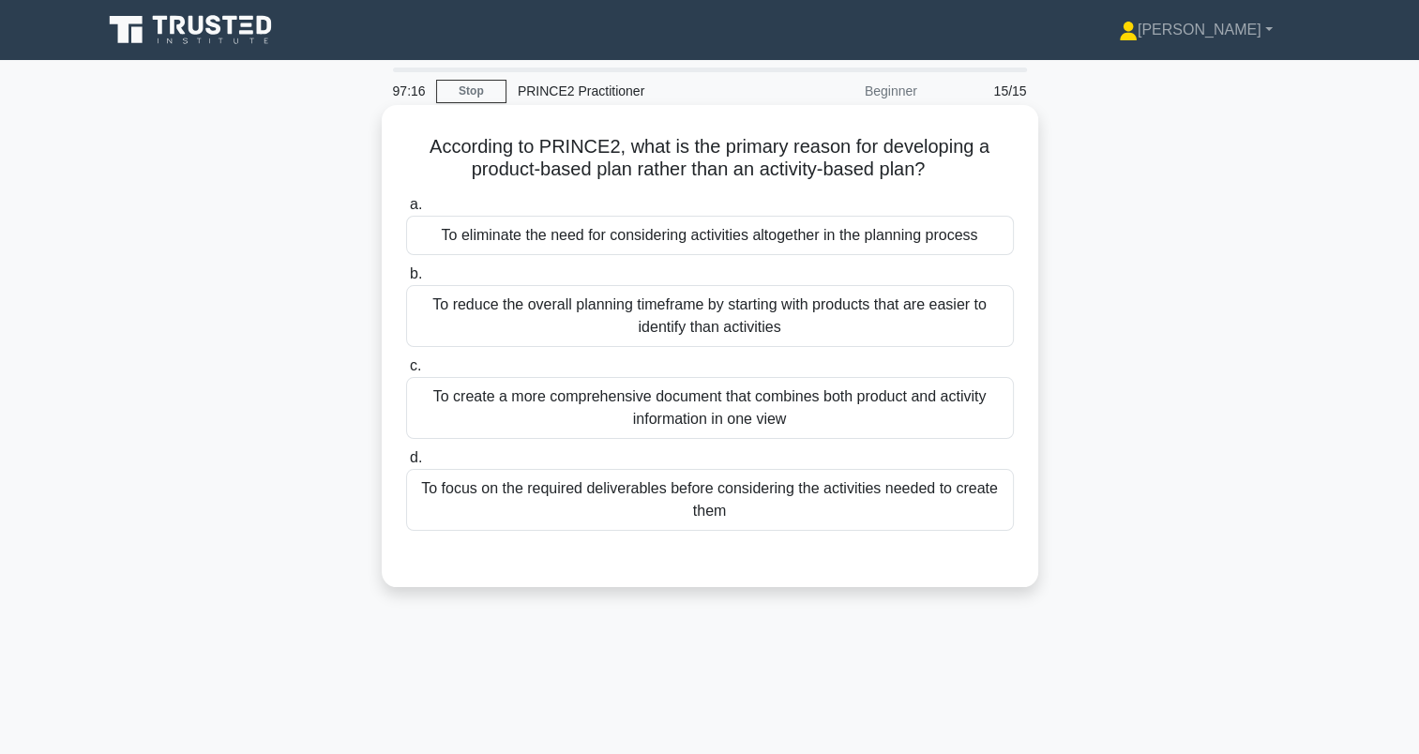
click at [507, 503] on div "To focus on the required deliverables before considering the activities needed …" at bounding box center [710, 500] width 608 height 62
click at [406, 464] on input "d. To focus on the required deliverables before considering the activities need…" at bounding box center [406, 458] width 0 height 12
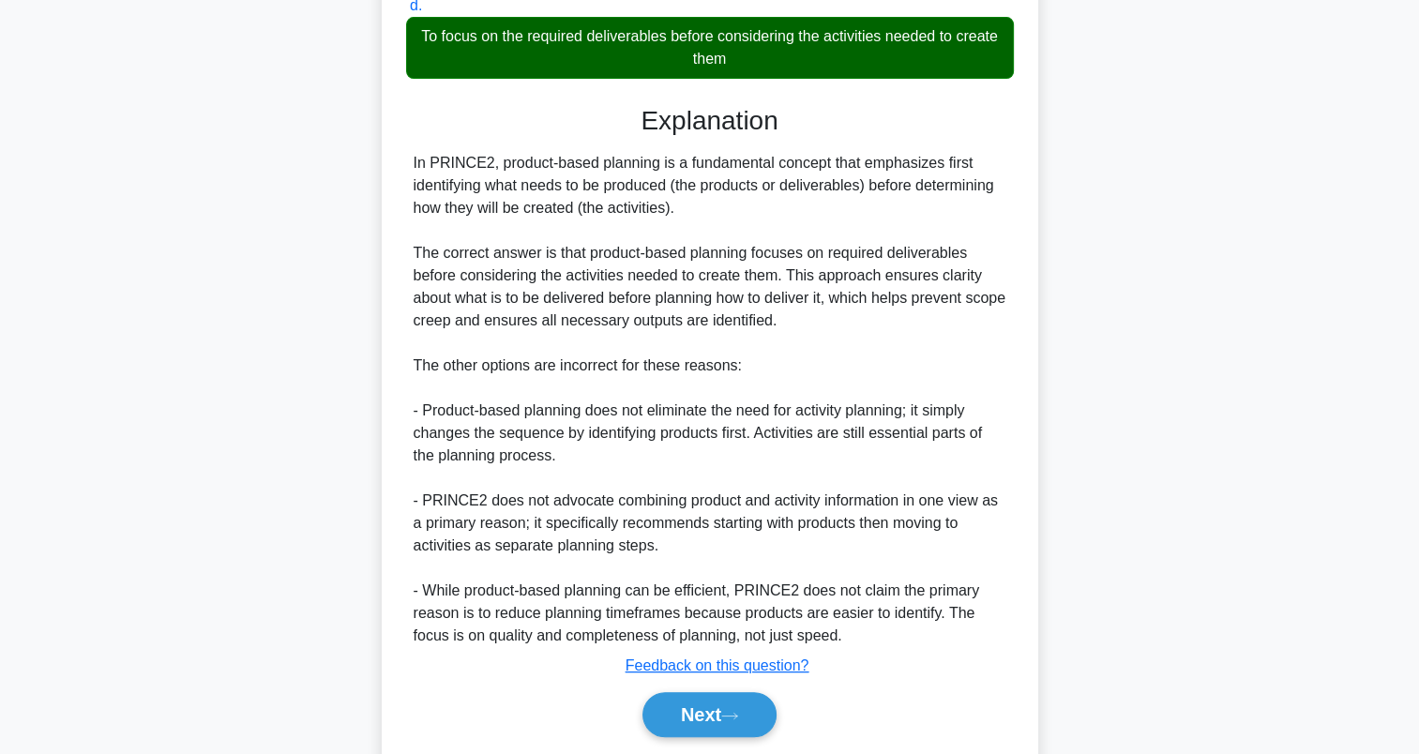
scroll to position [514, 0]
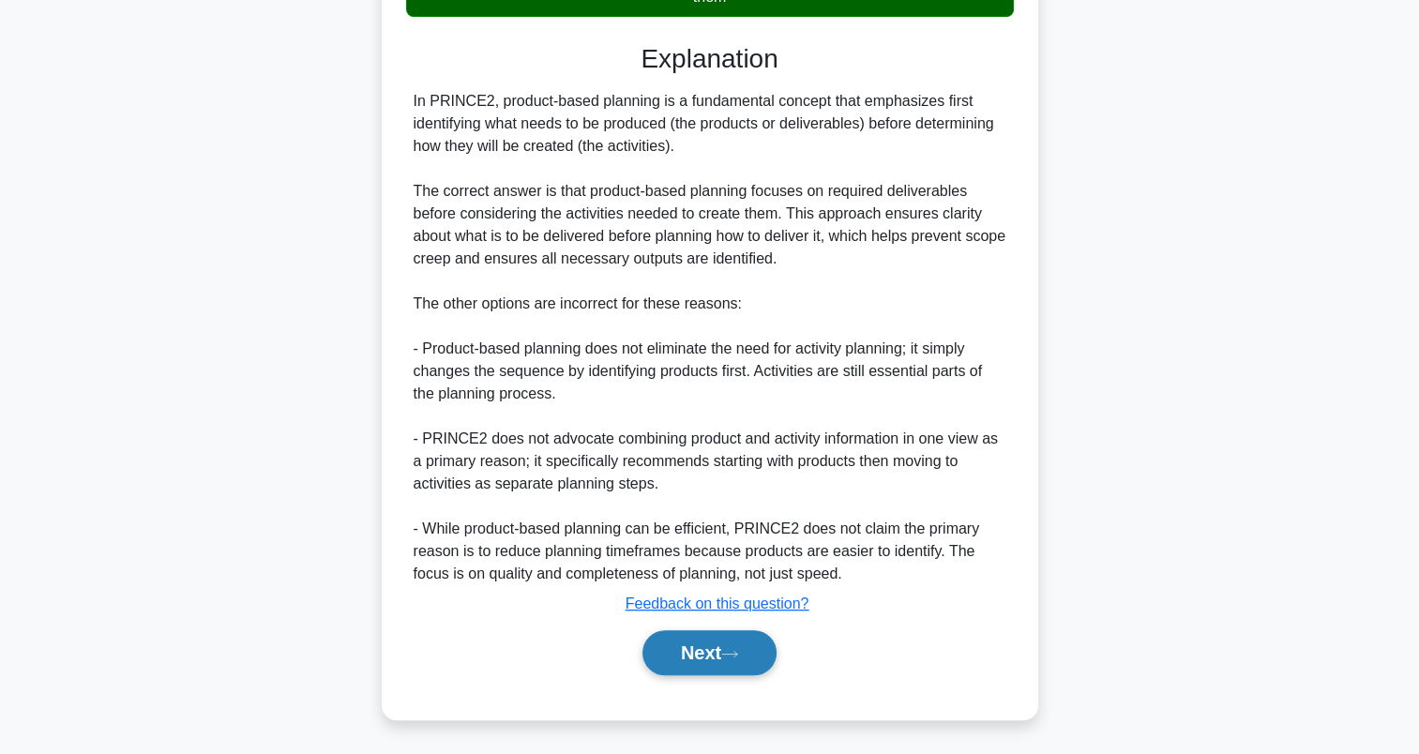
drag, startPoint x: 677, startPoint y: 675, endPoint x: 751, endPoint y: 650, distance: 78.0
click at [751, 650] on div "Next" at bounding box center [710, 653] width 608 height 60
click at [751, 650] on button "Next" at bounding box center [710, 652] width 134 height 45
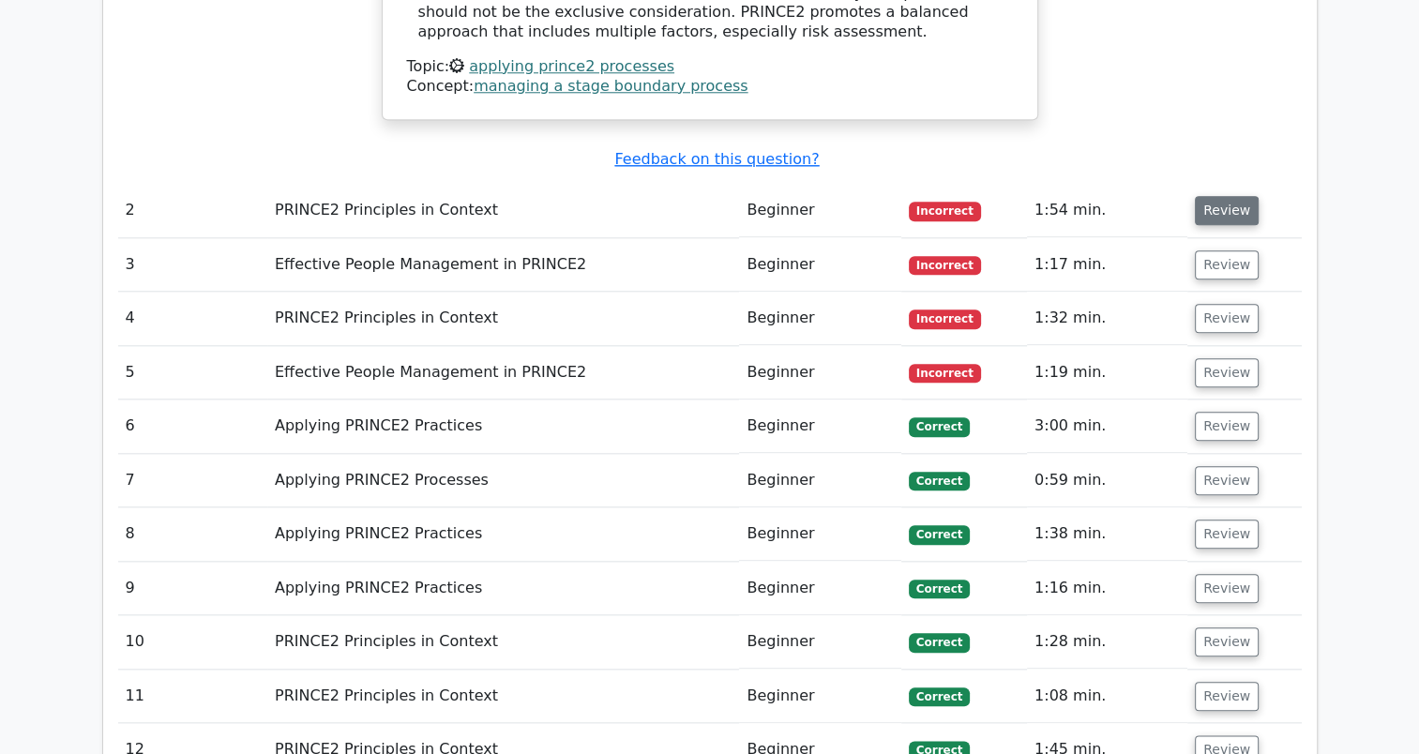
scroll to position [1944, 0]
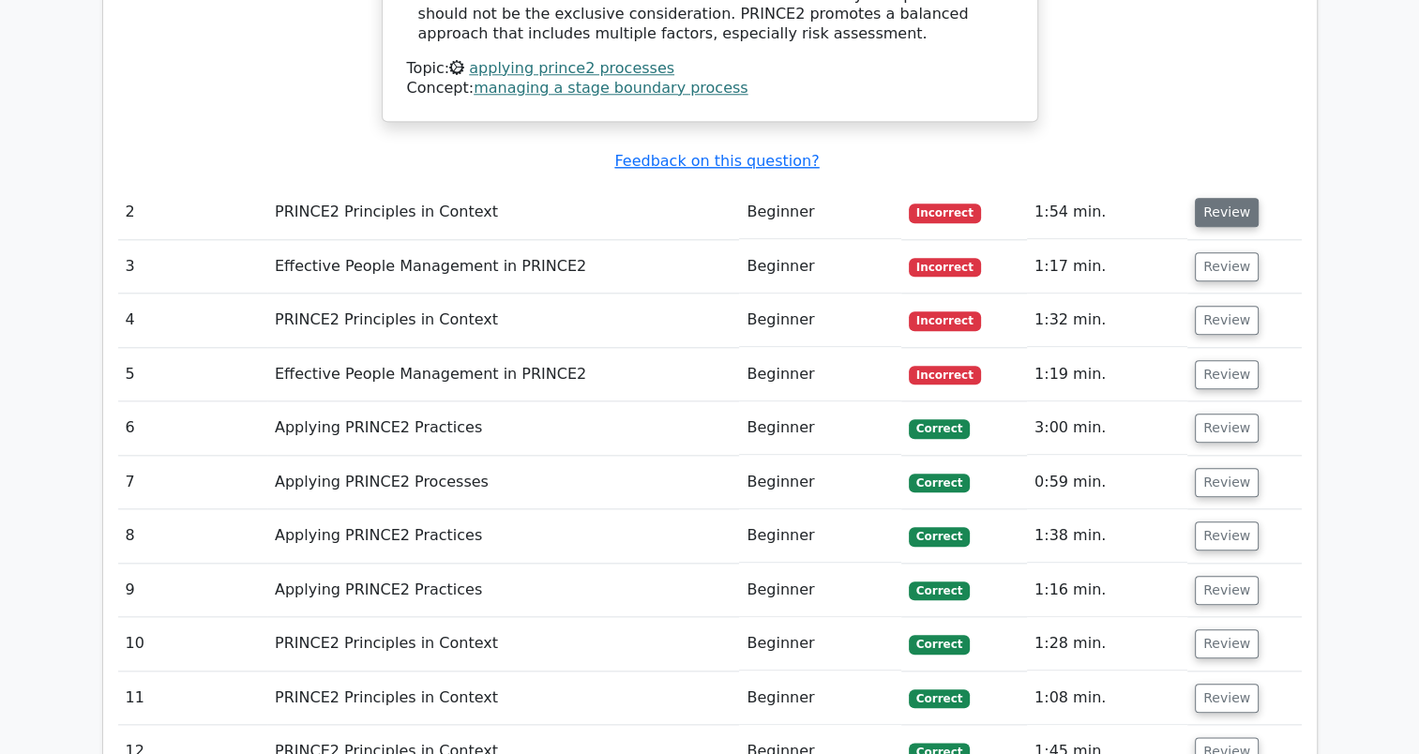
click at [1216, 198] on button "Review" at bounding box center [1227, 212] width 64 height 29
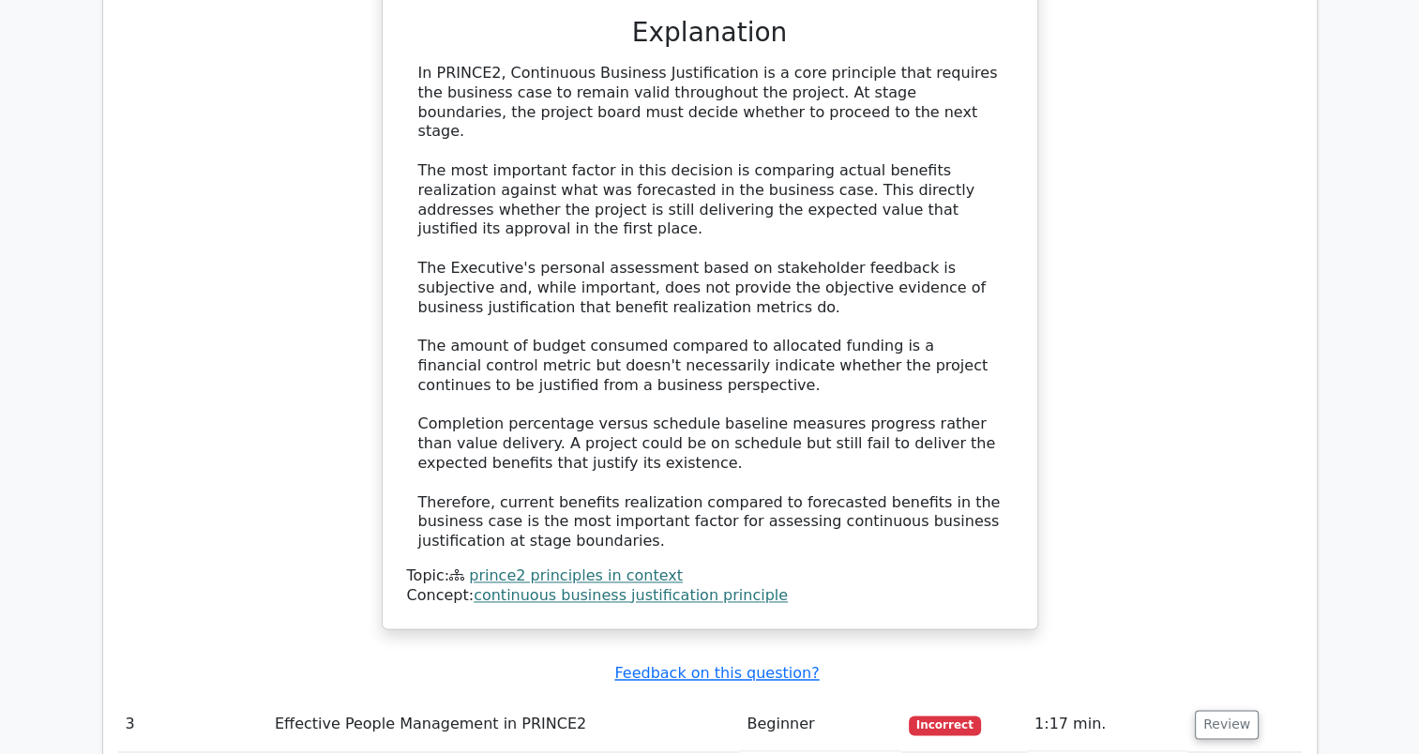
scroll to position [2936, 0]
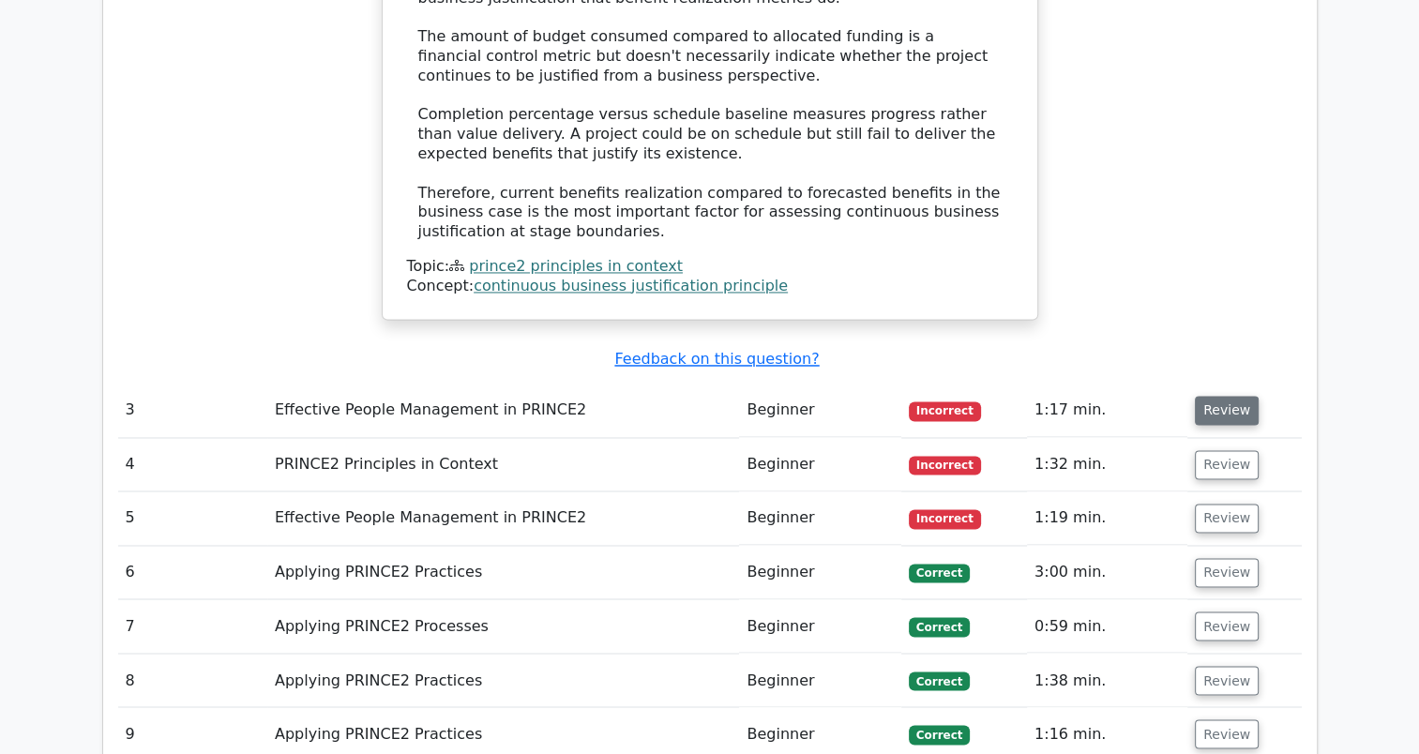
click at [1231, 396] on button "Review" at bounding box center [1227, 410] width 64 height 29
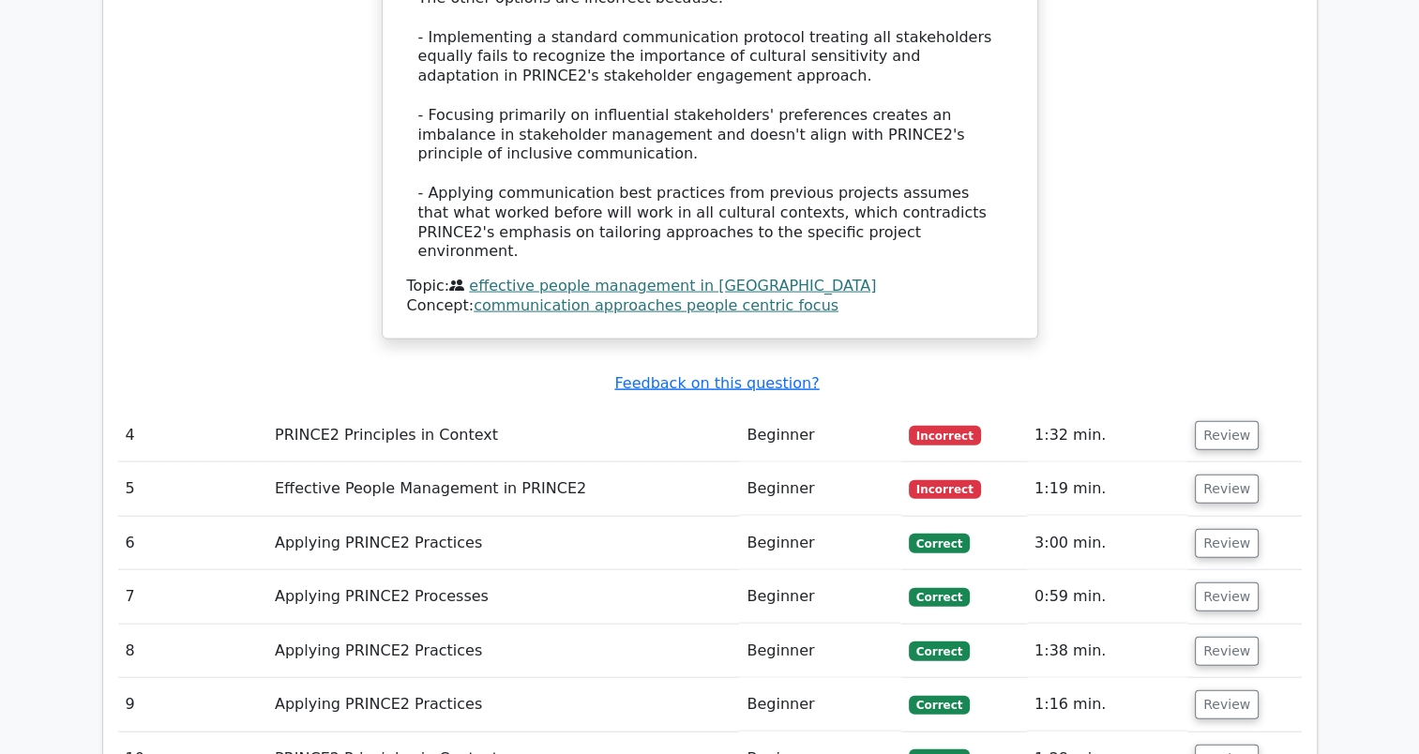
scroll to position [4085, 0]
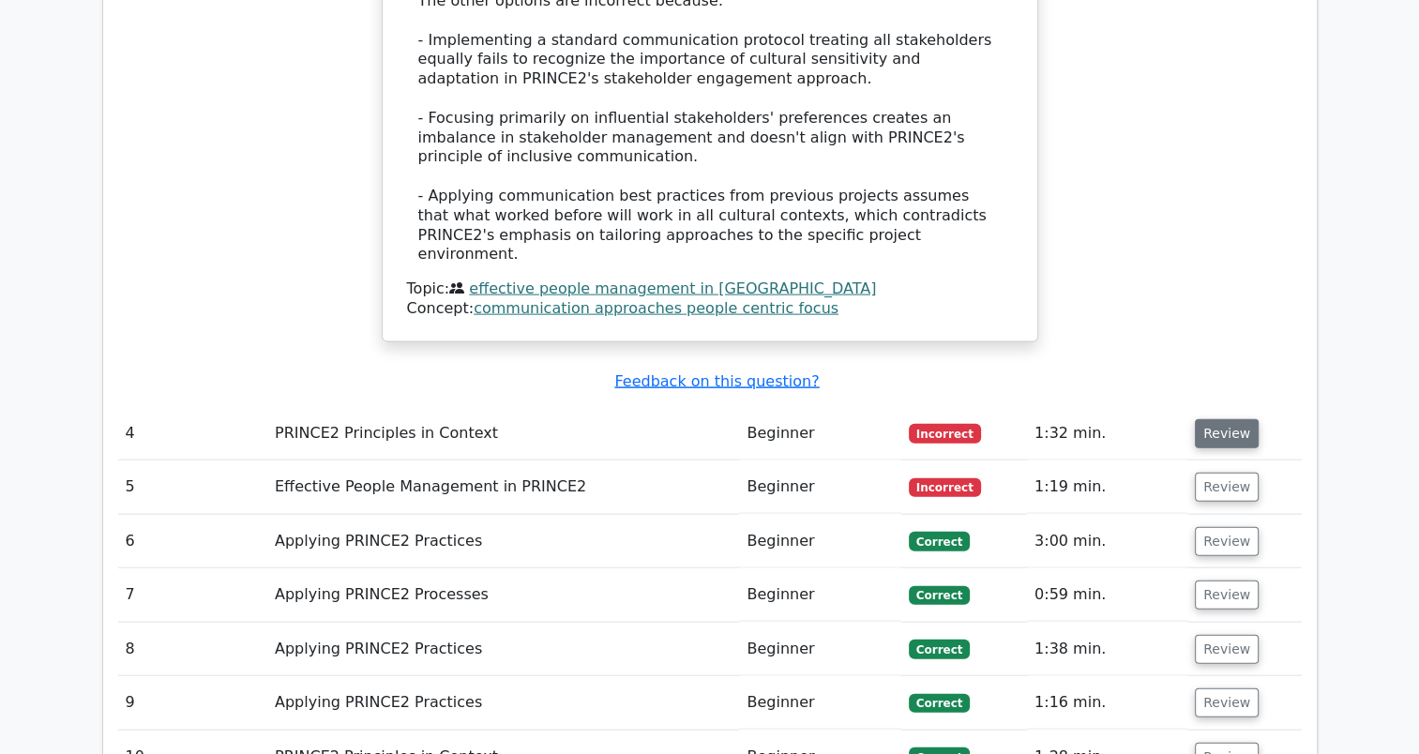
click at [1229, 419] on button "Review" at bounding box center [1227, 433] width 64 height 29
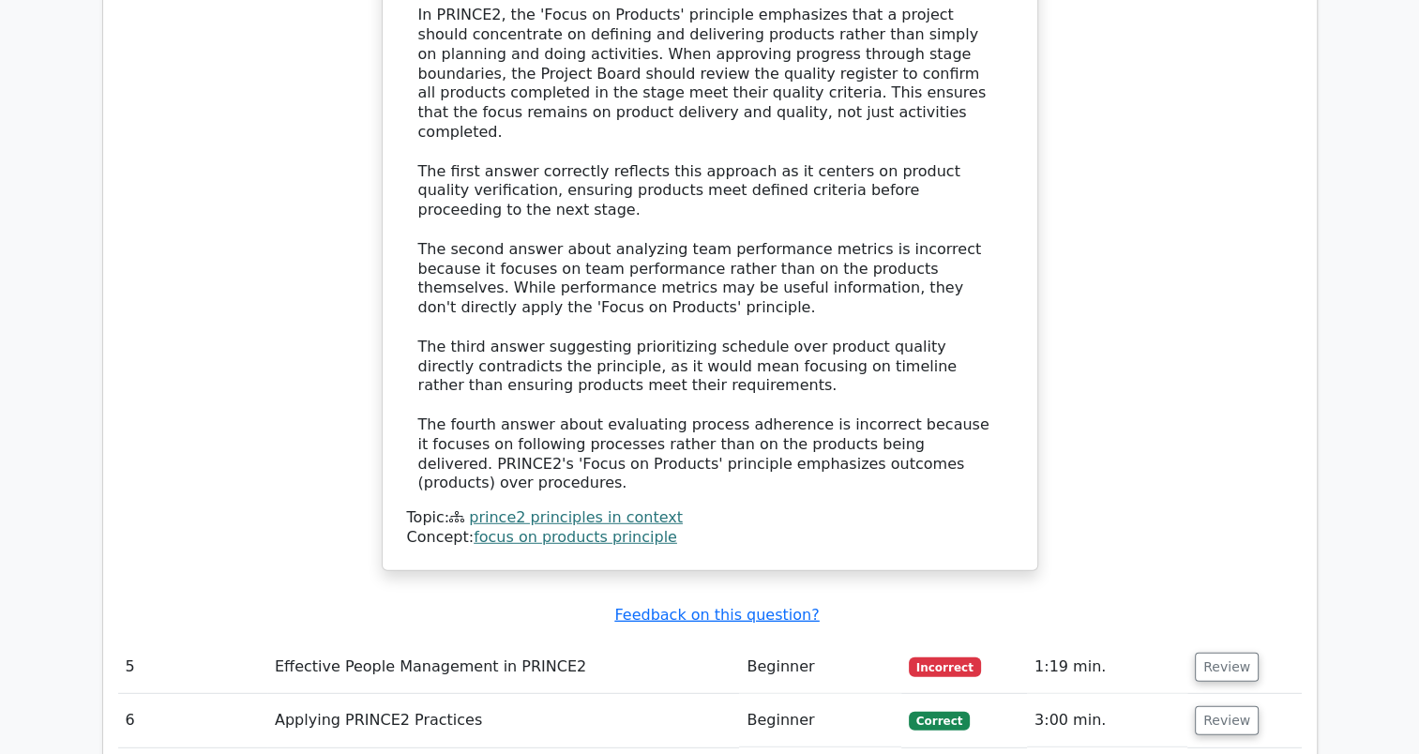
scroll to position [5054, 0]
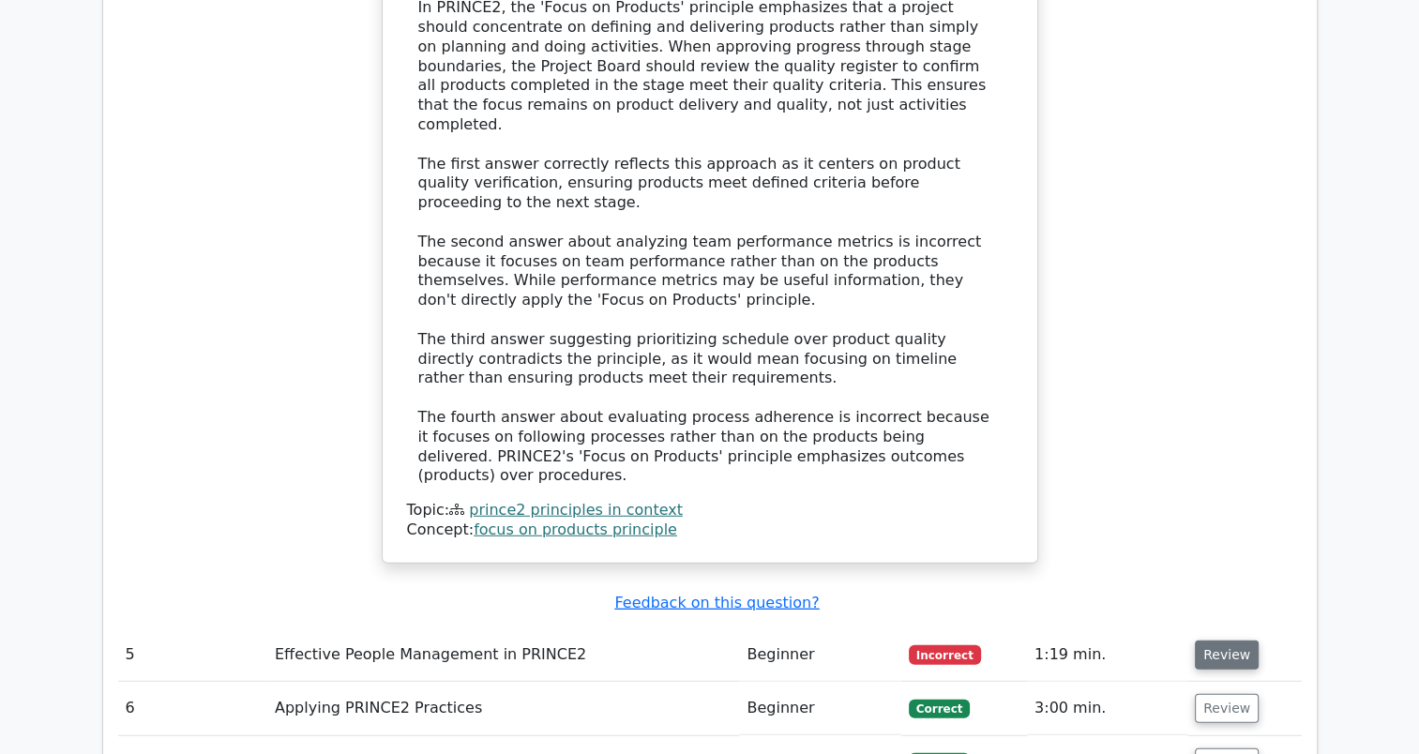
click at [1241, 641] on button "Review" at bounding box center [1227, 655] width 64 height 29
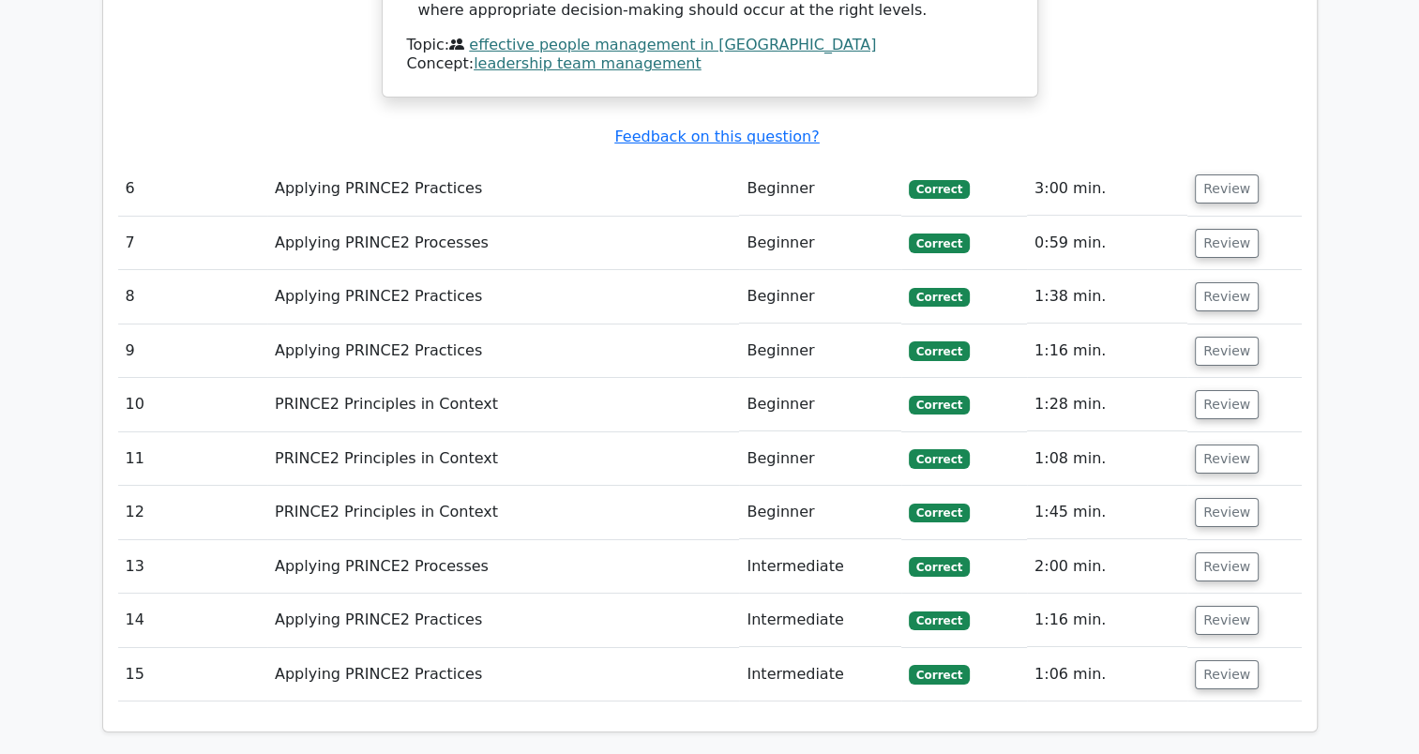
scroll to position [6653, 0]
